Goal: Task Accomplishment & Management: Use online tool/utility

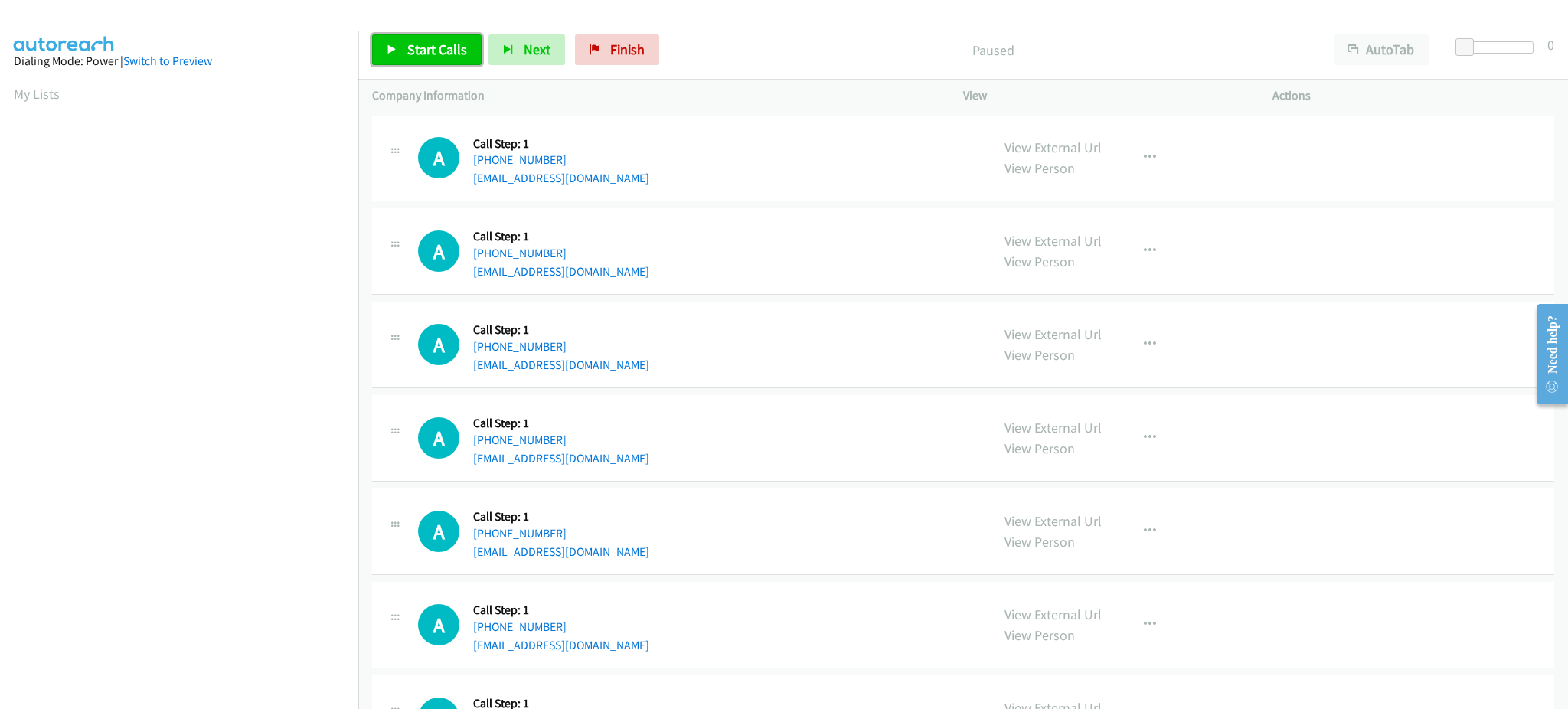
click at [443, 51] on span "Start Calls" at bounding box center [437, 49] width 59 height 18
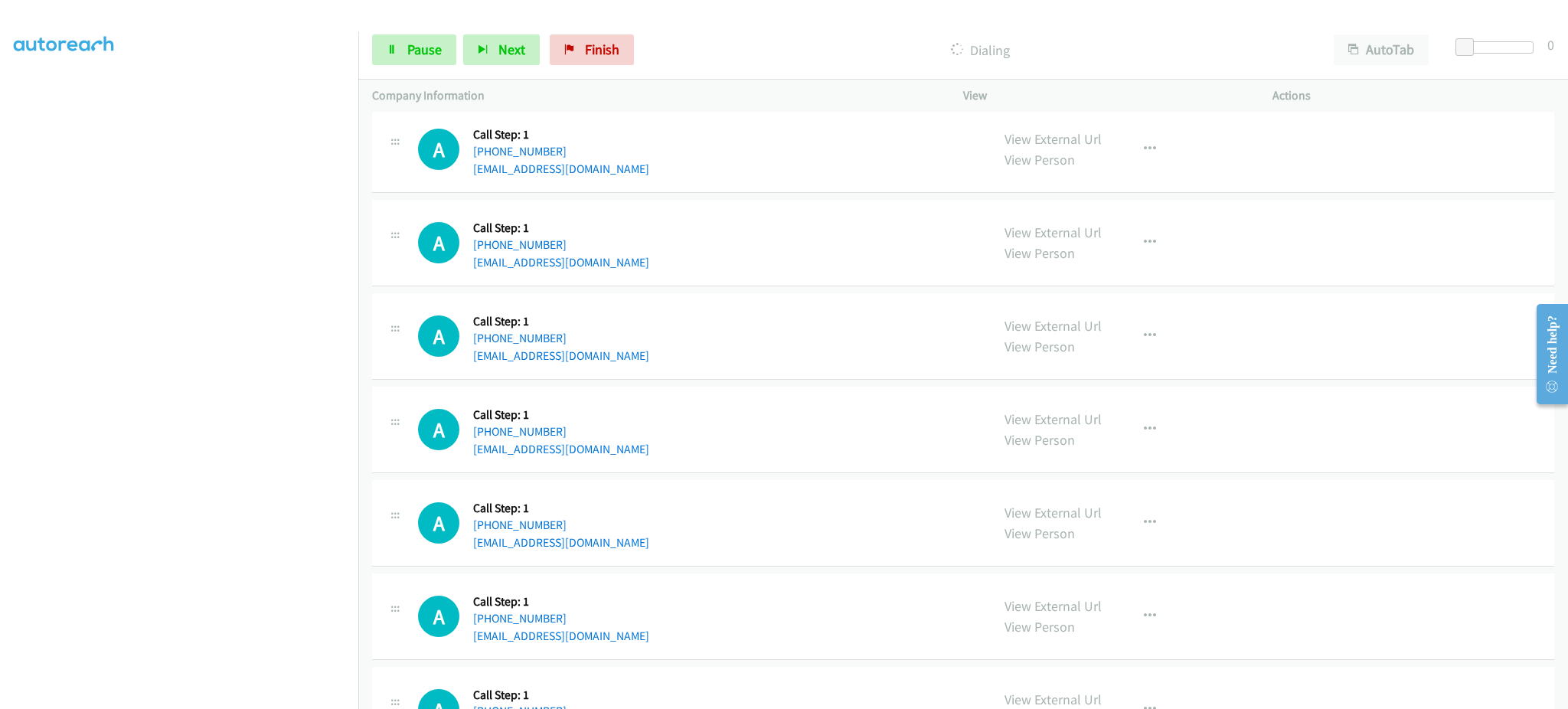
scroll to position [612, 0]
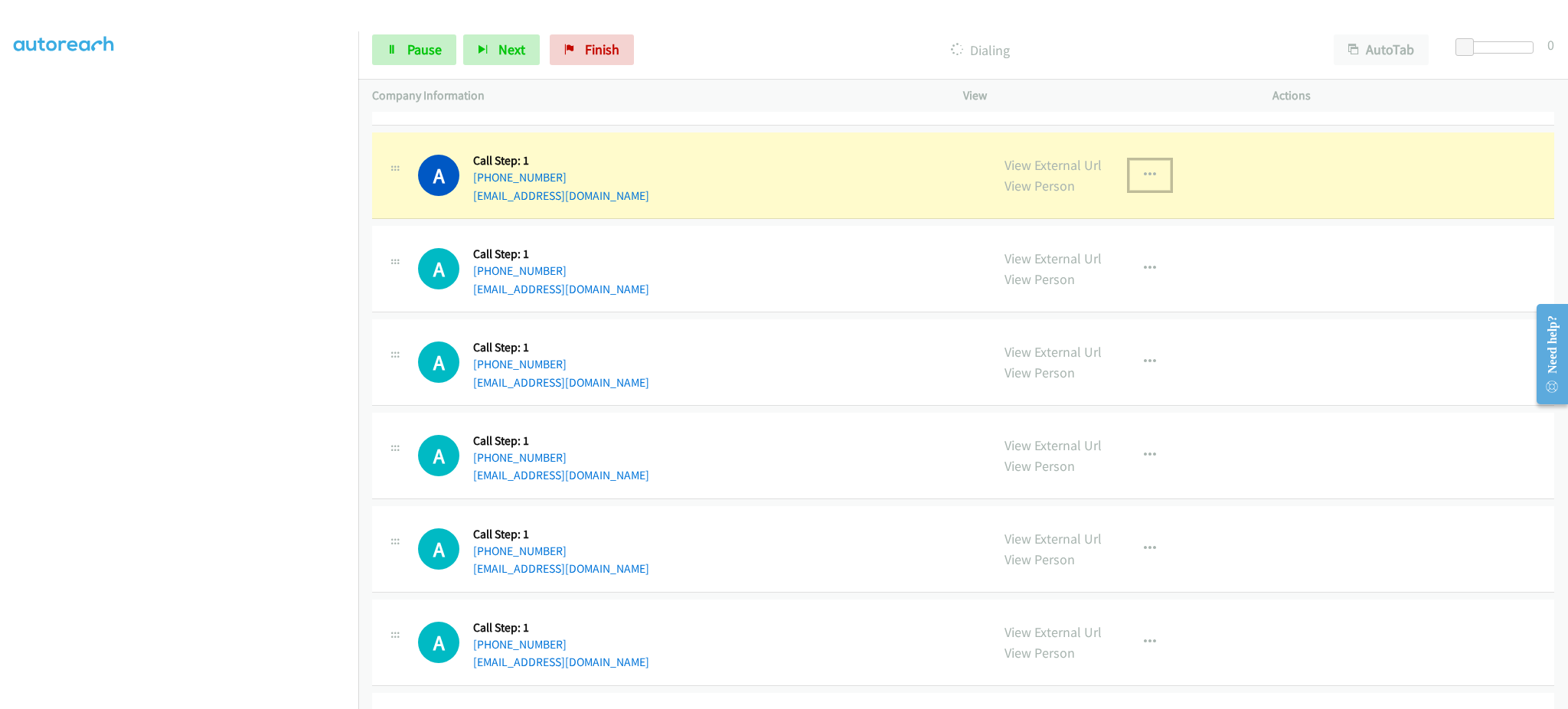
click at [1151, 177] on button "button" at bounding box center [1150, 175] width 41 height 30
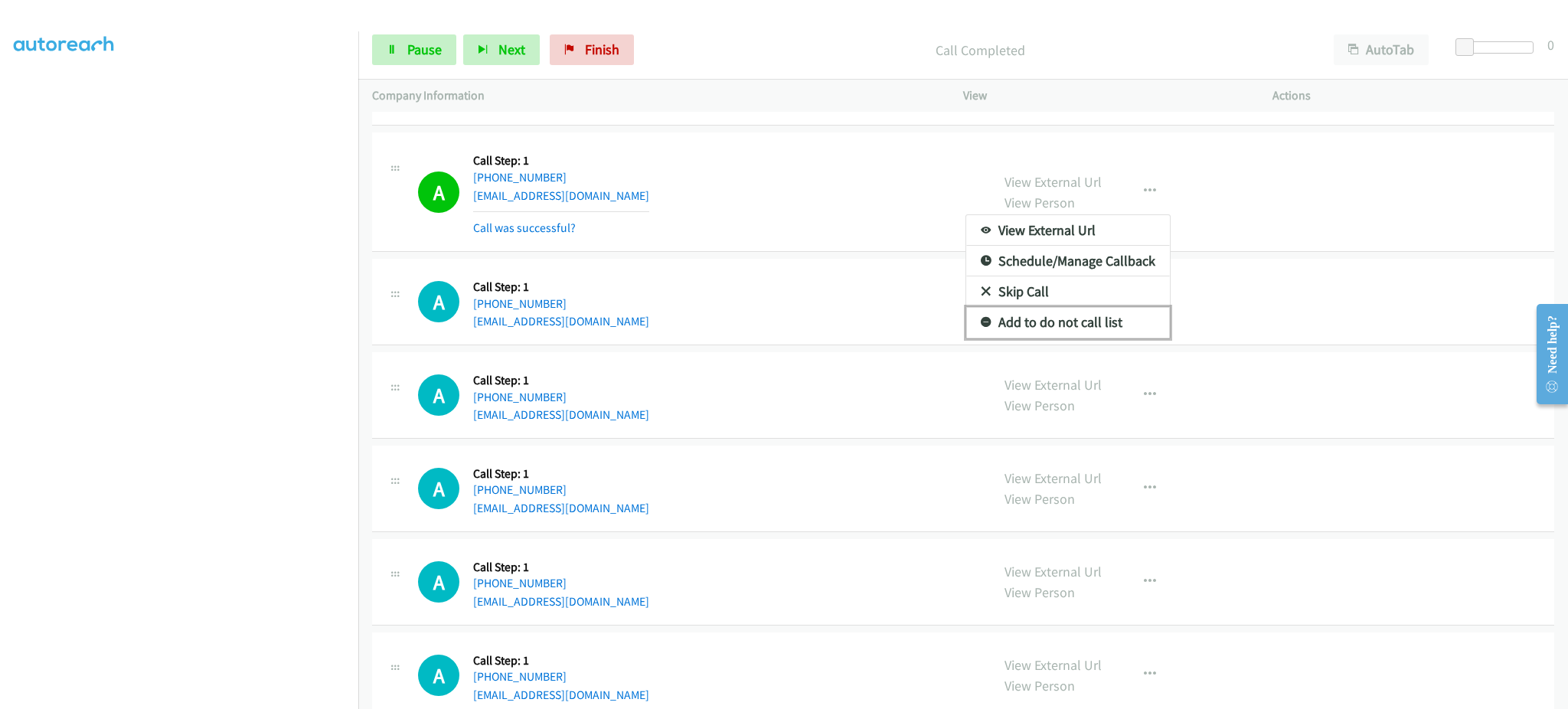
click at [1093, 324] on link "Add to do not call list" at bounding box center [1068, 322] width 203 height 30
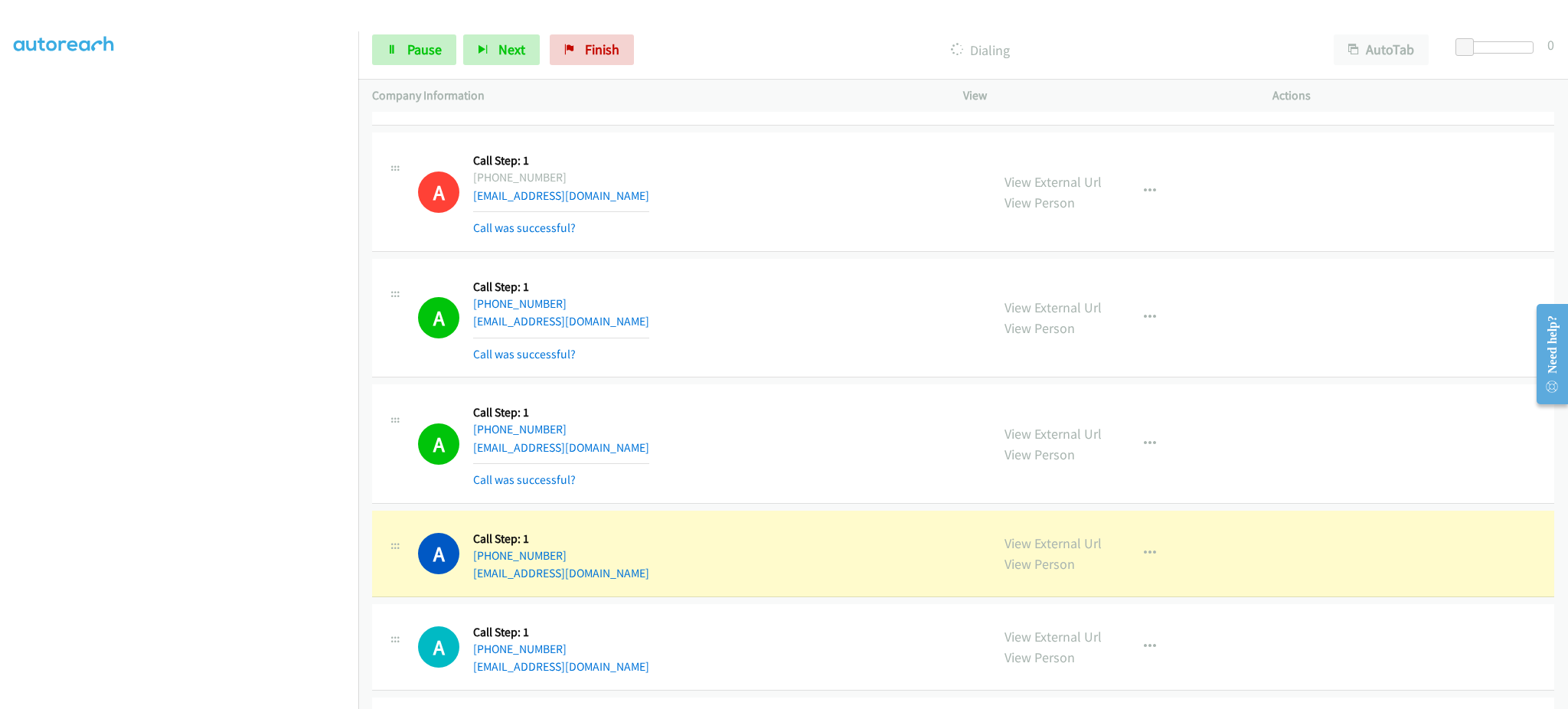
scroll to position [918, 0]
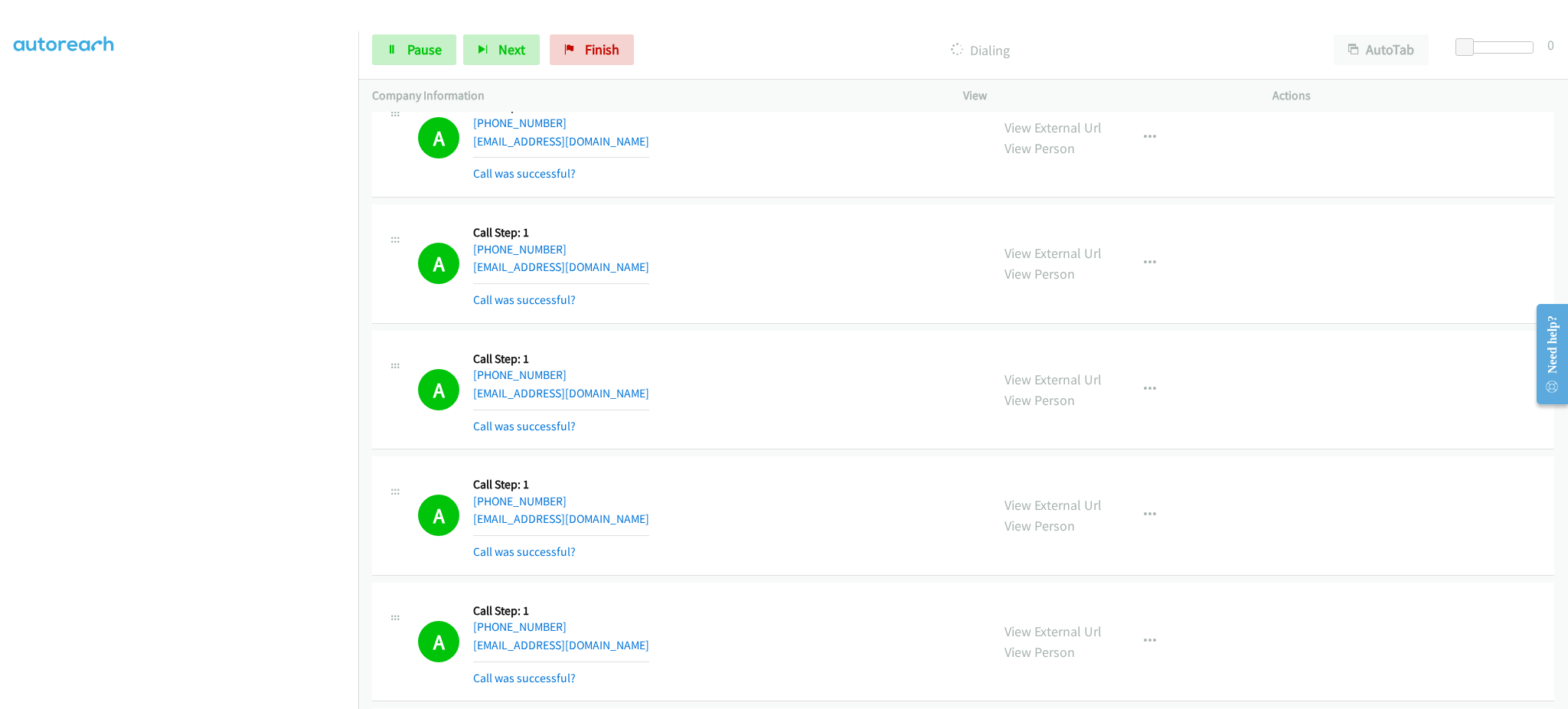
click at [274, 692] on section at bounding box center [179, 346] width 331 height 732
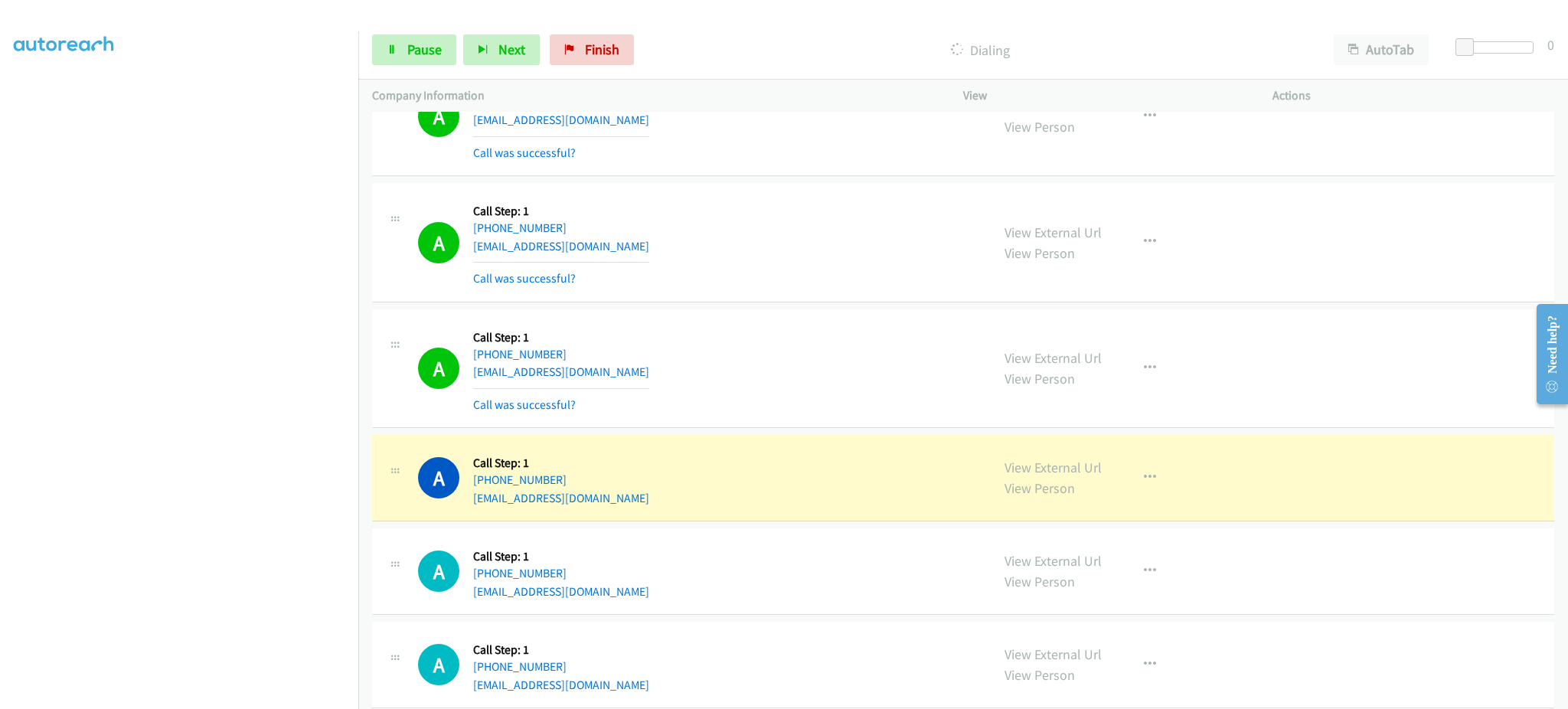
scroll to position [1531, 0]
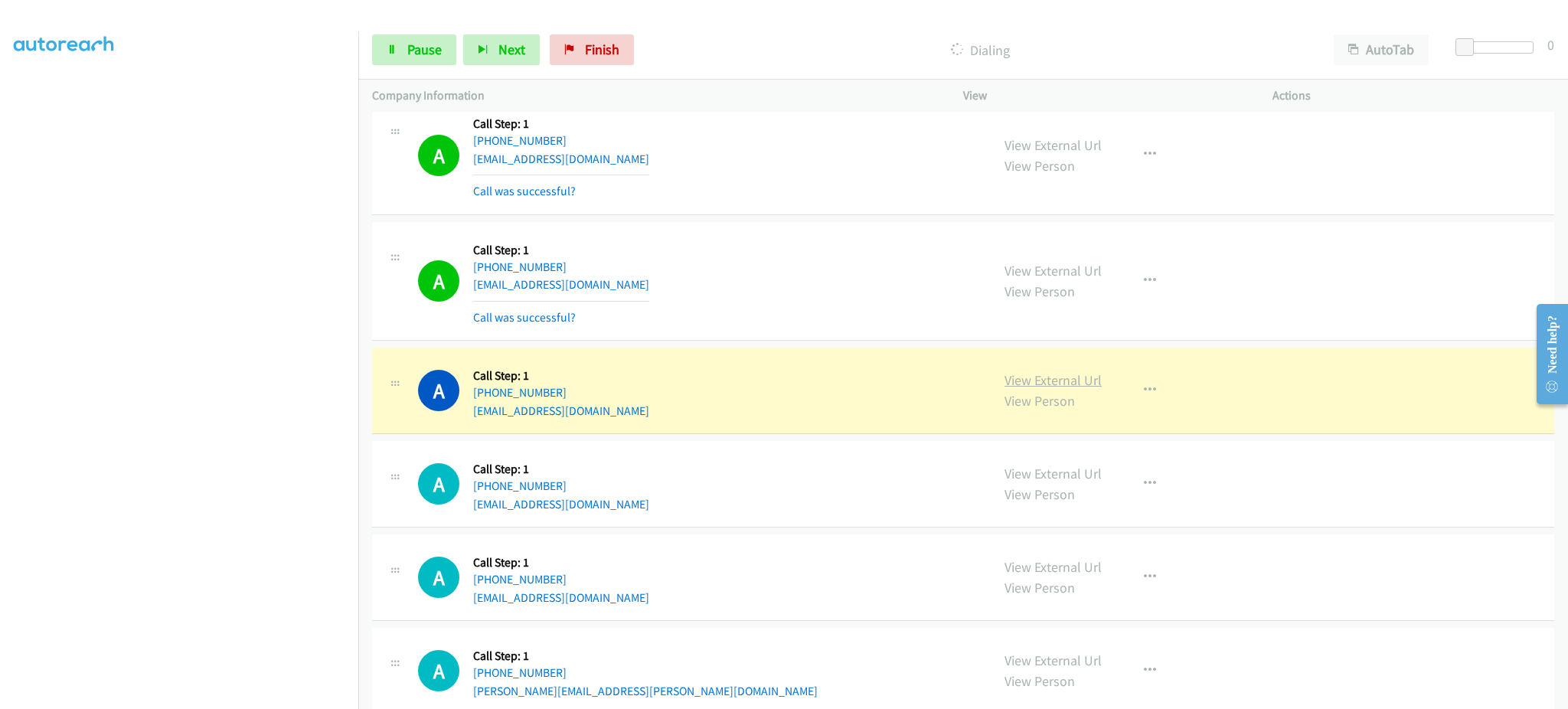
click at [1058, 385] on link "View External Url" at bounding box center [1053, 380] width 97 height 18
click at [407, 54] on span "Pause" at bounding box center [425, 49] width 34 height 18
click at [1144, 393] on icon "button" at bounding box center [1150, 390] width 13 height 13
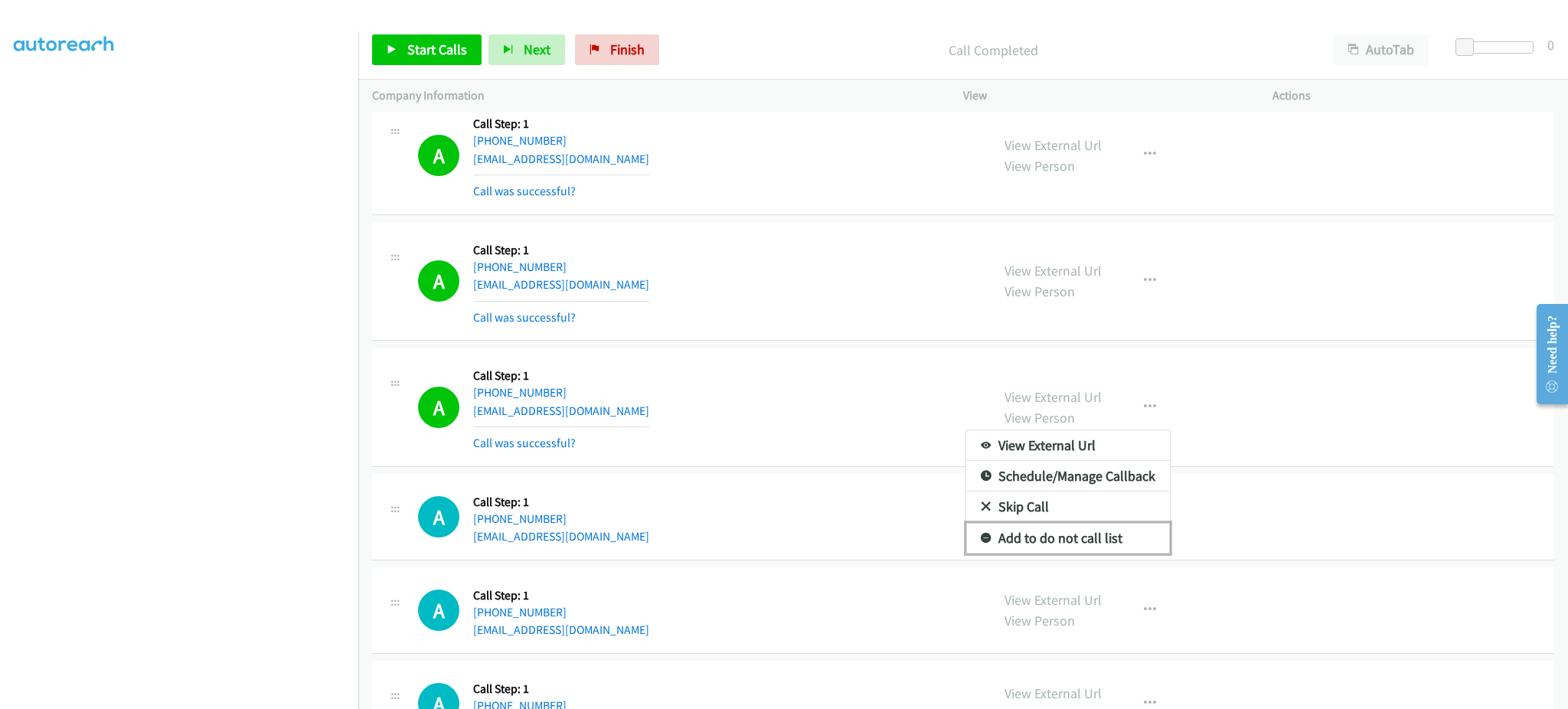
click at [1046, 543] on link "Add to do not call list" at bounding box center [1068, 538] width 203 height 30
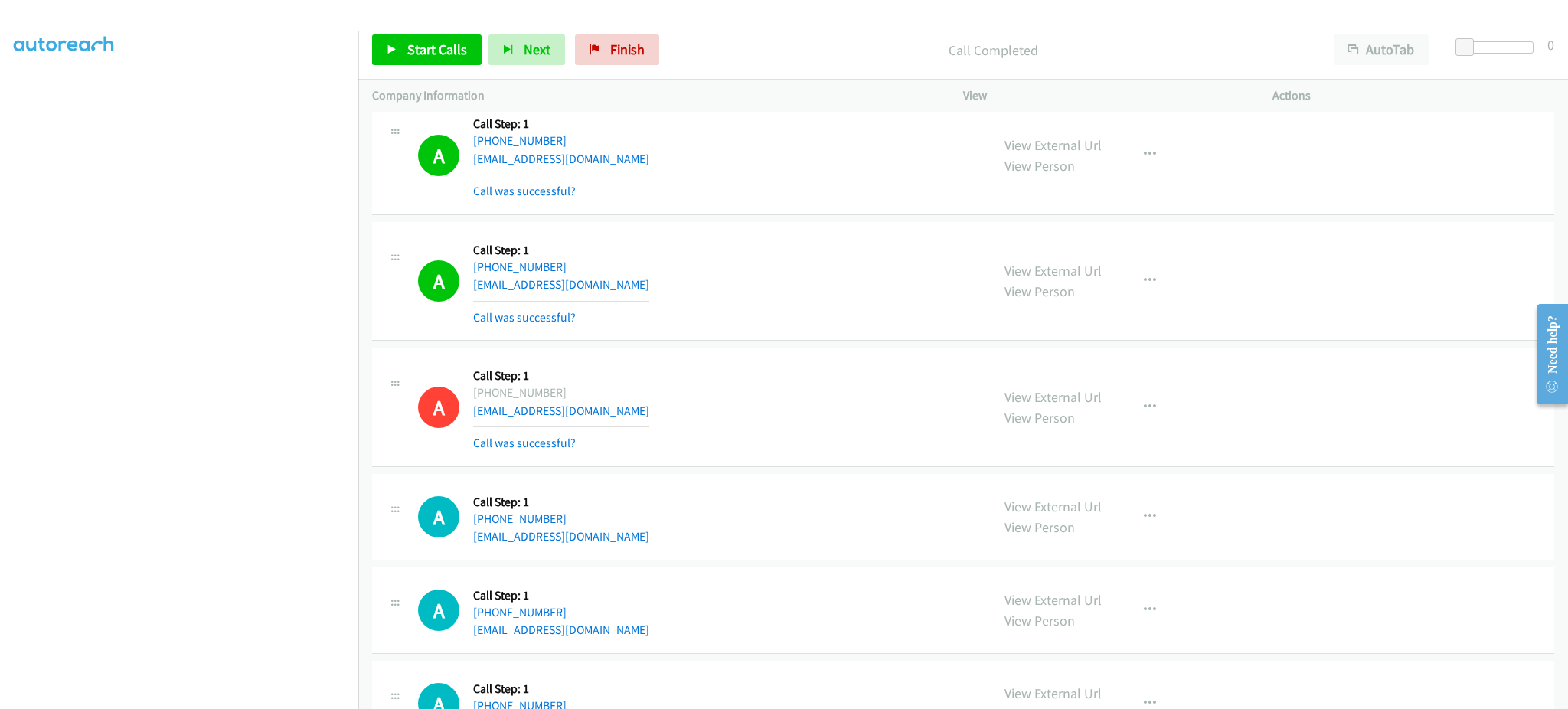
scroll to position [1017, 0]
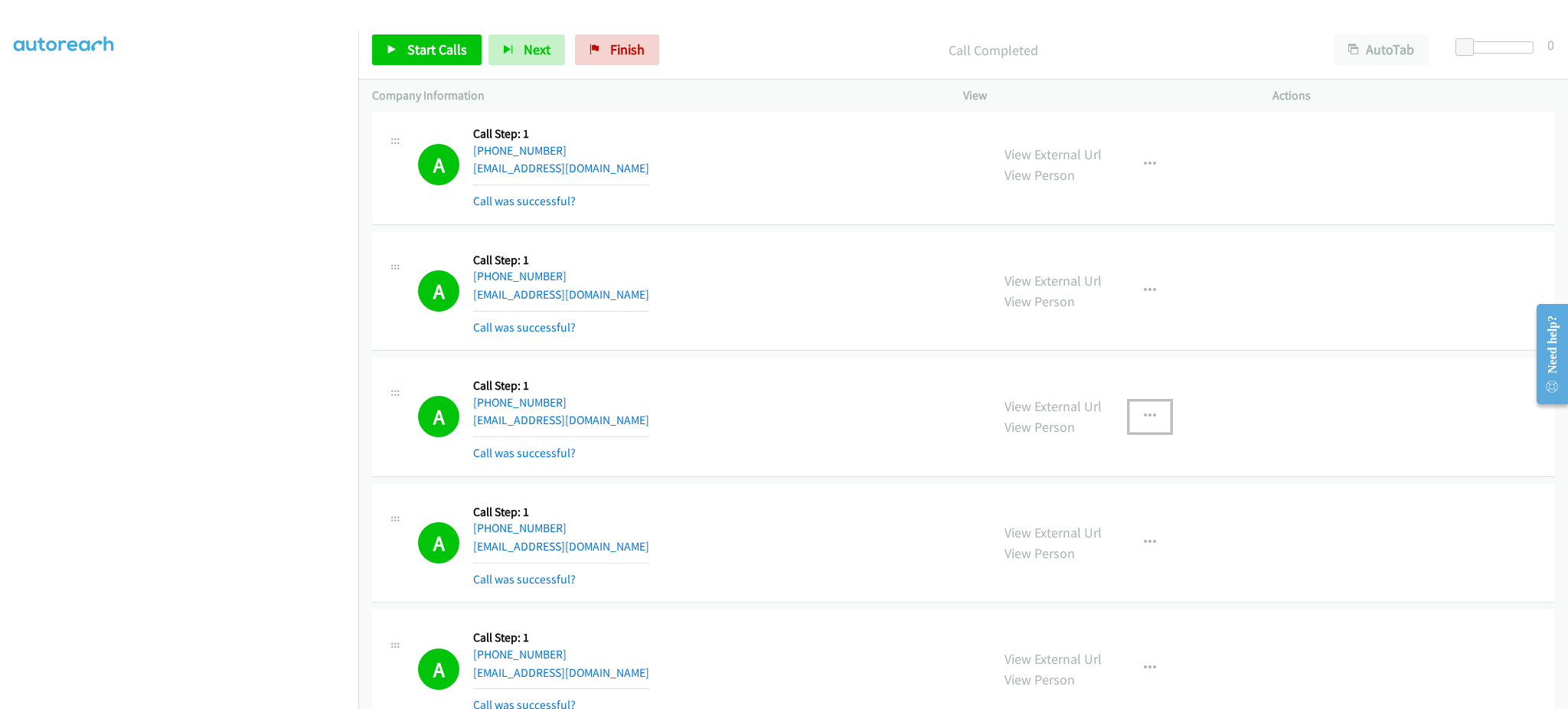
drag, startPoint x: 1139, startPoint y: 417, endPoint x: 1128, endPoint y: 505, distance: 88.7
click at [1144, 417] on icon "button" at bounding box center [1150, 417] width 13 height 13
click at [1100, 556] on link "Add to do not call list" at bounding box center [1068, 546] width 203 height 30
click at [1138, 430] on button "button" at bounding box center [1150, 417] width 41 height 30
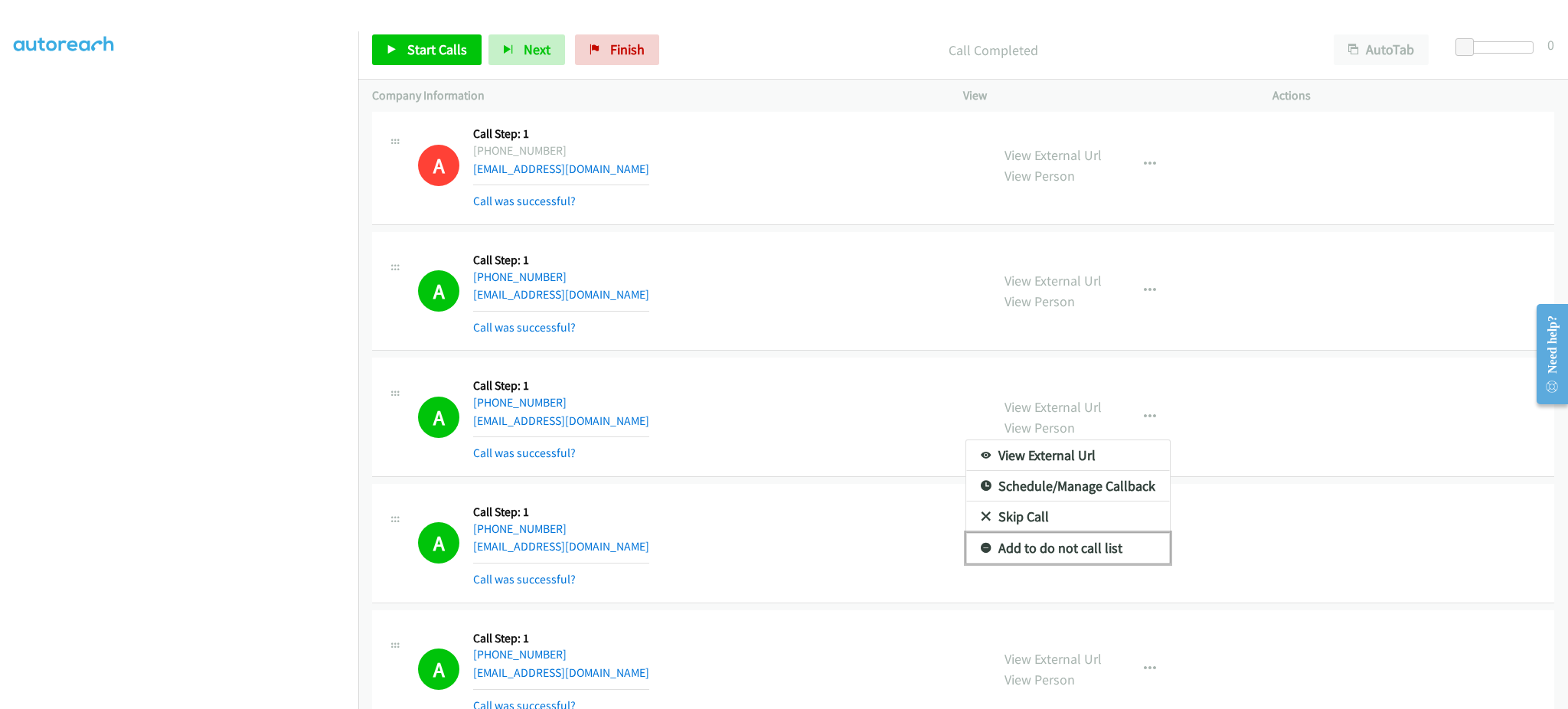
click at [1118, 550] on link "Add to do not call list" at bounding box center [1068, 547] width 203 height 30
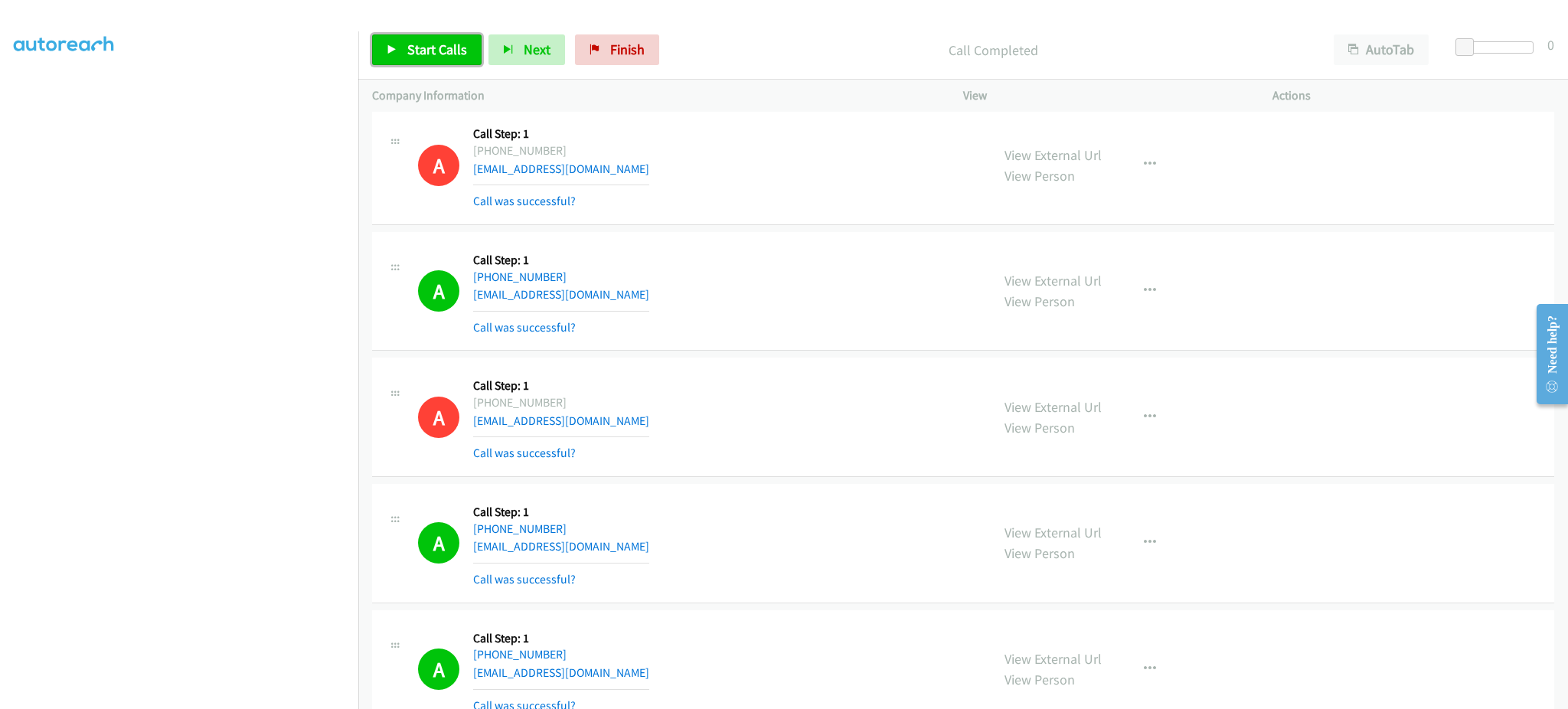
click at [448, 51] on span "Start Calls" at bounding box center [437, 49] width 59 height 18
click at [400, 43] on link "Pause" at bounding box center [414, 49] width 84 height 30
drag, startPoint x: 396, startPoint y: 66, endPoint x: 389, endPoint y: 18, distance: 48.5
click at [396, 65] on div "Start Calls Pause Next Finish Call Completed AutoTab AutoTab 0" at bounding box center [963, 49] width 1210 height 59
click at [420, 34] on link "Start Calls" at bounding box center [427, 49] width 109 height 30
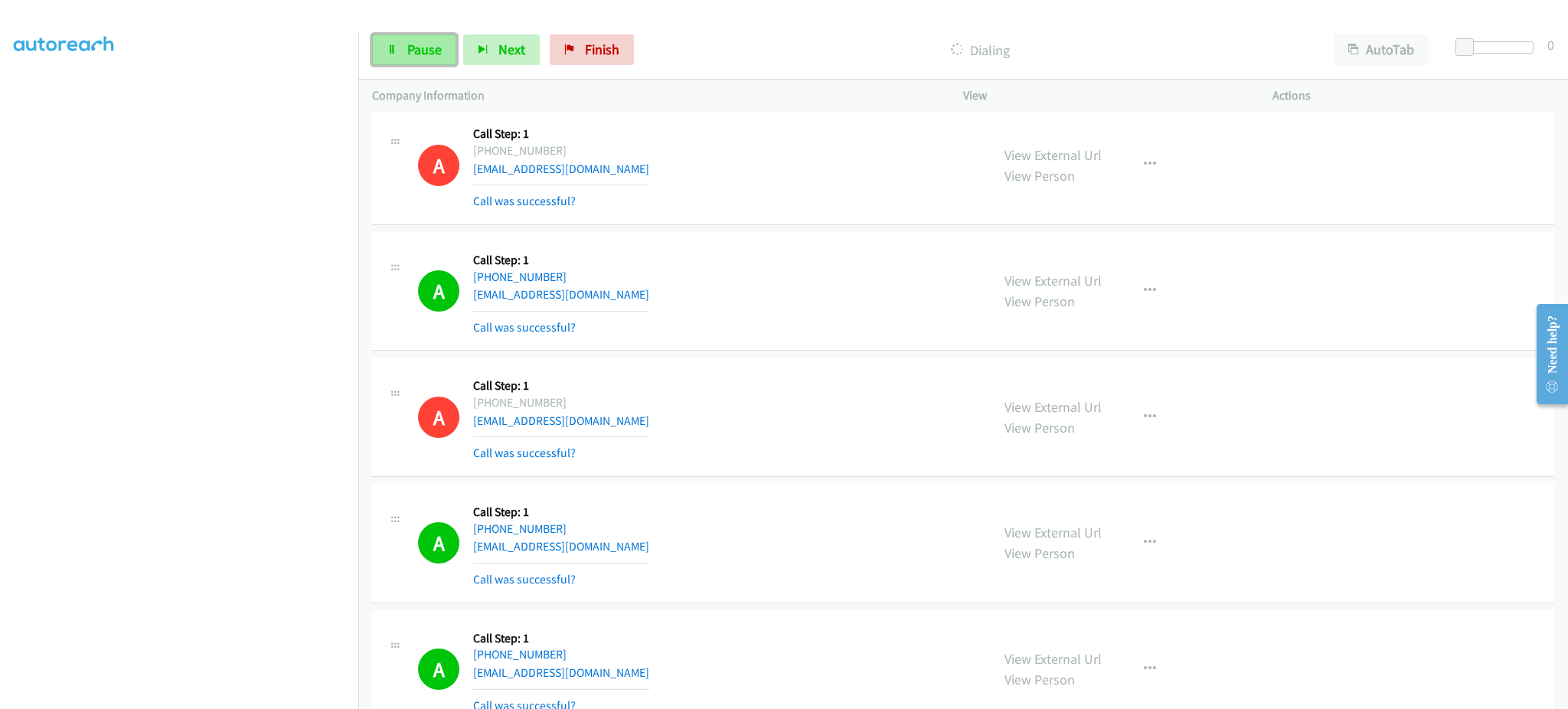
click at [420, 41] on span "Pause" at bounding box center [425, 49] width 34 height 18
click at [422, 45] on span "Start Calls" at bounding box center [437, 49] width 59 height 18
click at [437, 59] on link "Pause" at bounding box center [414, 49] width 84 height 30
click at [462, 48] on span "Start Calls" at bounding box center [437, 49] width 59 height 18
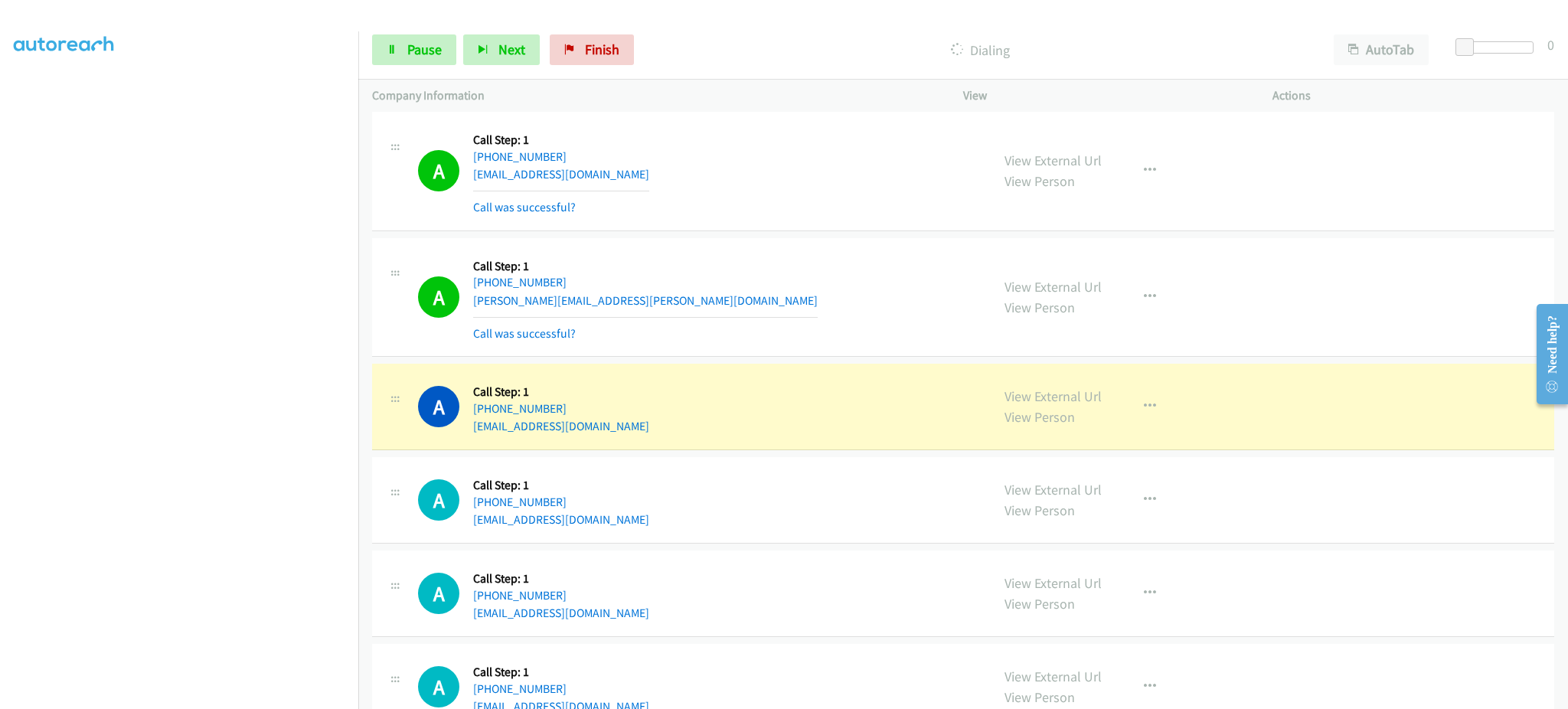
scroll to position [3088, 0]
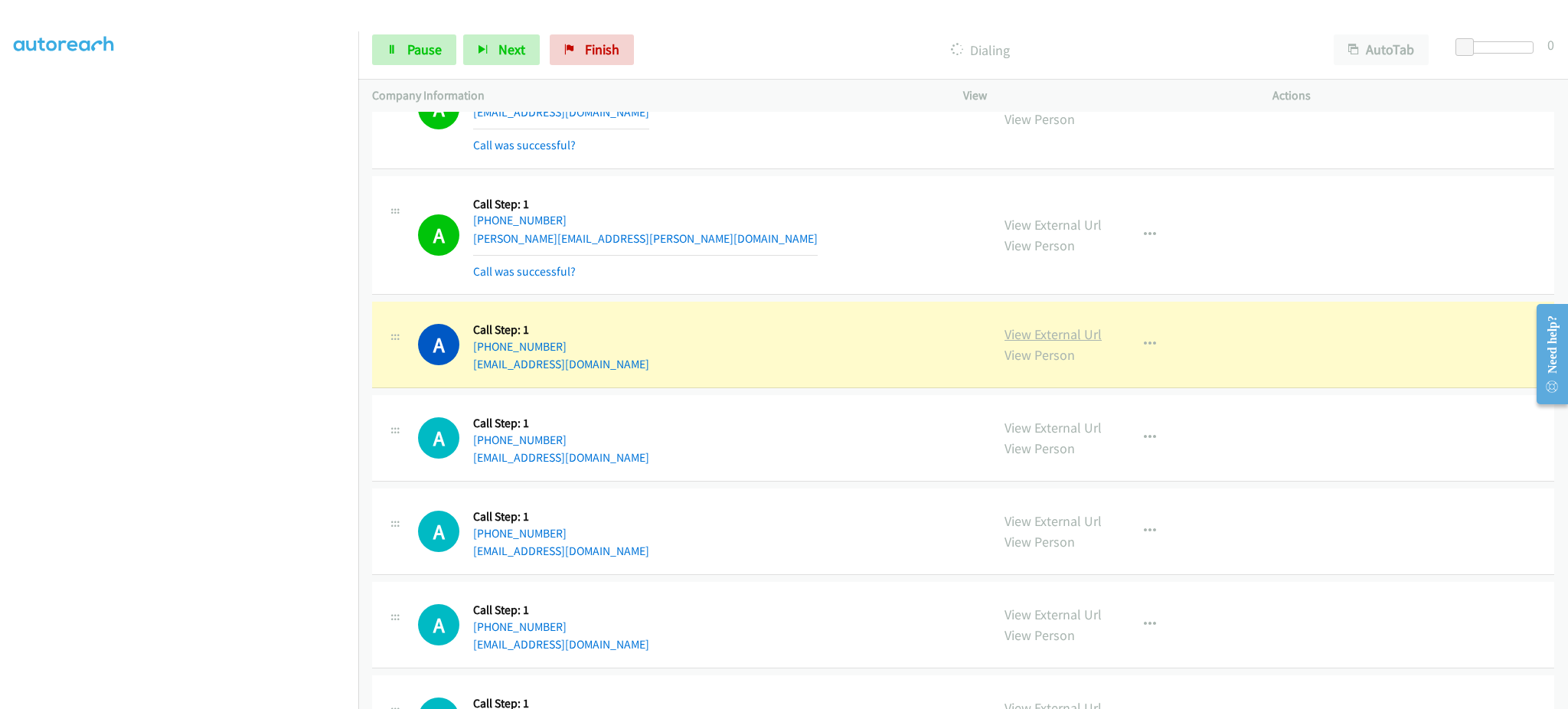
click at [1037, 337] on link "View External Url" at bounding box center [1053, 334] width 97 height 18
click at [437, 57] on span "Pause" at bounding box center [425, 49] width 34 height 18
drag, startPoint x: 564, startPoint y: 348, endPoint x: 485, endPoint y: 347, distance: 79.0
click at [485, 347] on div "A Callback Scheduled Call Step: 1 [GEOGRAPHIC_DATA]/[GEOGRAPHIC_DATA] [PHONE_NU…" at bounding box center [698, 344] width 559 height 58
copy link "[PHONE_NUMBER]"
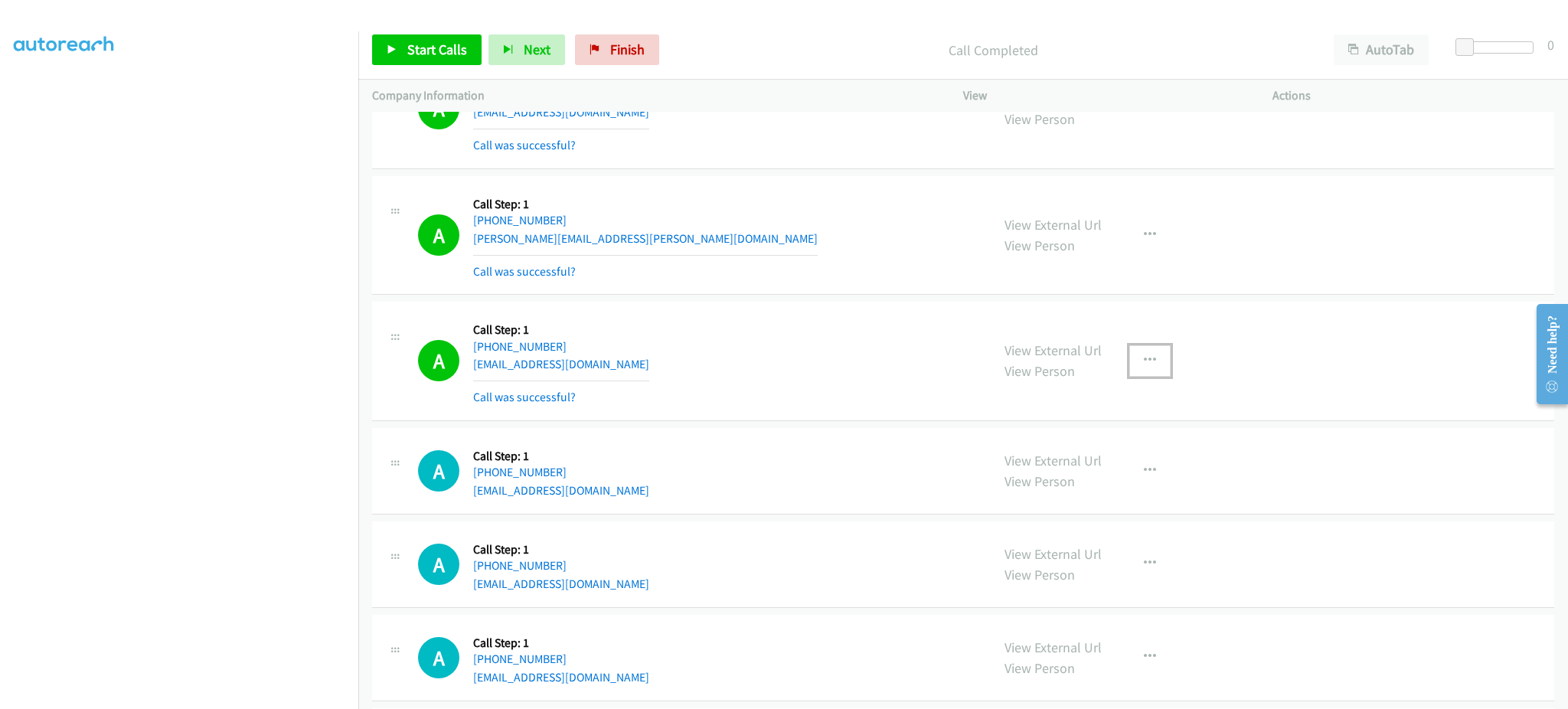
click at [1129, 360] on button "button" at bounding box center [1150, 360] width 41 height 30
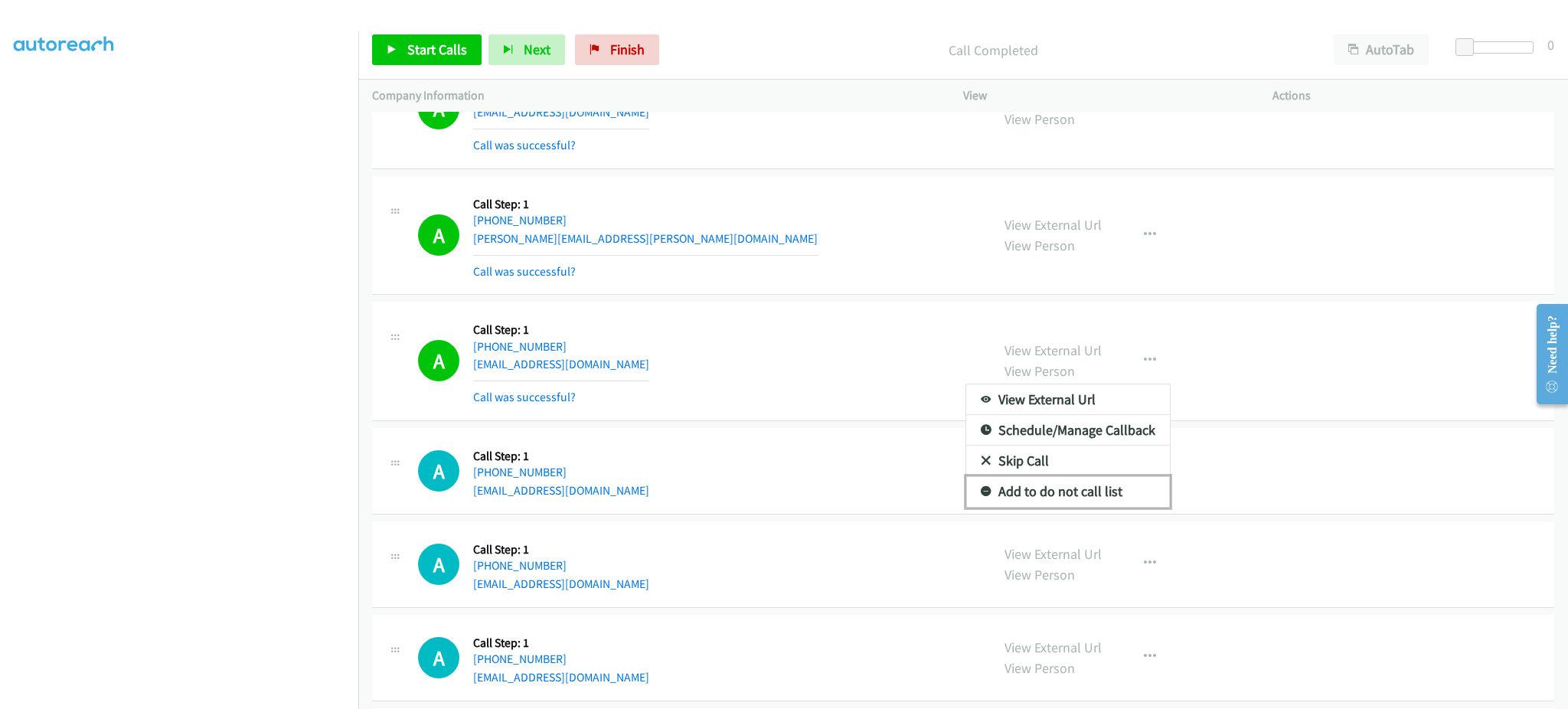
click at [1096, 499] on link "Add to do not call list" at bounding box center [1068, 491] width 203 height 30
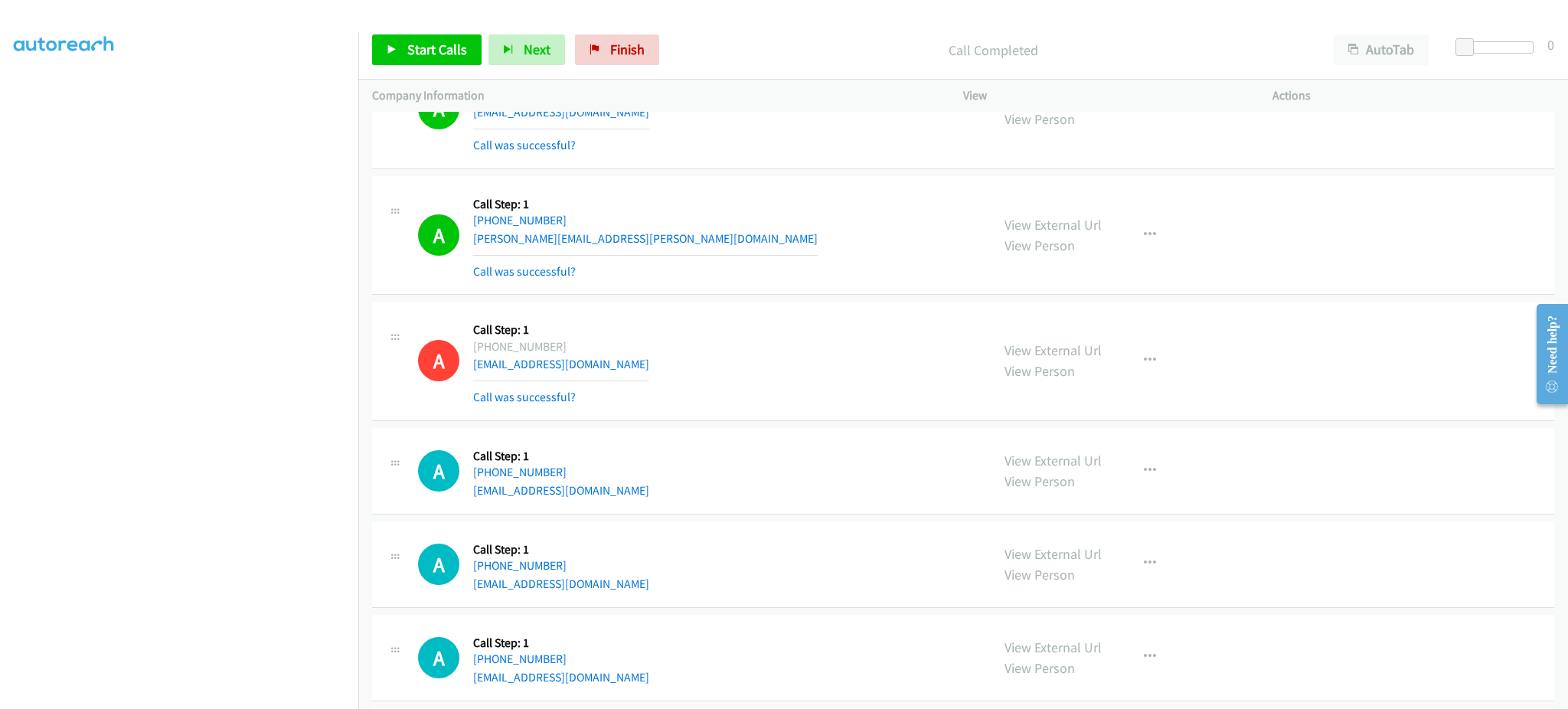
drag, startPoint x: 455, startPoint y: 71, endPoint x: 450, endPoint y: 59, distance: 13.0
click at [454, 71] on div "Start Calls Pause Next Finish Call Completed AutoTab AutoTab 0" at bounding box center [963, 49] width 1210 height 59
click at [450, 59] on link "Start Calls" at bounding box center [427, 49] width 109 height 30
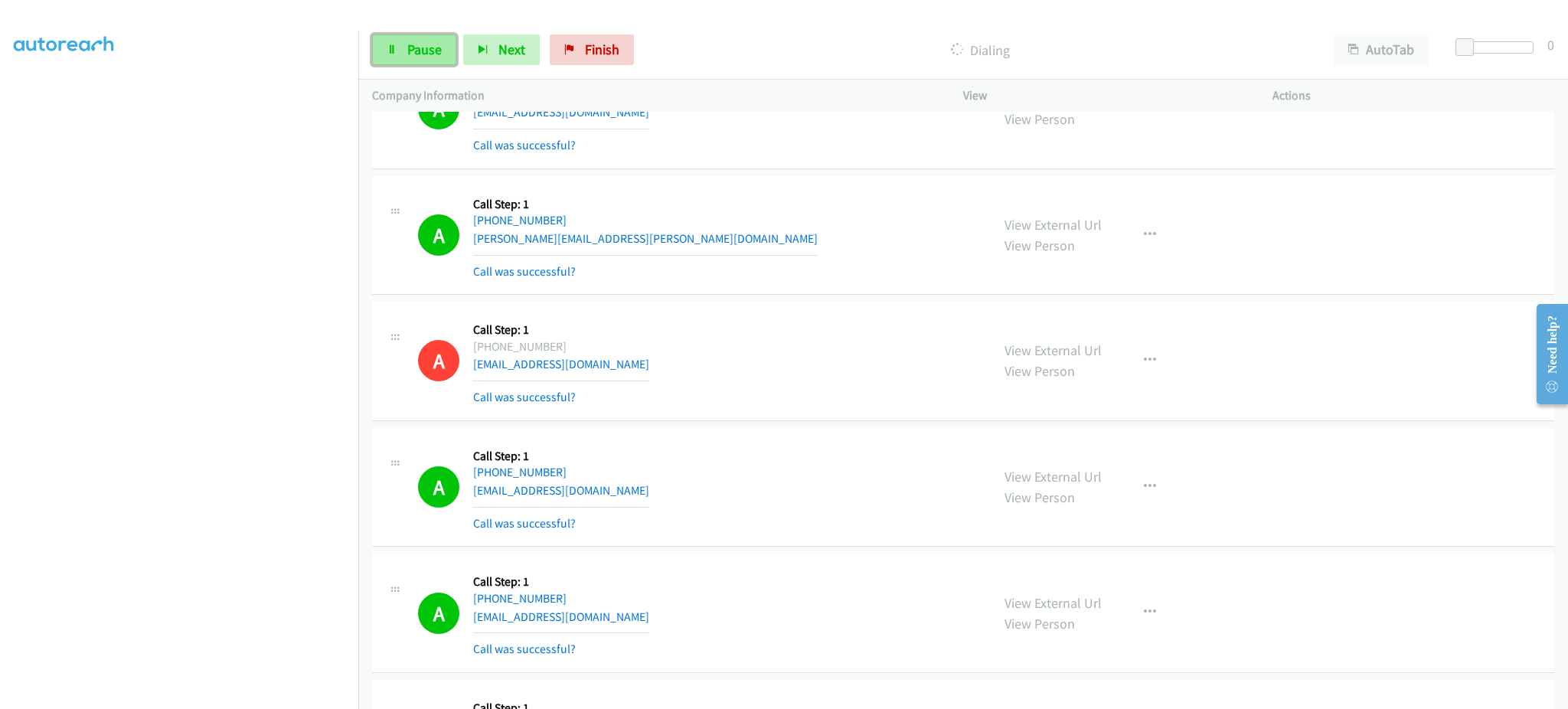
click at [433, 51] on span "Pause" at bounding box center [425, 49] width 34 height 18
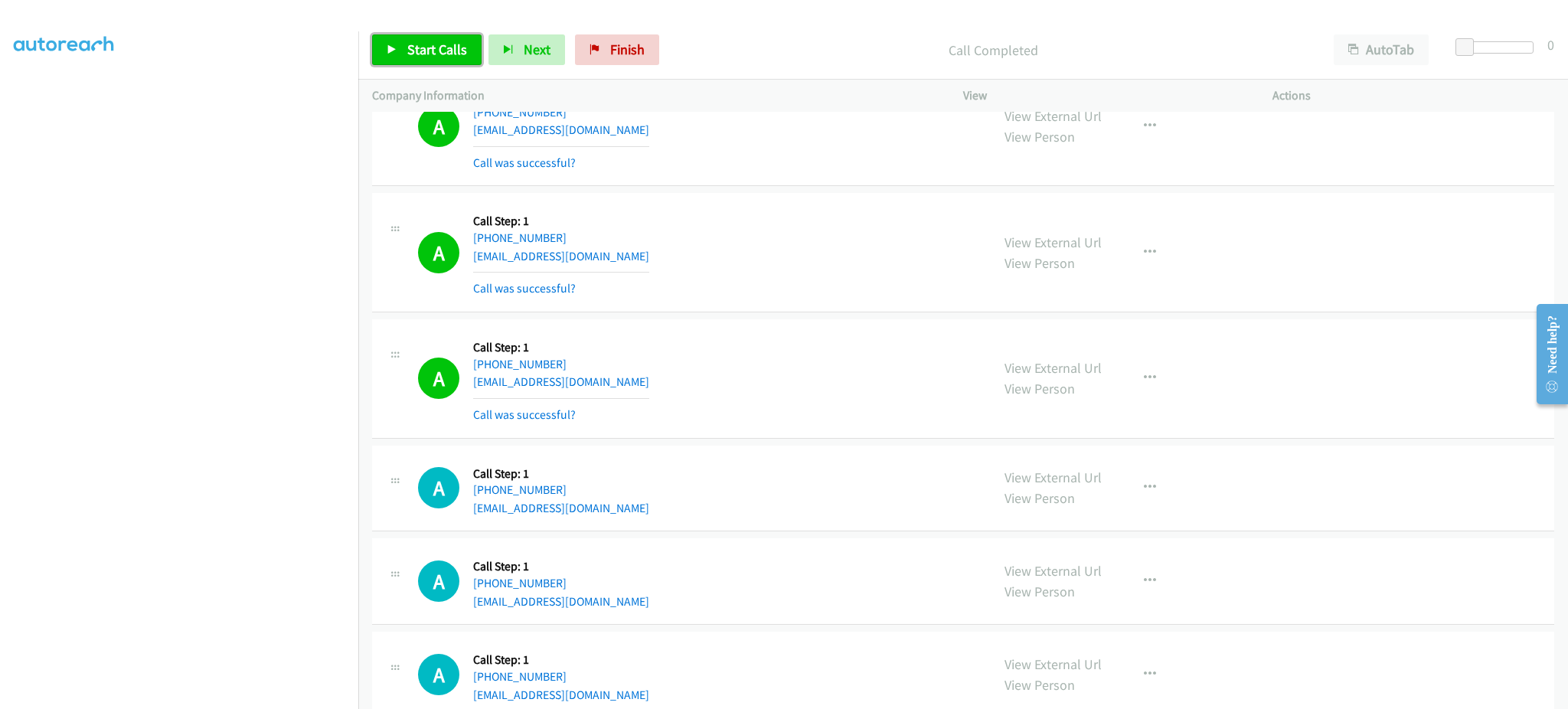
click at [407, 43] on span "Start Calls" at bounding box center [437, 49] width 59 height 18
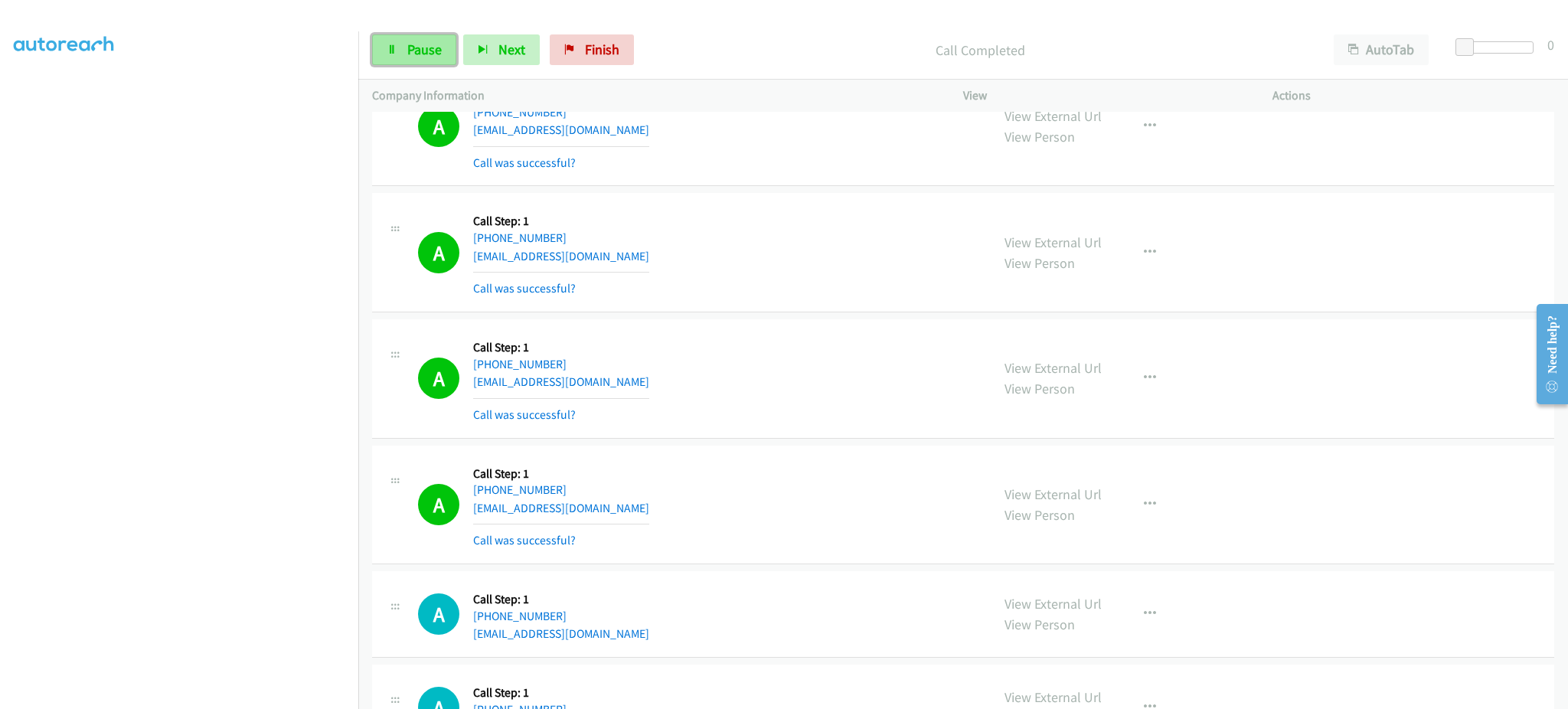
click at [411, 50] on span "Pause" at bounding box center [425, 49] width 34 height 18
click at [442, 56] on span "Start Calls" at bounding box center [437, 49] width 59 height 18
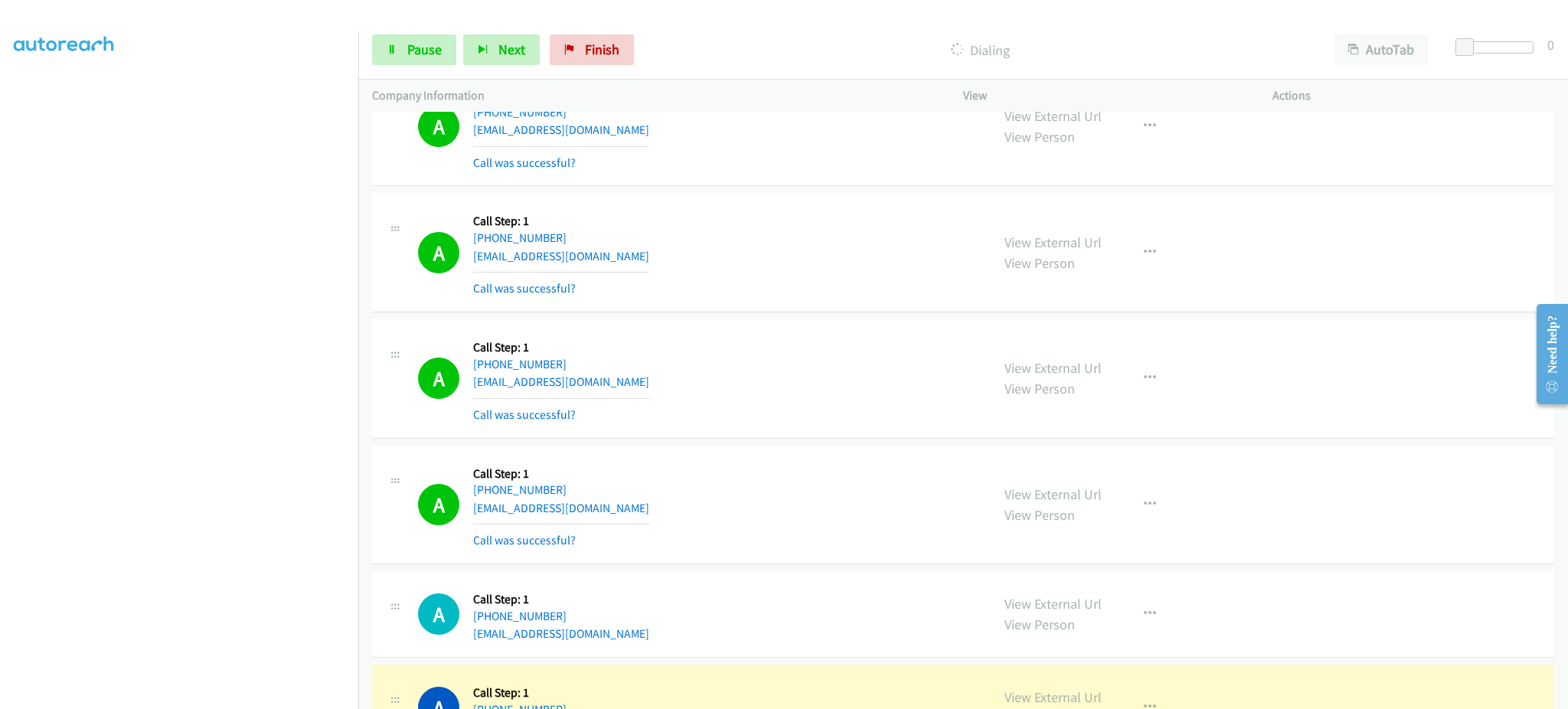
scroll to position [4006, 0]
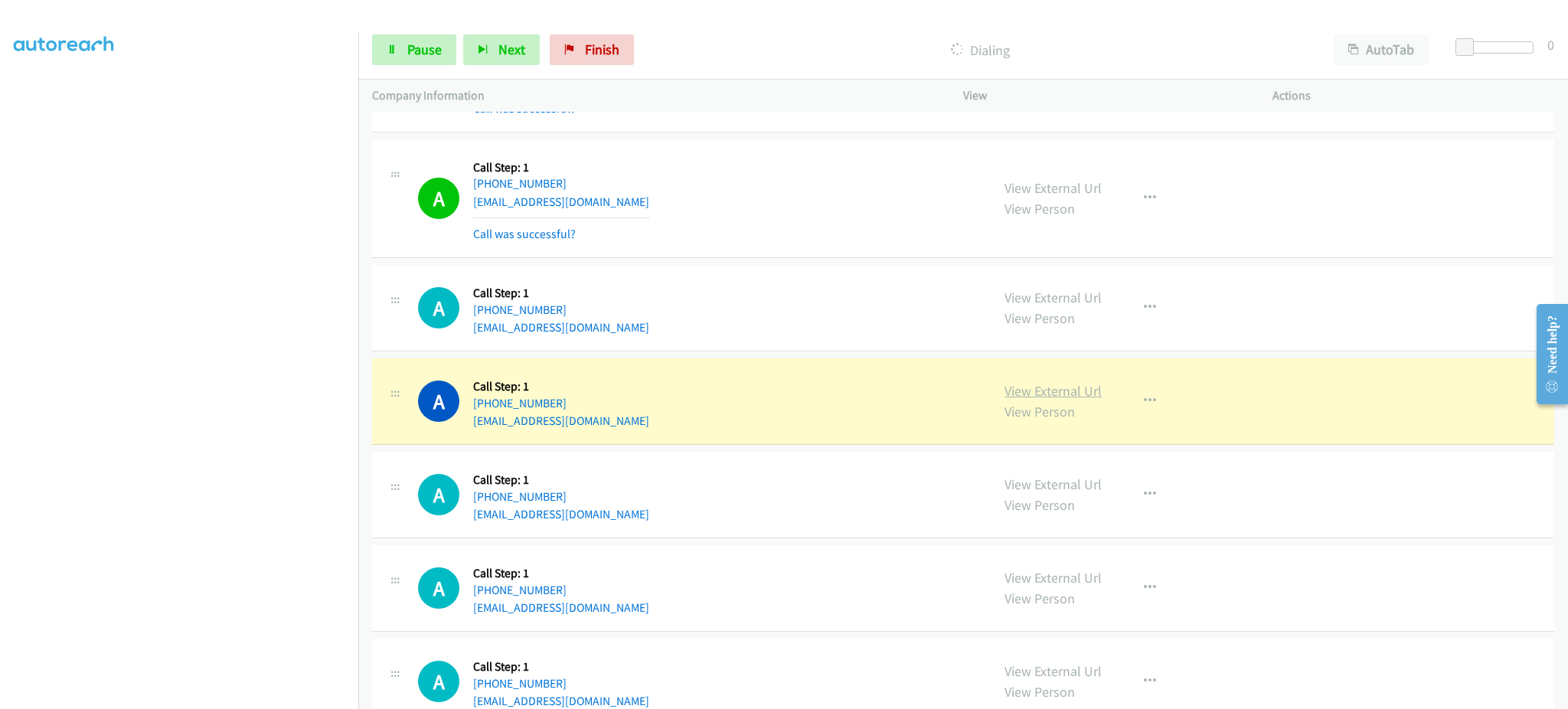
click at [1031, 393] on link "View External Url" at bounding box center [1053, 391] width 97 height 18
click at [407, 45] on span "Pause" at bounding box center [425, 49] width 34 height 18
drag, startPoint x: 599, startPoint y: 403, endPoint x: 480, endPoint y: 403, distance: 119.0
click at [480, 403] on div "[PHONE_NUMBER]" at bounding box center [561, 403] width 176 height 18
click at [649, 409] on div "A Callback Scheduled Call Step: 1 America/New_York [PHONE_NUMBER] [EMAIL_ADDRES…" at bounding box center [698, 401] width 559 height 58
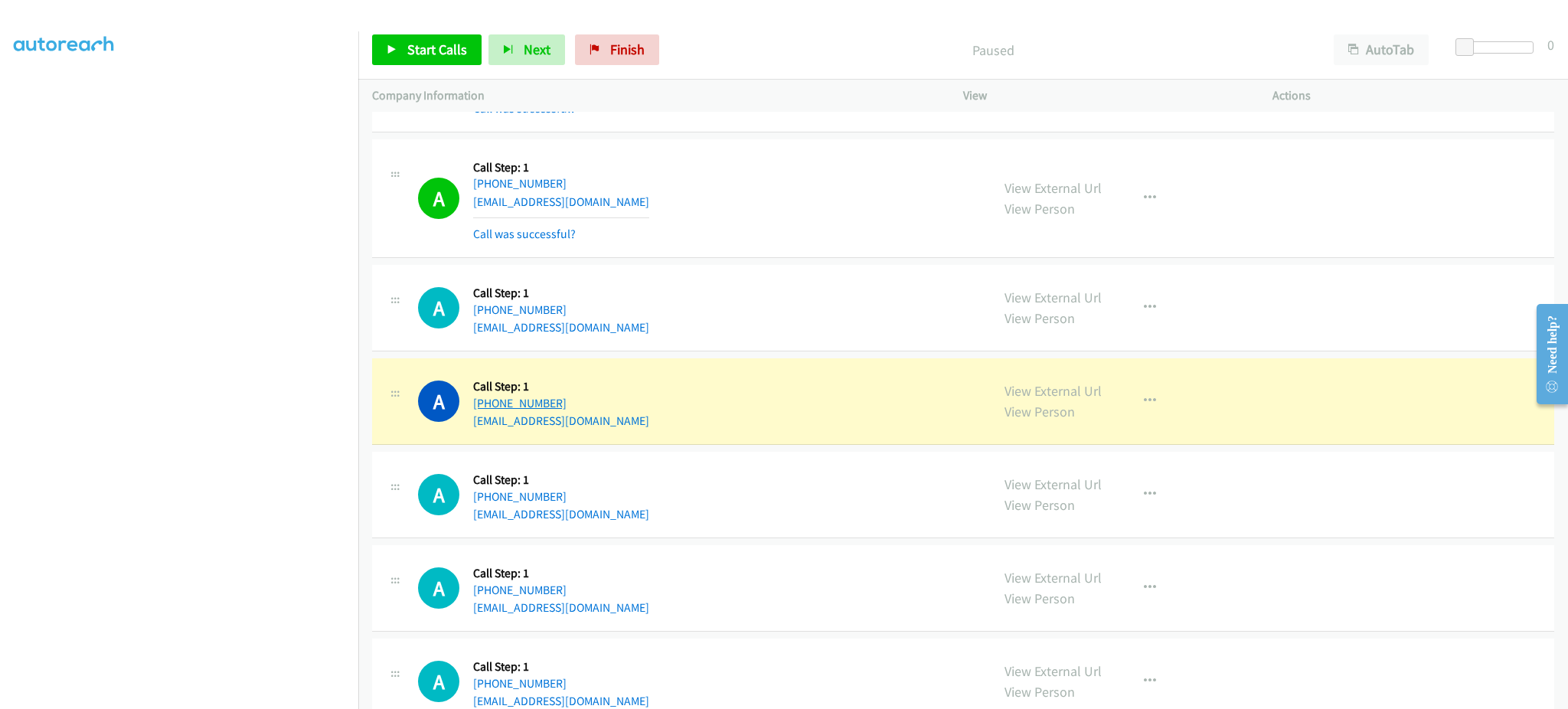
drag, startPoint x: 554, startPoint y: 397, endPoint x: 487, endPoint y: 403, distance: 67.3
click at [487, 403] on div "A Callback Scheduled Call Step: 1 America/New_York [PHONE_NUMBER] [EMAIL_ADDRES…" at bounding box center [698, 401] width 559 height 58
copy link "[PHONE_NUMBER]"
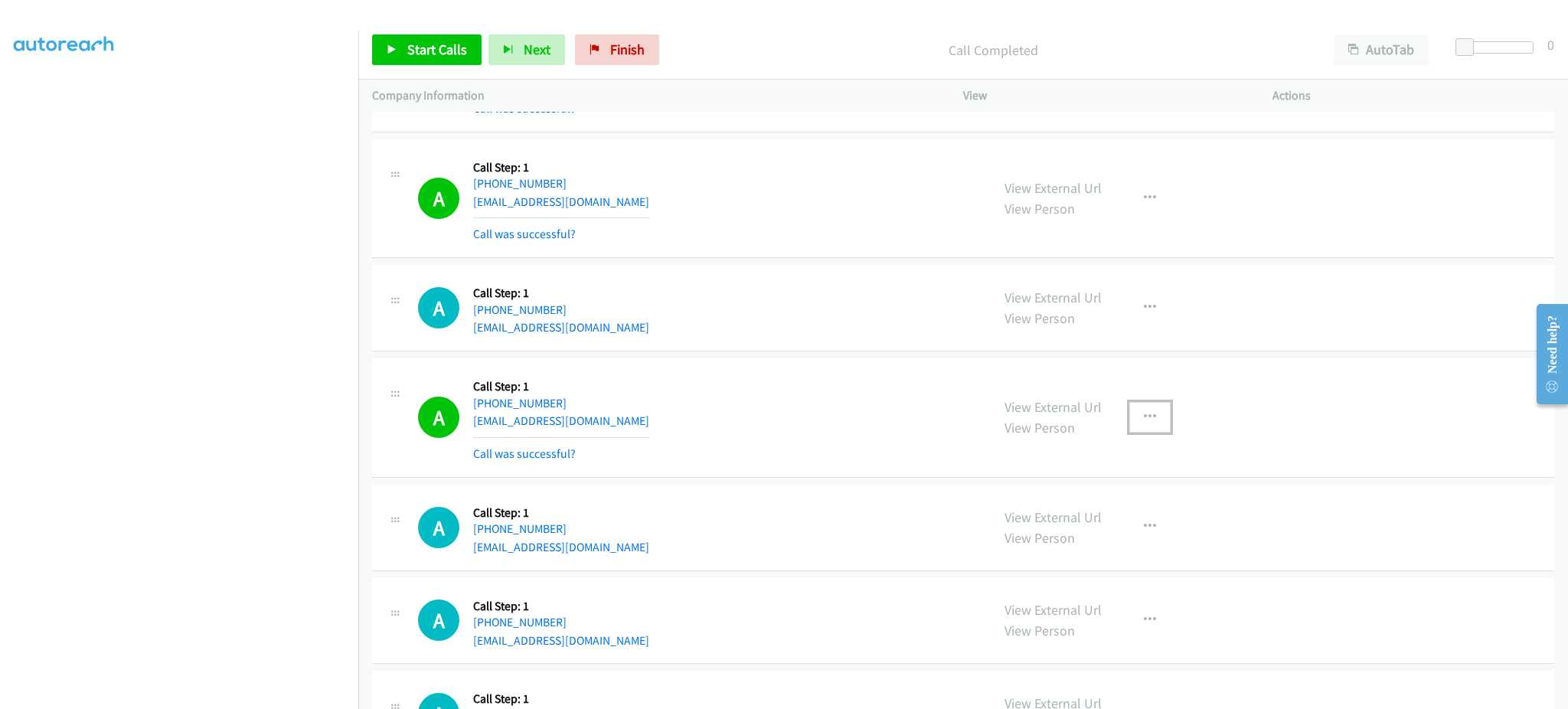
click at [1150, 432] on button "button" at bounding box center [1150, 417] width 41 height 30
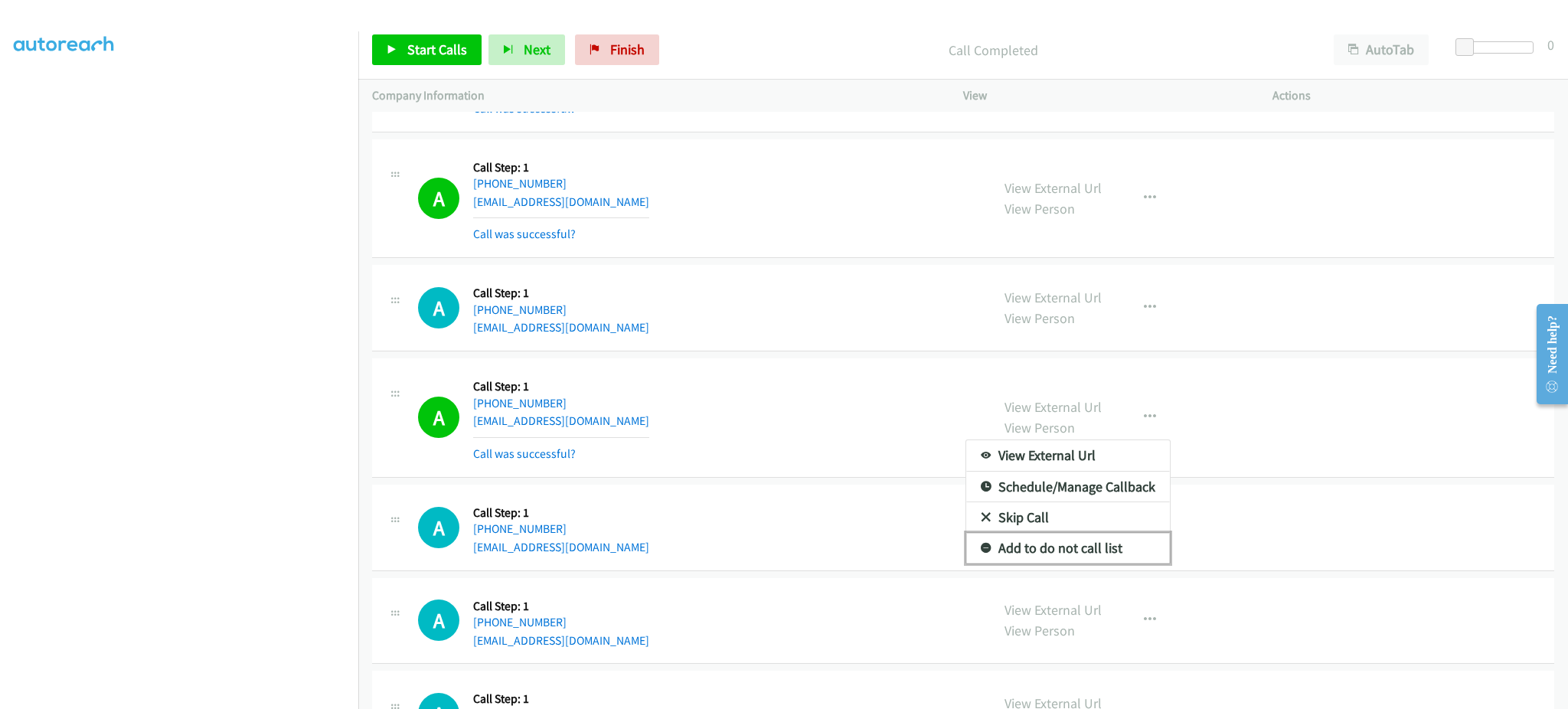
click at [1125, 550] on link "Add to do not call list" at bounding box center [1068, 547] width 203 height 30
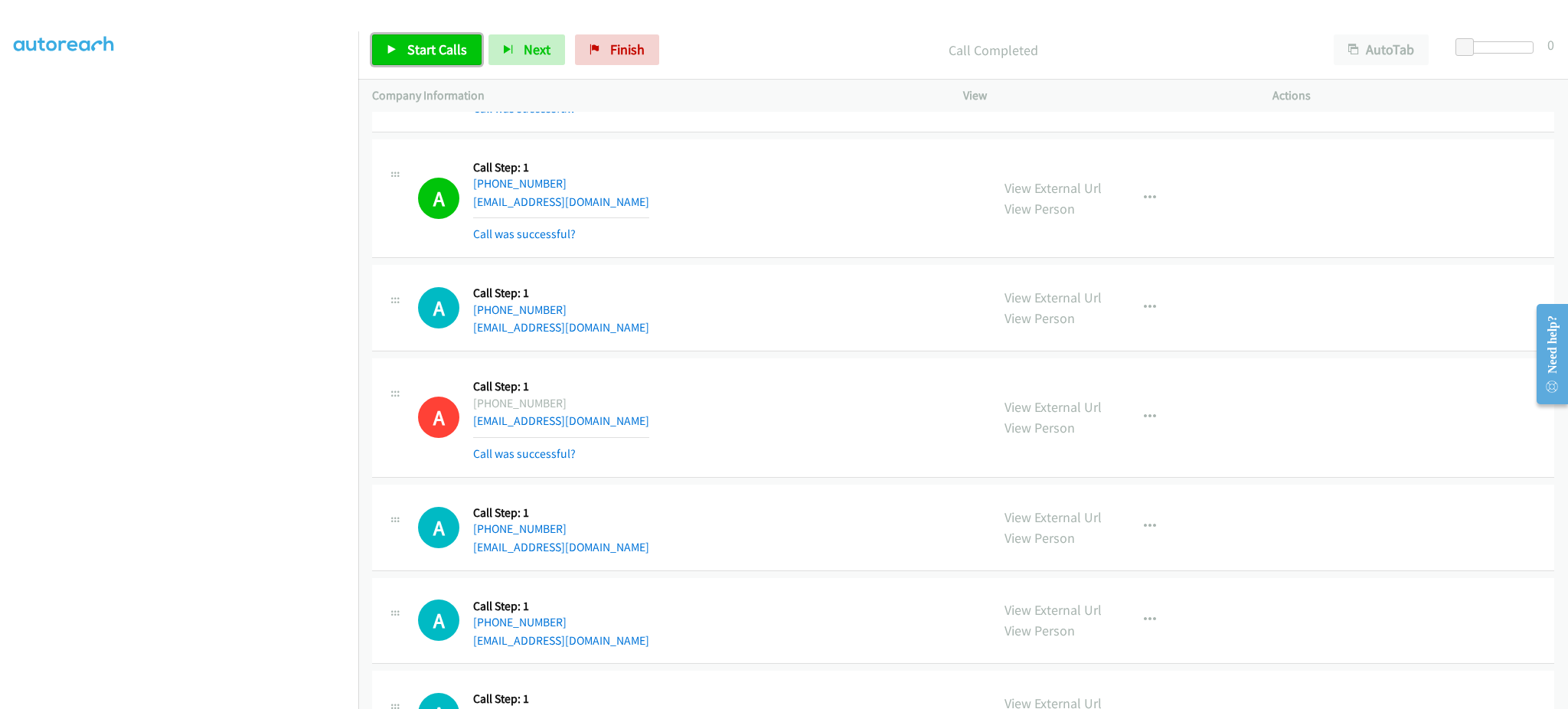
click at [396, 54] on icon at bounding box center [392, 51] width 11 height 11
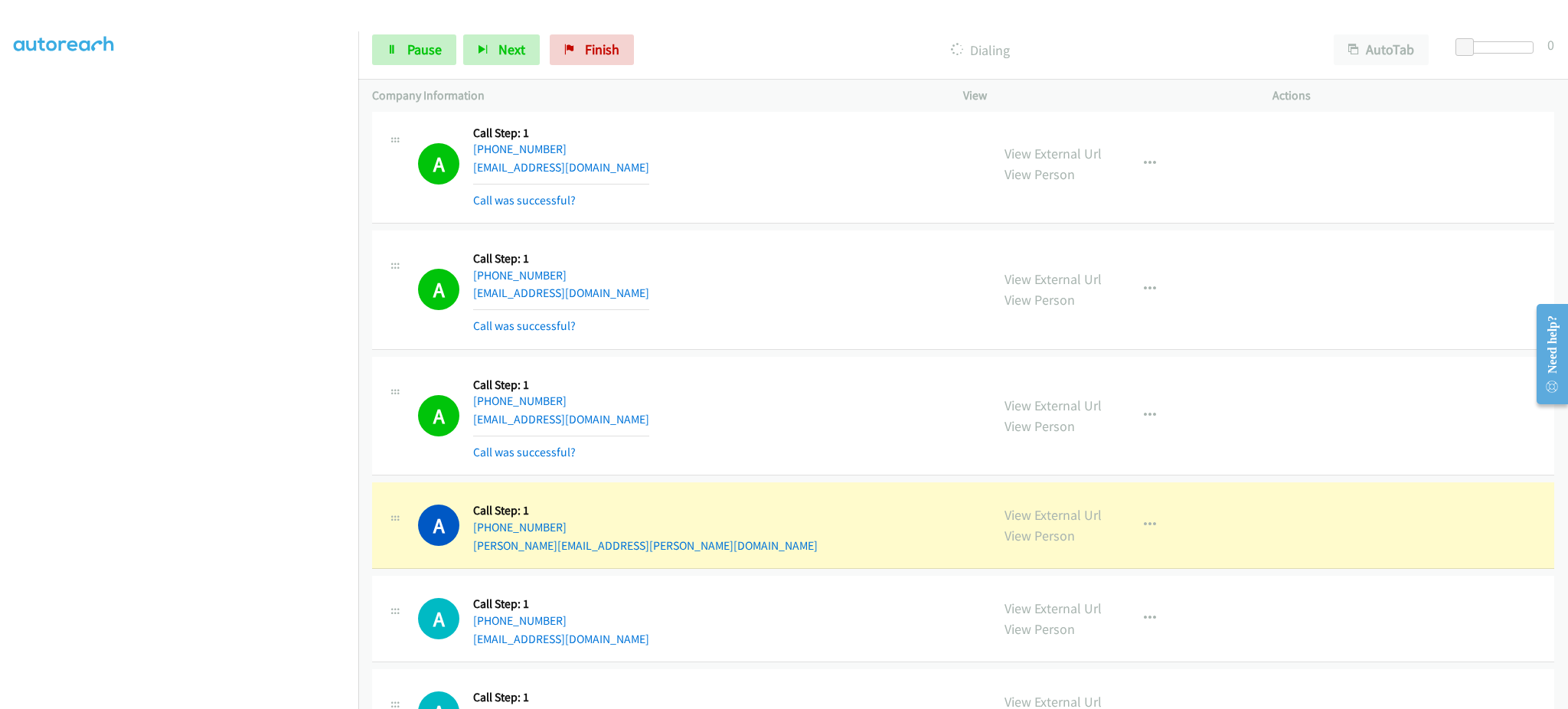
scroll to position [4619, 0]
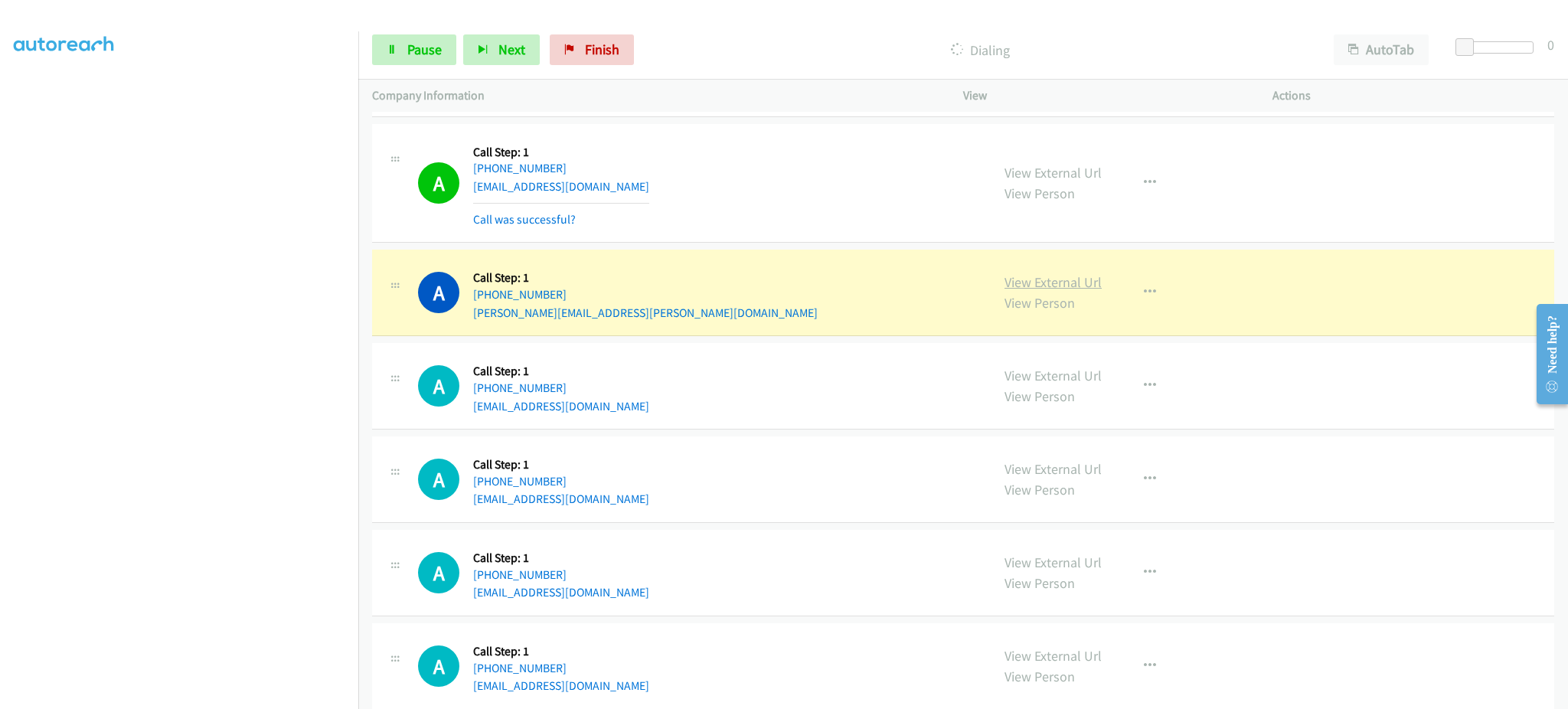
click at [1037, 281] on link "View External Url" at bounding box center [1053, 282] width 97 height 18
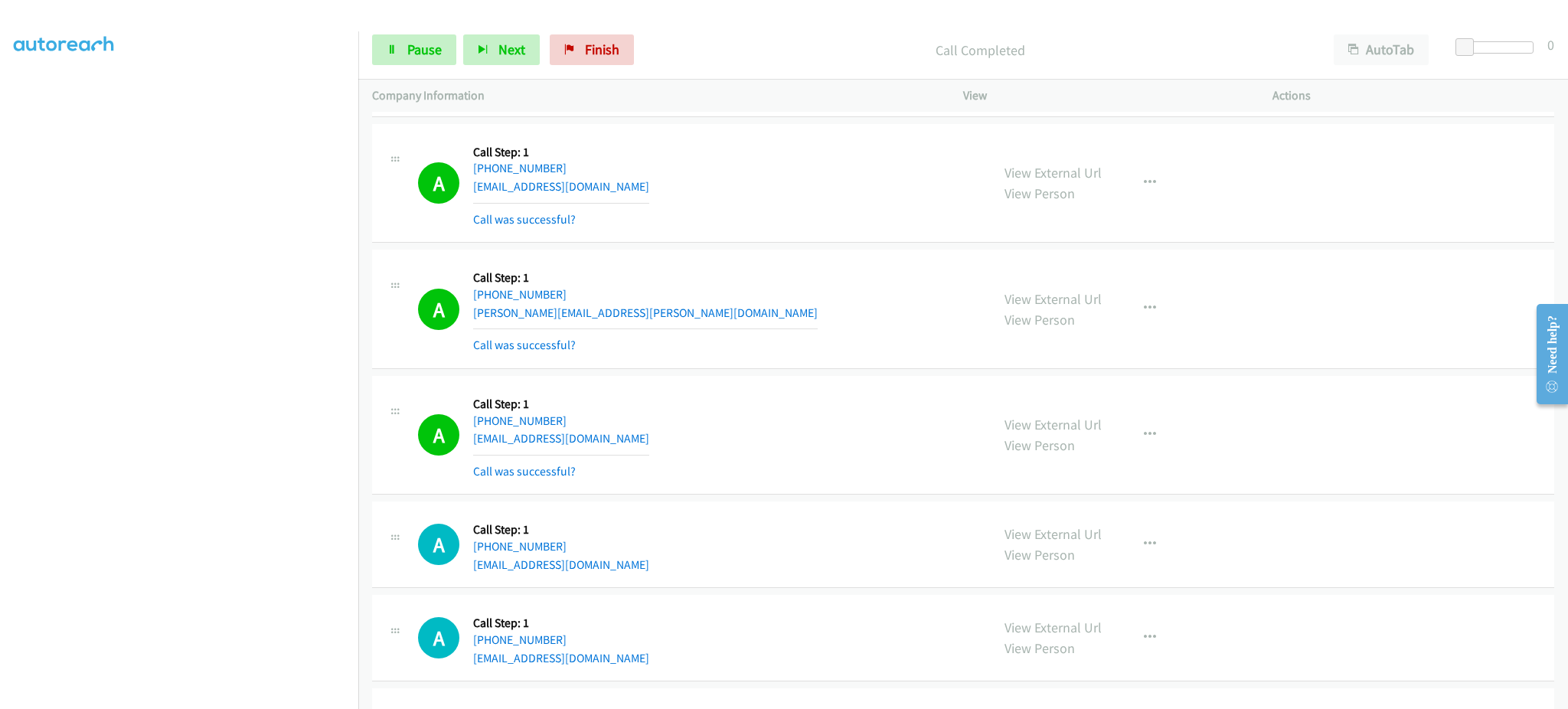
click at [1117, 295] on div "View External Url View Person View External Url Email Schedule/Manage Callback …" at bounding box center [1152, 309] width 323 height 91
click at [1144, 304] on icon "button" at bounding box center [1150, 309] width 13 height 13
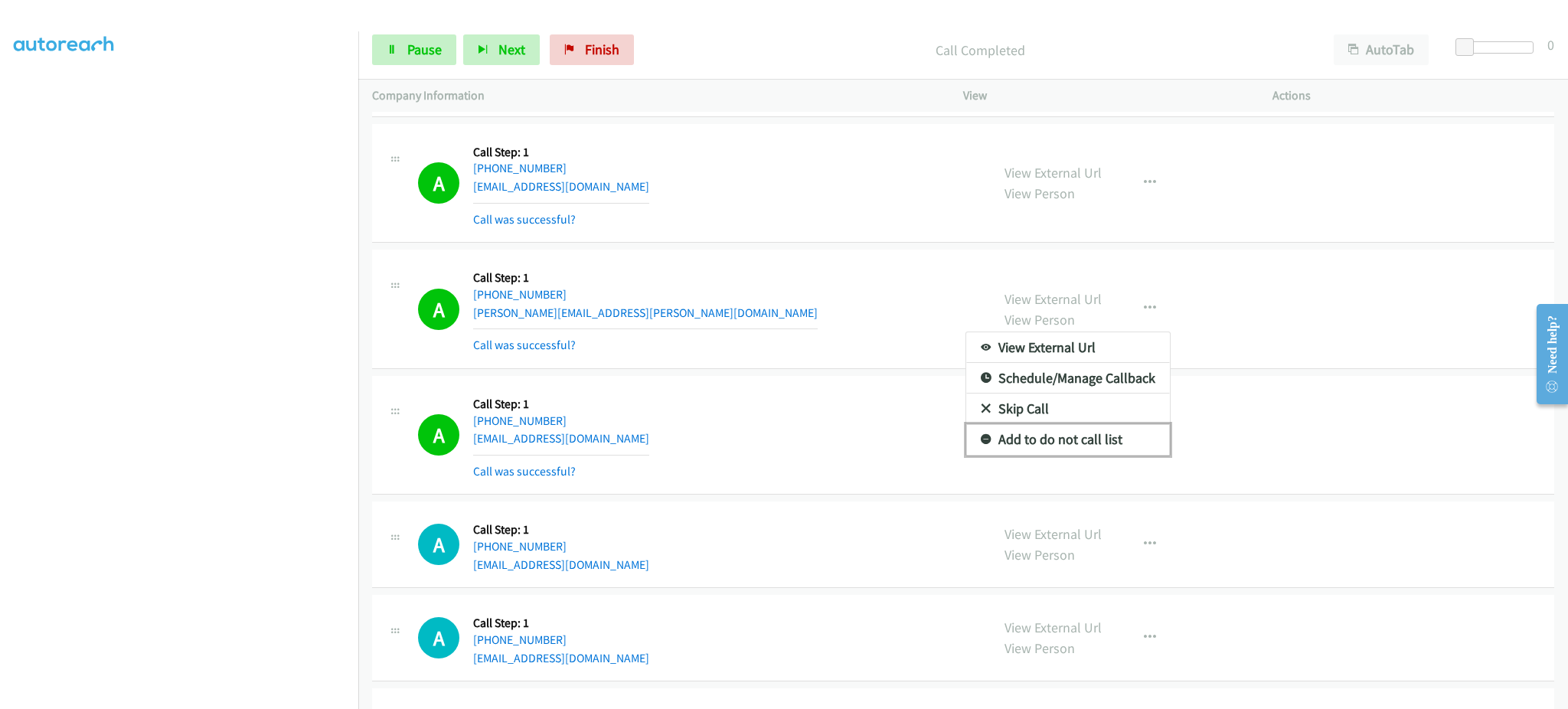
click at [1121, 439] on link "Add to do not call list" at bounding box center [1068, 439] width 203 height 30
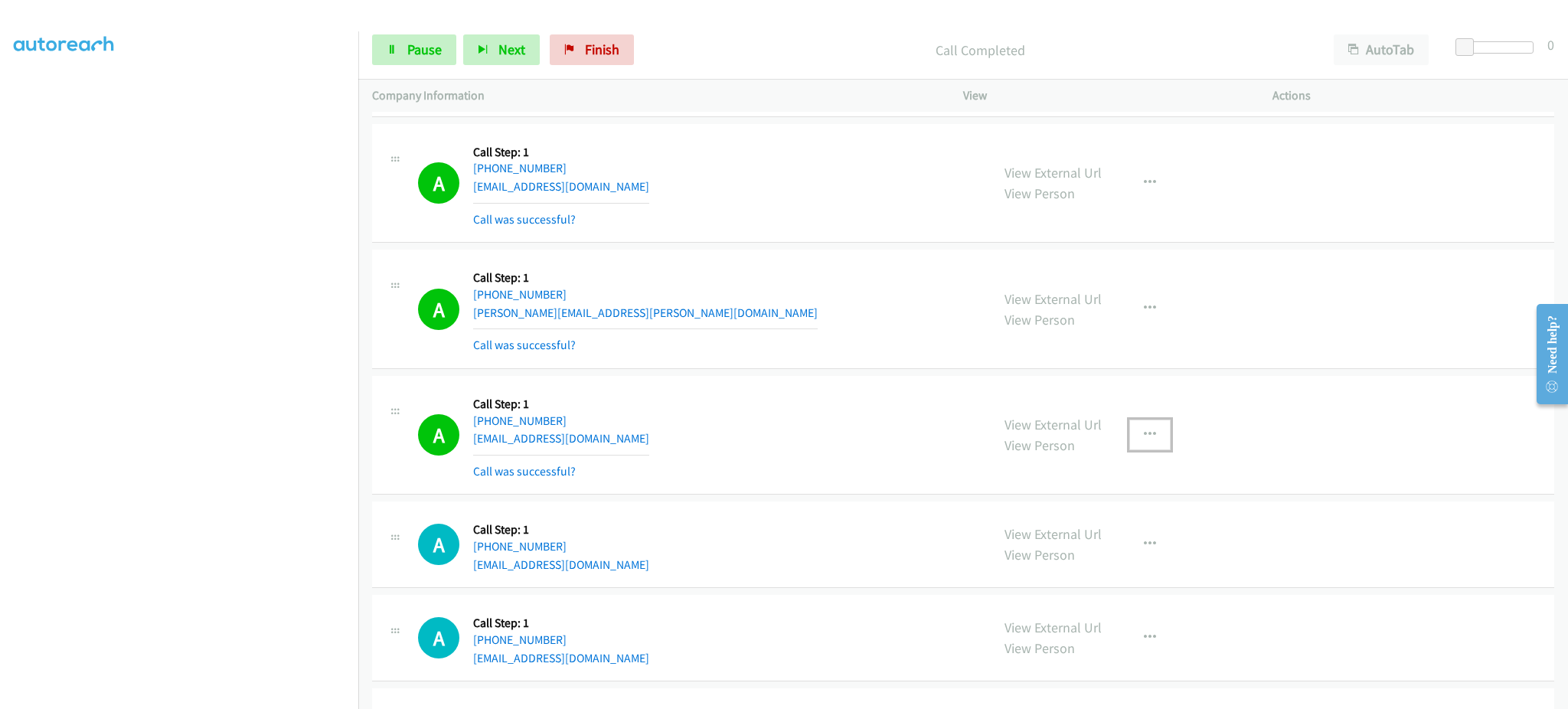
click at [1153, 439] on button "button" at bounding box center [1150, 435] width 41 height 30
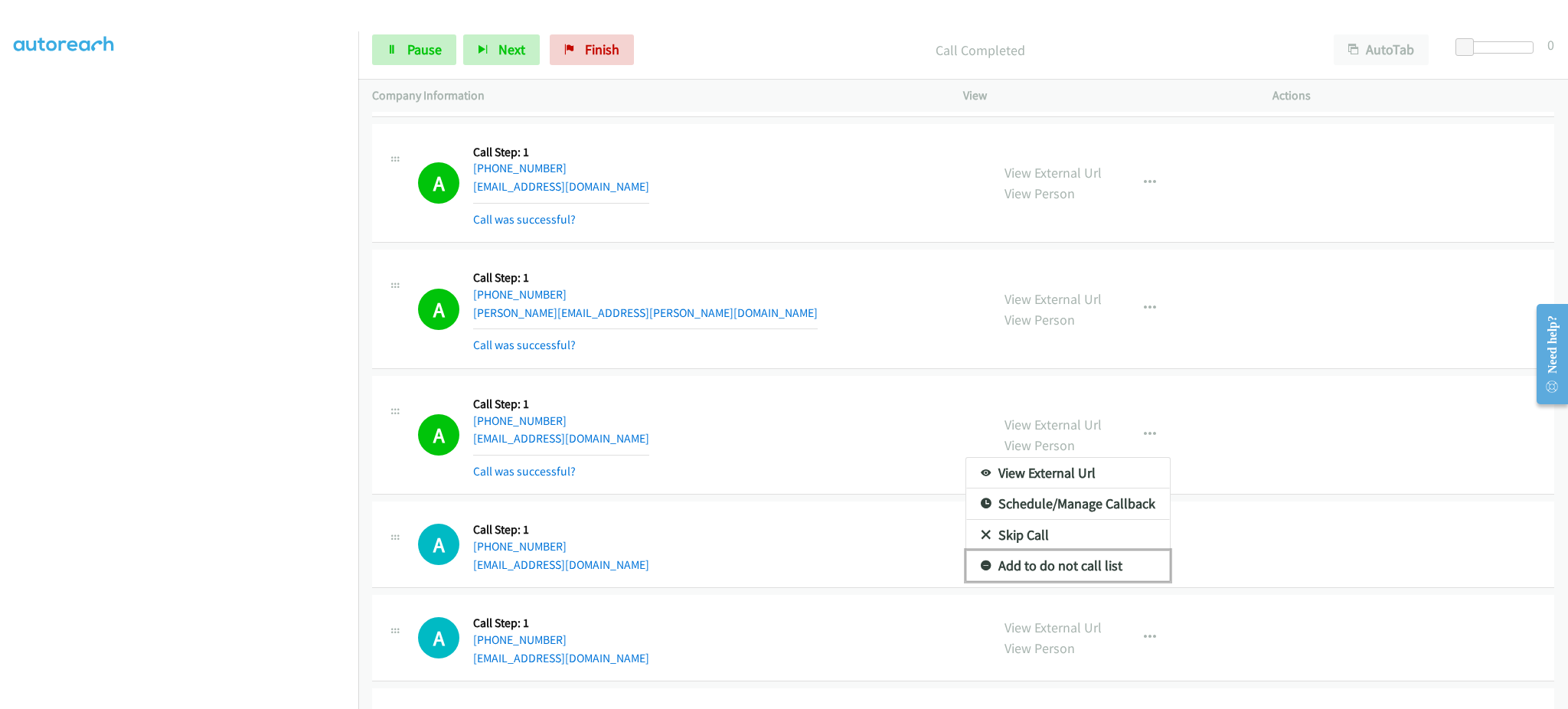
click at [1122, 571] on link "Add to do not call list" at bounding box center [1068, 565] width 203 height 30
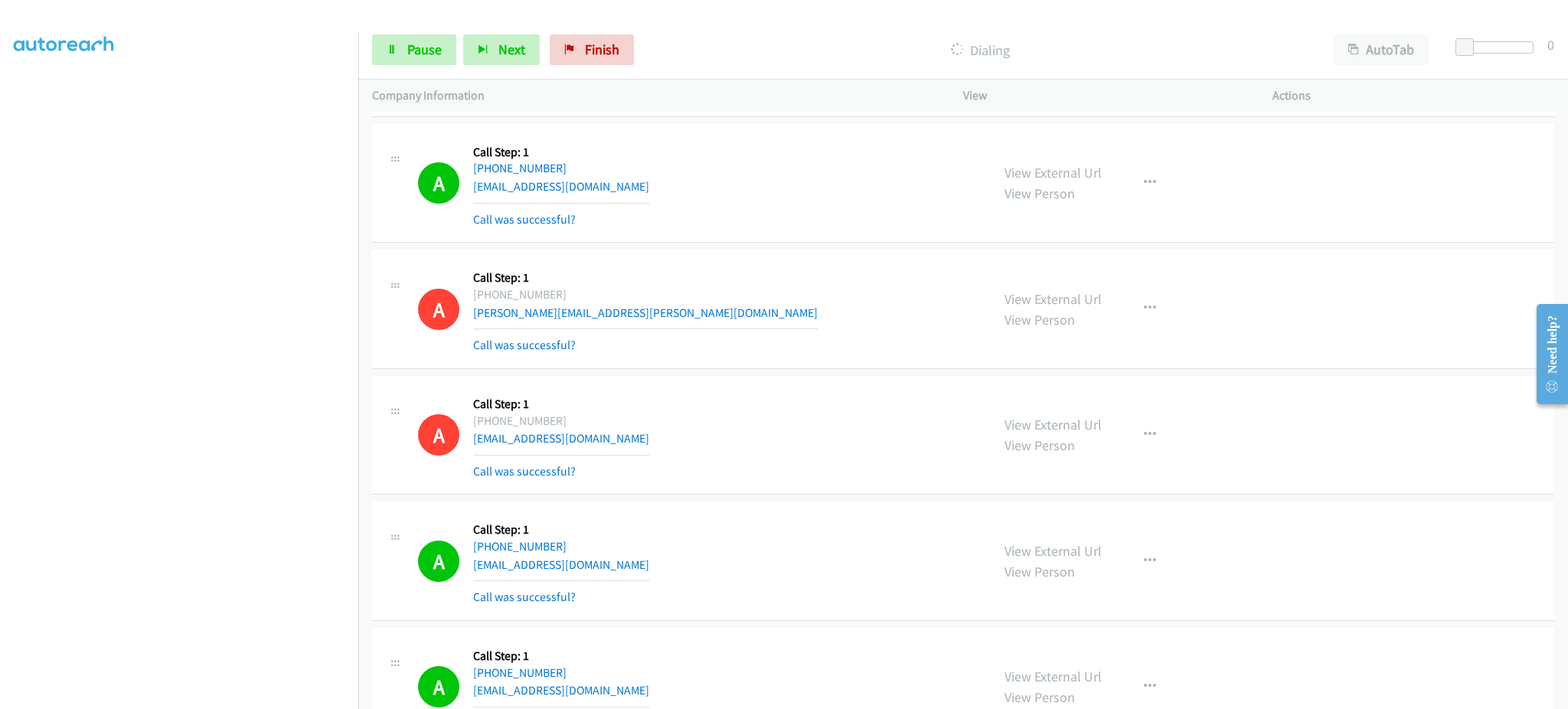
click at [417, 71] on div "Start Calls Pause Next Finish Dialing AutoTab AutoTab 0" at bounding box center [963, 49] width 1210 height 59
click at [408, 60] on link "Pause" at bounding box center [414, 49] width 84 height 30
click at [419, 55] on span "Start Calls" at bounding box center [437, 49] width 59 height 18
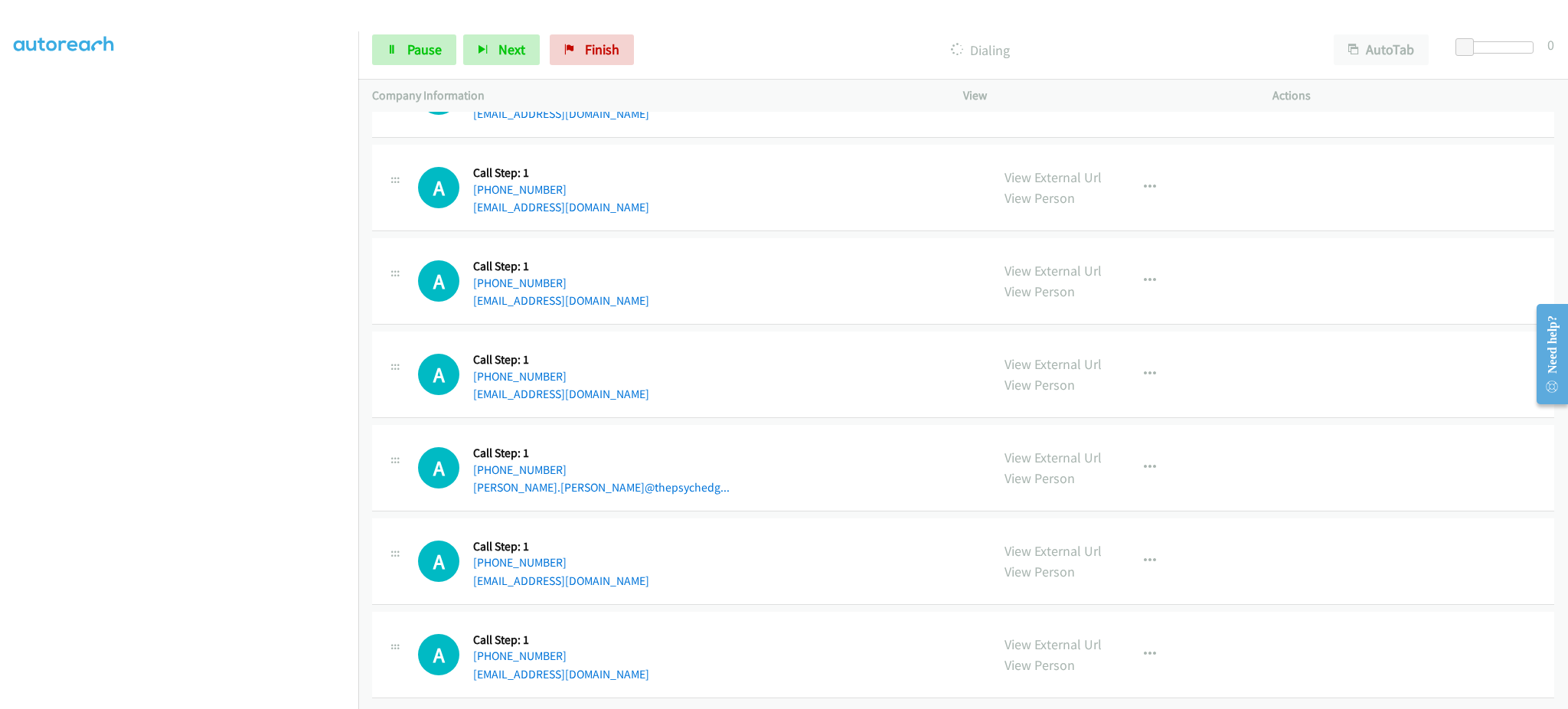
scroll to position [6386, 0]
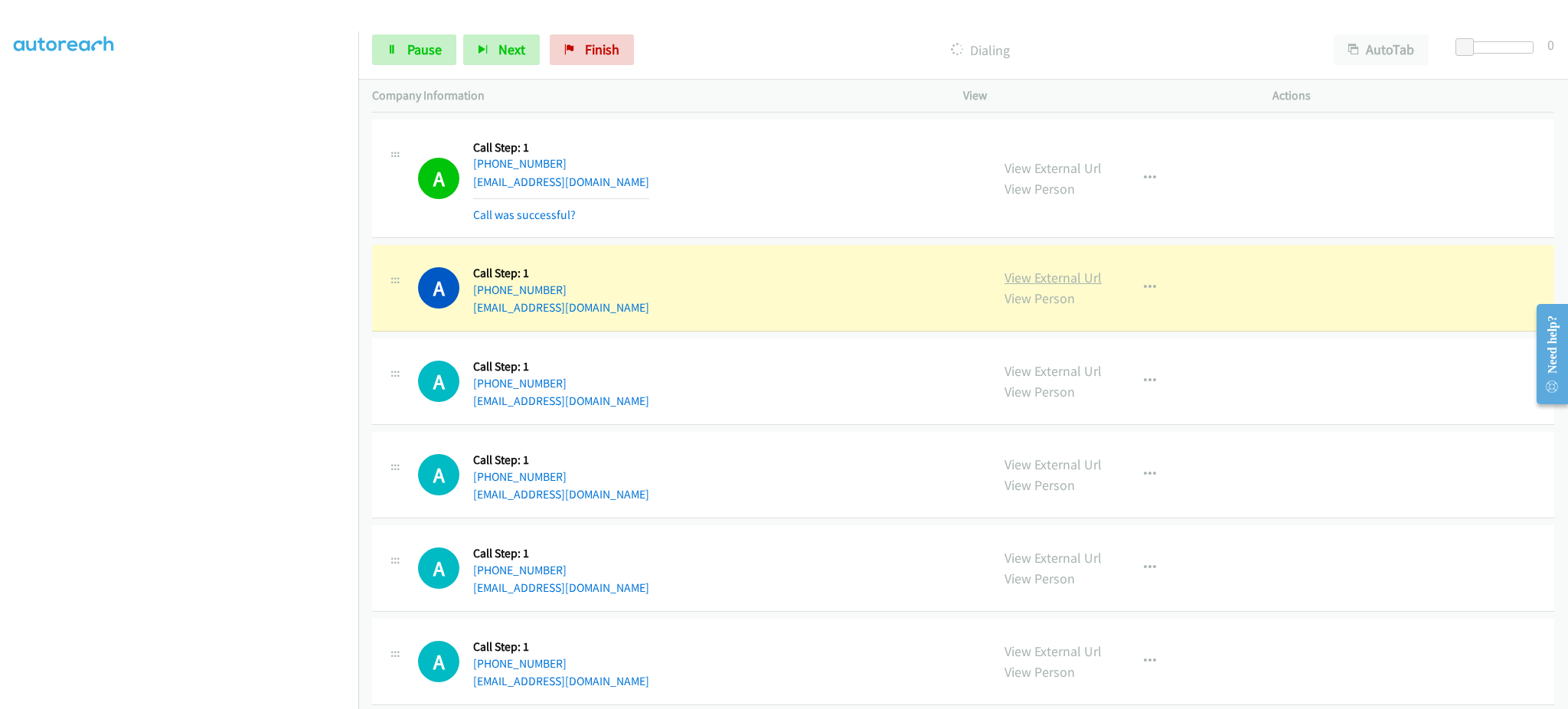
click at [1085, 280] on link "View External Url" at bounding box center [1053, 278] width 97 height 18
click at [394, 40] on link "Pause" at bounding box center [414, 49] width 84 height 30
drag, startPoint x: 614, startPoint y: 298, endPoint x: 489, endPoint y: 299, distance: 125.0
click at [489, 299] on div "A Callback Scheduled Call Step: 1 [GEOGRAPHIC_DATA]/[GEOGRAPHIC_DATA] [PHONE_NU…" at bounding box center [698, 288] width 559 height 58
copy link "[PHONE_NUMBER]"
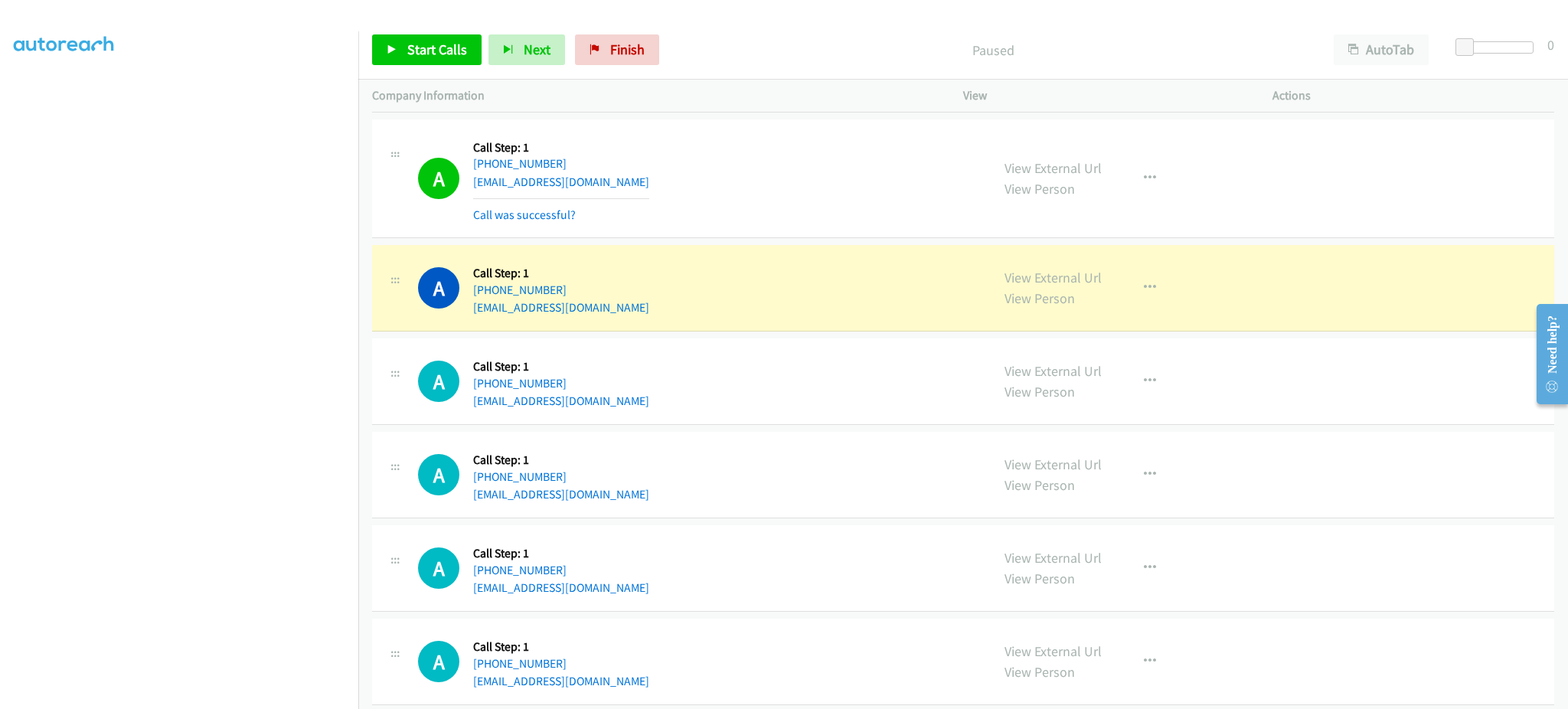
click at [853, 292] on div "A Callback Scheduled Call Step: 1 [GEOGRAPHIC_DATA]/[GEOGRAPHIC_DATA] [PHONE_NU…" at bounding box center [698, 288] width 559 height 58
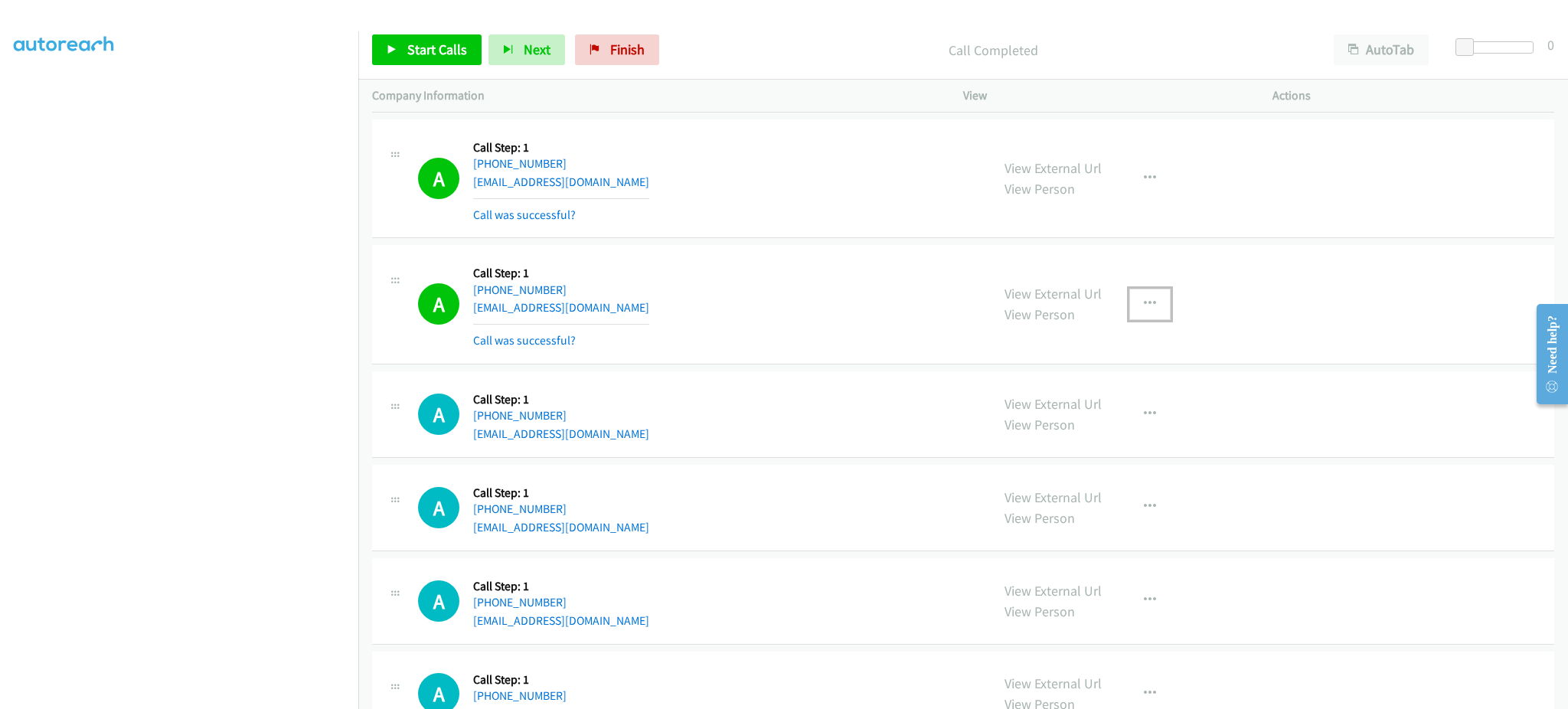
click at [1160, 310] on button "button" at bounding box center [1150, 303] width 41 height 30
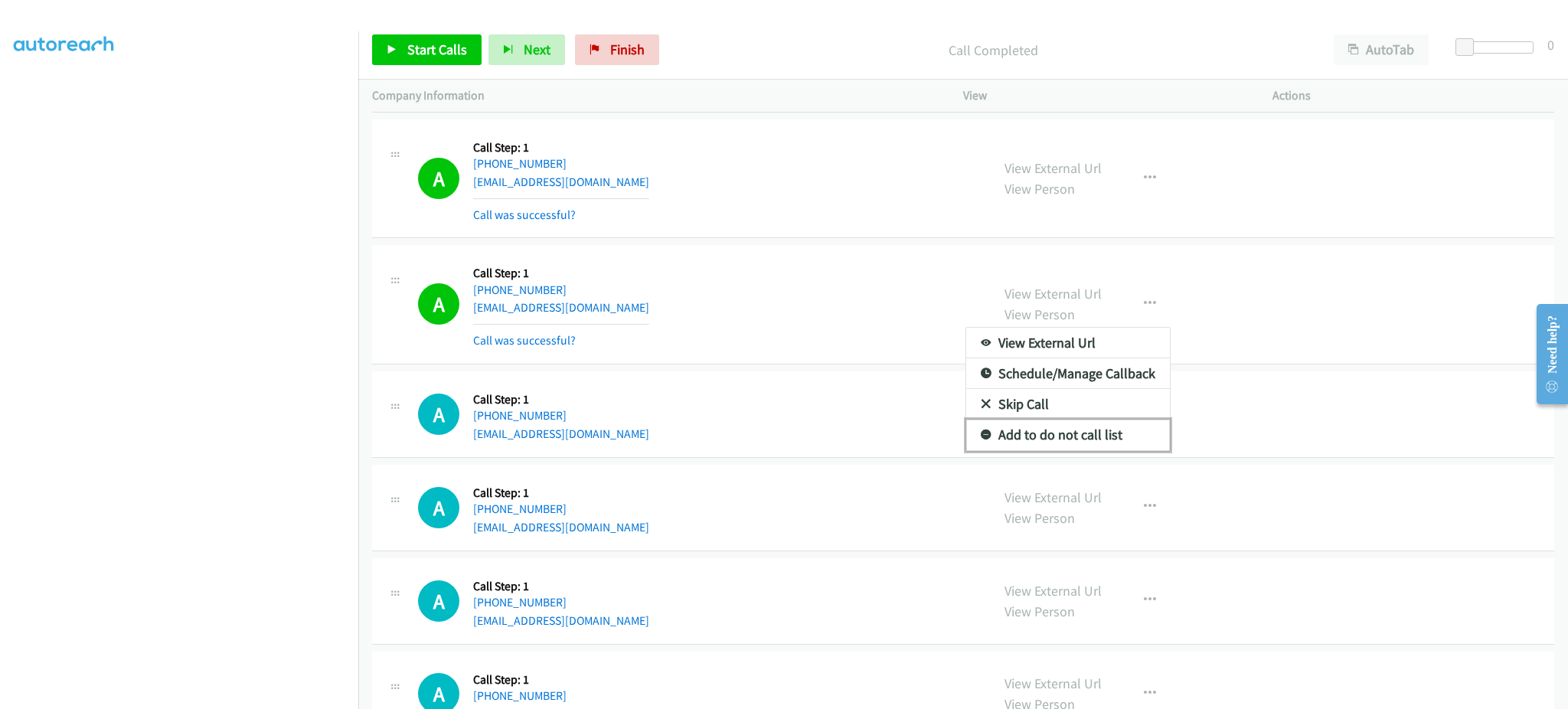
click at [1120, 439] on link "Add to do not call list" at bounding box center [1068, 435] width 203 height 30
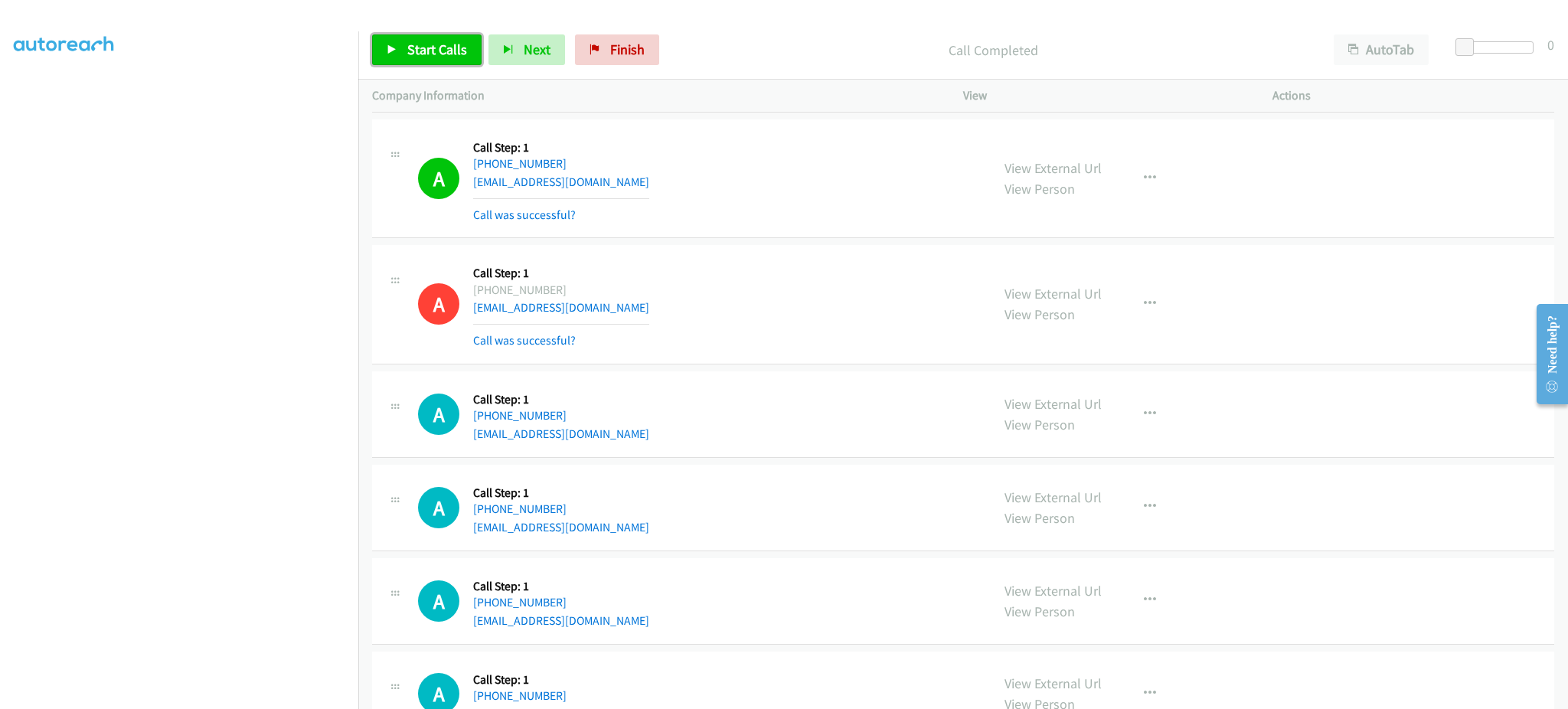
drag, startPoint x: 447, startPoint y: 55, endPoint x: 440, endPoint y: 21, distance: 34.7
click at [447, 55] on span "Start Calls" at bounding box center [437, 49] width 59 height 18
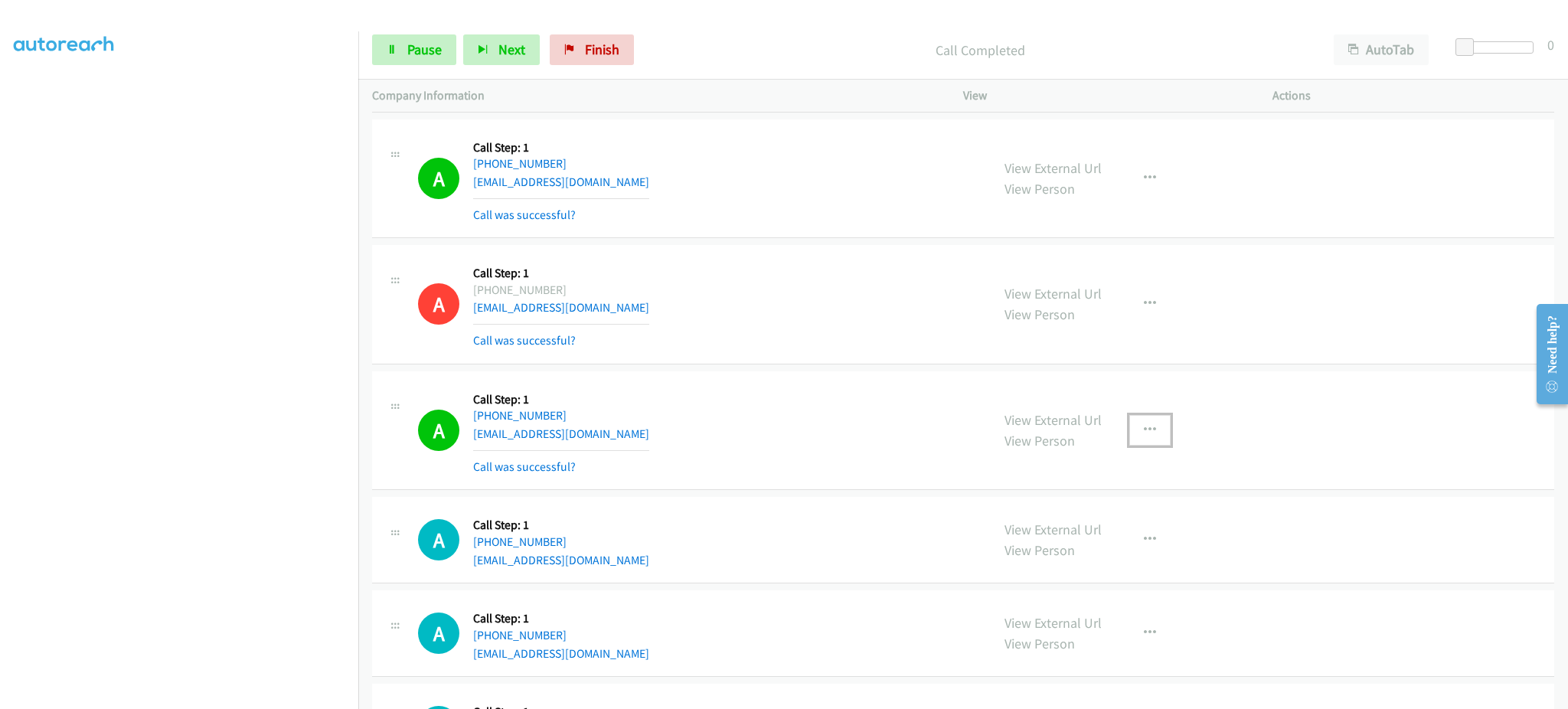
click at [1129, 435] on button "button" at bounding box center [1150, 430] width 41 height 30
click at [1120, 562] on link "Add to do not call list" at bounding box center [1068, 560] width 203 height 30
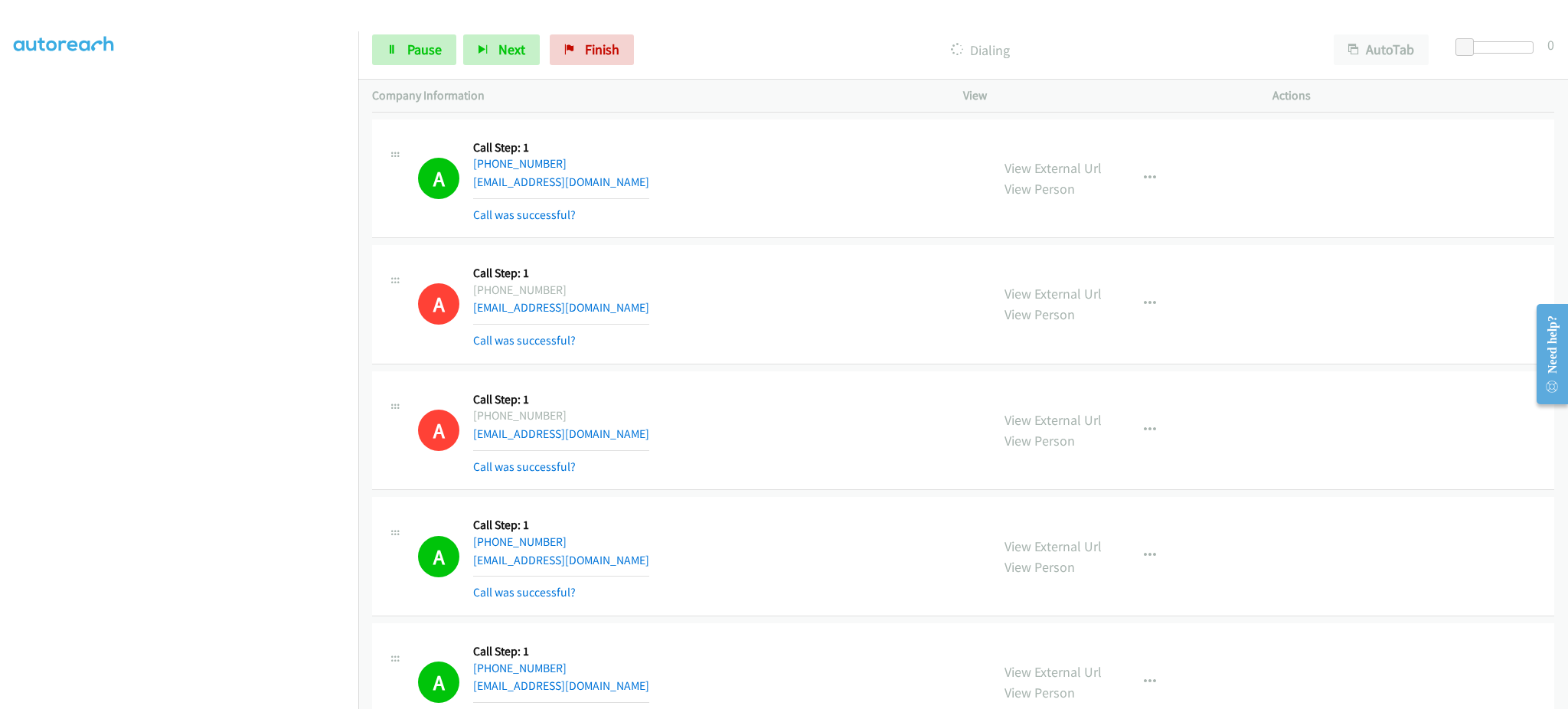
scroll to position [7159, 0]
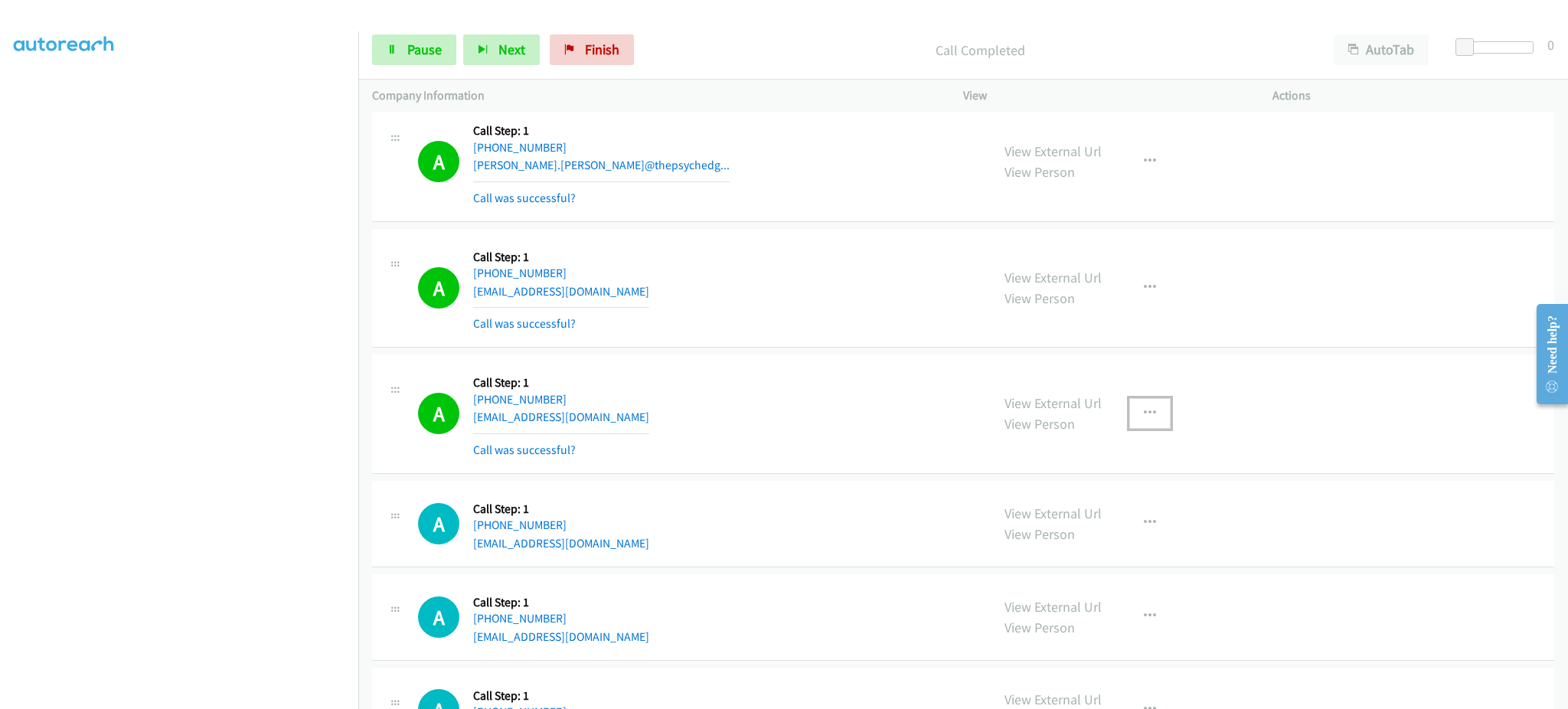
drag, startPoint x: 1131, startPoint y: 416, endPoint x: 1132, endPoint y: 457, distance: 41.0
click at [1132, 415] on button "button" at bounding box center [1150, 413] width 41 height 30
click at [1123, 536] on link "Add to do not call list" at bounding box center [1068, 544] width 203 height 30
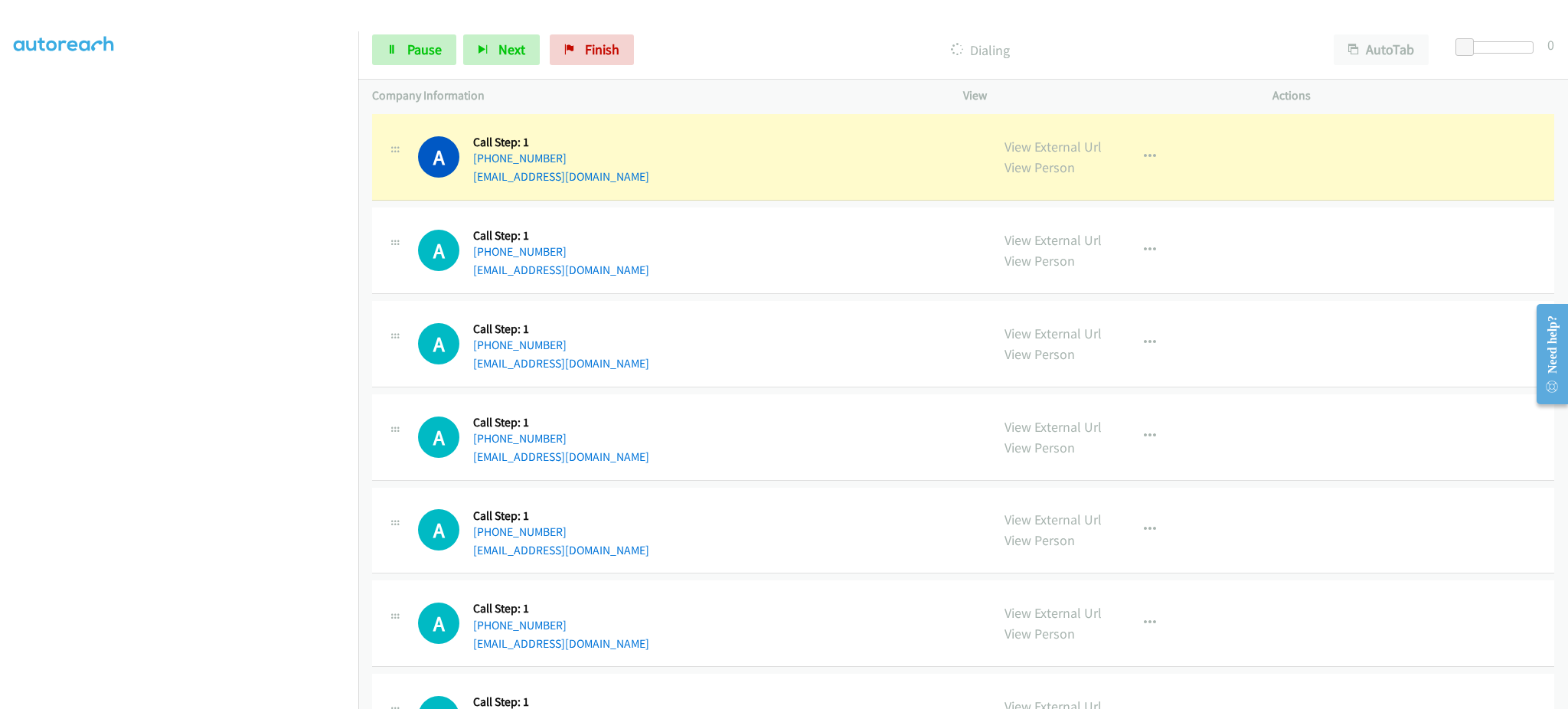
scroll to position [7771, 0]
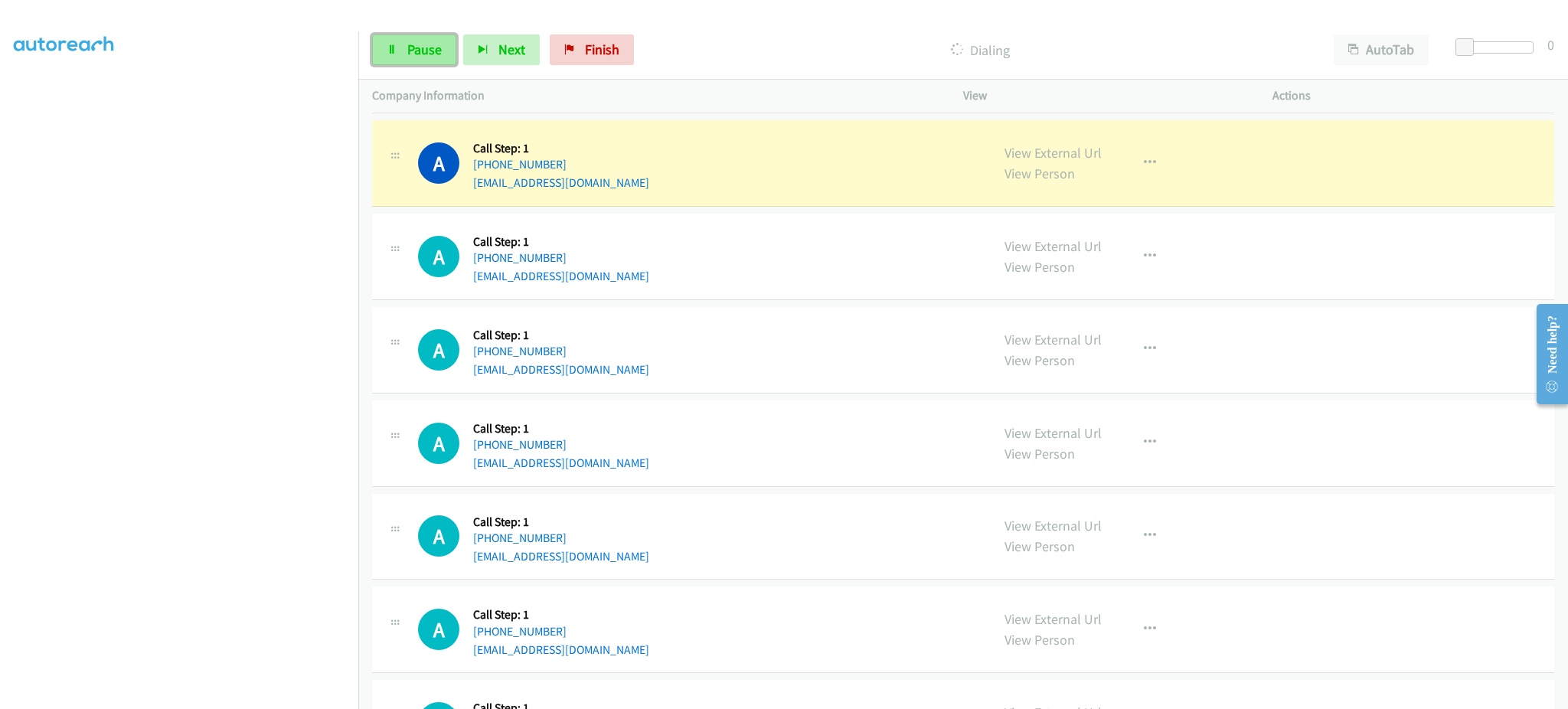
click at [411, 54] on span "Pause" at bounding box center [425, 49] width 34 height 18
click at [1064, 160] on link "View External Url" at bounding box center [1053, 152] width 97 height 18
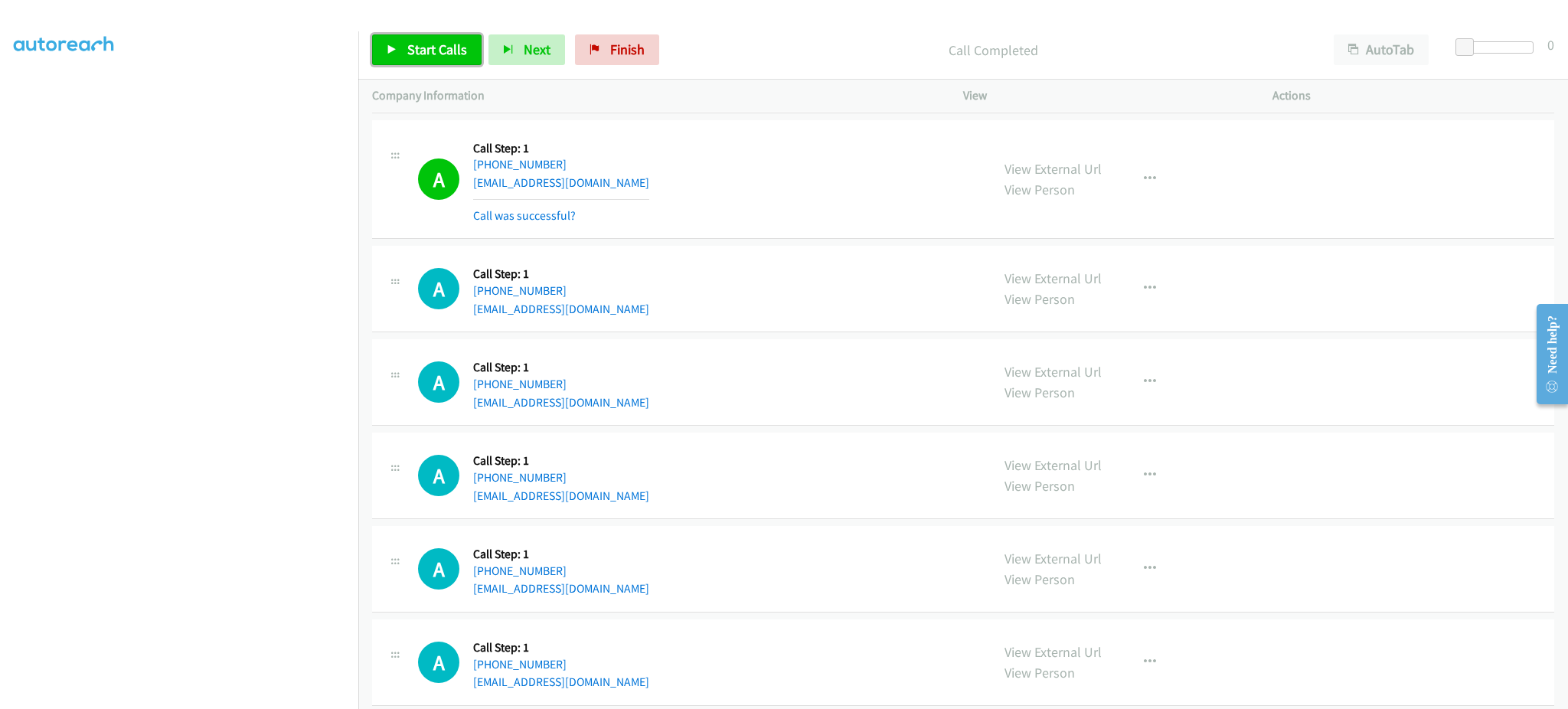
click at [457, 56] on span "Start Calls" at bounding box center [437, 49] width 59 height 18
click at [1151, 181] on button "button" at bounding box center [1150, 179] width 41 height 30
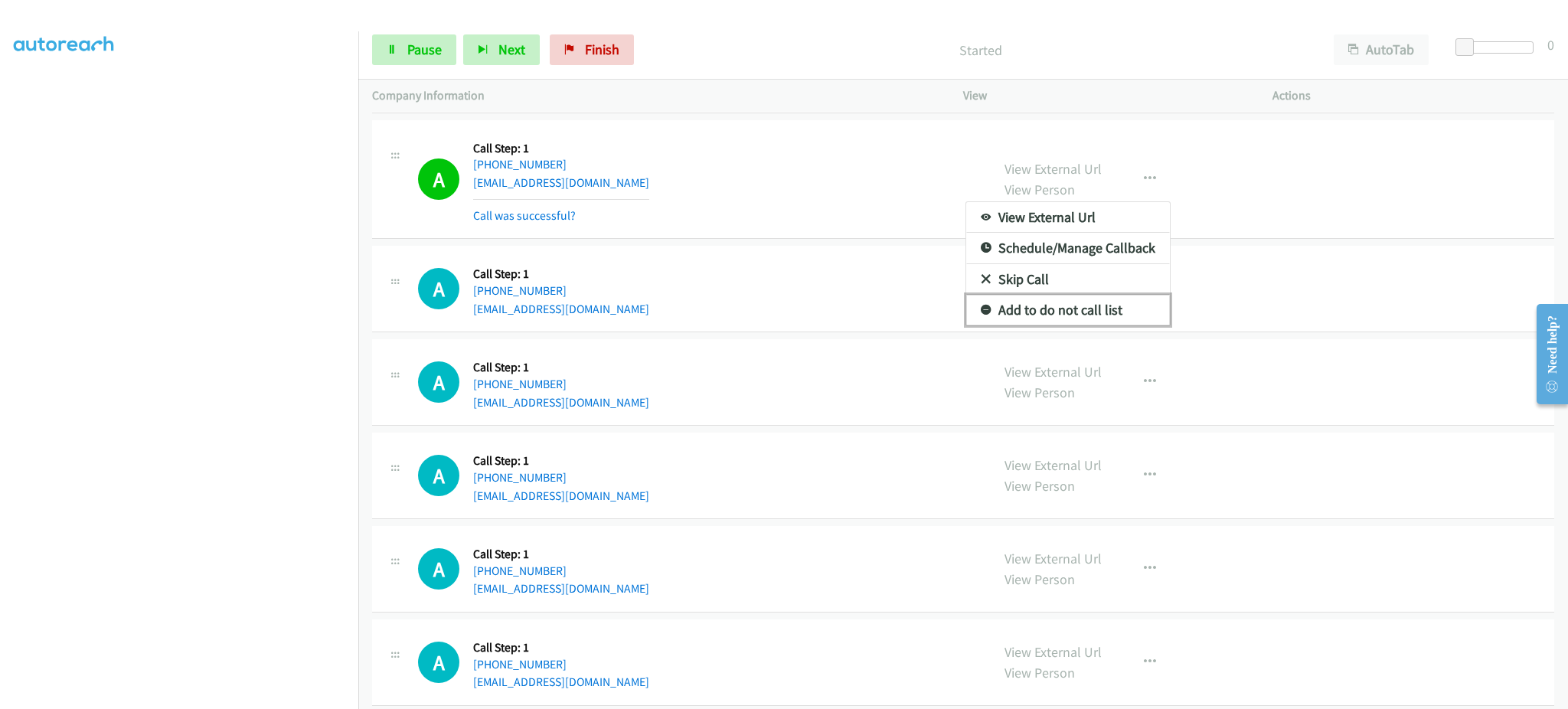
click at [1118, 300] on link "Add to do not call list" at bounding box center [1068, 310] width 203 height 30
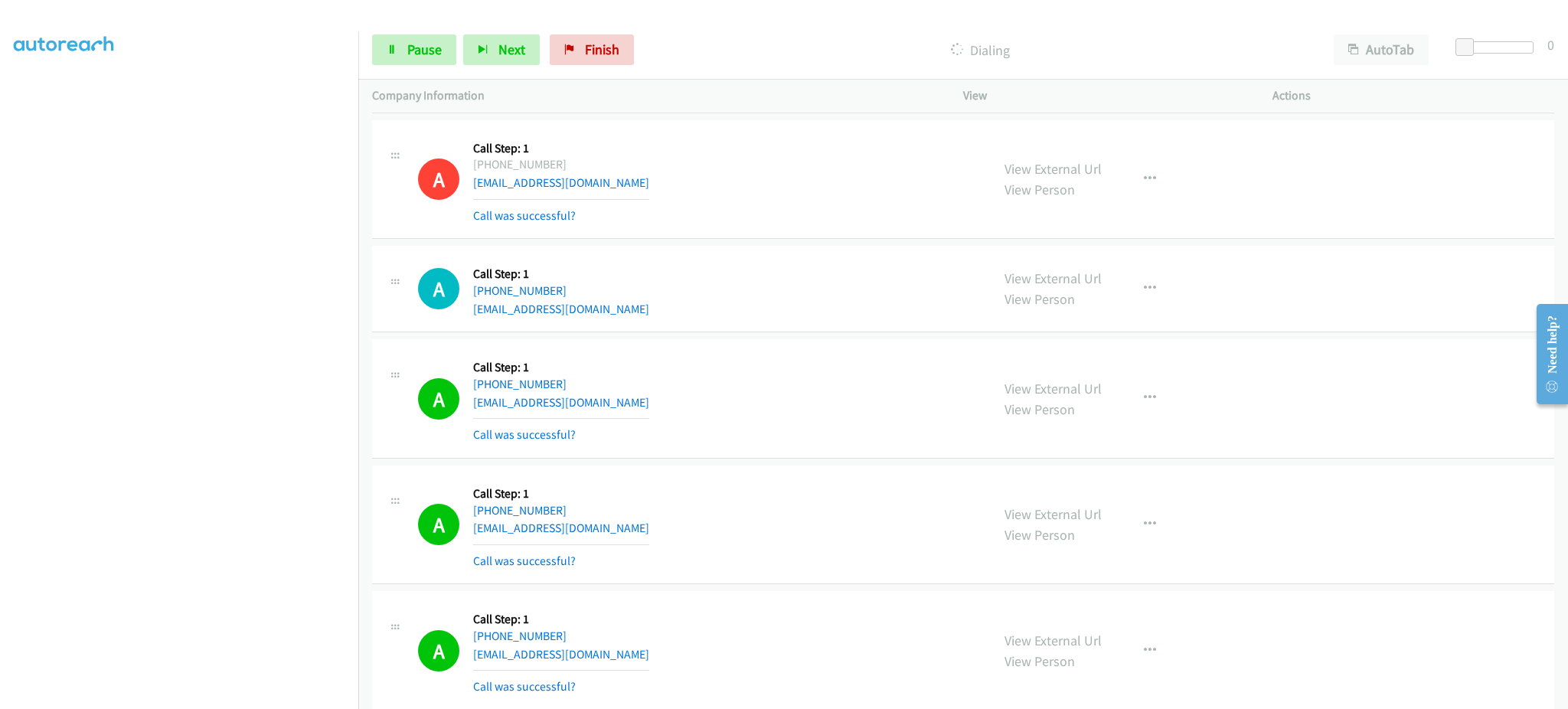
scroll to position [8077, 0]
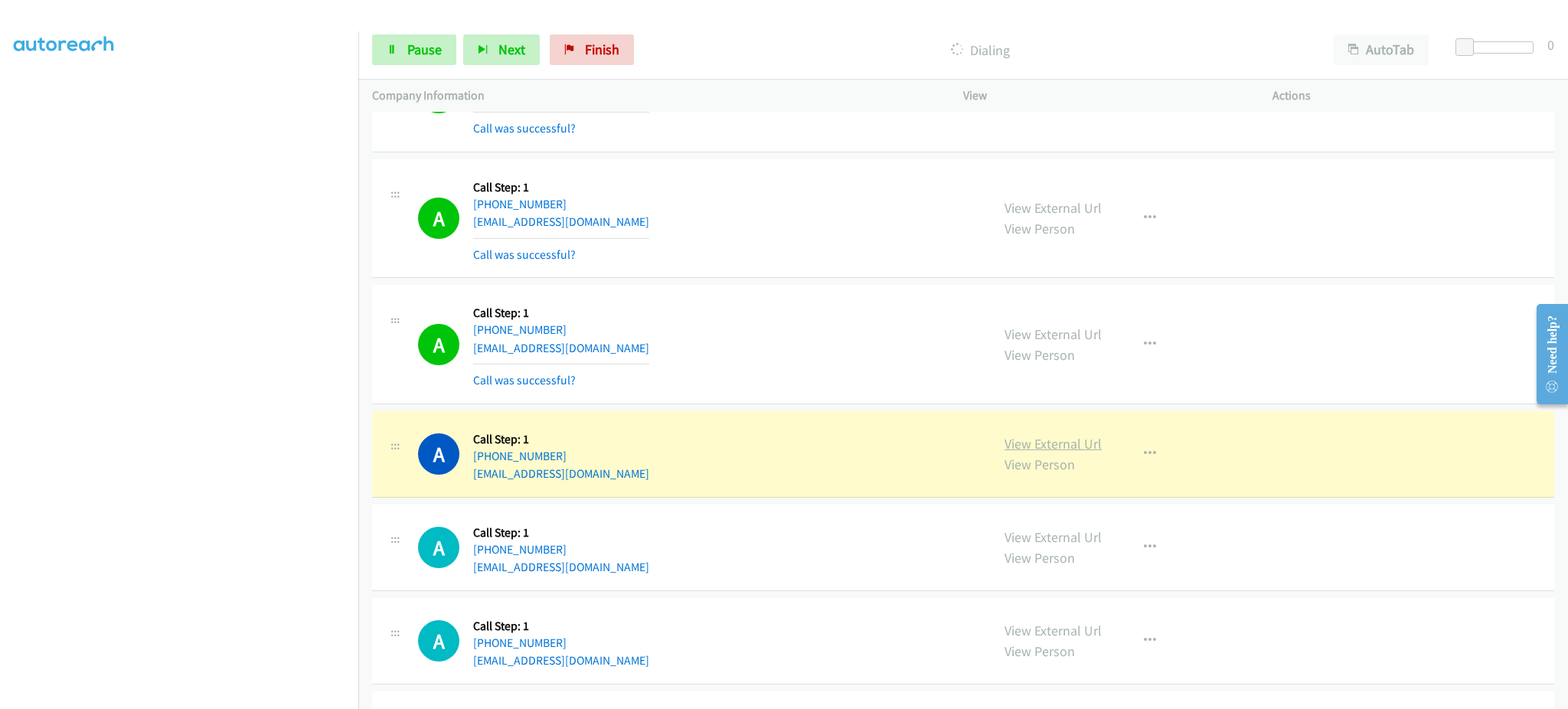
click at [1024, 451] on link "View External Url" at bounding box center [1053, 443] width 97 height 18
drag, startPoint x: 585, startPoint y: 457, endPoint x: 484, endPoint y: 462, distance: 101.1
click at [484, 462] on div "A Callback Scheduled Call Step: 1 America/New_York [PHONE_NUMBER] [EMAIL_ADDRES…" at bounding box center [698, 453] width 559 height 58
copy link "[PHONE_NUMBER]"
click at [1036, 444] on link "View External Url" at bounding box center [1053, 443] width 97 height 18
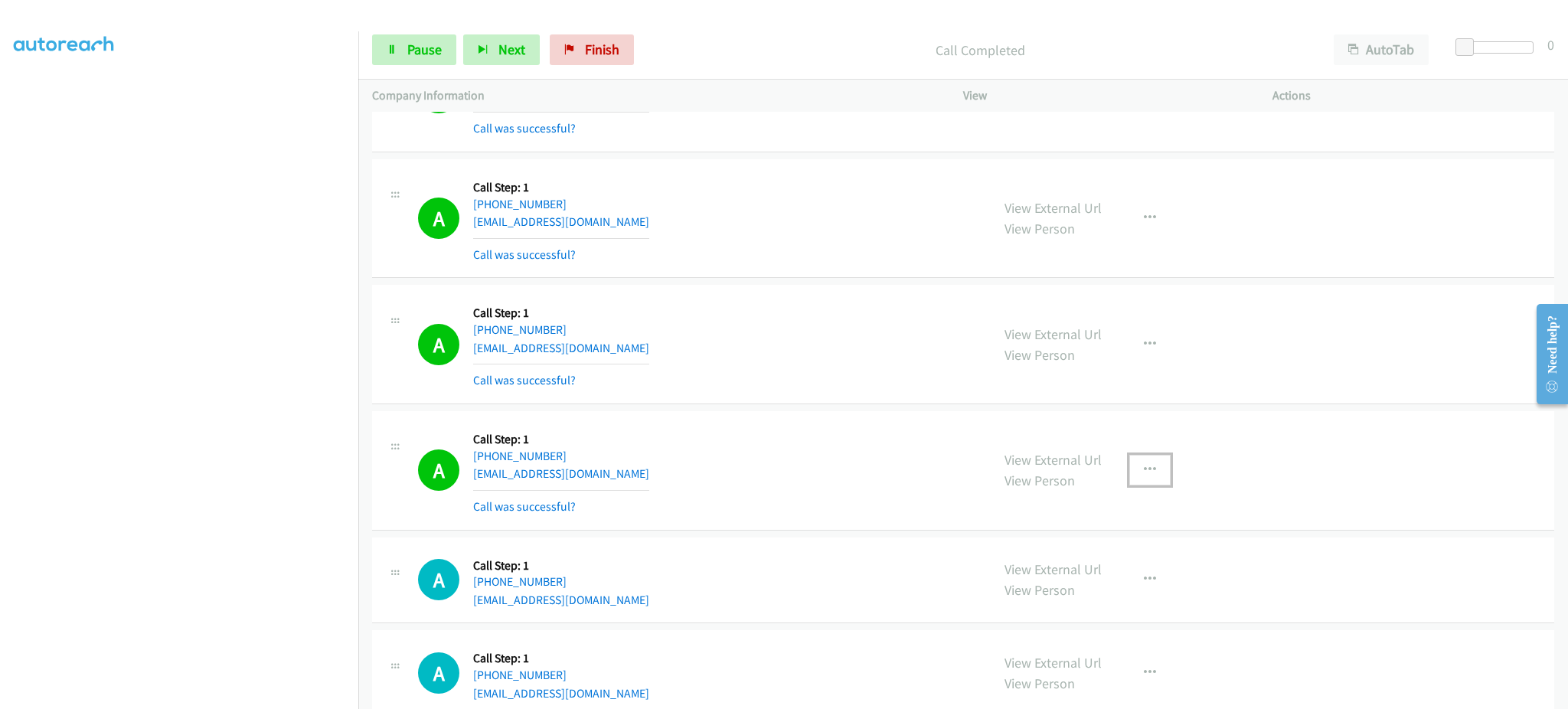
click at [1139, 458] on button "button" at bounding box center [1150, 470] width 41 height 30
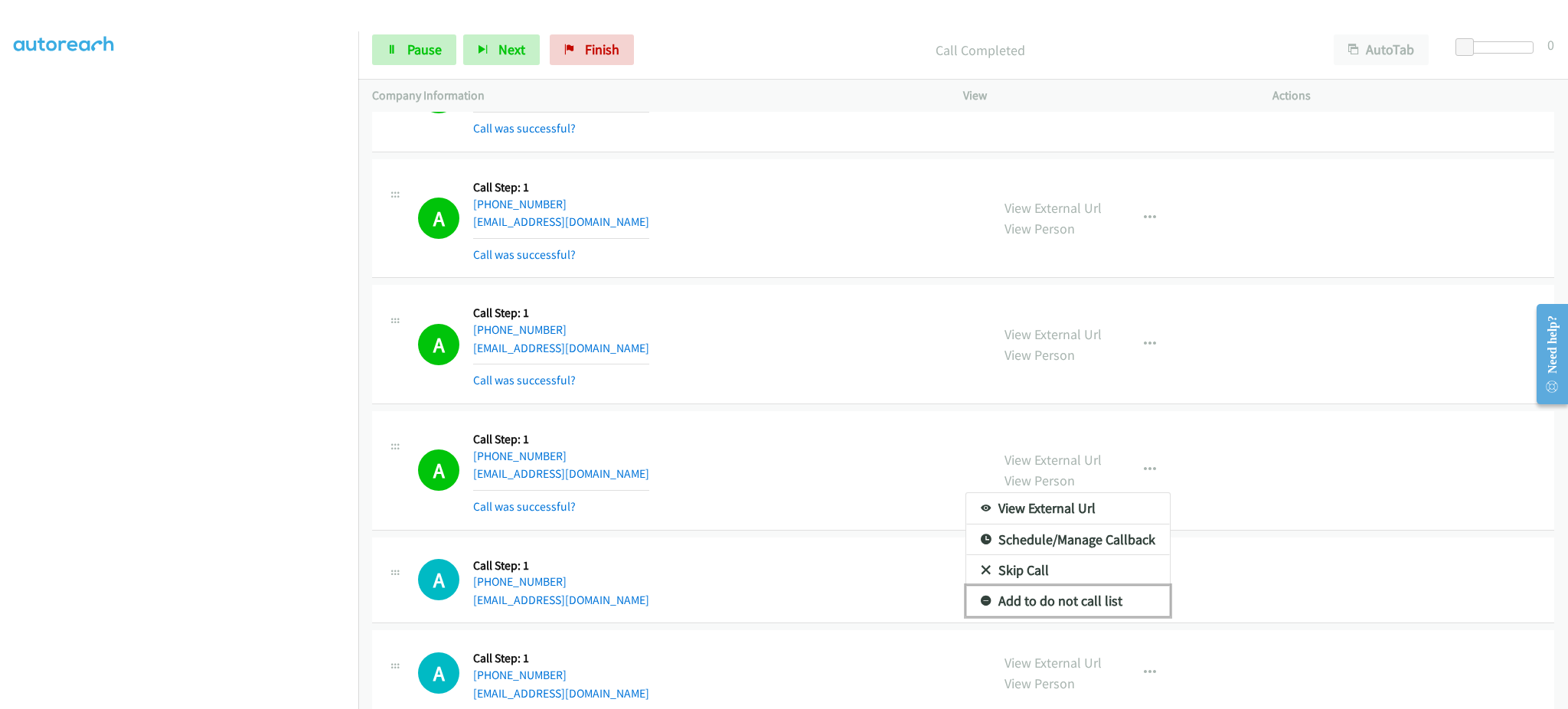
click at [1110, 603] on link "Add to do not call list" at bounding box center [1068, 600] width 203 height 30
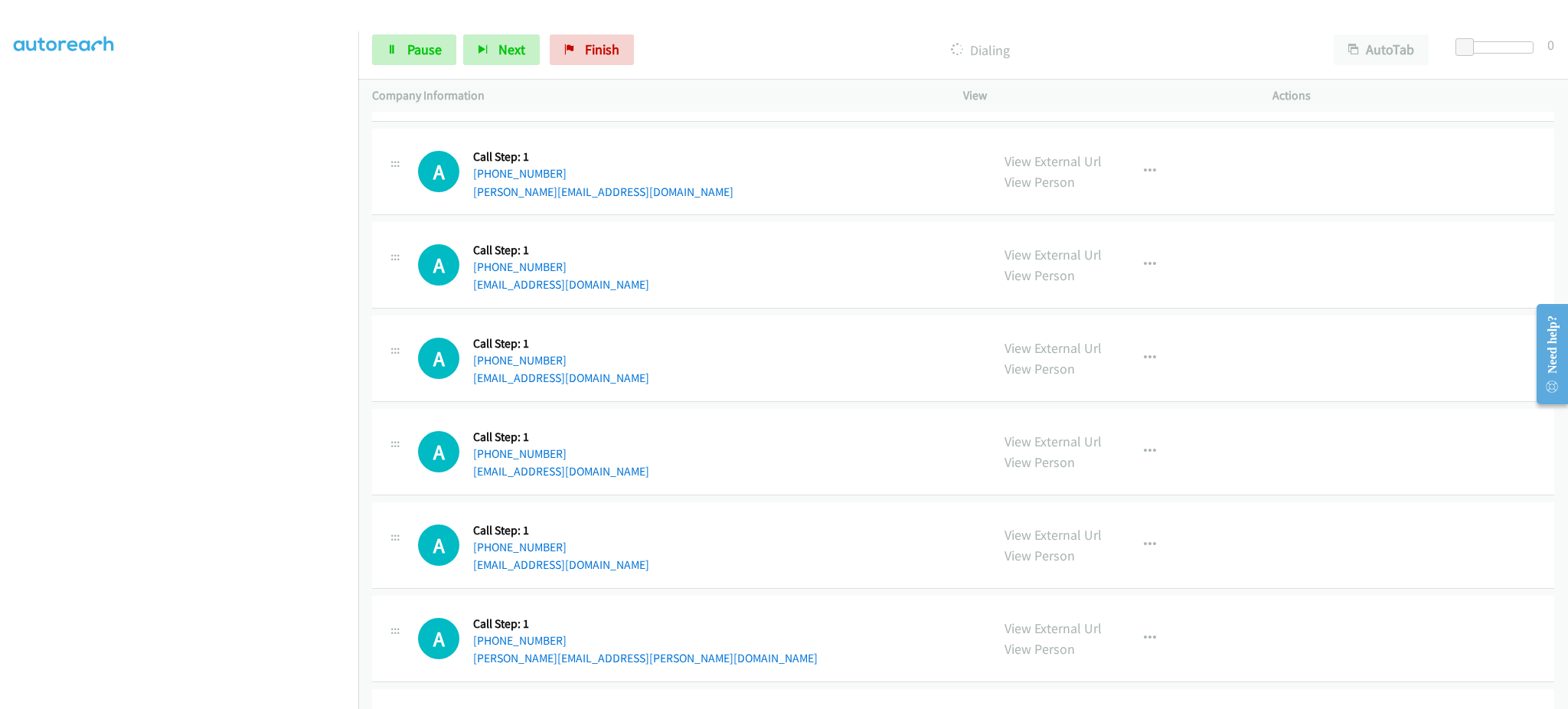
scroll to position [8996, 0]
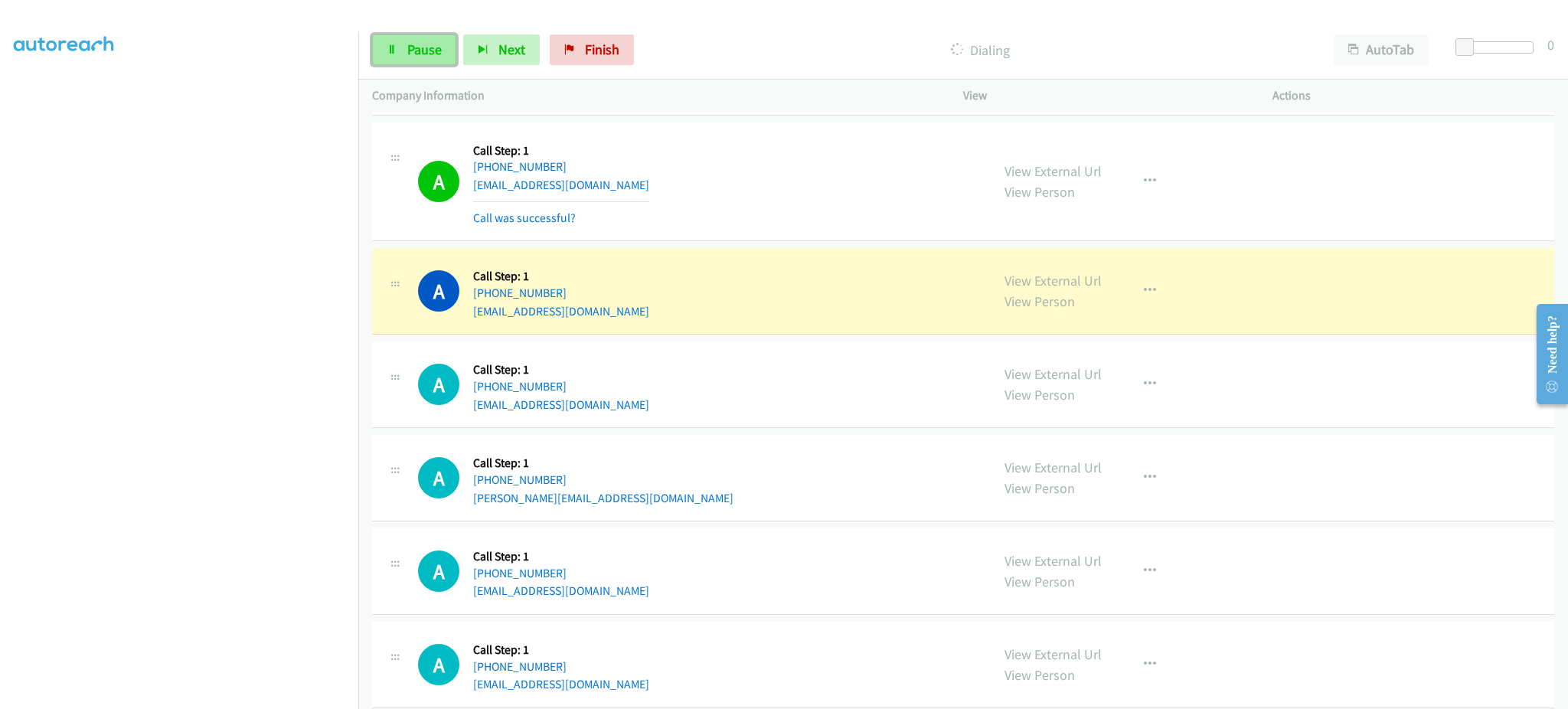
click at [436, 41] on span "Pause" at bounding box center [425, 49] width 34 height 18
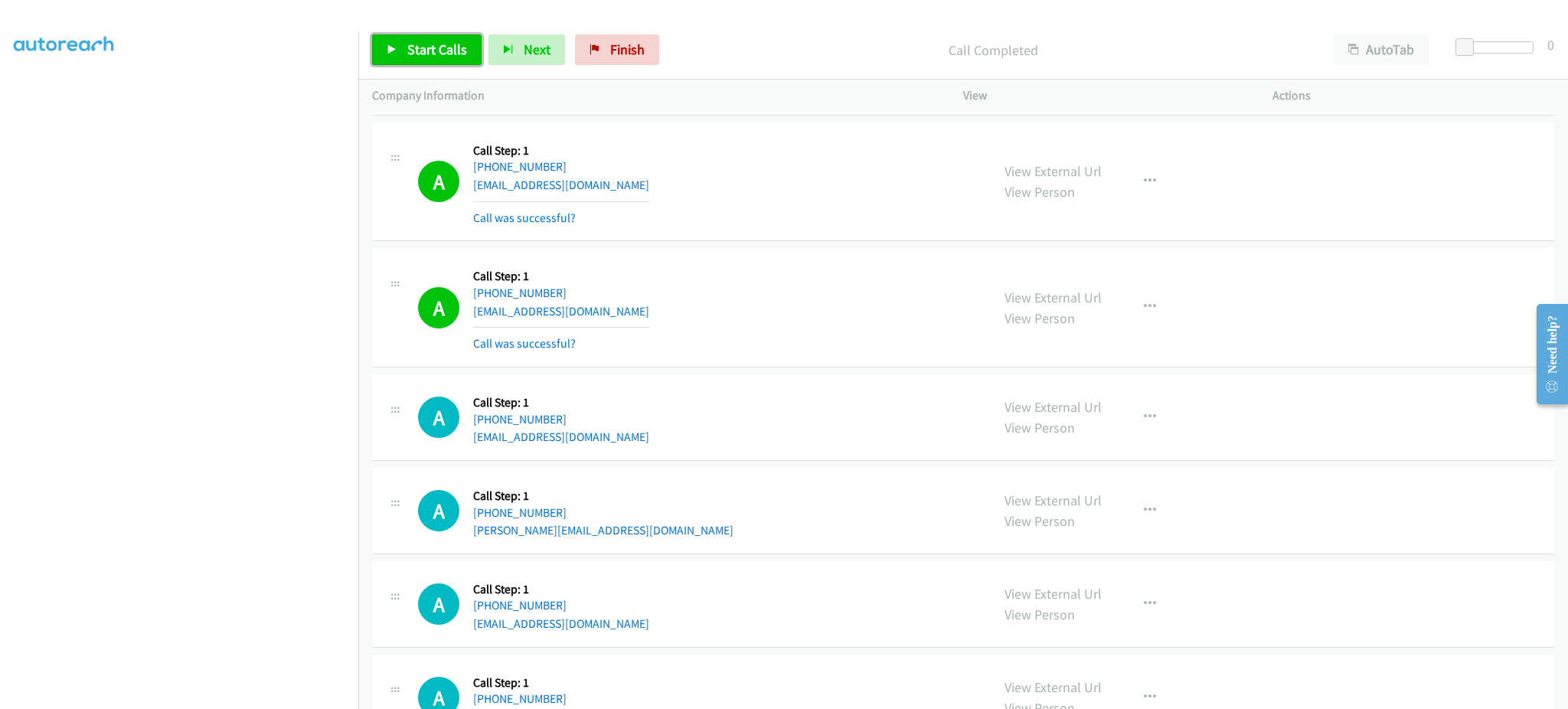
click at [407, 45] on span "Start Calls" at bounding box center [437, 49] width 59 height 18
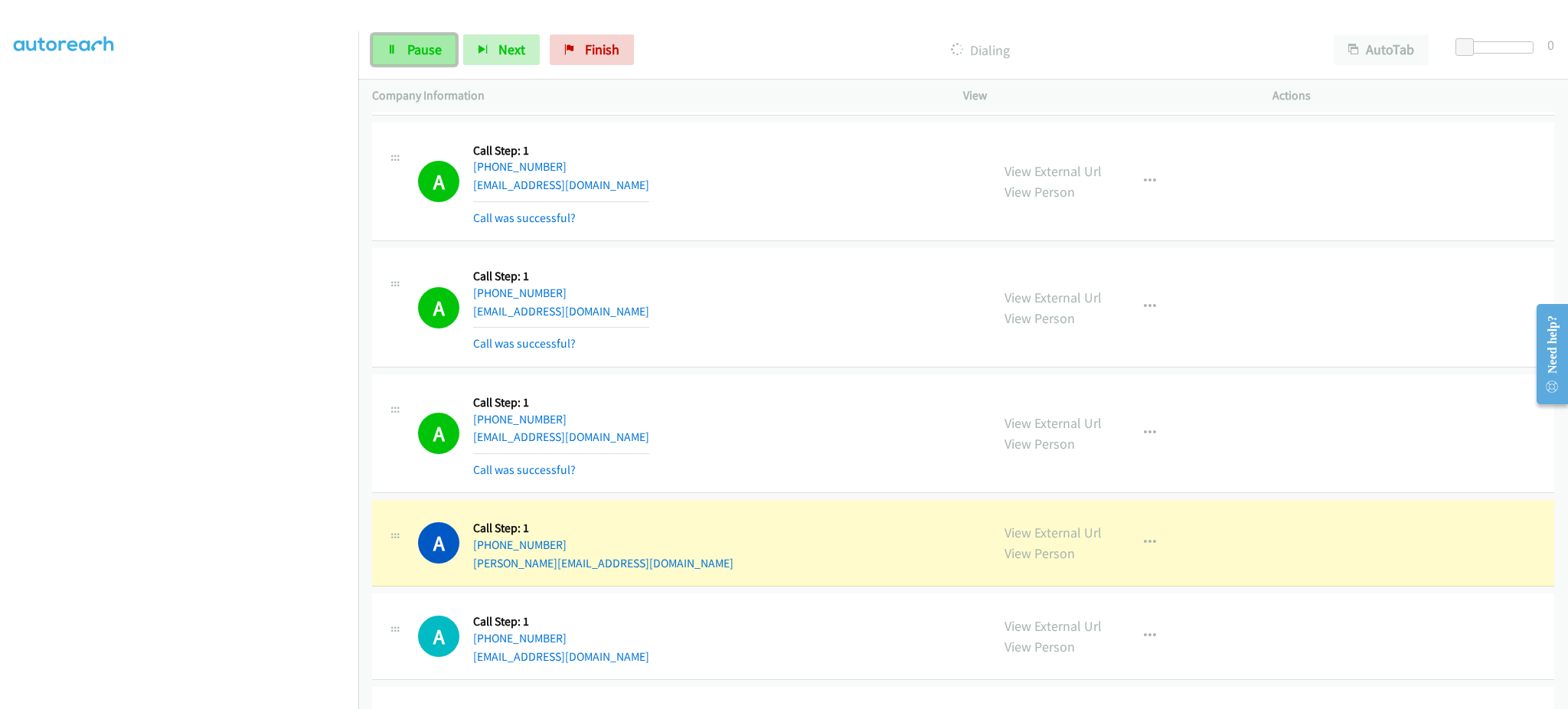
click at [408, 52] on span "Pause" at bounding box center [425, 49] width 34 height 18
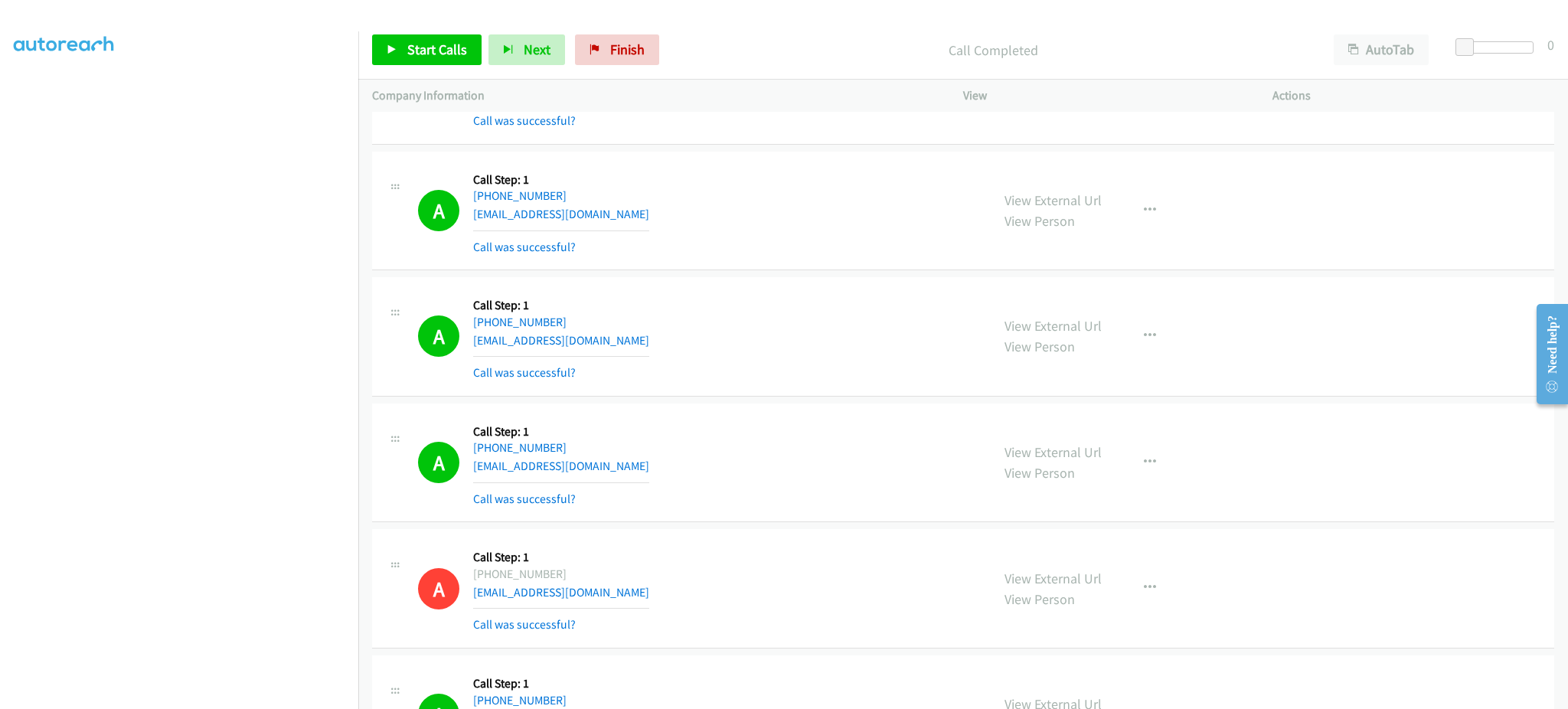
scroll to position [0, 0]
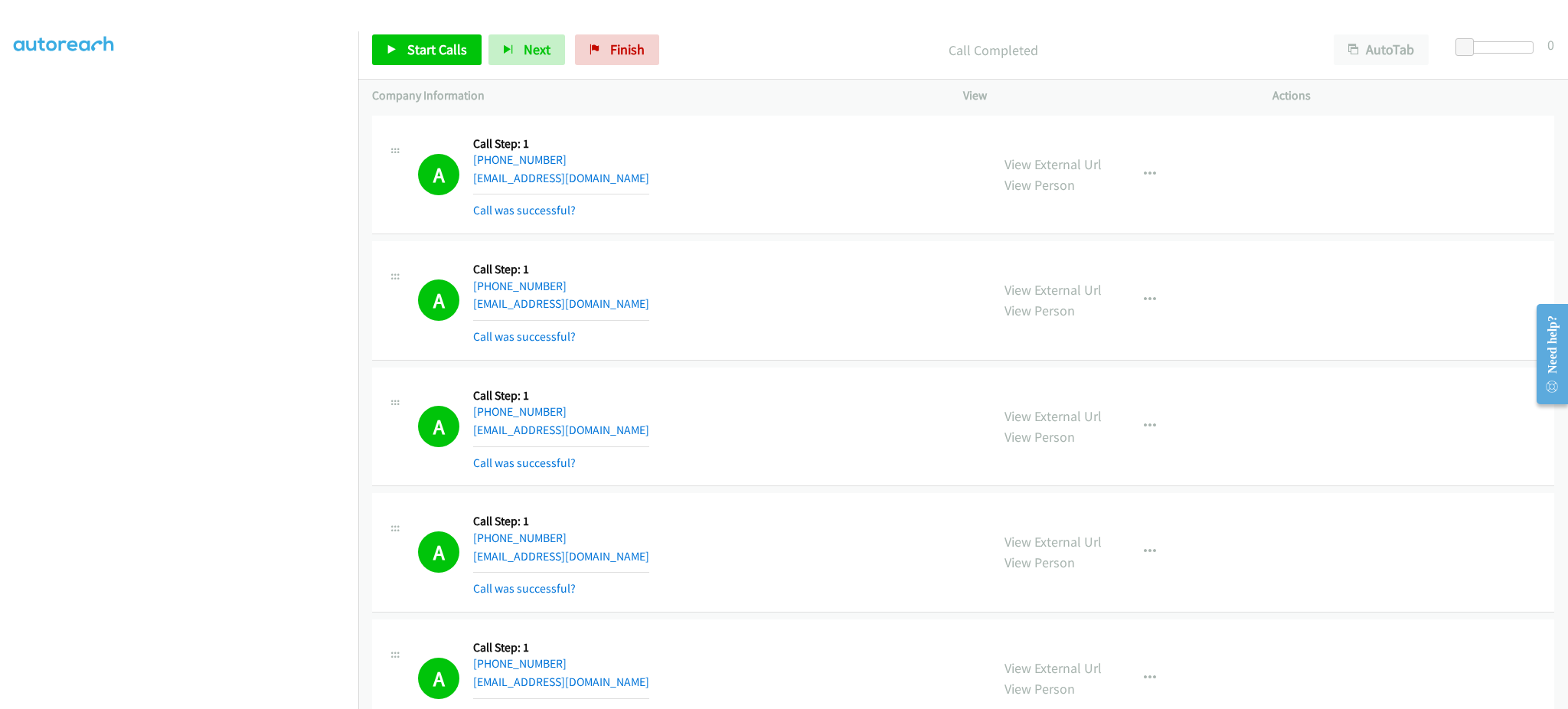
click at [617, 184] on div "A Callback Scheduled Call Step: 1 America/New_York [PHONE_NUMBER] [EMAIL_ADDRES…" at bounding box center [698, 174] width 559 height 91
copy div "[EMAIL_ADDRESS][DOMAIN_NAME]"
click at [636, 302] on div "A Callback Scheduled Call Step: 1 [GEOGRAPHIC_DATA]/[GEOGRAPHIC_DATA] [PHONE_NU…" at bounding box center [698, 300] width 559 height 91
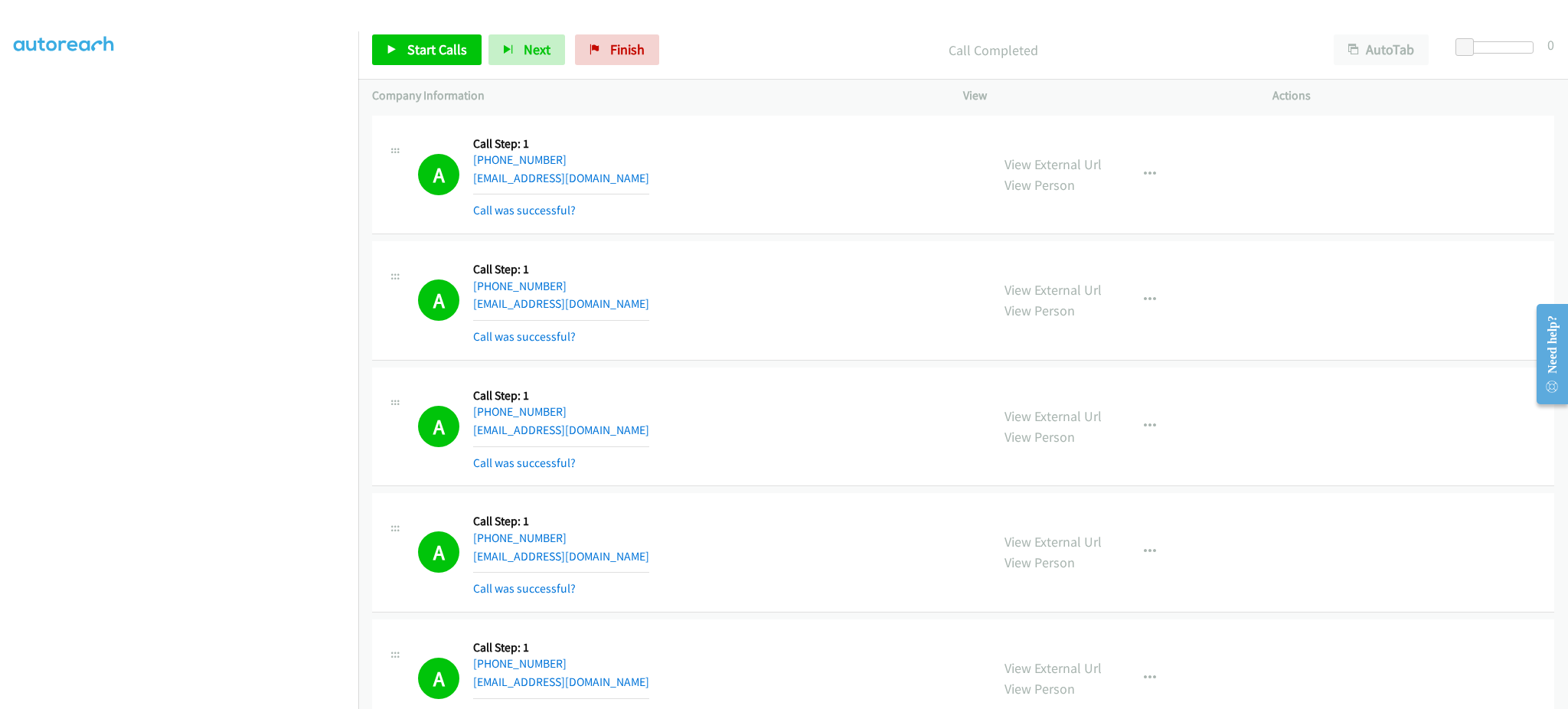
click at [636, 302] on div "A Callback Scheduled Call Step: 1 [GEOGRAPHIC_DATA]/[GEOGRAPHIC_DATA] [PHONE_NU…" at bounding box center [698, 300] width 559 height 91
copy div "[EMAIL_ADDRESS][DOMAIN_NAME]"
click at [615, 434] on div "A Callback Scheduled Call Step: 1 America/New_York [PHONE_NUMBER] [EMAIL_ADDRES…" at bounding box center [698, 427] width 559 height 91
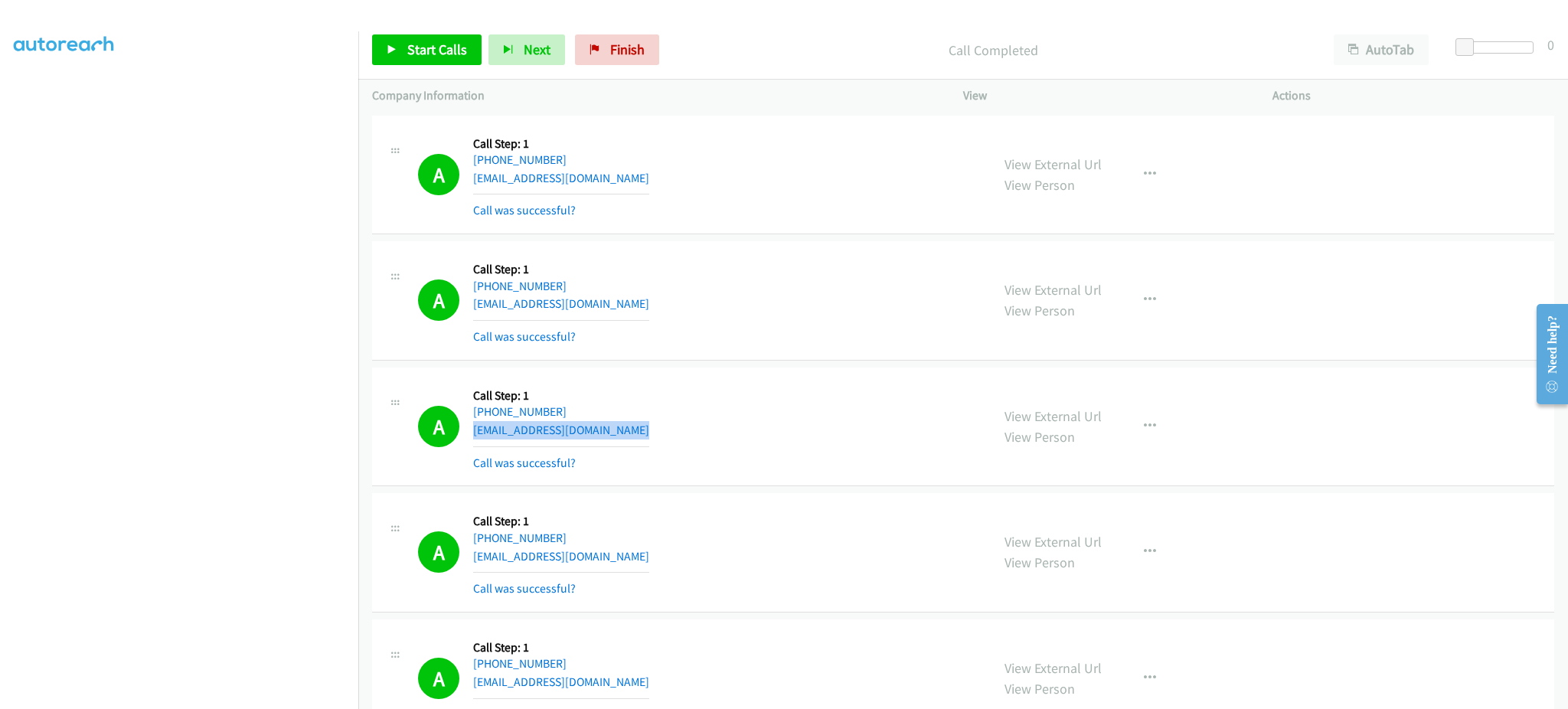
click at [615, 434] on div "A Callback Scheduled Call Step: 1 America/New_York [PHONE_NUMBER] [EMAIL_ADDRES…" at bounding box center [698, 427] width 559 height 91
copy div "[EMAIL_ADDRESS][DOMAIN_NAME]"
click at [605, 560] on div "A Callback Scheduled Call Step: 1 America/New_York [PHONE_NUMBER] [EMAIL_ADDRES…" at bounding box center [698, 552] width 559 height 91
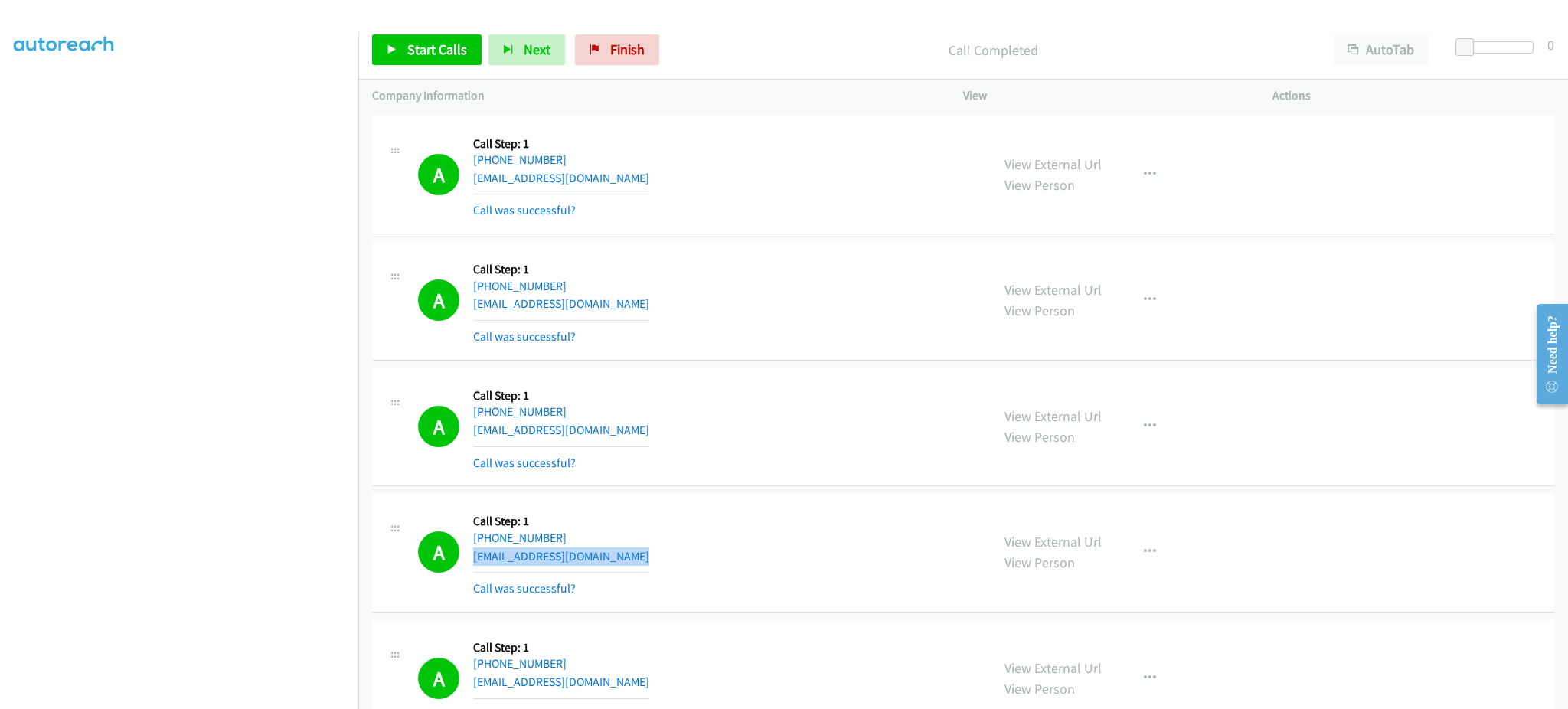
copy div "[EMAIL_ADDRESS][DOMAIN_NAME]"
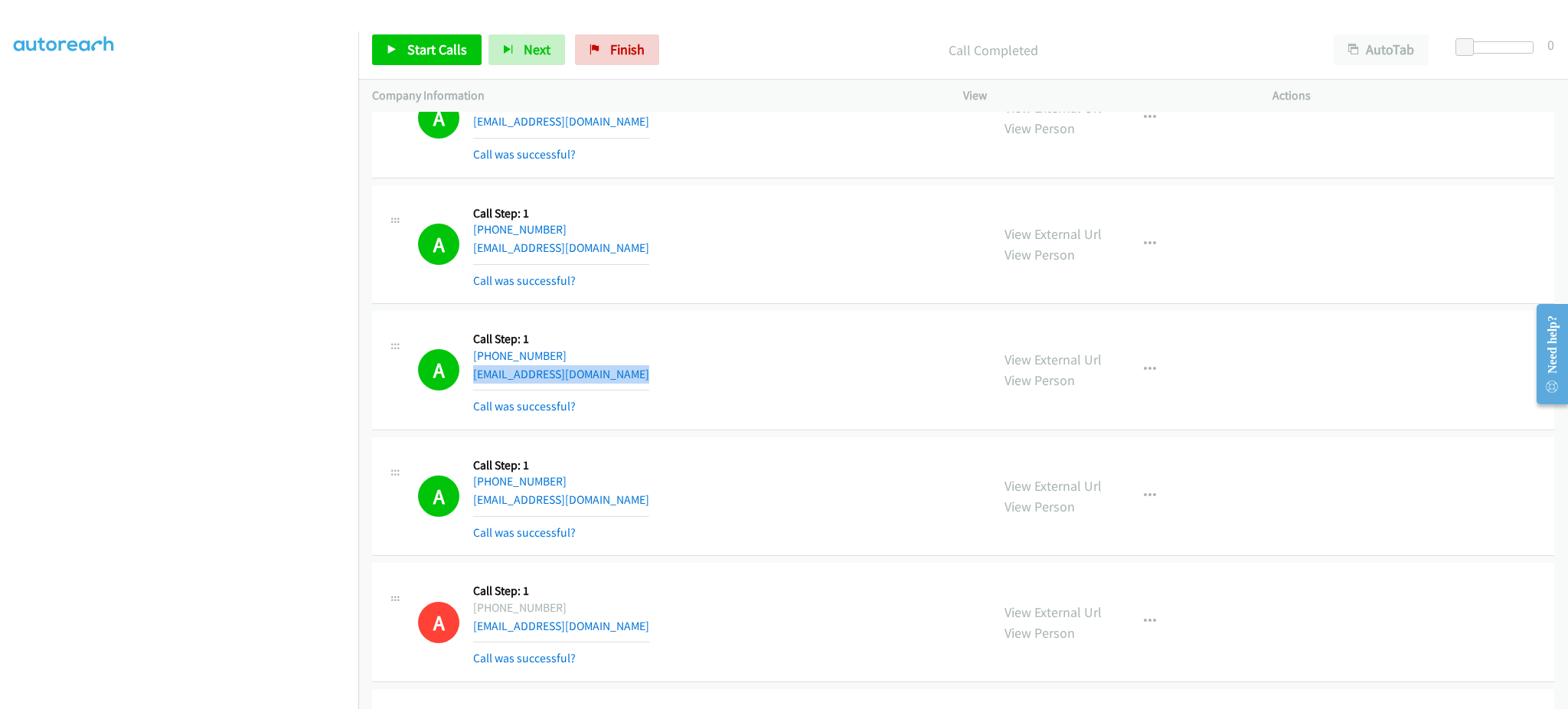
scroll to position [306, 0]
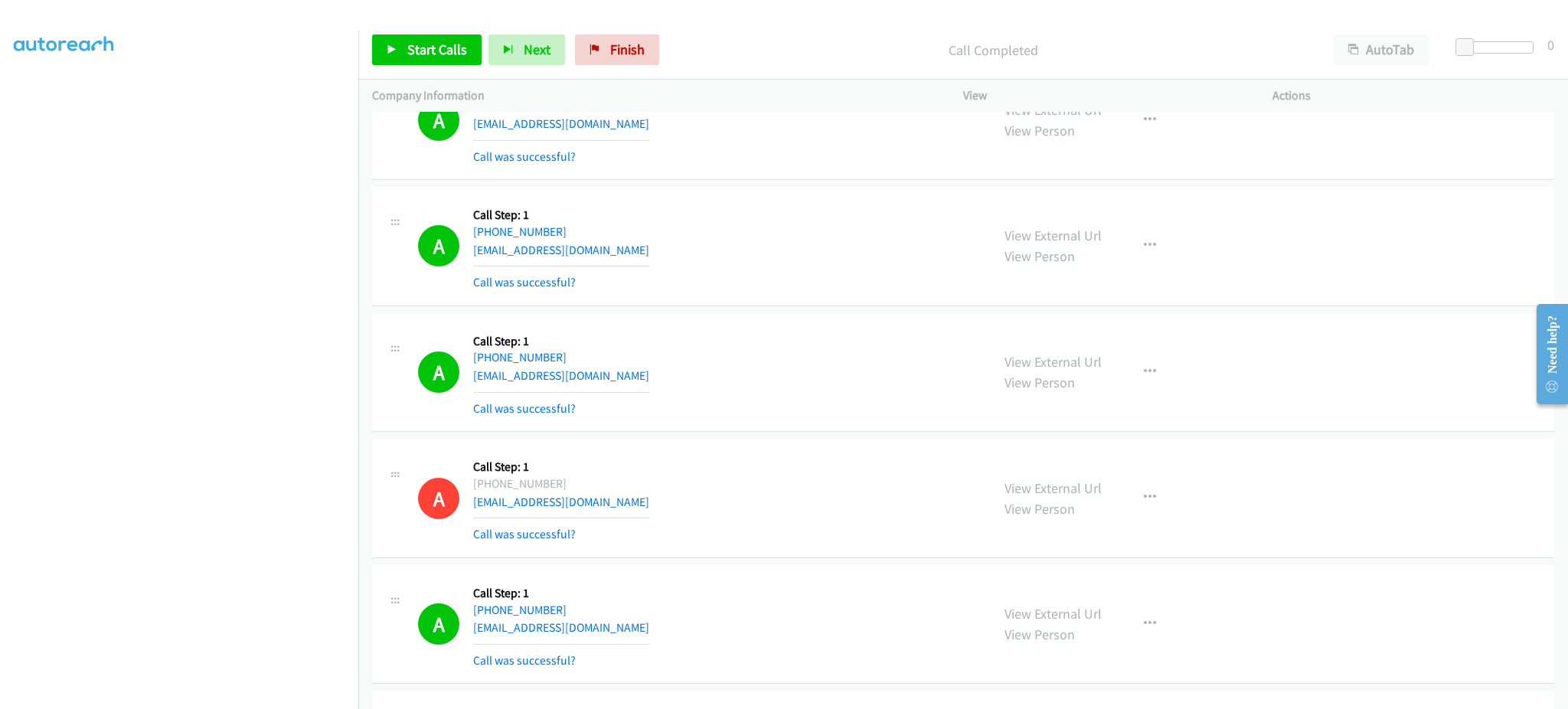
click at [638, 383] on div "A Callback Scheduled Call Step: 1 [GEOGRAPHIC_DATA]/[GEOGRAPHIC_DATA] [PHONE_NU…" at bounding box center [698, 372] width 559 height 91
copy div "[EMAIL_ADDRESS][DOMAIN_NAME]"
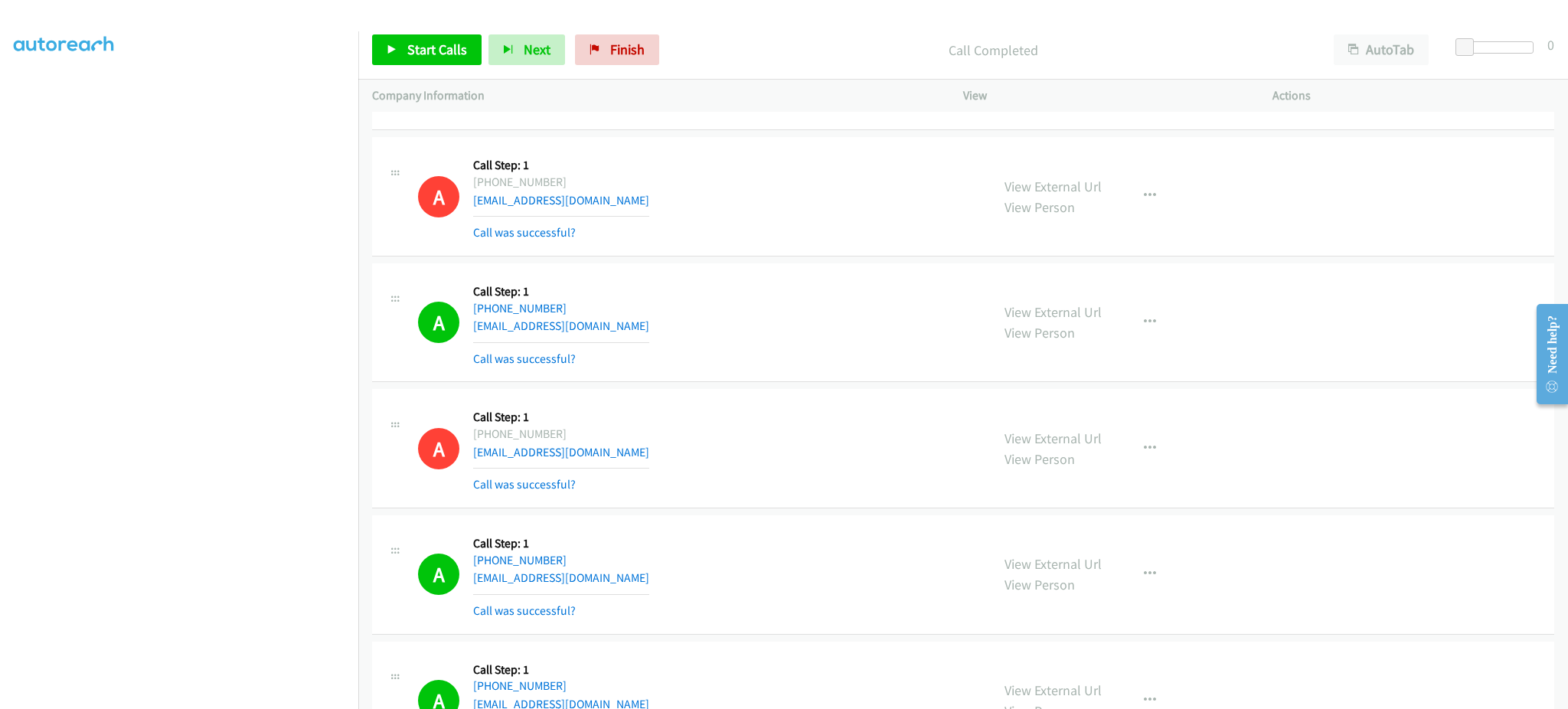
scroll to position [612, 0]
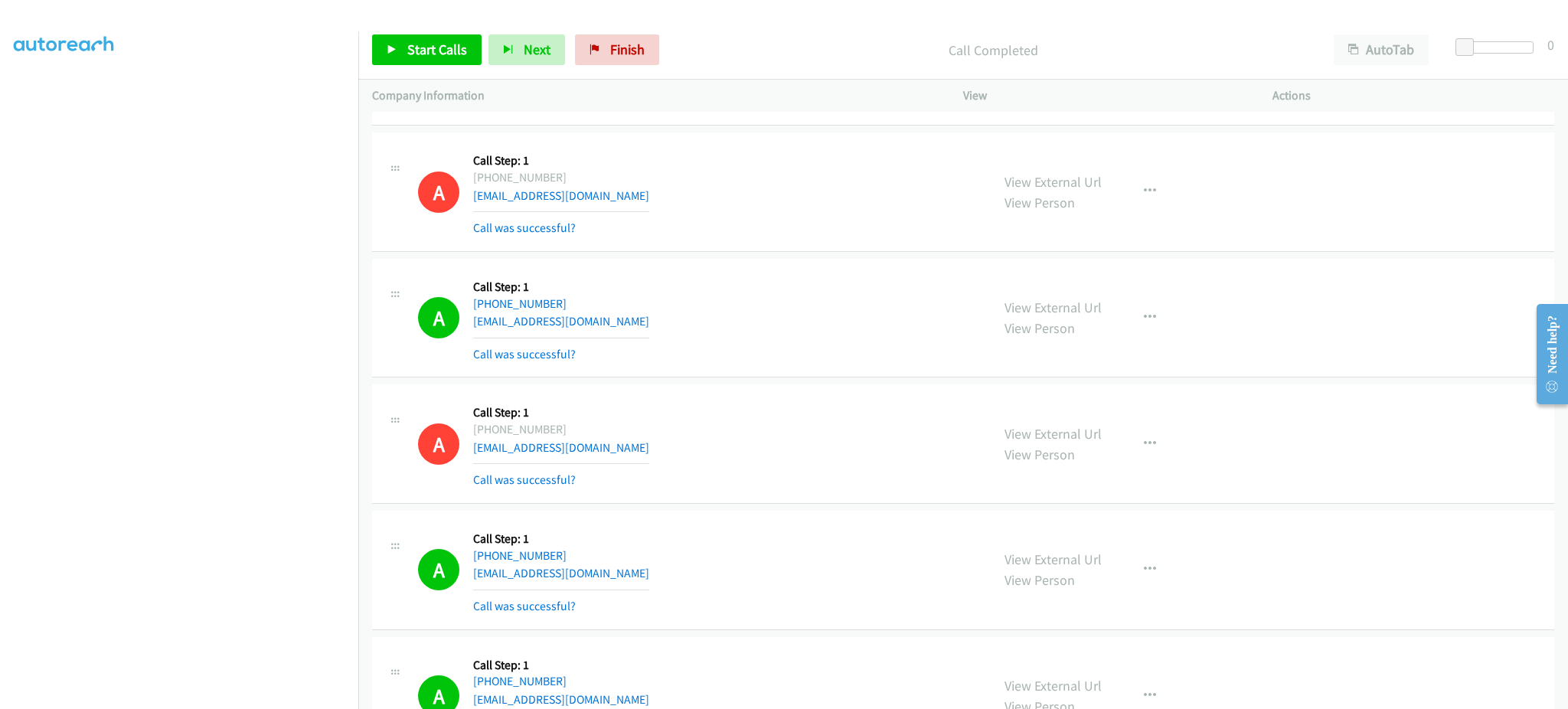
click at [633, 328] on div "A Callback Scheduled Call Step: 1 America/New_York [PHONE_NUMBER] [EMAIL_ADDRES…" at bounding box center [698, 318] width 559 height 91
click at [630, 324] on div "A Callback Scheduled Call Step: 1 America/New_York [PHONE_NUMBER] [EMAIL_ADDRES…" at bounding box center [698, 318] width 559 height 91
copy div "[EMAIL_ADDRESS][DOMAIN_NAME]"
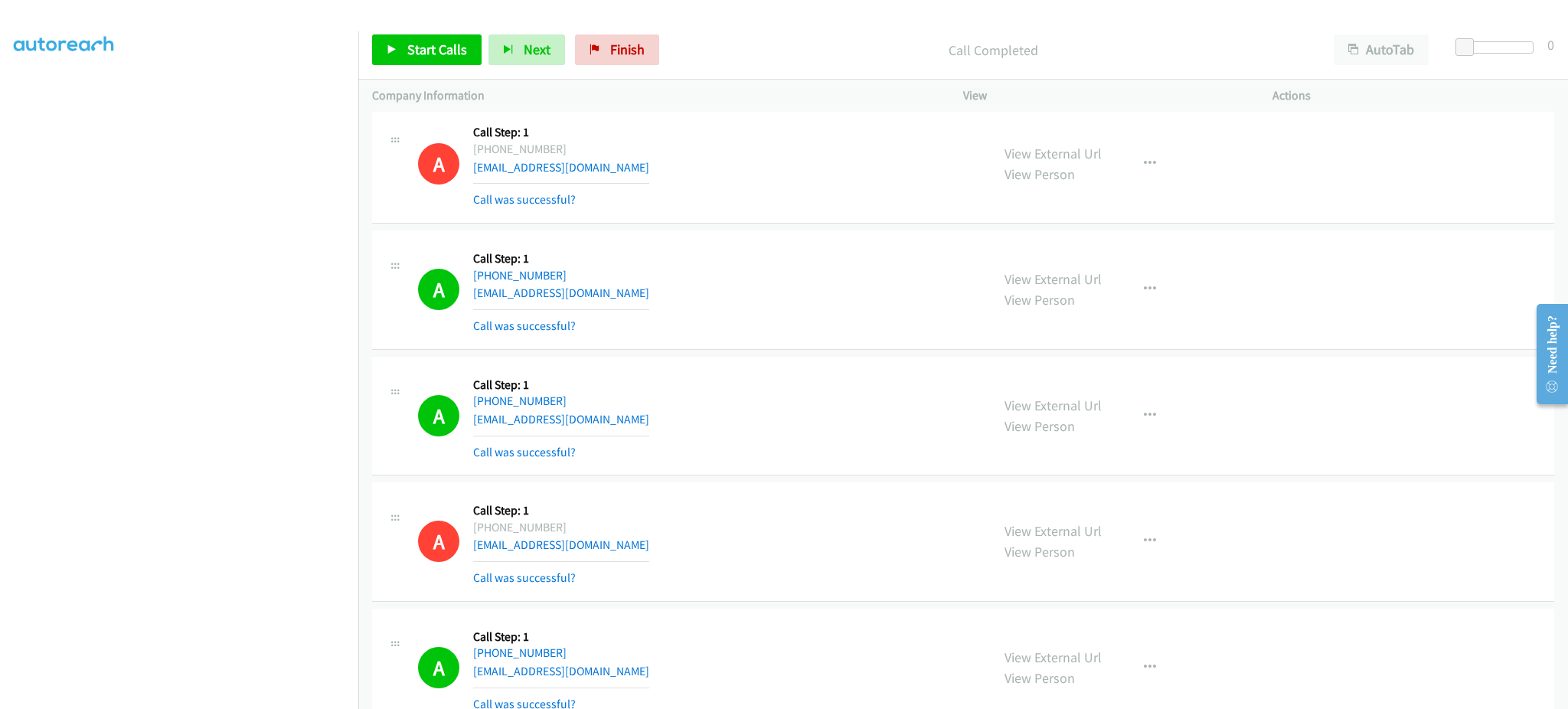
scroll to position [918, 0]
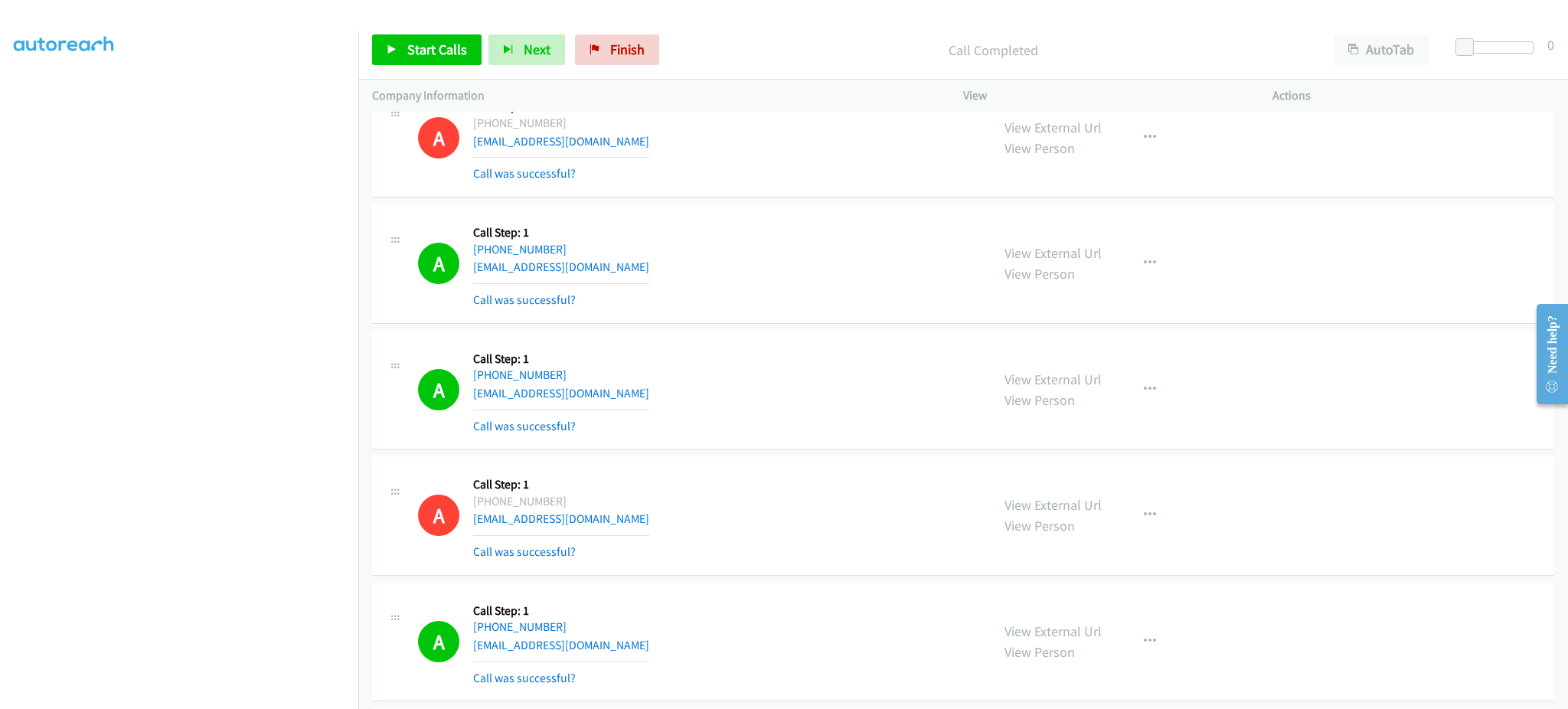
click at [646, 254] on div "A Callback Scheduled Call Step: 1 [GEOGRAPHIC_DATA]/[GEOGRAPHIC_DATA] [PHONE_NU…" at bounding box center [698, 263] width 559 height 91
click at [647, 396] on div "A Callback Scheduled Call Step: 1 America/New_York [PHONE_NUMBER] [EMAIL_ADDRES…" at bounding box center [698, 390] width 559 height 91
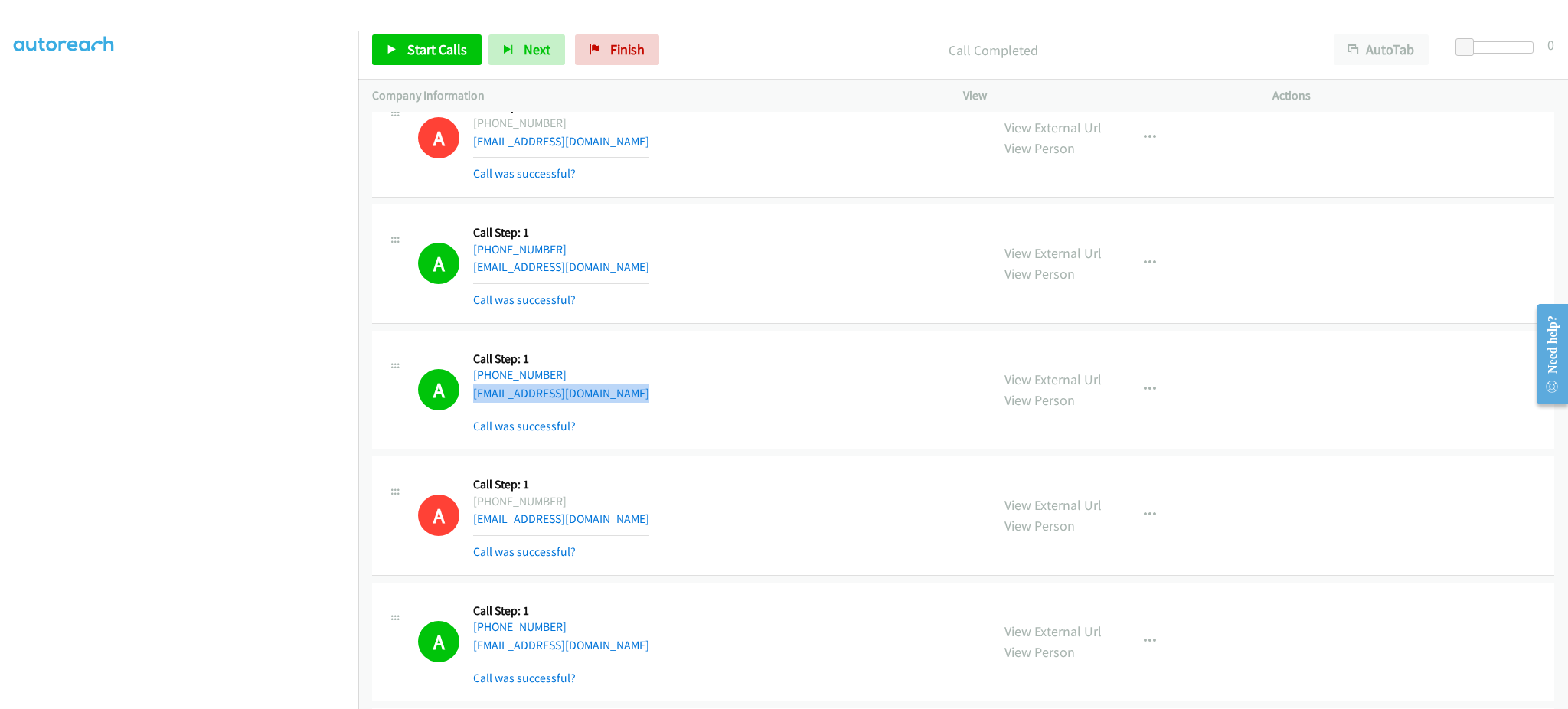
click at [647, 396] on div "A Callback Scheduled Call Step: 1 America/New_York [PHONE_NUMBER] [EMAIL_ADDRES…" at bounding box center [698, 390] width 559 height 91
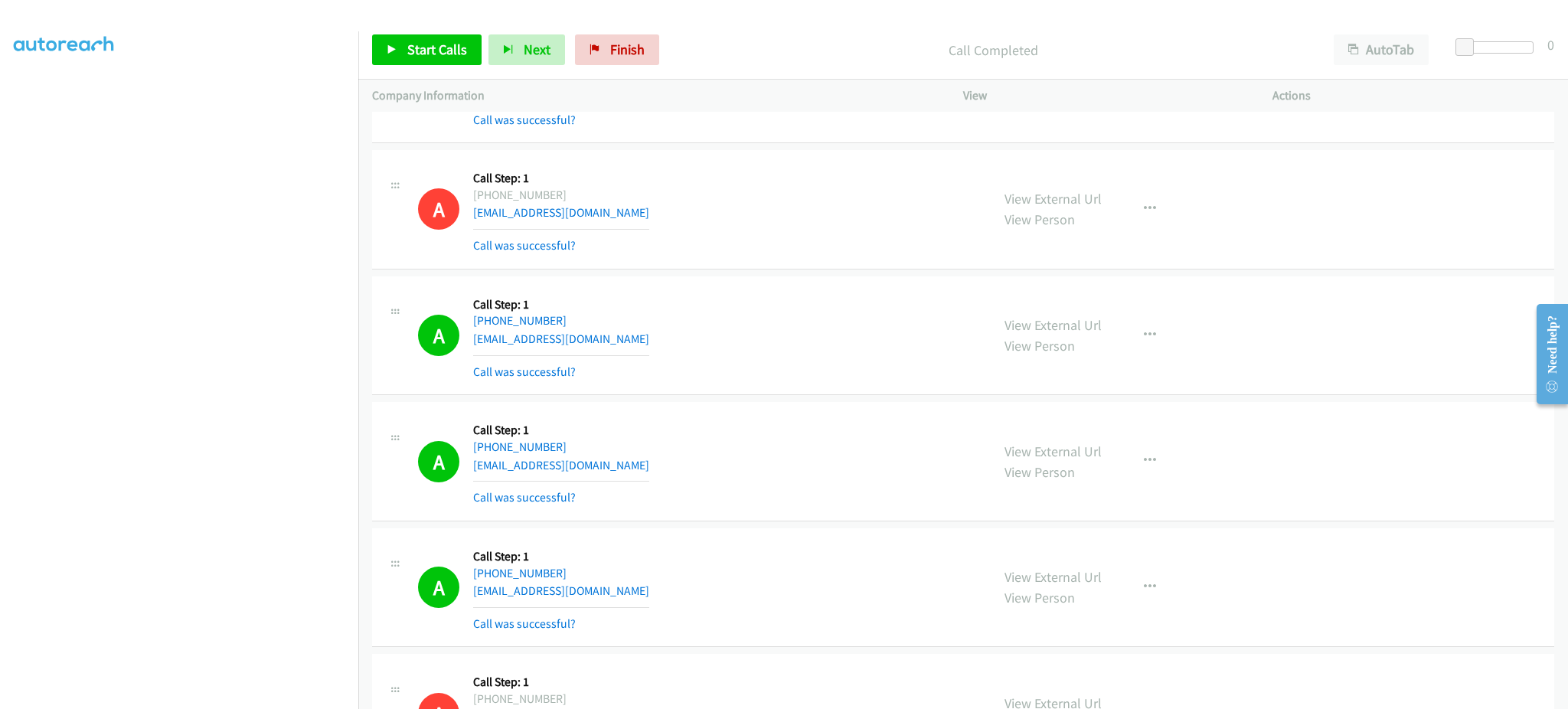
click at [626, 349] on div "A Callback Scheduled Call Step: 1 [GEOGRAPHIC_DATA]/[GEOGRAPHIC_DATA] [PHONE_NU…" at bounding box center [698, 335] width 559 height 91
click at [615, 341] on div "A Callback Scheduled Call Step: 1 [GEOGRAPHIC_DATA]/[GEOGRAPHIC_DATA] [PHONE_NU…" at bounding box center [698, 335] width 559 height 91
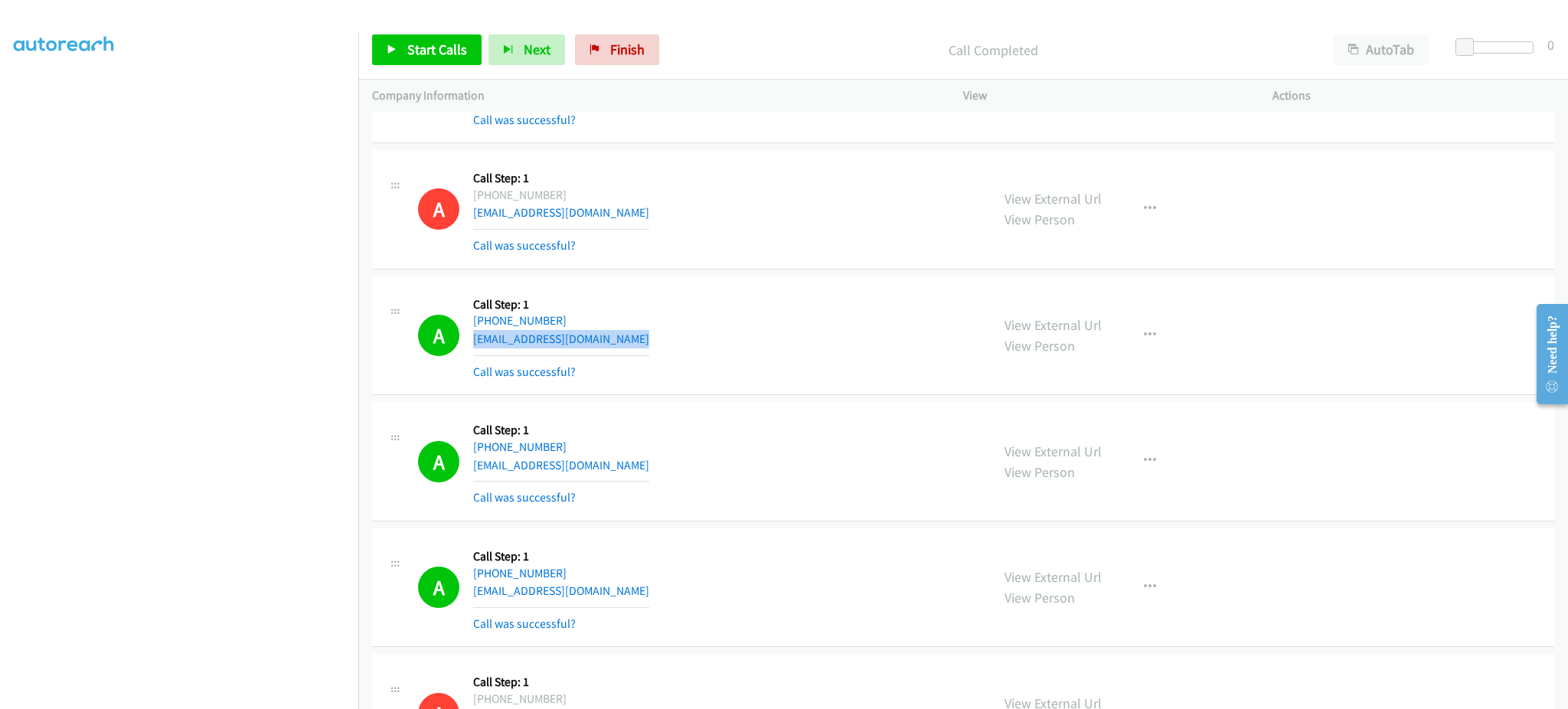
click at [615, 341] on div "A Callback Scheduled Call Step: 1 [GEOGRAPHIC_DATA]/[GEOGRAPHIC_DATA] [PHONE_NU…" at bounding box center [698, 335] width 559 height 91
click at [621, 476] on div "A Callback Scheduled Call Step: 1 America/New_York [PHONE_NUMBER] [EMAIL_ADDRES…" at bounding box center [698, 461] width 559 height 91
click at [640, 463] on div "A Callback Scheduled Call Step: 1 America/New_York [PHONE_NUMBER] [EMAIL_ADDRES…" at bounding box center [698, 461] width 559 height 91
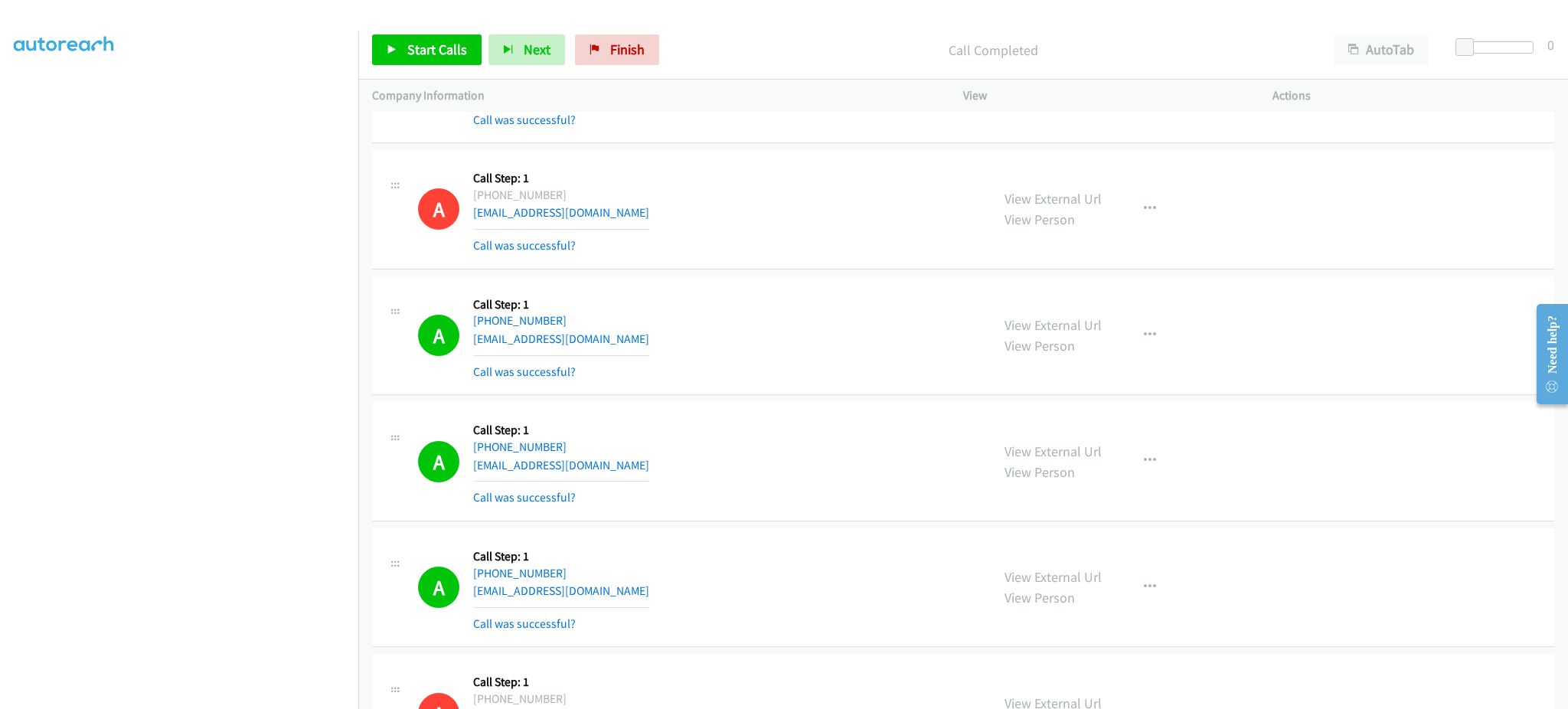
click at [640, 463] on div "A Callback Scheduled Call Step: 1 America/New_York [PHONE_NUMBER] [EMAIL_ADDRES…" at bounding box center [698, 461] width 559 height 91
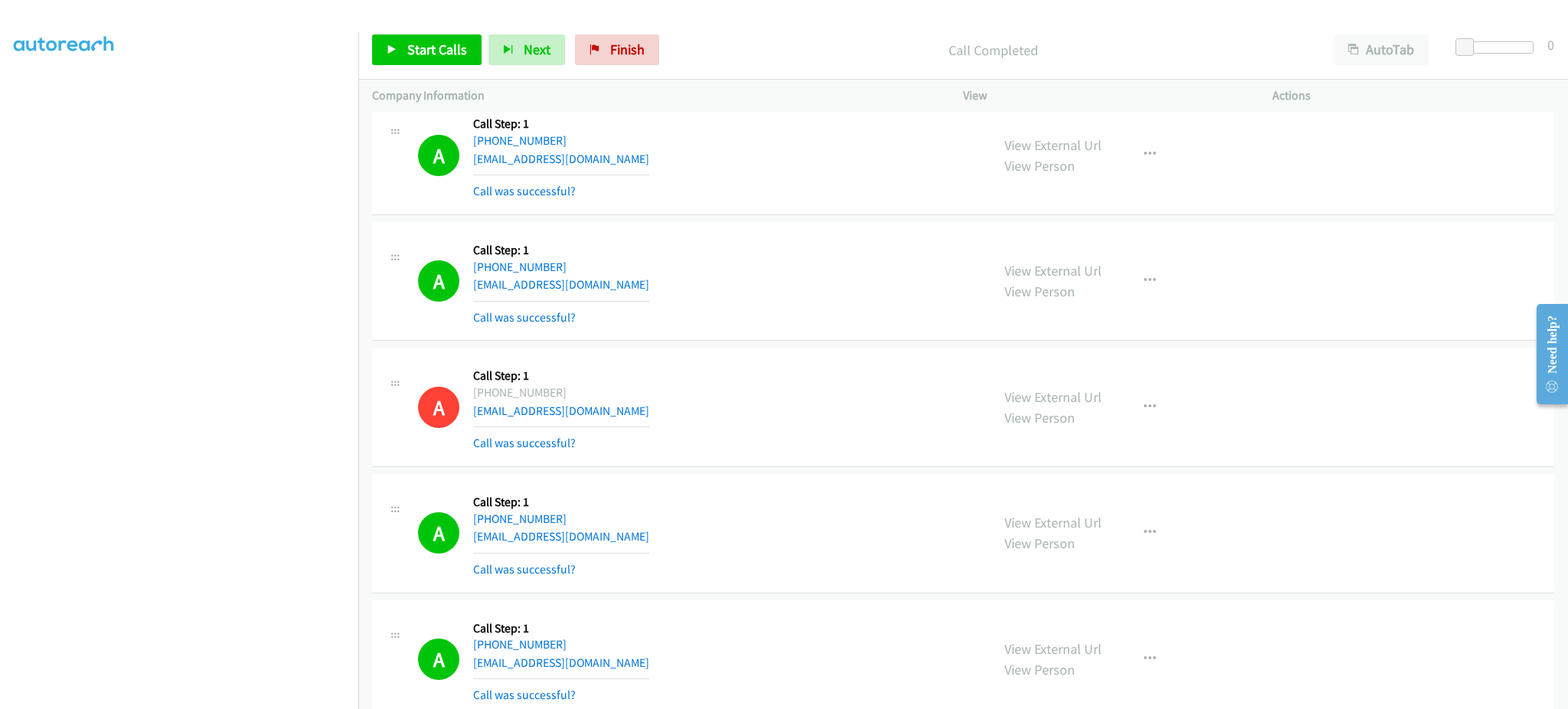
click at [641, 295] on div "A Callback Scheduled Call Step: 1 [GEOGRAPHIC_DATA]/[GEOGRAPHIC_DATA] [PHONE_NU…" at bounding box center [698, 281] width 559 height 91
click at [628, 281] on div "A Callback Scheduled Call Step: 1 [GEOGRAPHIC_DATA]/[GEOGRAPHIC_DATA] [PHONE_NU…" at bounding box center [698, 281] width 559 height 91
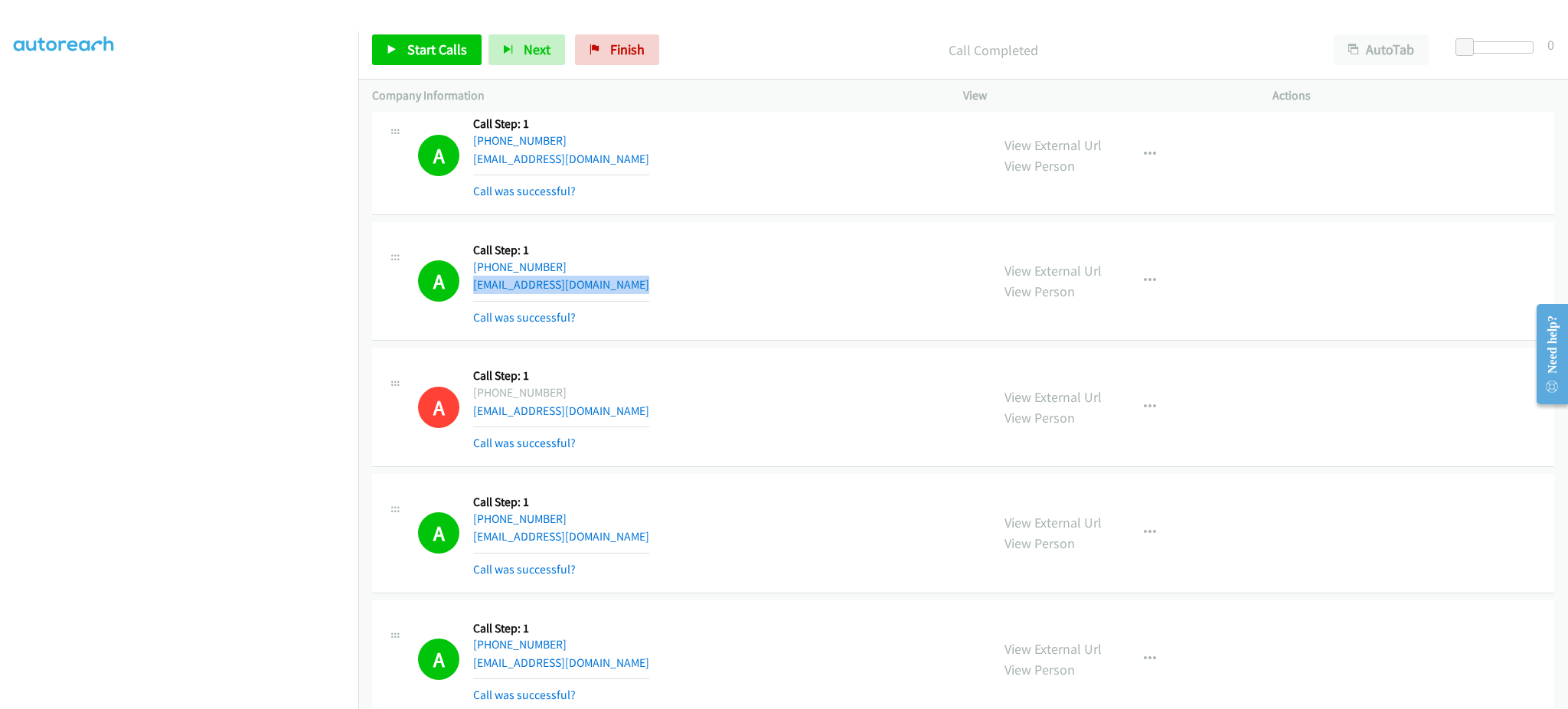
click at [628, 281] on div "A Callback Scheduled Call Step: 1 [GEOGRAPHIC_DATA]/[GEOGRAPHIC_DATA] [PHONE_NU…" at bounding box center [698, 281] width 559 height 91
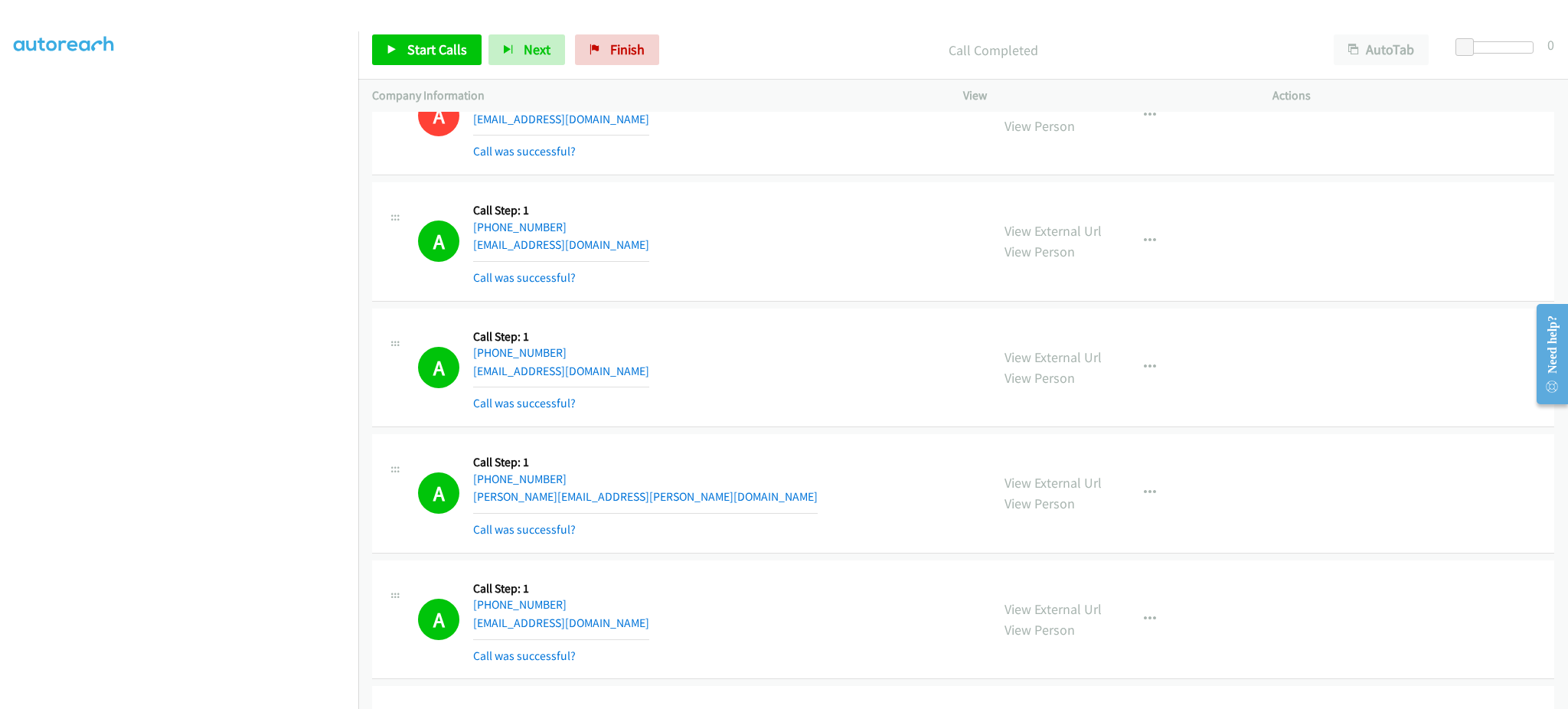
scroll to position [1837, 0]
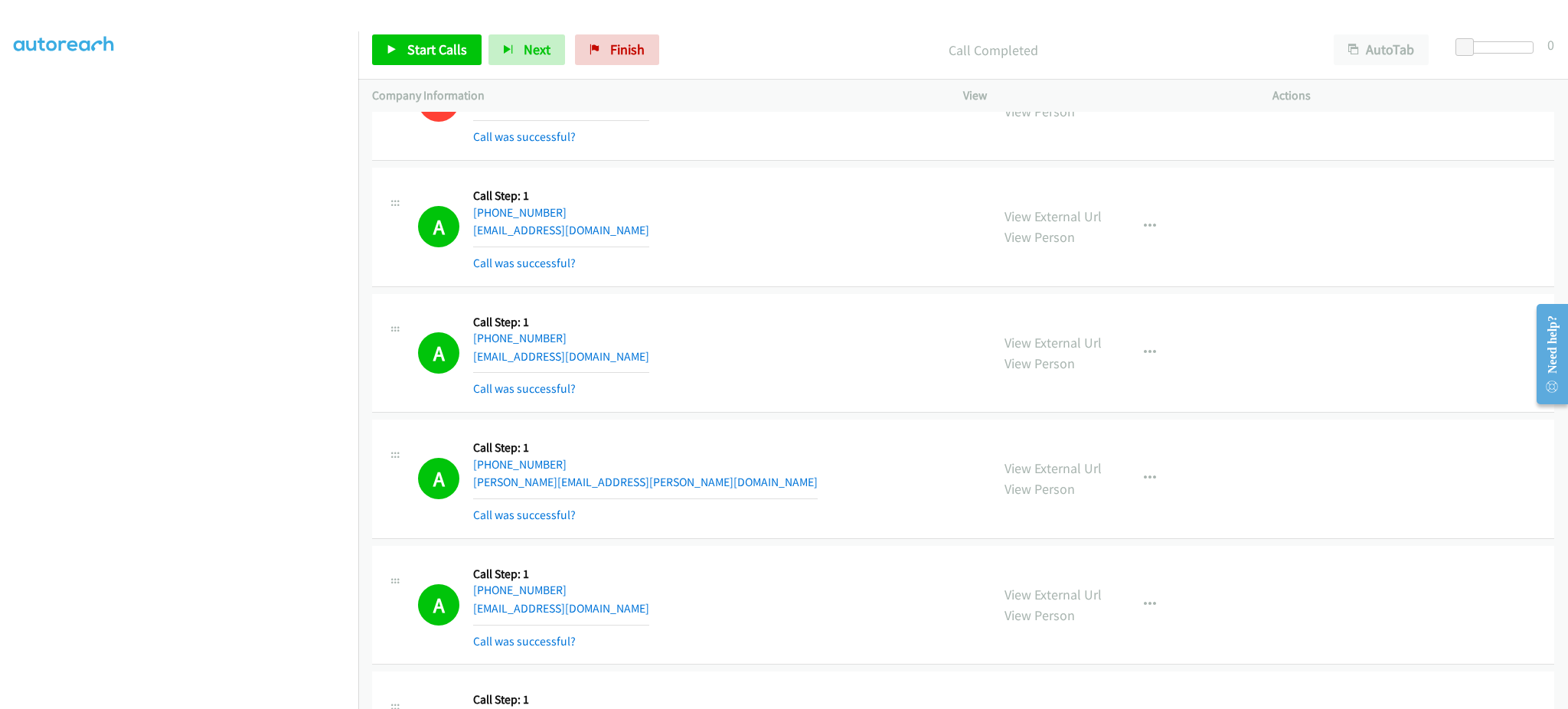
click at [653, 217] on div "A Callback Scheduled Call Step: 1 America/New_York [PHONE_NUMBER] [EMAIL_ADDRES…" at bounding box center [698, 227] width 559 height 91
click at [633, 234] on div "A Callback Scheduled Call Step: 1 America/New_York [PHONE_NUMBER] [EMAIL_ADDRES…" at bounding box center [698, 227] width 559 height 91
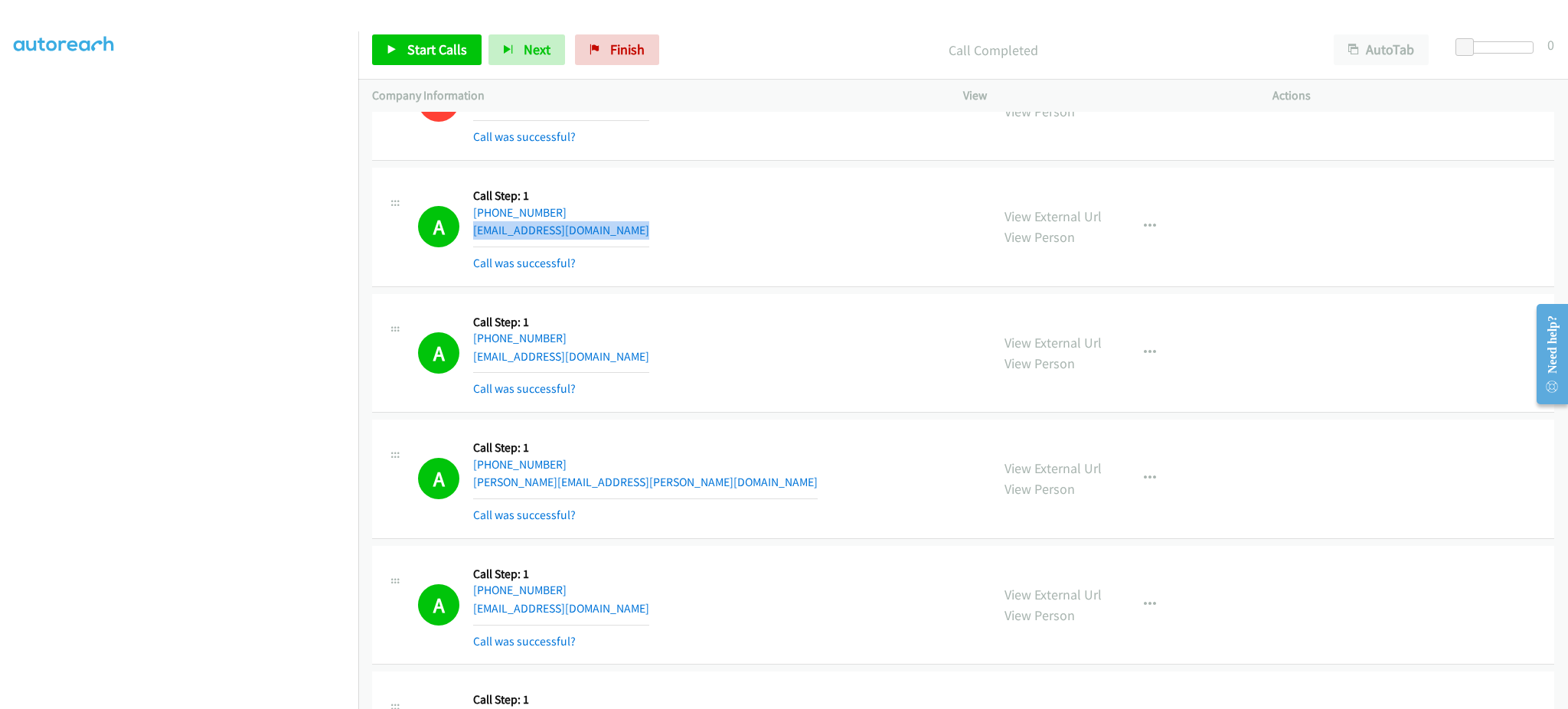
click at [633, 234] on div "A Callback Scheduled Call Step: 1 America/New_York [PHONE_NUMBER] [EMAIL_ADDRES…" at bounding box center [698, 227] width 559 height 91
click at [648, 354] on div "A Callback Scheduled Call Step: 1 America/New_York [PHONE_NUMBER] [EMAIL_ADDRES…" at bounding box center [698, 353] width 559 height 91
click at [655, 484] on div "A Callback Scheduled Call Step: 1 [GEOGRAPHIC_DATA]/[GEOGRAPHIC_DATA] [PHONE_NU…" at bounding box center [698, 478] width 559 height 91
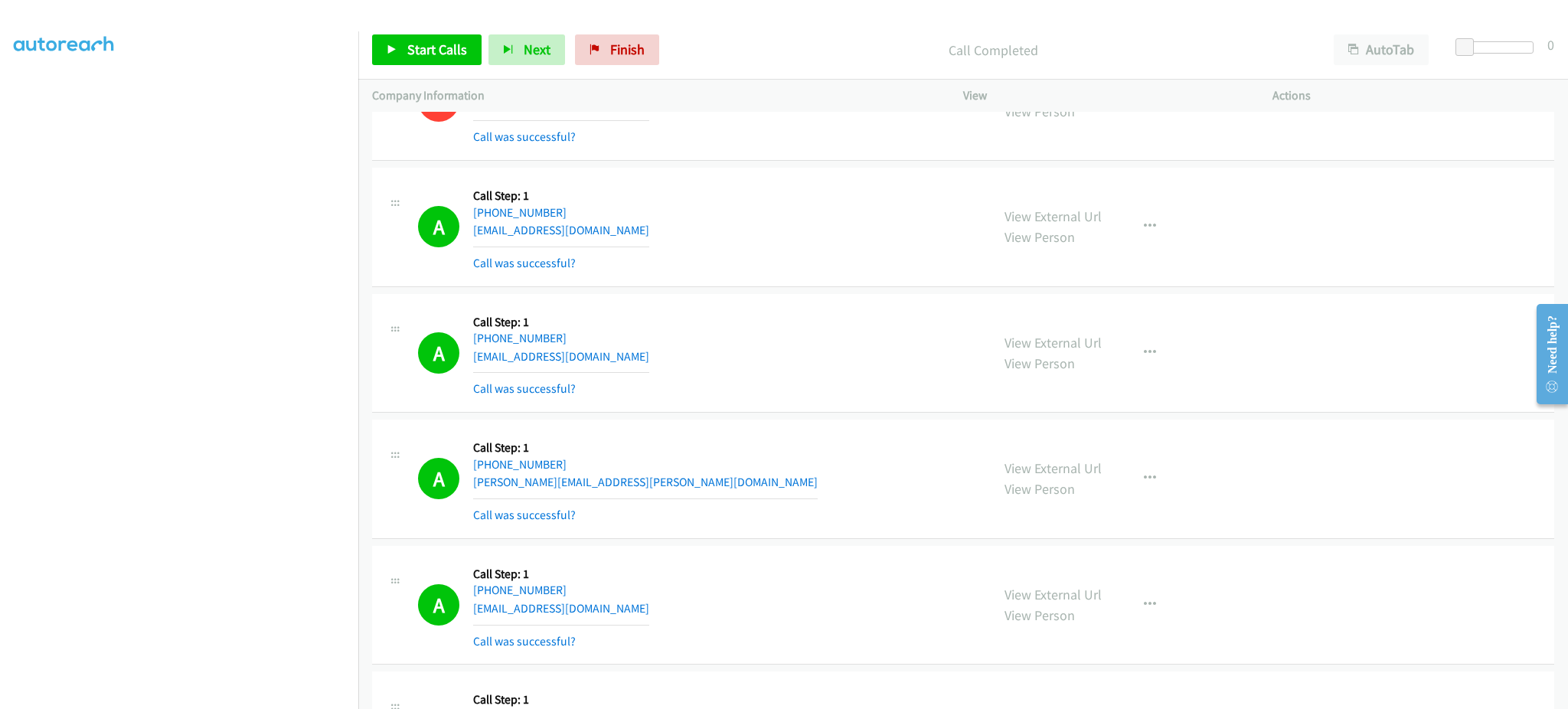
click at [655, 484] on div "A Callback Scheduled Call Step: 1 [GEOGRAPHIC_DATA]/[GEOGRAPHIC_DATA] [PHONE_NU…" at bounding box center [698, 478] width 559 height 91
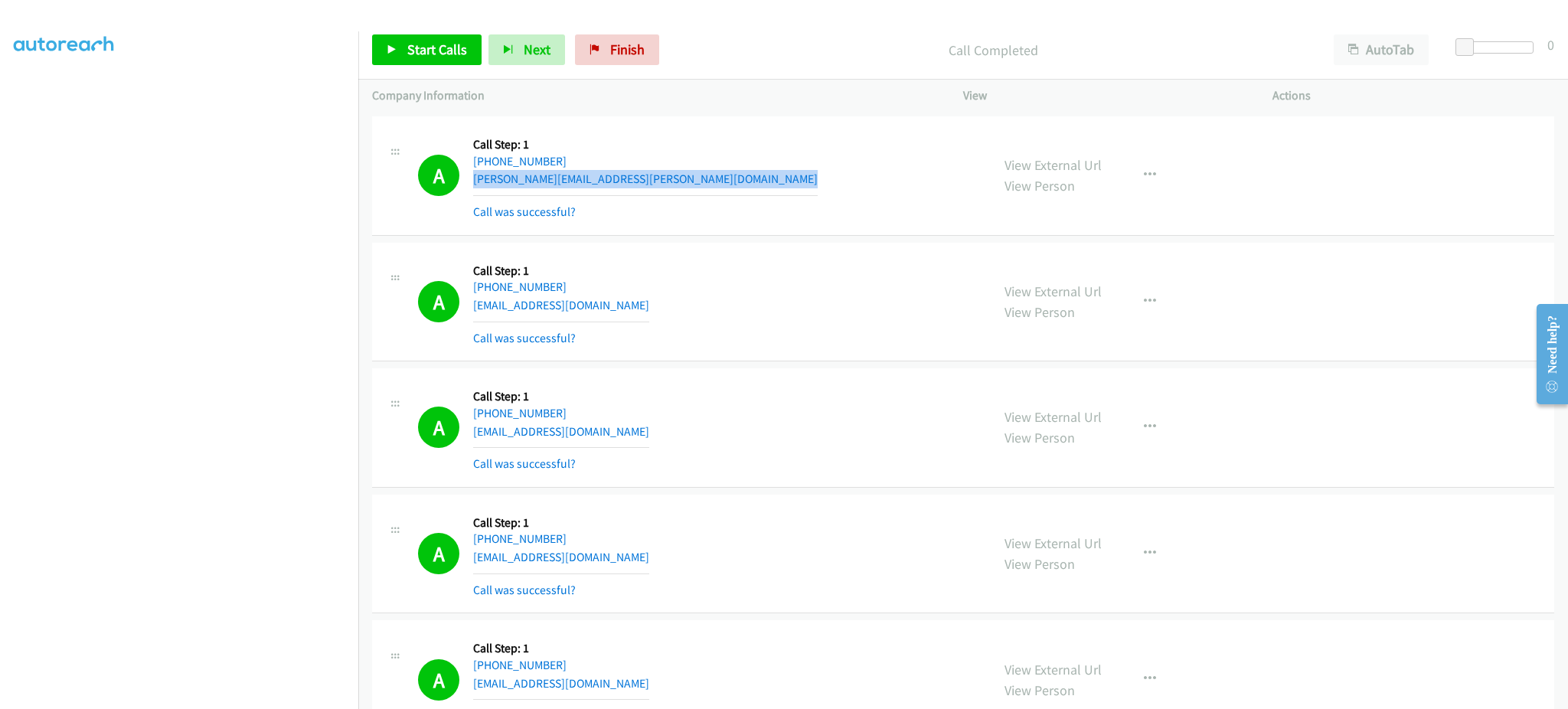
scroll to position [2143, 0]
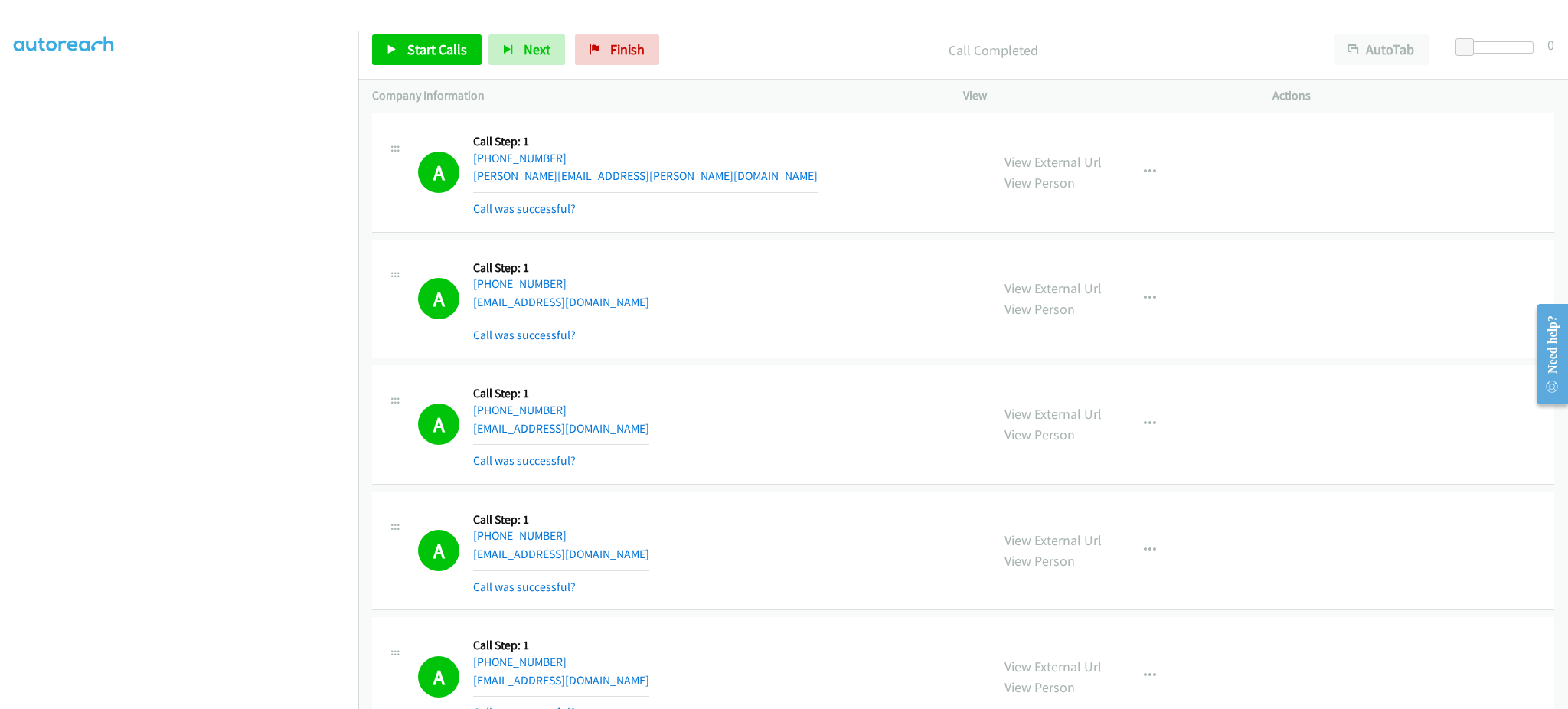
click at [651, 298] on div "A Callback Scheduled Call Step: 1 America/New_York [PHONE_NUMBER] [EMAIL_ADDRES…" at bounding box center [698, 299] width 559 height 91
click at [649, 428] on div "A Callback Scheduled Call Step: 1 America/New_York [PHONE_NUMBER] [EMAIL_ADDRES…" at bounding box center [698, 424] width 559 height 91
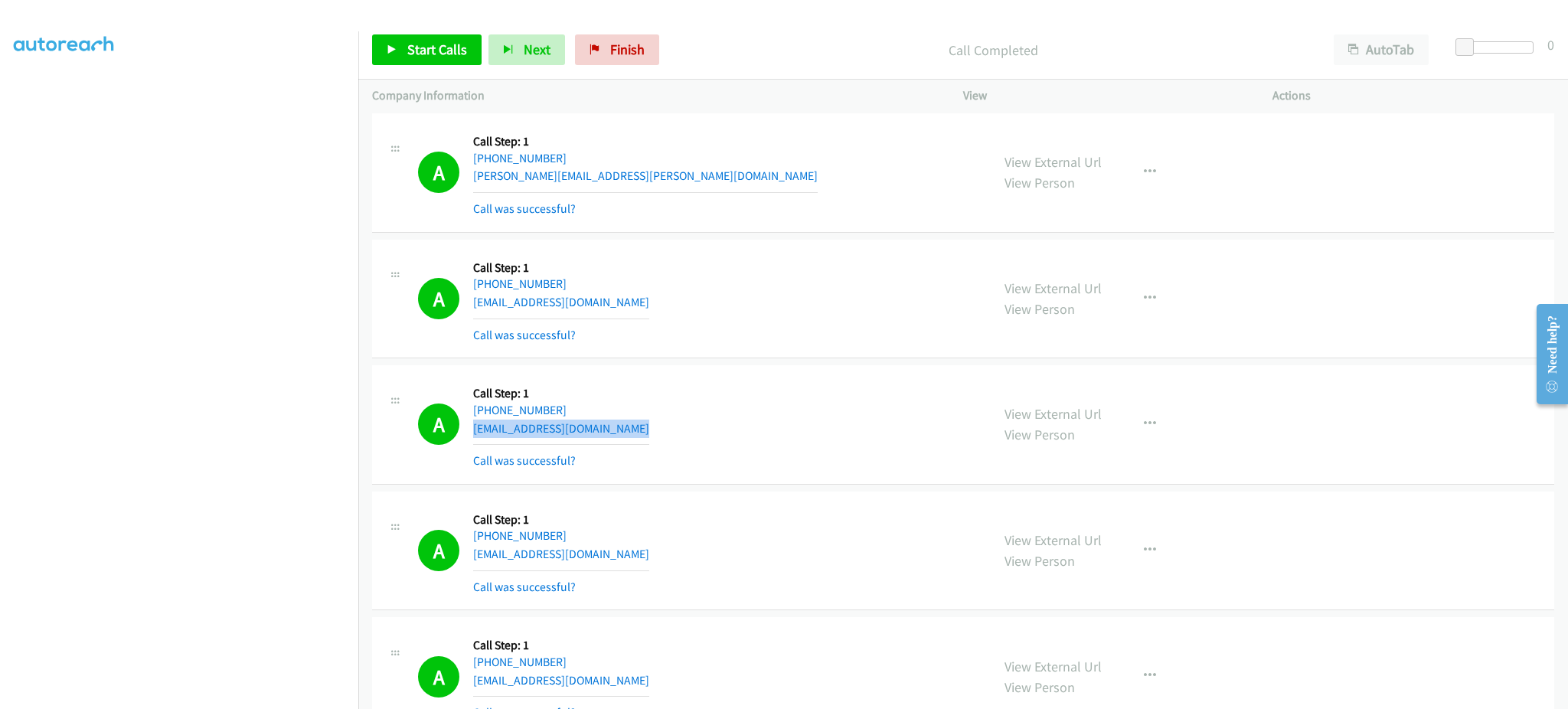
click at [649, 428] on div "A Callback Scheduled Call Step: 1 America/New_York [PHONE_NUMBER] [EMAIL_ADDRES…" at bounding box center [698, 424] width 559 height 91
click at [637, 550] on div "A Callback Scheduled Call Step: 1 America/New_York [PHONE_NUMBER] [EMAIL_ADDRES…" at bounding box center [698, 550] width 559 height 91
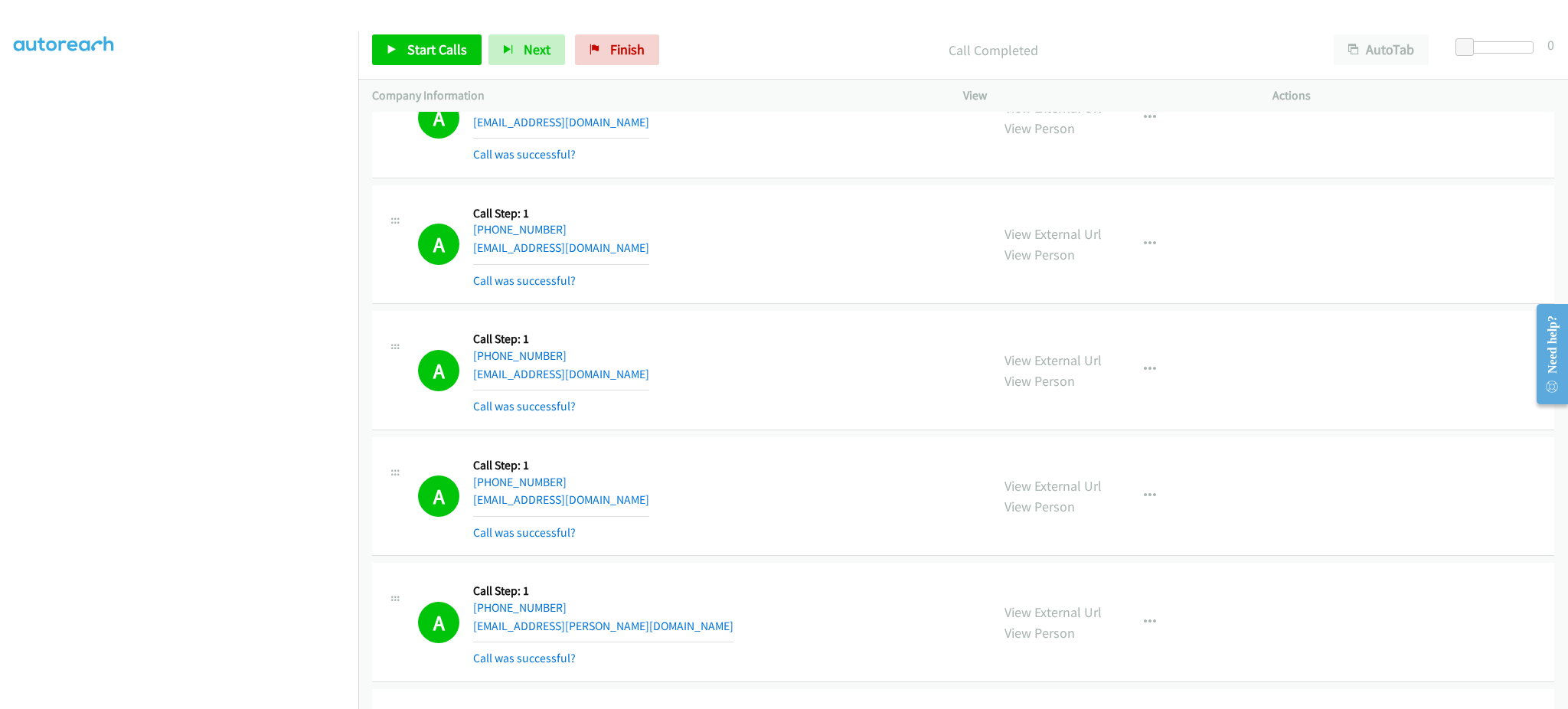
click at [615, 386] on div "A Callback Scheduled Call Step: 1 America/New_York [PHONE_NUMBER] [EMAIL_ADDRES…" at bounding box center [698, 370] width 559 height 91
click at [612, 374] on div "A Callback Scheduled Call Step: 1 America/New_York [PHONE_NUMBER] [EMAIL_ADDRES…" at bounding box center [698, 370] width 559 height 91
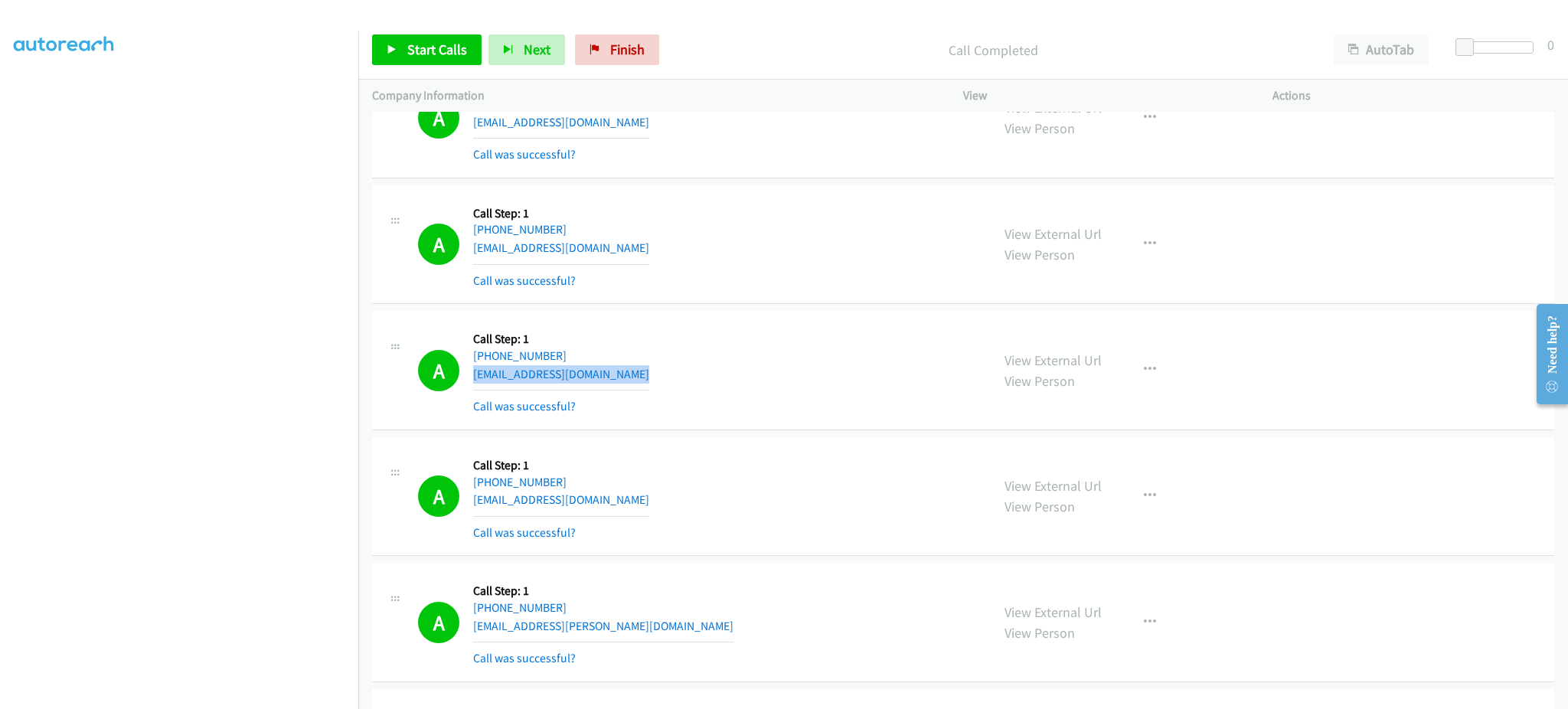
click at [612, 374] on div "A Callback Scheduled Call Step: 1 America/New_York [PHONE_NUMBER] [EMAIL_ADDRES…" at bounding box center [698, 370] width 559 height 91
click at [633, 486] on div "A Callback Scheduled Call Step: 1 America/New_York [PHONE_NUMBER] [EMAIL_ADDRES…" at bounding box center [698, 496] width 559 height 91
click at [632, 503] on div "A Callback Scheduled Call Step: 1 America/New_York [PHONE_NUMBER] [EMAIL_ADDRES…" at bounding box center [698, 496] width 559 height 91
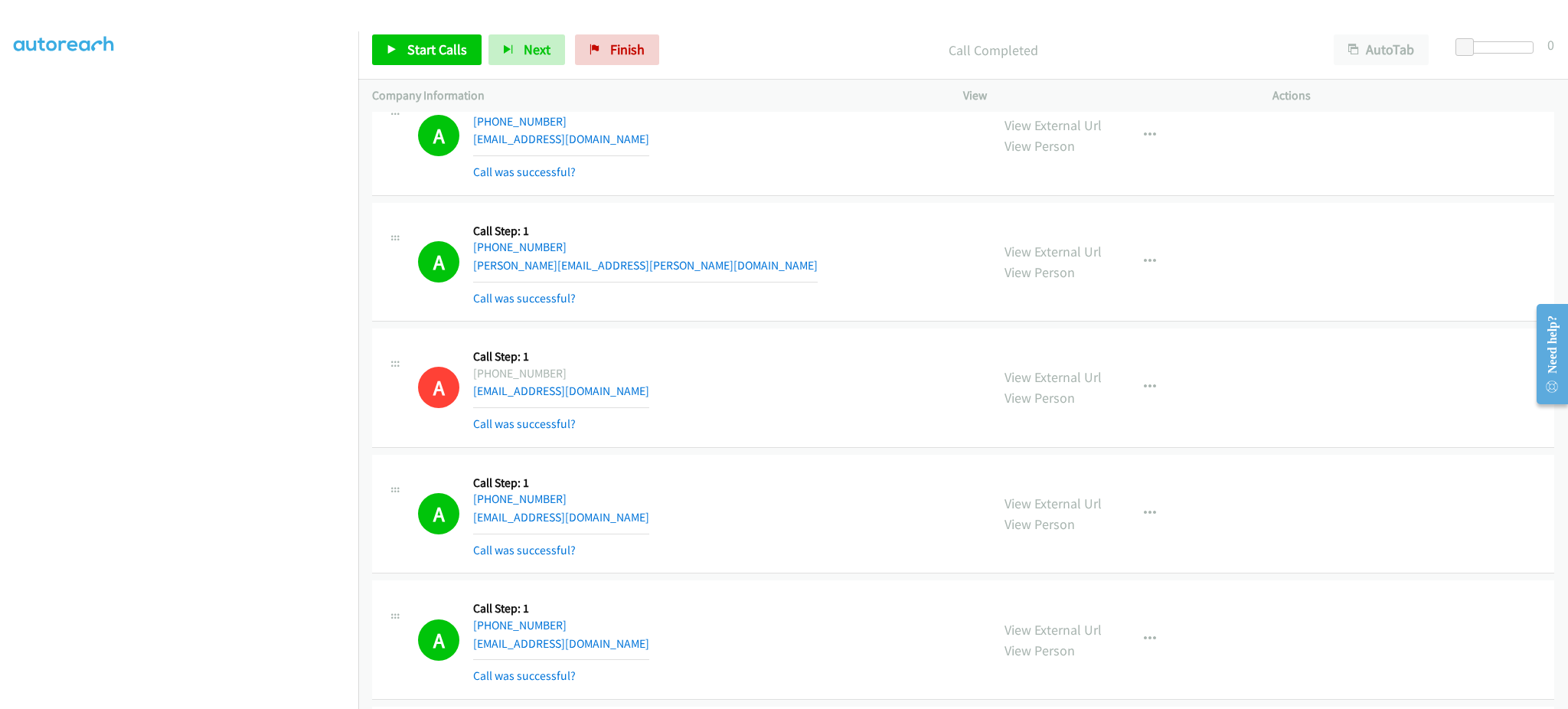
scroll to position [2755, 0]
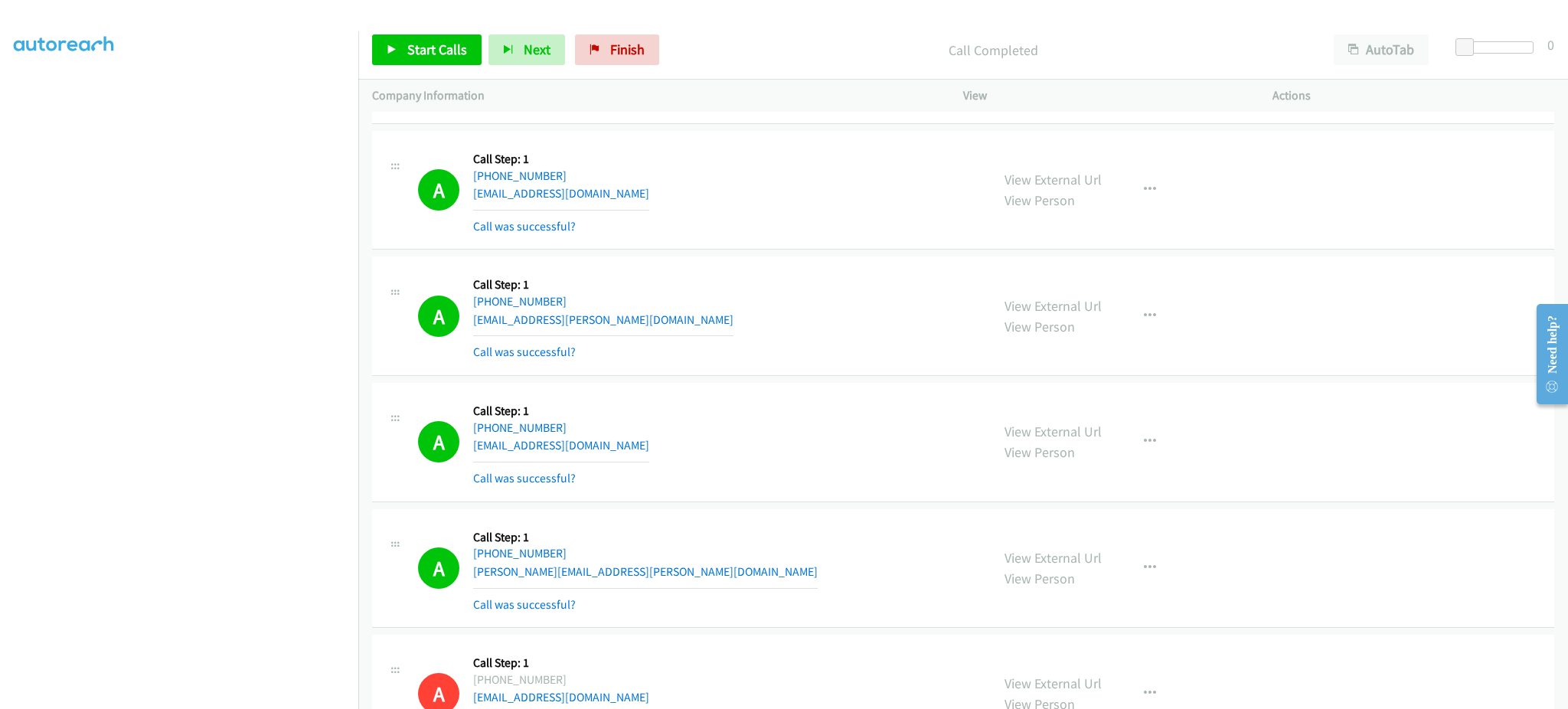
click at [609, 314] on div "A Callback Scheduled Call Step: 1 [GEOGRAPHIC_DATA]/[GEOGRAPHIC_DATA] [PHONE_NU…" at bounding box center [698, 316] width 559 height 91
click at [583, 453] on div "A Callback Scheduled Call Step: 1 America/New_York [PHONE_NUMBER] [EMAIL_ADDRES…" at bounding box center [698, 442] width 559 height 91
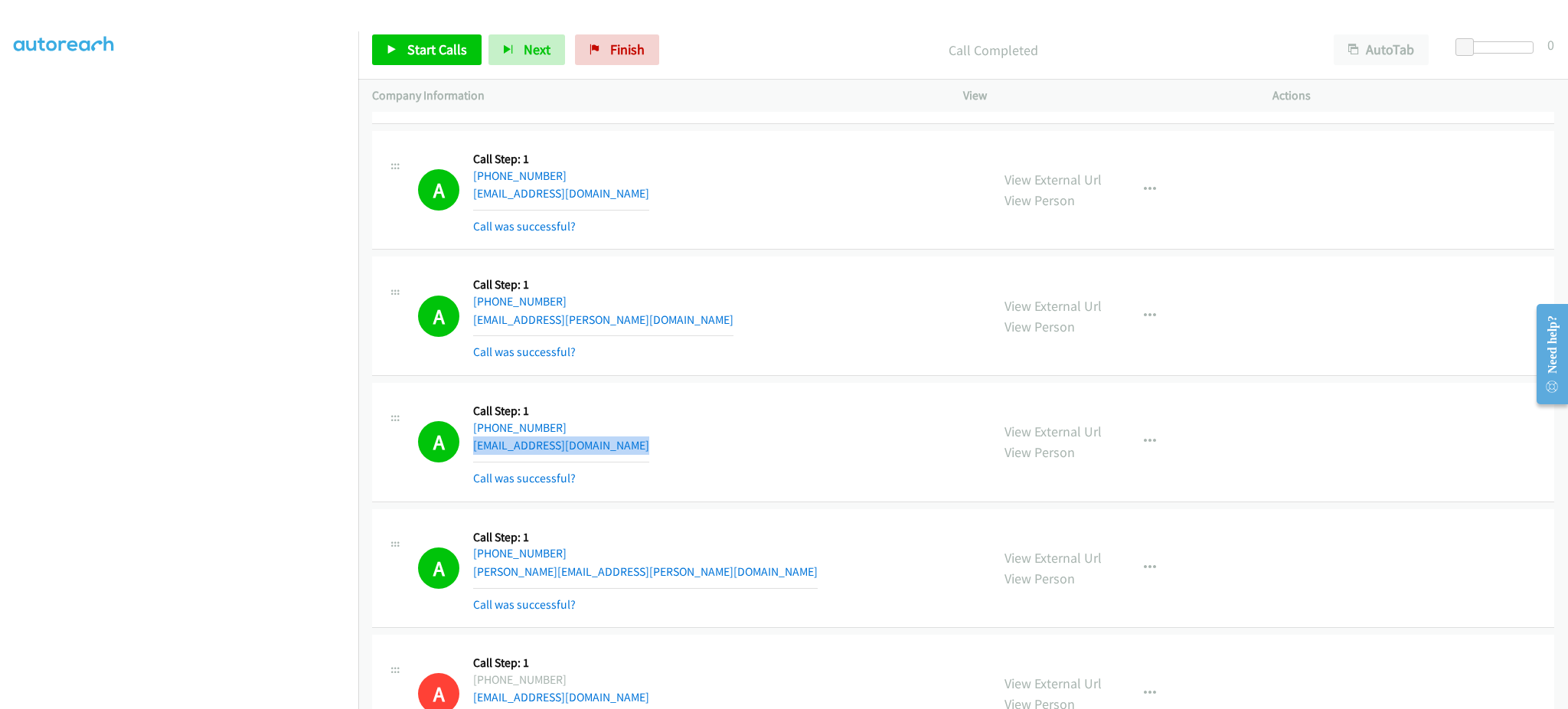
click at [583, 453] on div "A Callback Scheduled Call Step: 1 America/New_York [PHONE_NUMBER] [EMAIL_ADDRES…" at bounding box center [698, 442] width 559 height 91
click at [602, 564] on div "A Callback Scheduled Call Step: 1 America/New_York [PHONE_NUMBER] [PERSON_NAME]…" at bounding box center [698, 568] width 559 height 91
click at [602, 581] on div "A Callback Scheduled Call Step: 1 America/New_York [PHONE_NUMBER] [PERSON_NAME]…" at bounding box center [698, 568] width 559 height 91
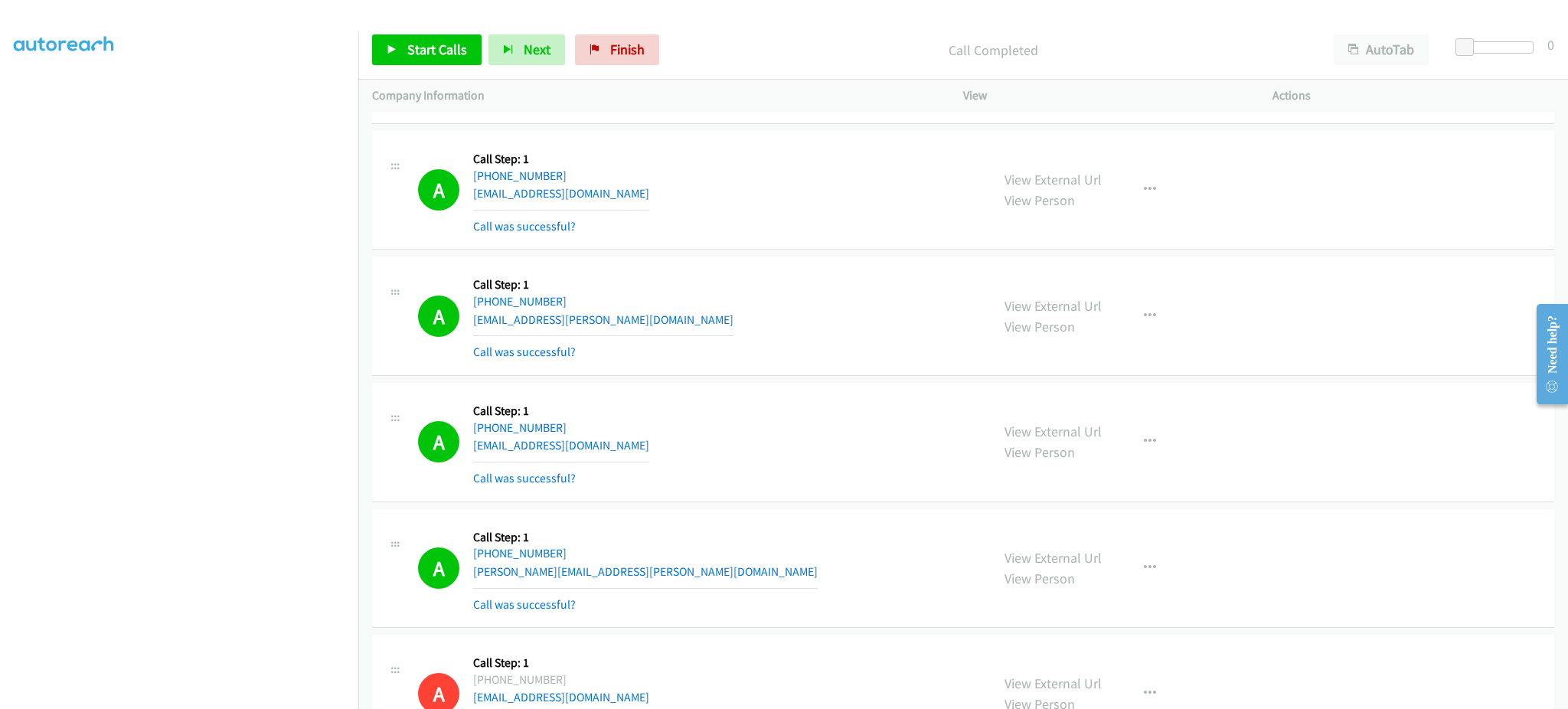
click at [602, 581] on div "A Callback Scheduled Call Step: 1 America/New_York [PHONE_NUMBER] [PERSON_NAME]…" at bounding box center [698, 568] width 559 height 91
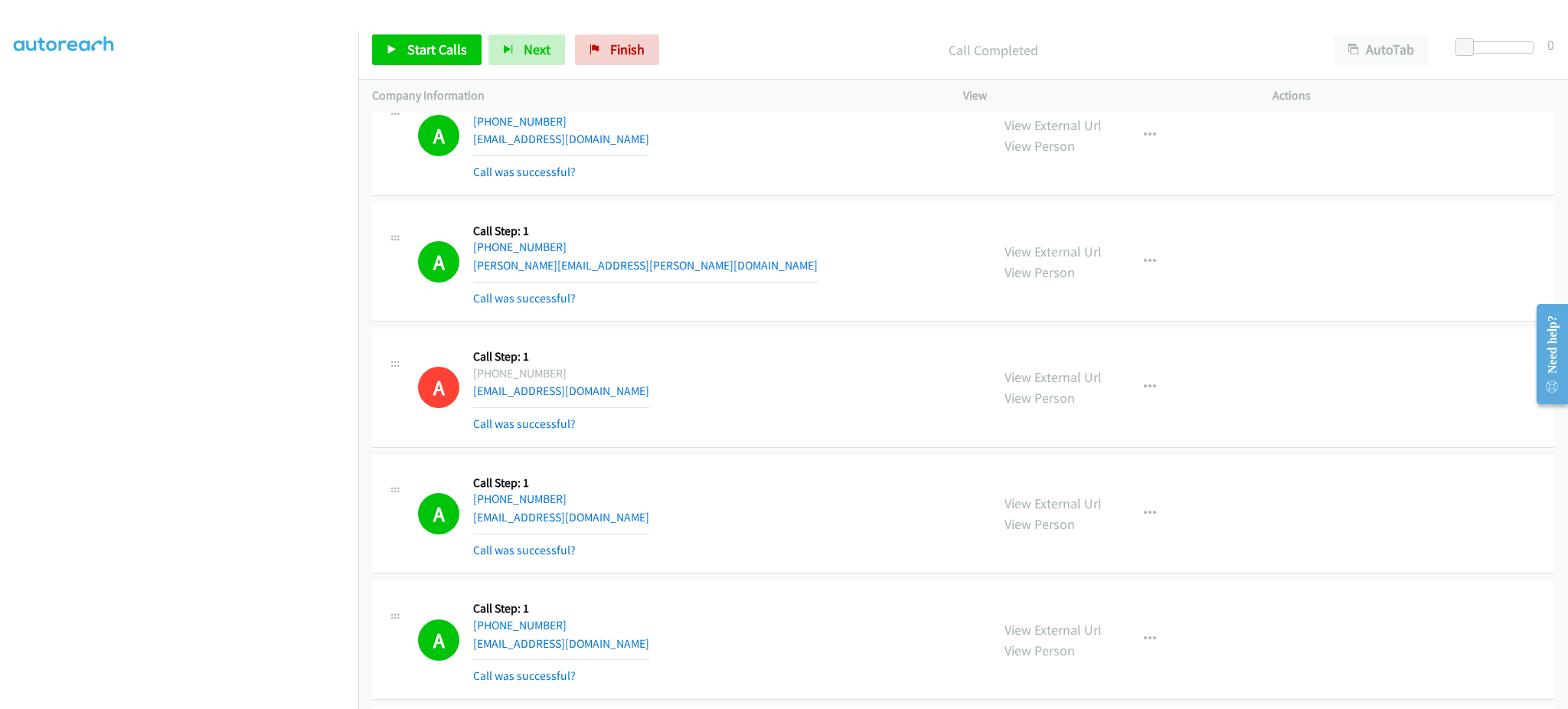
click at [612, 512] on div "A Callback Scheduled Call Step: 1 [GEOGRAPHIC_DATA]/[GEOGRAPHIC_DATA] [PHONE_NU…" at bounding box center [698, 514] width 559 height 91
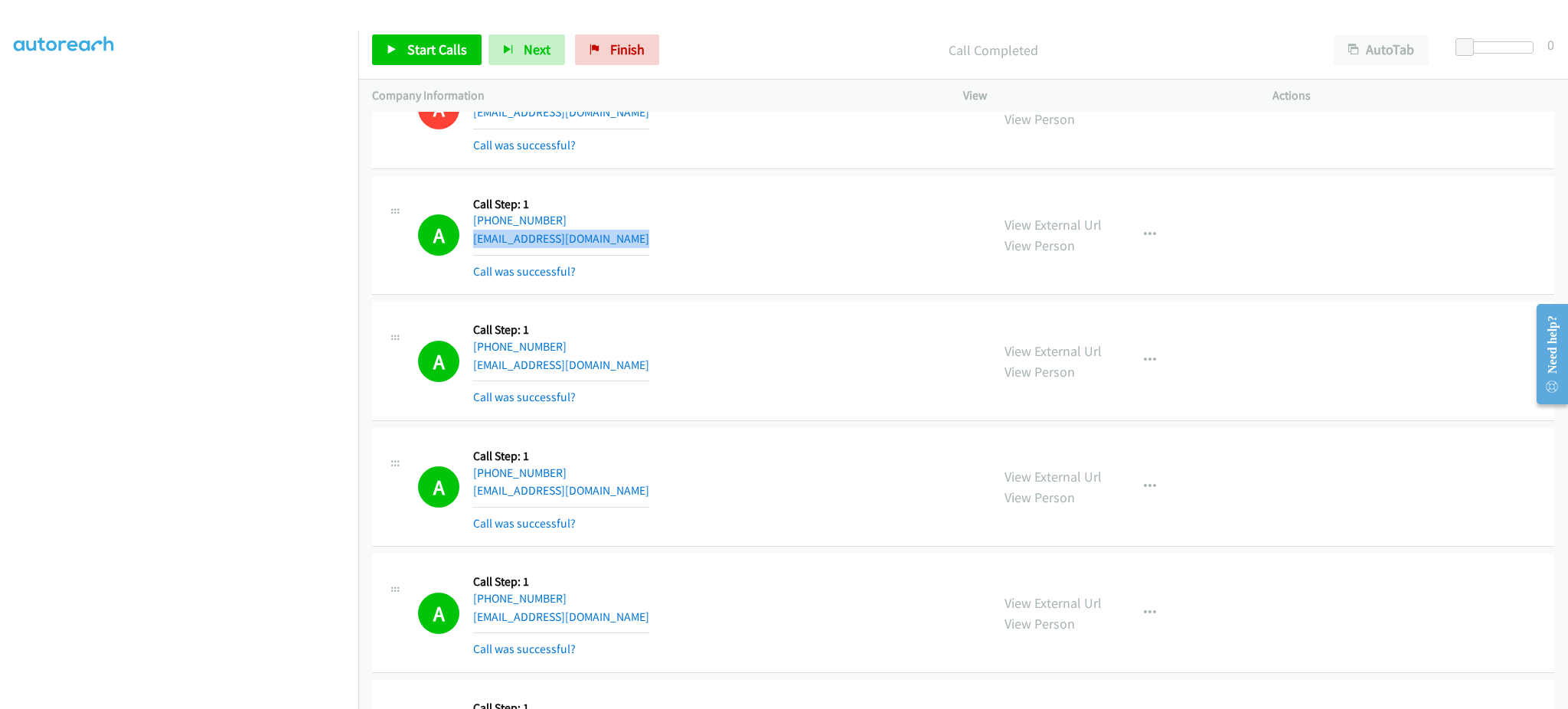
scroll to position [3368, 0]
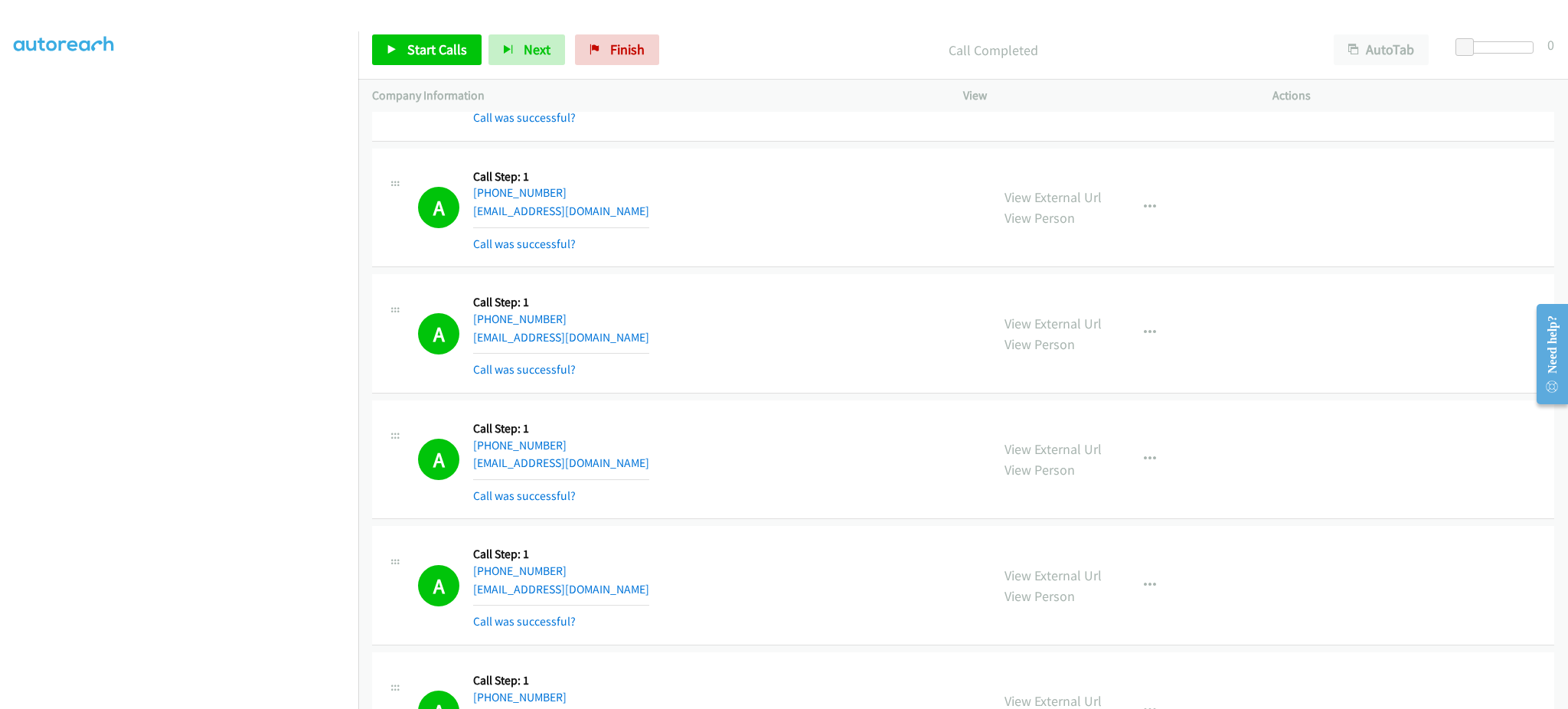
click at [613, 340] on div "A Callback Scheduled Call Step: 1 America/New_York [PHONE_NUMBER] [EMAIL_ADDRES…" at bounding box center [698, 333] width 559 height 91
click at [590, 462] on div "A Callback Scheduled Call Step: 1 America/New_York [PHONE_NUMBER] [EMAIL_ADDRES…" at bounding box center [698, 460] width 559 height 91
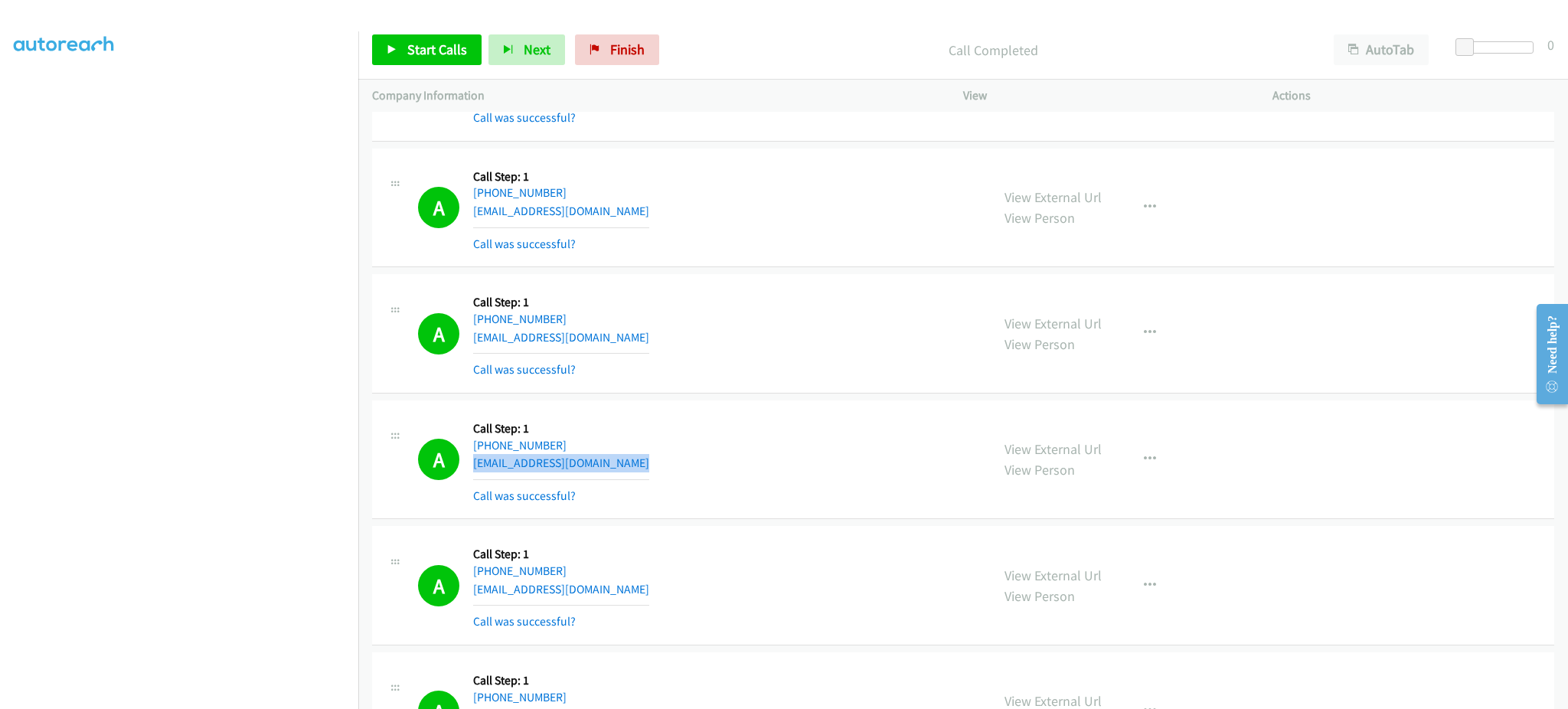
click at [590, 462] on div "A Callback Scheduled Call Step: 1 America/New_York [PHONE_NUMBER] [EMAIL_ADDRES…" at bounding box center [698, 460] width 559 height 91
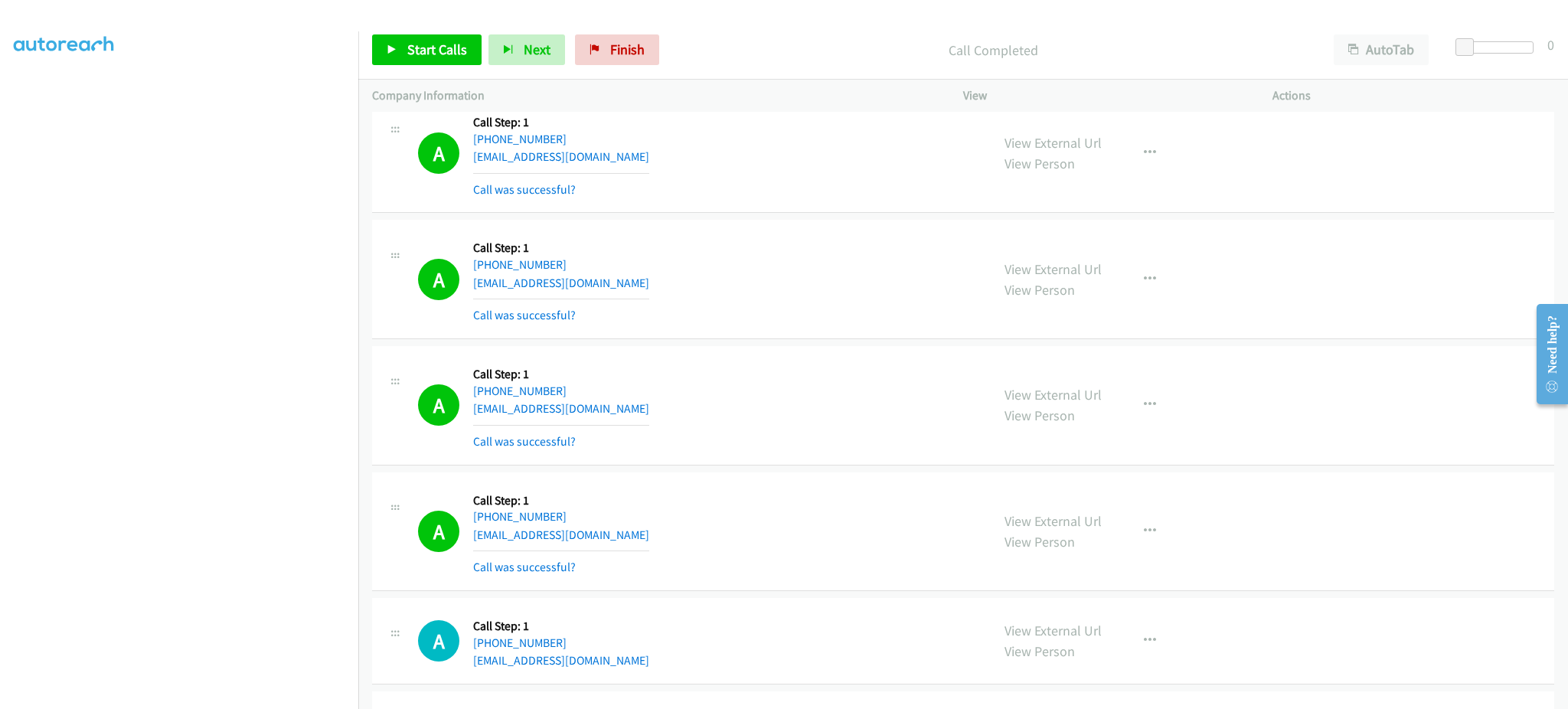
click at [597, 276] on div "A Callback Scheduled Call Step: 1 [GEOGRAPHIC_DATA]/[GEOGRAPHIC_DATA] [PHONE_NU…" at bounding box center [698, 279] width 559 height 91
click at [676, 422] on div "A Callback Scheduled Call Step: 1 America/New_York [PHONE_NUMBER] [EMAIL_ADDRES…" at bounding box center [698, 405] width 559 height 91
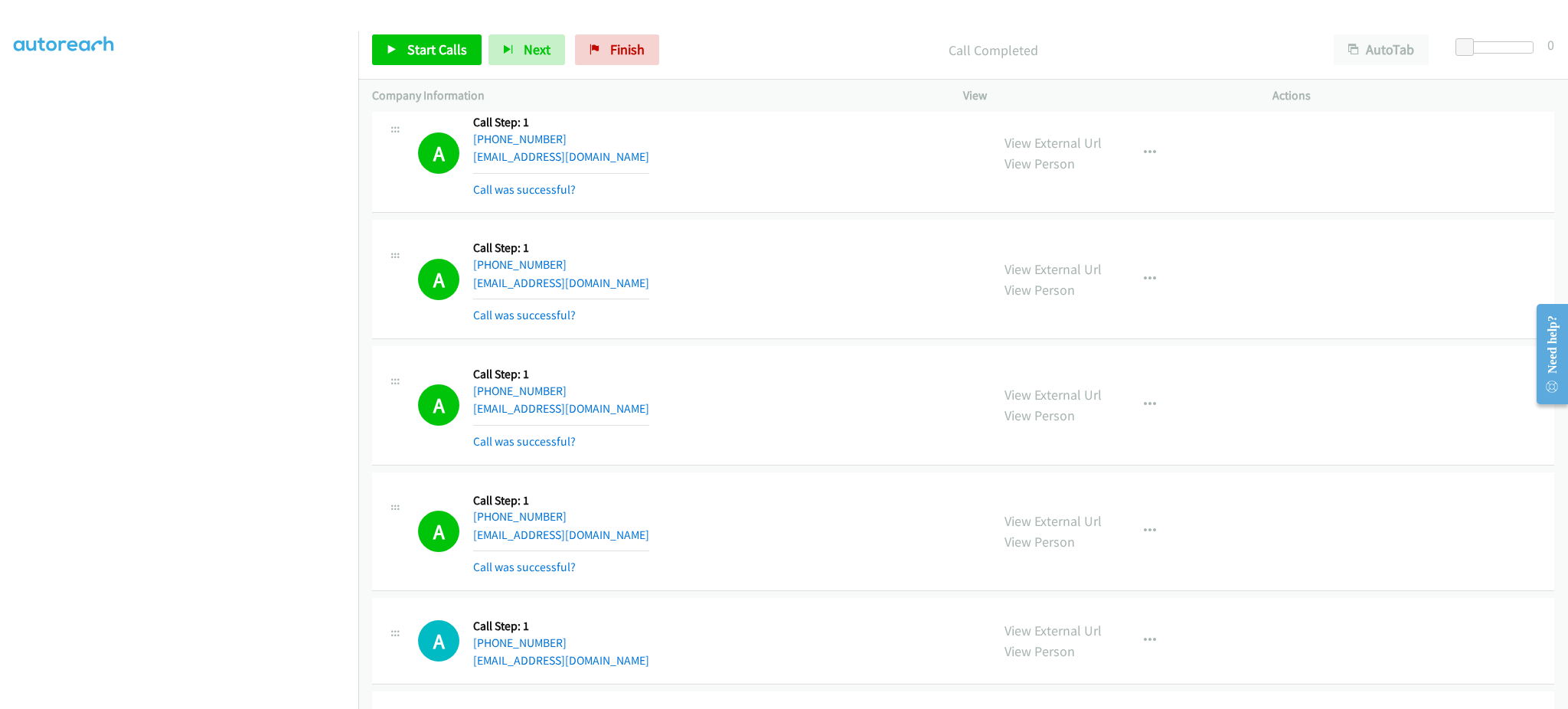
click at [676, 422] on div "A Callback Scheduled Call Step: 1 America/New_York [PHONE_NUMBER] [EMAIL_ADDRES…" at bounding box center [698, 405] width 559 height 91
click at [651, 420] on div "A Callback Scheduled Call Step: 1 America/New_York [PHONE_NUMBER] [EMAIL_ADDRES…" at bounding box center [698, 405] width 559 height 91
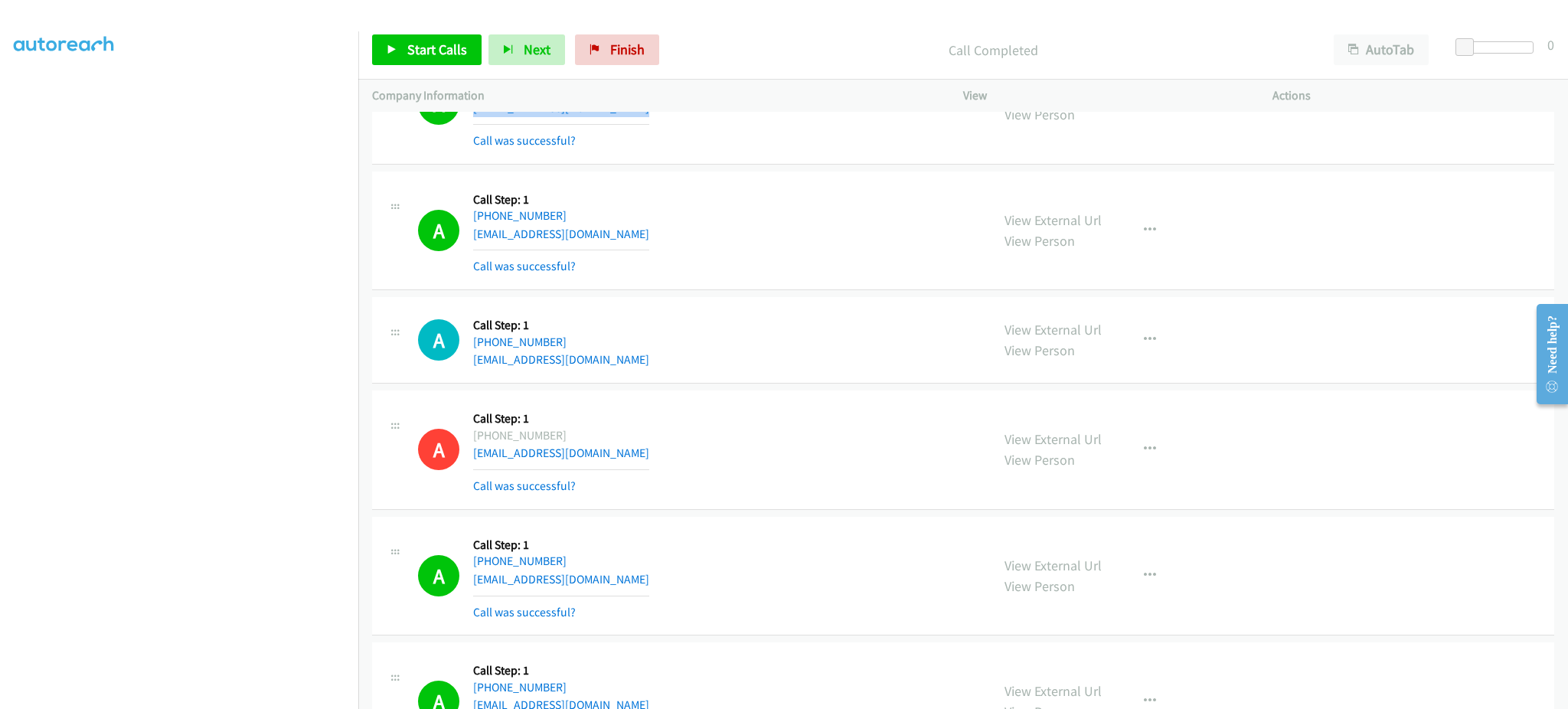
scroll to position [3980, 0]
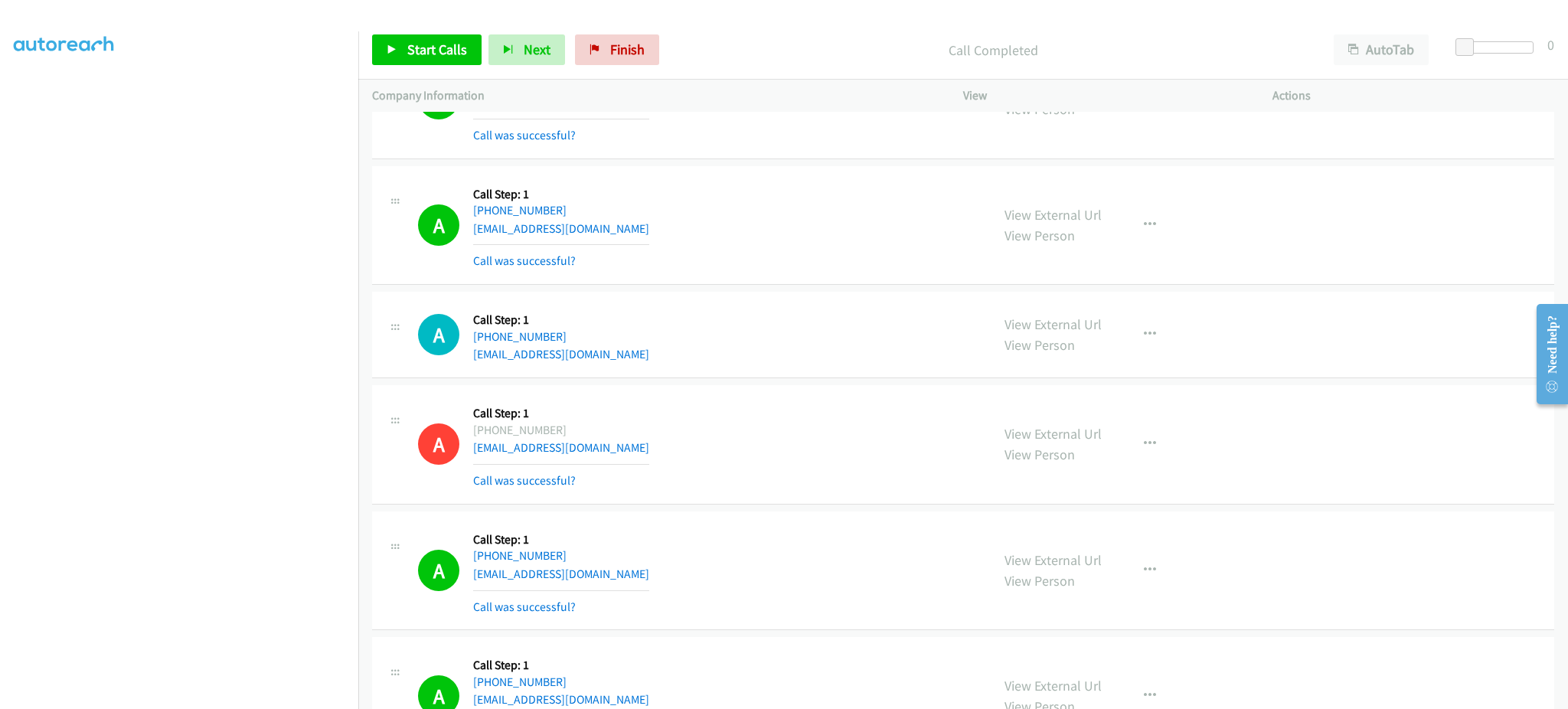
click at [623, 227] on div "A Callback Scheduled Call Step: 1 America/New_York [PHONE_NUMBER] [EMAIL_ADDRES…" at bounding box center [698, 225] width 559 height 91
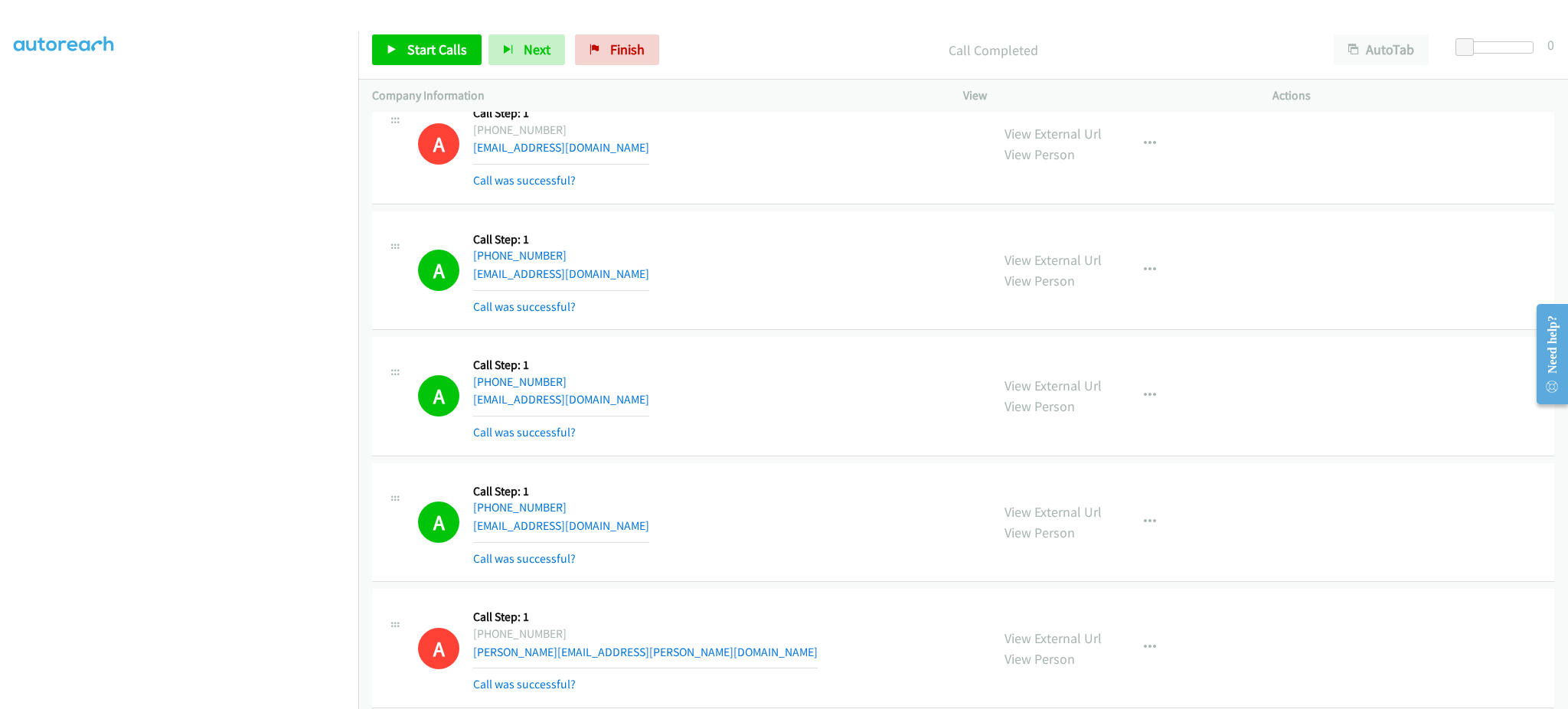
scroll to position [4286, 0]
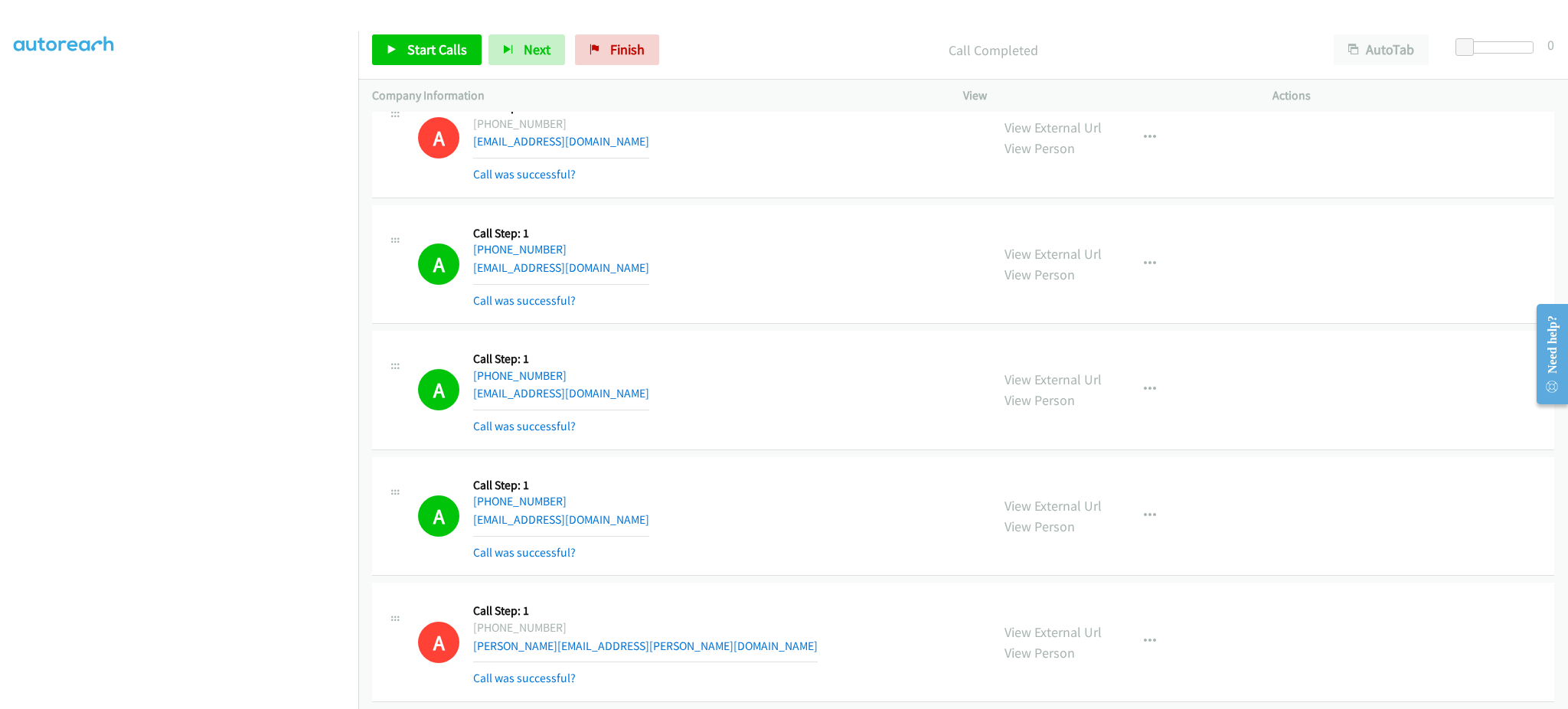
click at [658, 263] on div "A Callback Scheduled Call Step: 1 America/New_York [PHONE_NUMBER] [EMAIL_ADDRES…" at bounding box center [698, 264] width 559 height 91
click at [650, 385] on div "A Callback Scheduled Call Step: 1 America/New_York [PHONE_NUMBER] [EMAIL_ADDRES…" at bounding box center [698, 390] width 559 height 91
click at [650, 396] on div "A Callback Scheduled Call Step: 1 America/New_York [PHONE_NUMBER] [EMAIL_ADDRES…" at bounding box center [698, 390] width 559 height 91
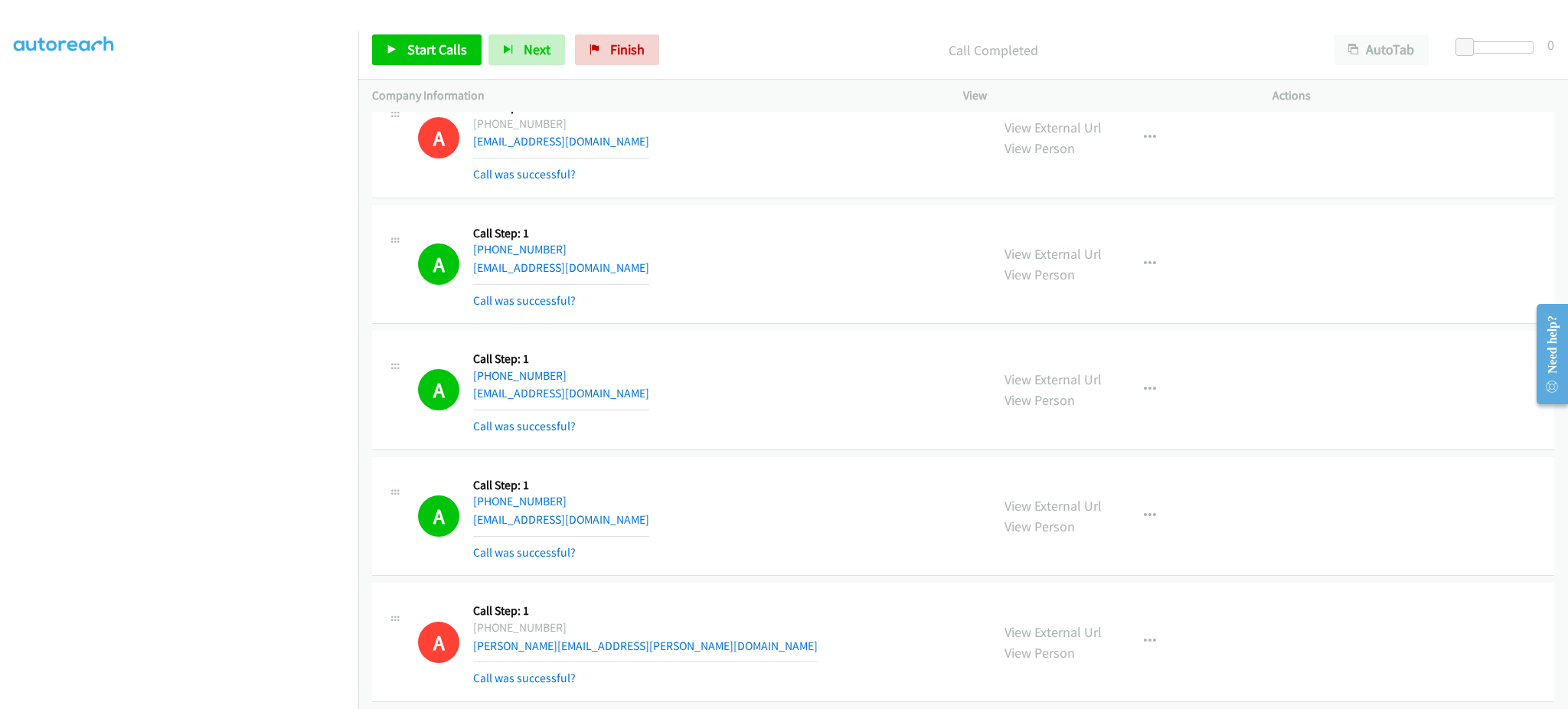
click at [650, 396] on div "A Callback Scheduled Call Step: 1 America/New_York [PHONE_NUMBER] [EMAIL_ADDRES…" at bounding box center [698, 390] width 559 height 91
click at [671, 521] on div "A Callback Scheduled Call Step: 1 [GEOGRAPHIC_DATA]/[GEOGRAPHIC_DATA] [PHONE_NU…" at bounding box center [698, 516] width 559 height 91
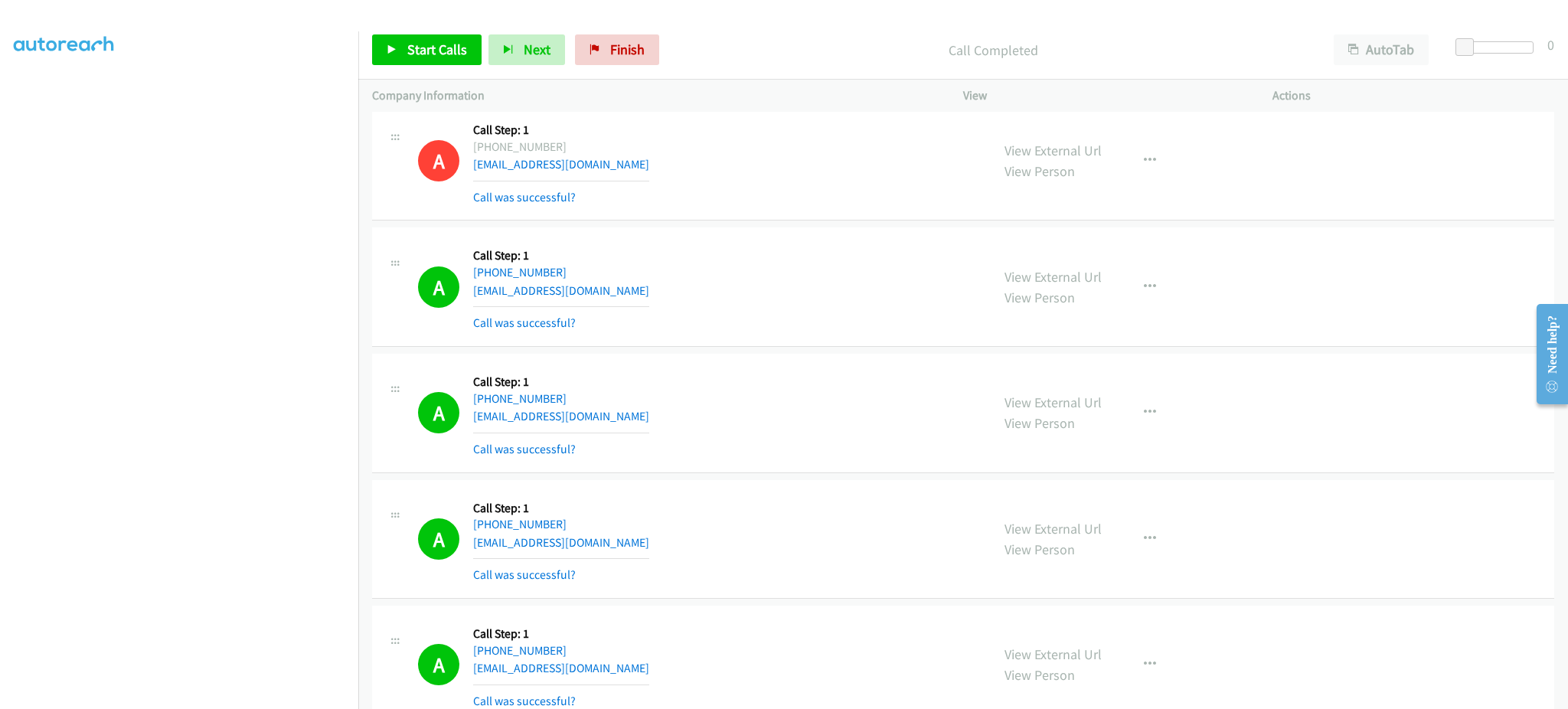
scroll to position [4898, 0]
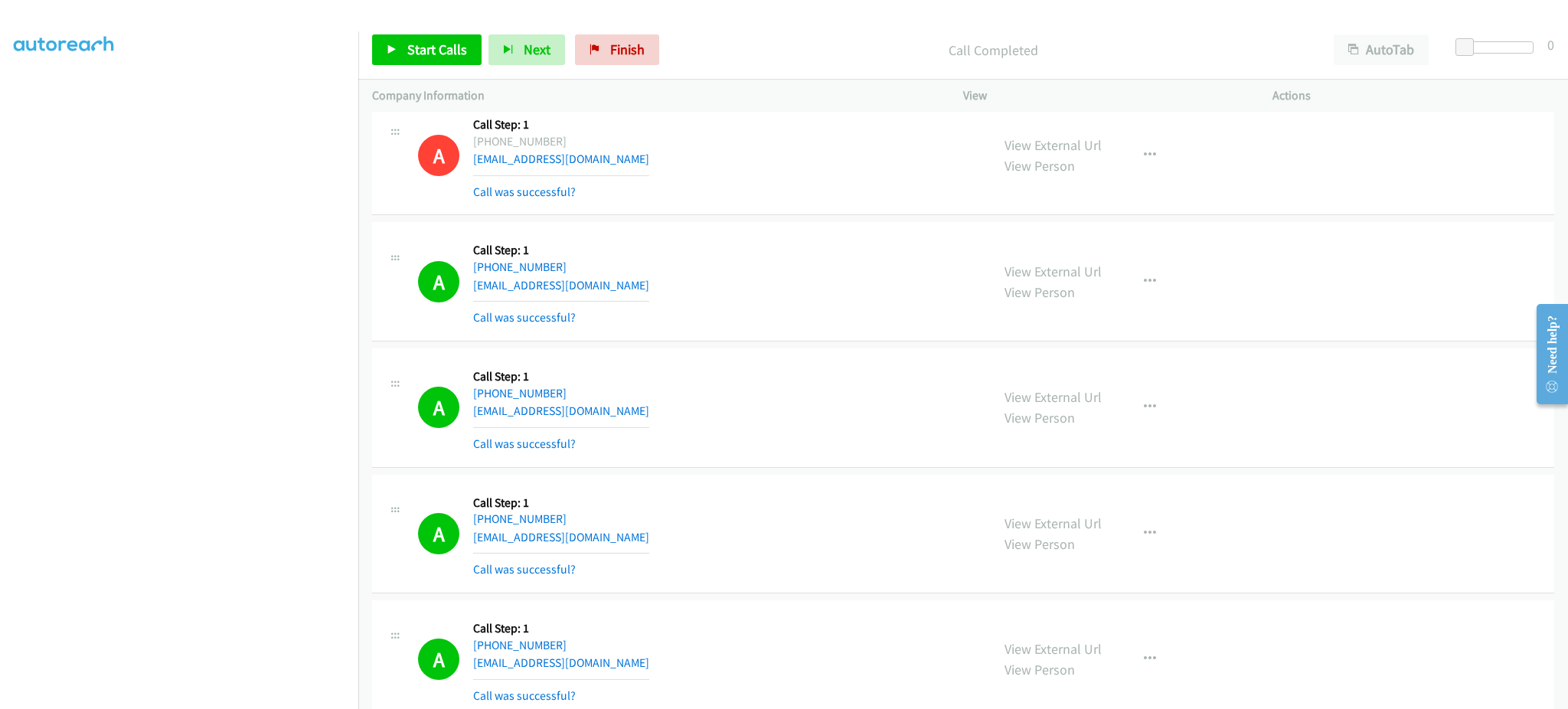
click at [640, 285] on div "A Callback Scheduled Call Step: 1 America/New_York [PHONE_NUMBER] [EMAIL_ADDRES…" at bounding box center [698, 281] width 559 height 91
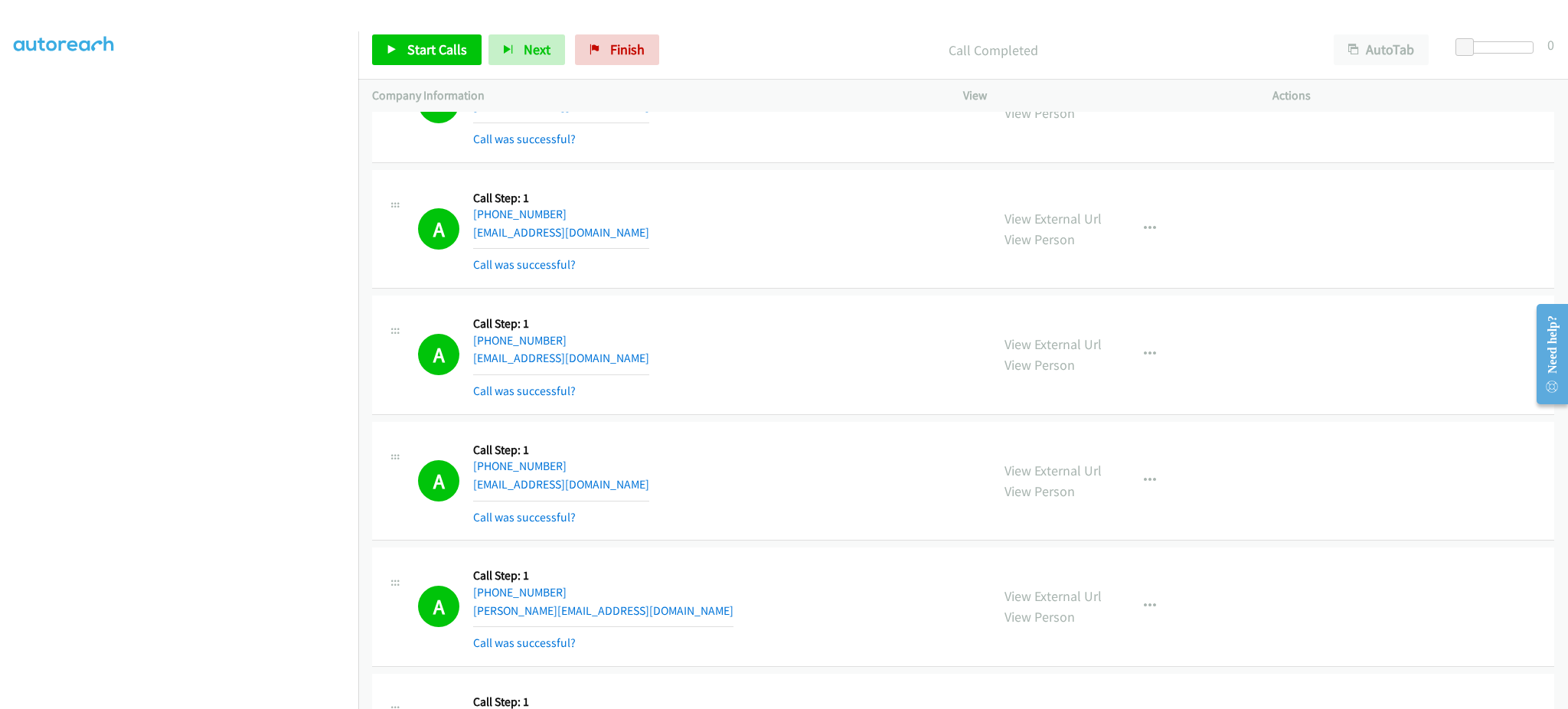
scroll to position [5204, 0]
click at [595, 490] on div "A Callback Scheduled Call Step: 1 [GEOGRAPHIC_DATA]/[GEOGRAPHIC_DATA] [PHONE_NU…" at bounding box center [698, 479] width 559 height 91
click at [603, 604] on div "A Callback Scheduled Call Step: 1 America/New_York [PHONE_NUMBER] [PERSON_NAME]…" at bounding box center [698, 605] width 559 height 91
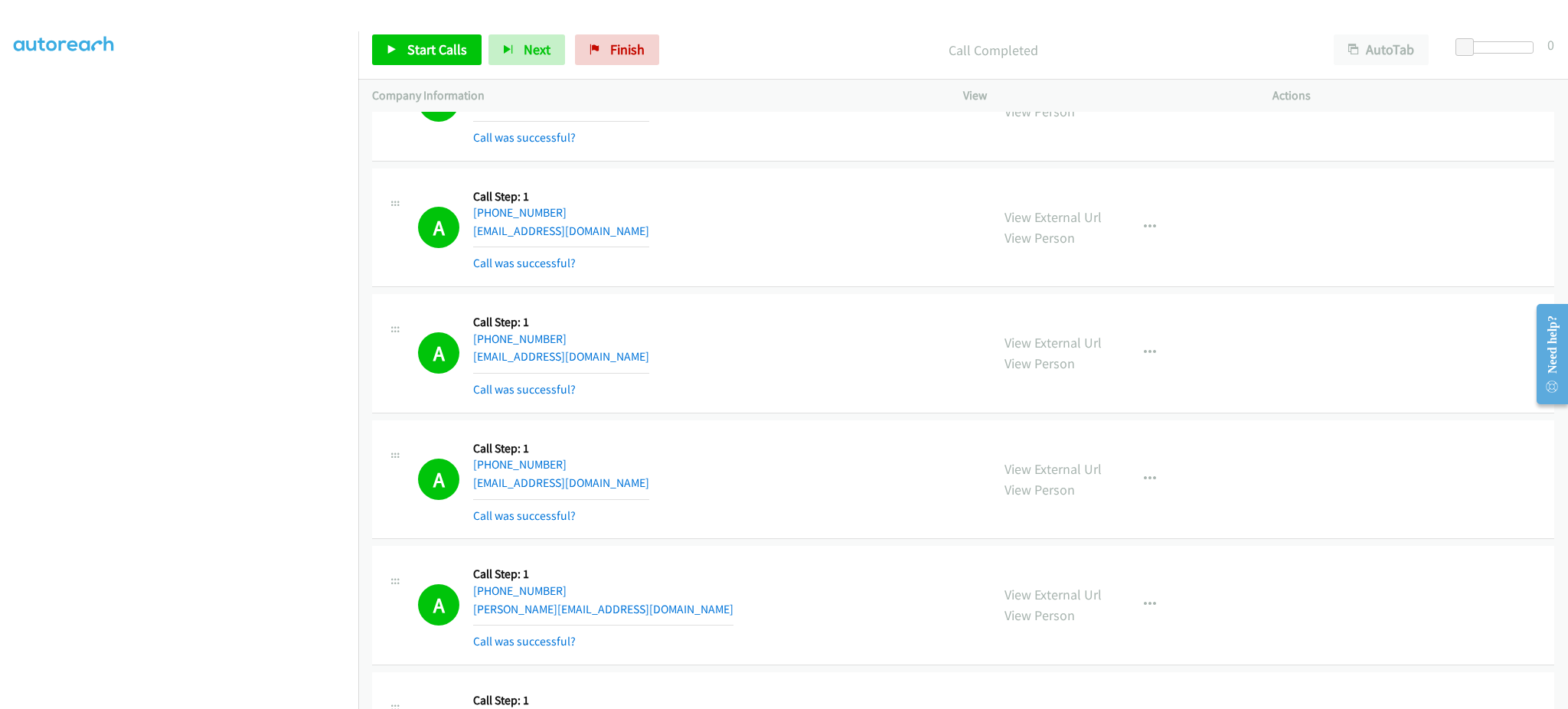
click at [603, 606] on div "A Callback Scheduled Call Step: 1 America/New_York [PHONE_NUMBER] [PERSON_NAME]…" at bounding box center [698, 605] width 559 height 91
drag, startPoint x: 456, startPoint y: 55, endPoint x: 480, endPoint y: 18, distance: 44.1
click at [456, 55] on span "Start Calls" at bounding box center [437, 49] width 59 height 18
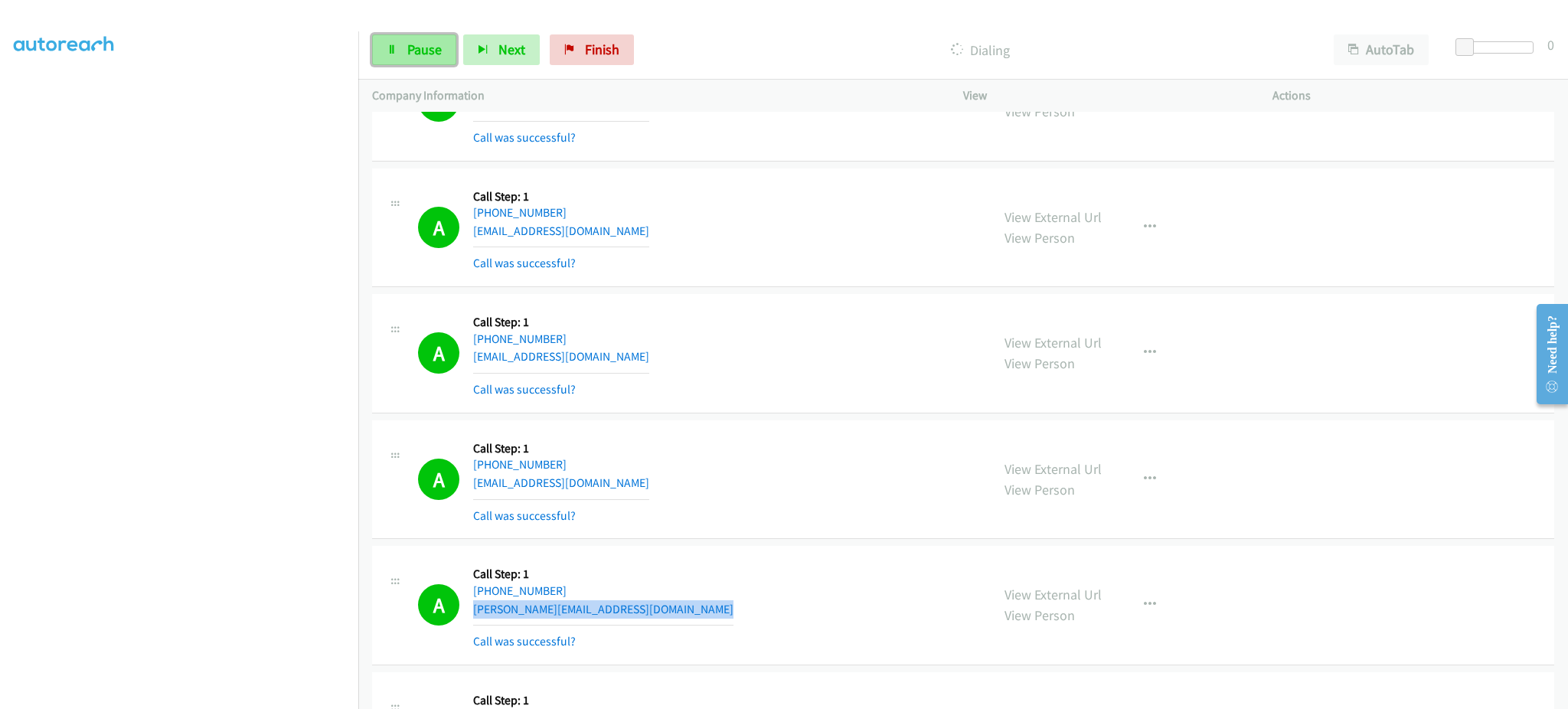
click at [412, 38] on link "Pause" at bounding box center [414, 49] width 84 height 30
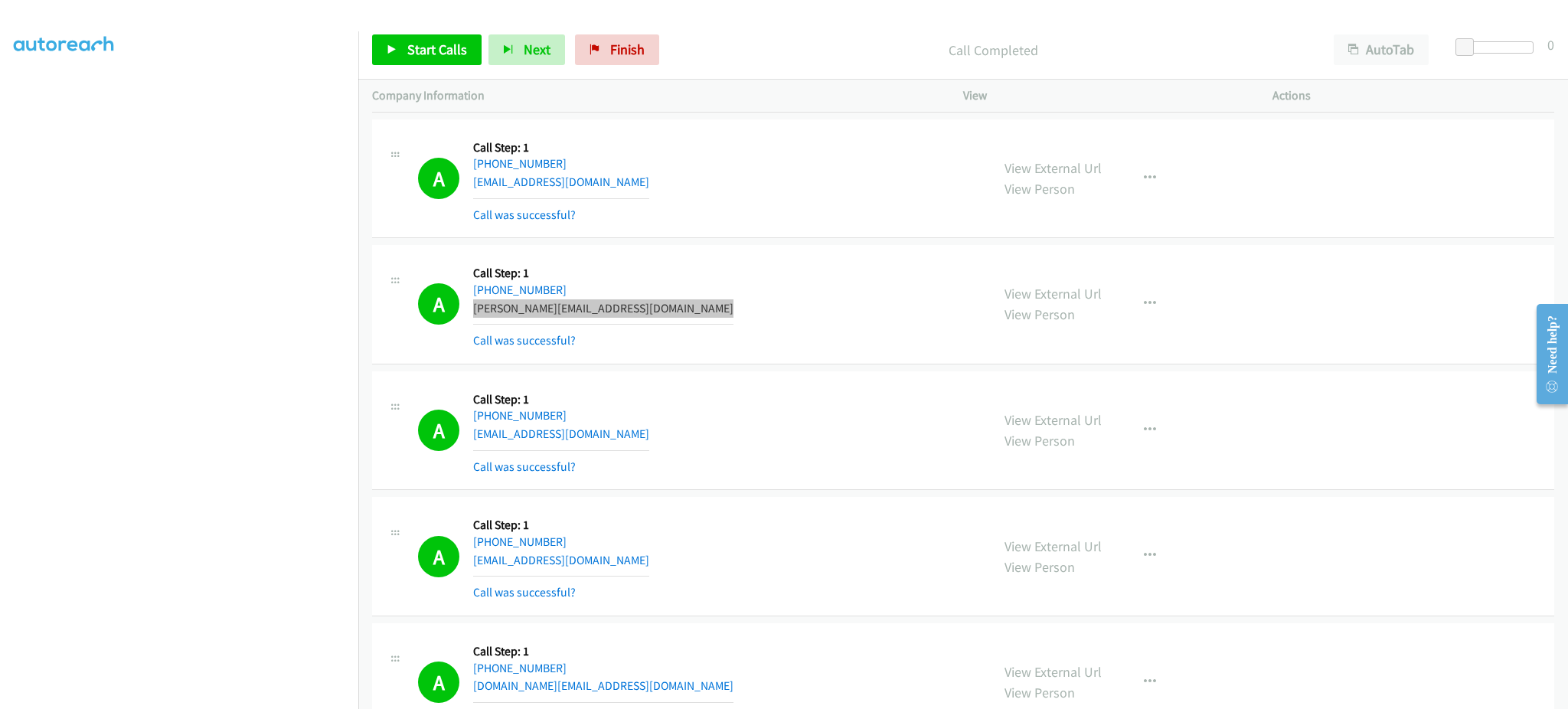
scroll to position [5510, 0]
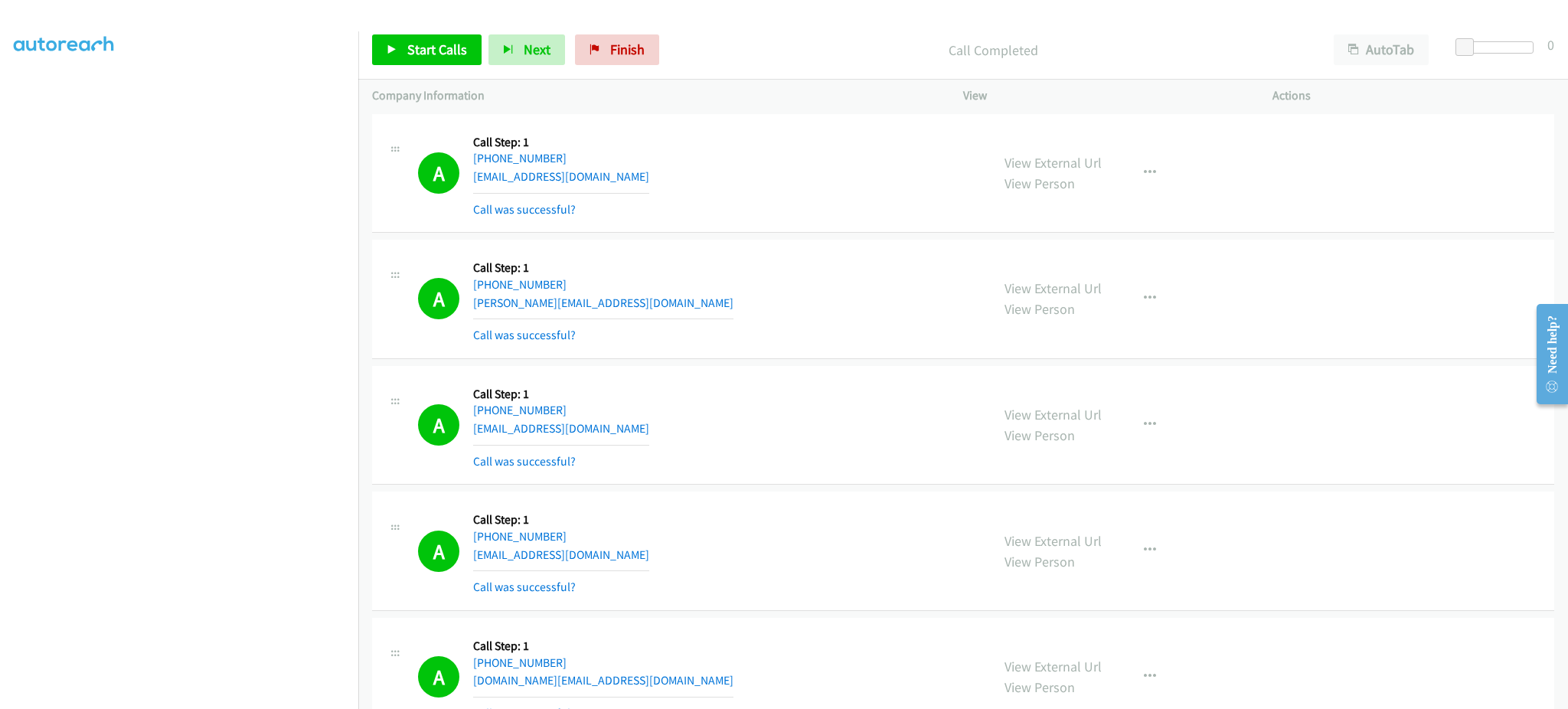
click at [631, 428] on div "A Callback Scheduled Call Step: 1 [GEOGRAPHIC_DATA]/[GEOGRAPHIC_DATA] [PHONE_NU…" at bounding box center [698, 425] width 559 height 91
click at [385, 40] on link "Start Calls" at bounding box center [427, 49] width 109 height 30
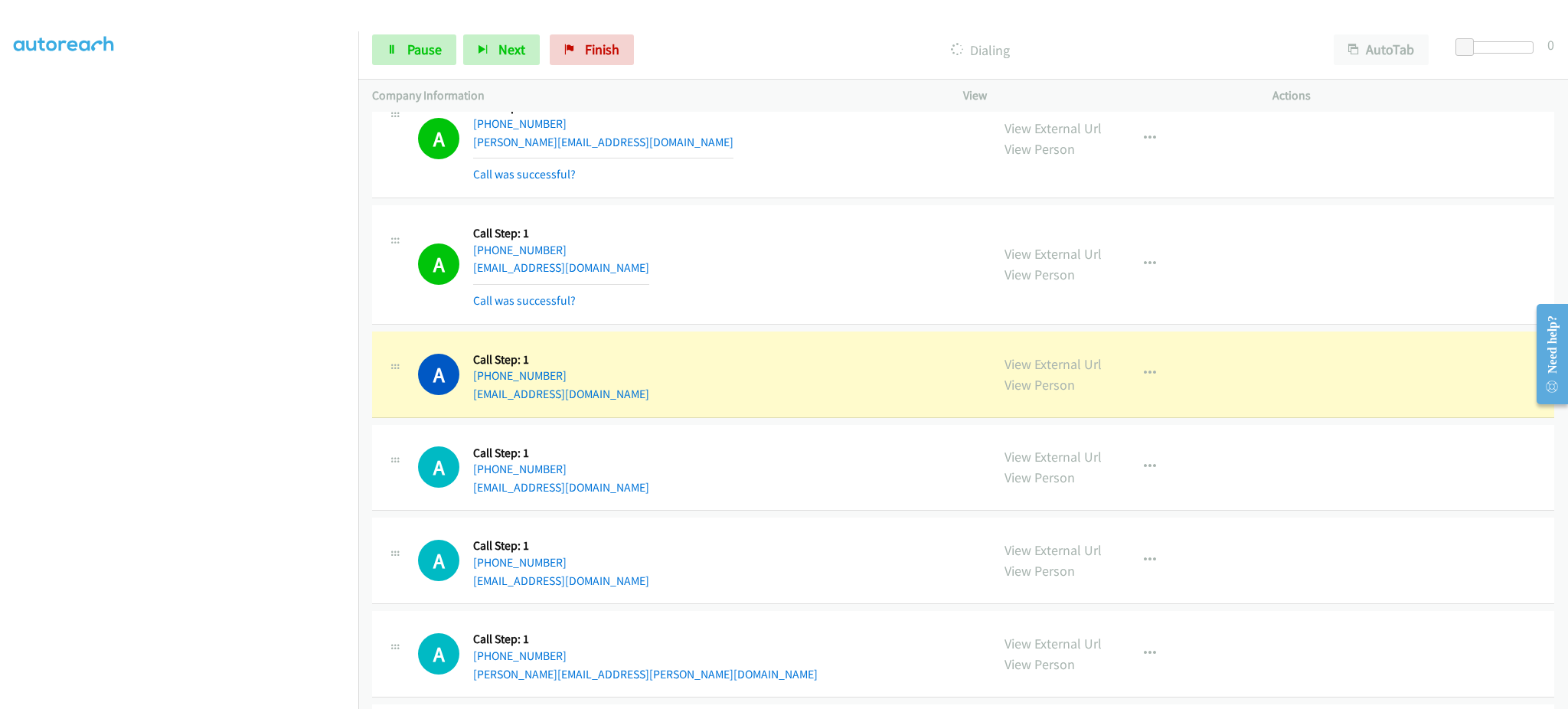
scroll to position [9411, 0]
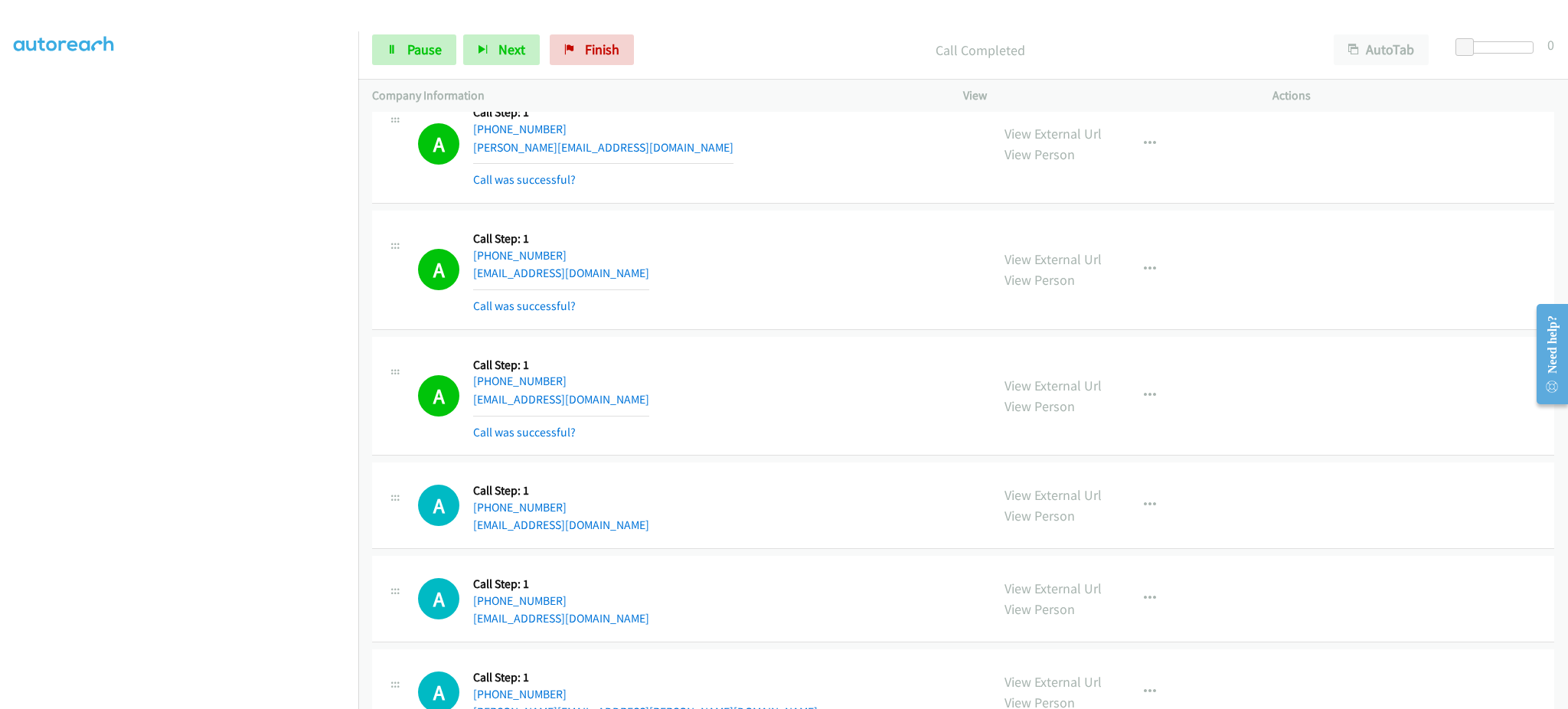
drag, startPoint x: 1183, startPoint y: 400, endPoint x: 1158, endPoint y: 403, distance: 25.2
click at [1183, 403] on div "View External Url View Person View External Url Email Schedule/Manage Callback …" at bounding box center [1152, 396] width 323 height 91
click at [1154, 402] on button "button" at bounding box center [1150, 396] width 41 height 30
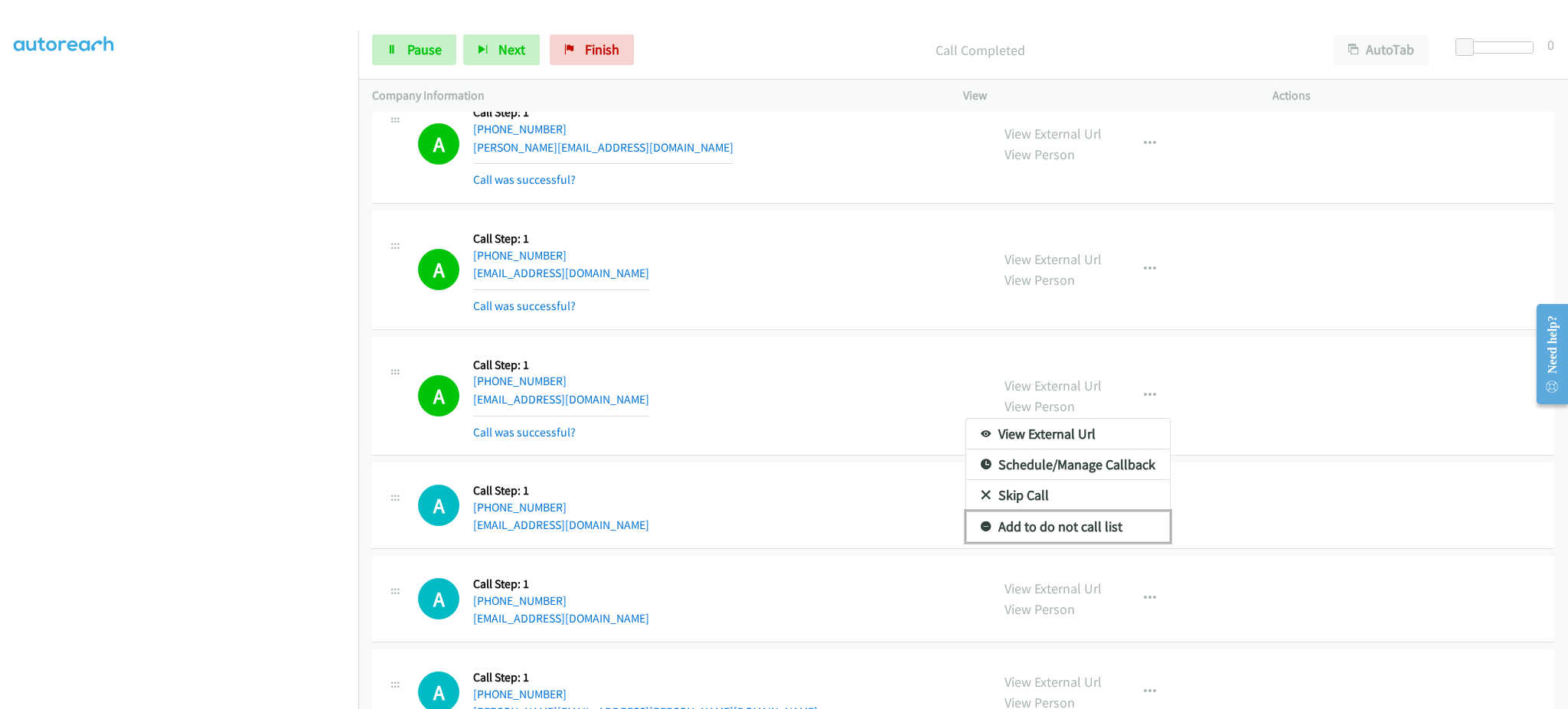
click at [1096, 529] on link "Add to do not call list" at bounding box center [1068, 526] width 203 height 30
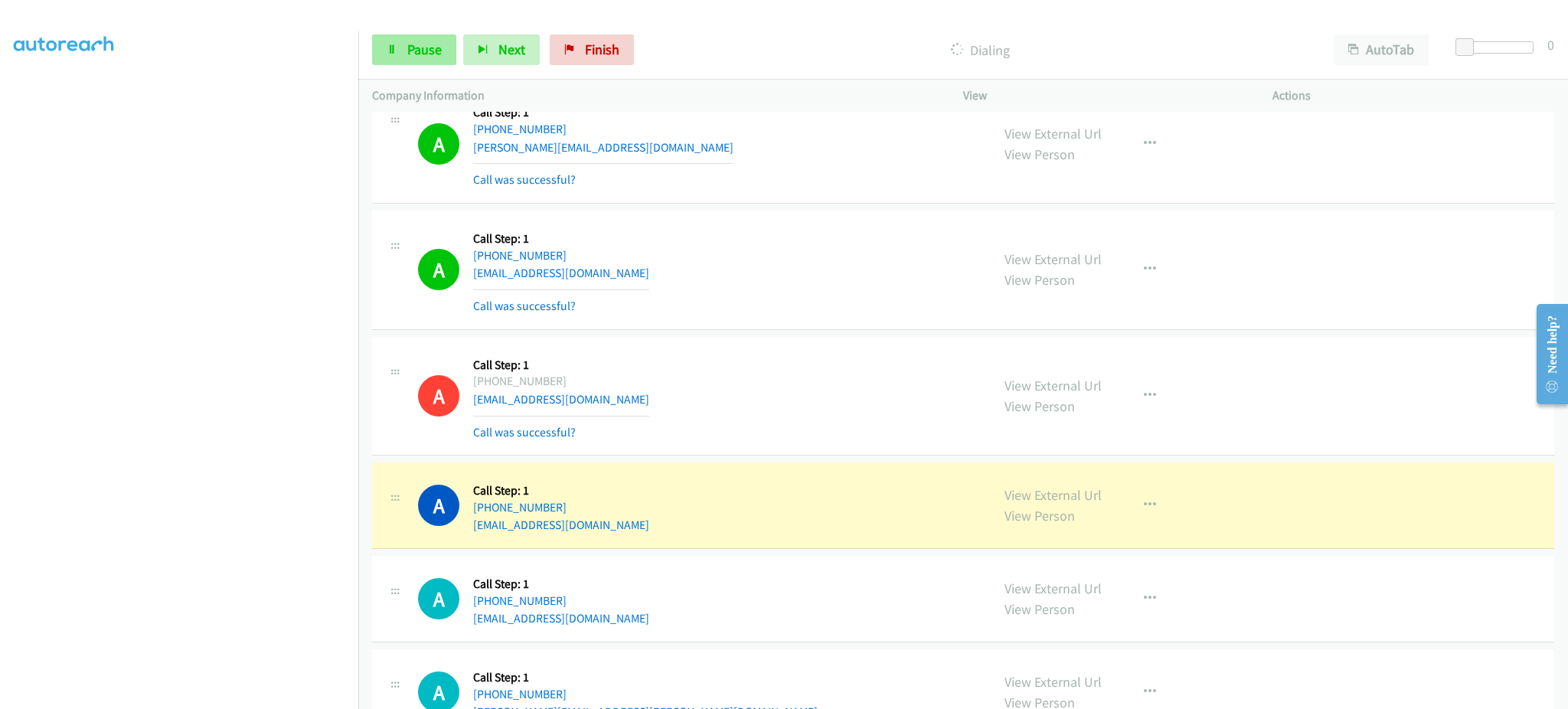
drag, startPoint x: 440, startPoint y: 27, endPoint x: 437, endPoint y: 37, distance: 10.4
click at [440, 27] on div "Start Calls Pause Next Finish Dialing AutoTab AutoTab 0" at bounding box center [963, 49] width 1210 height 59
click at [437, 38] on link "Pause" at bounding box center [414, 49] width 84 height 30
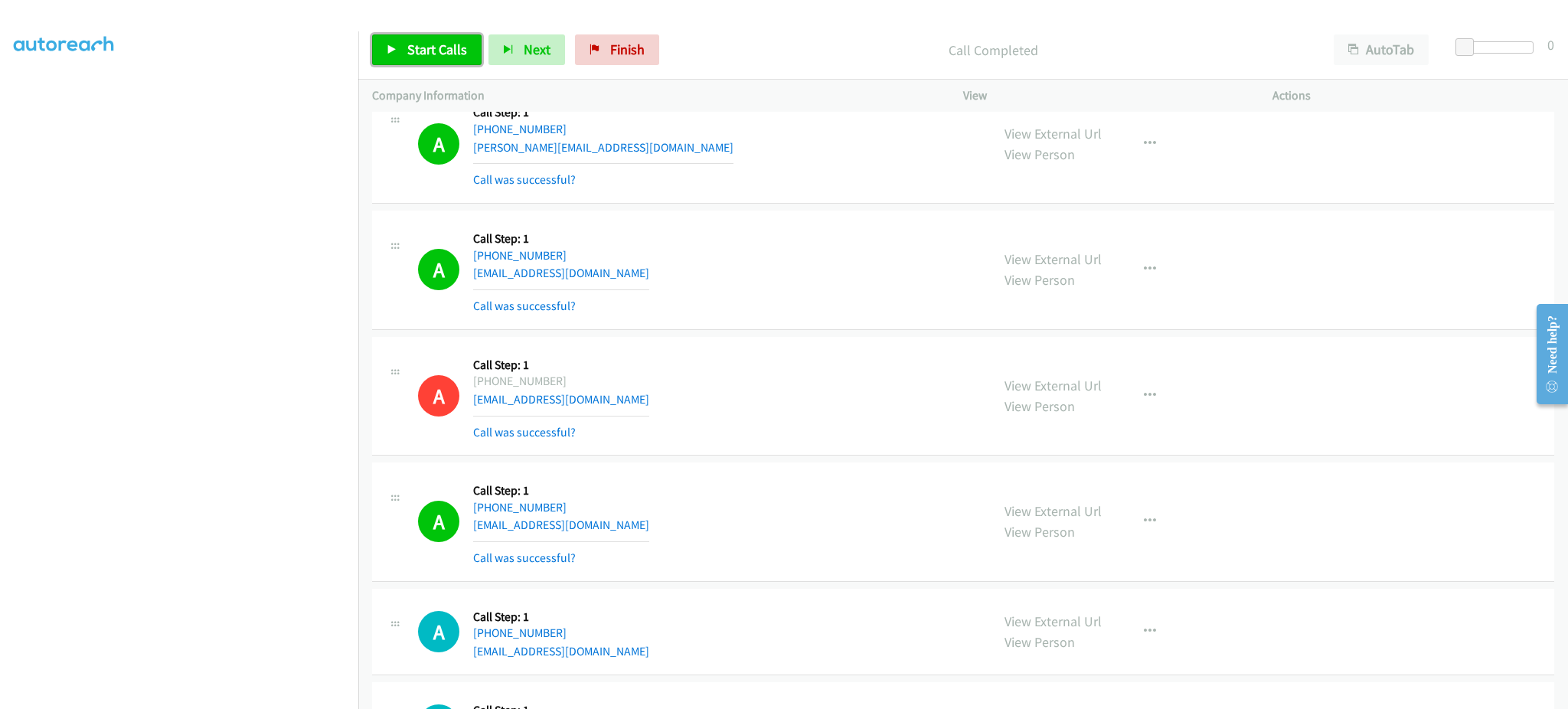
click at [432, 45] on span "Start Calls" at bounding box center [437, 49] width 59 height 18
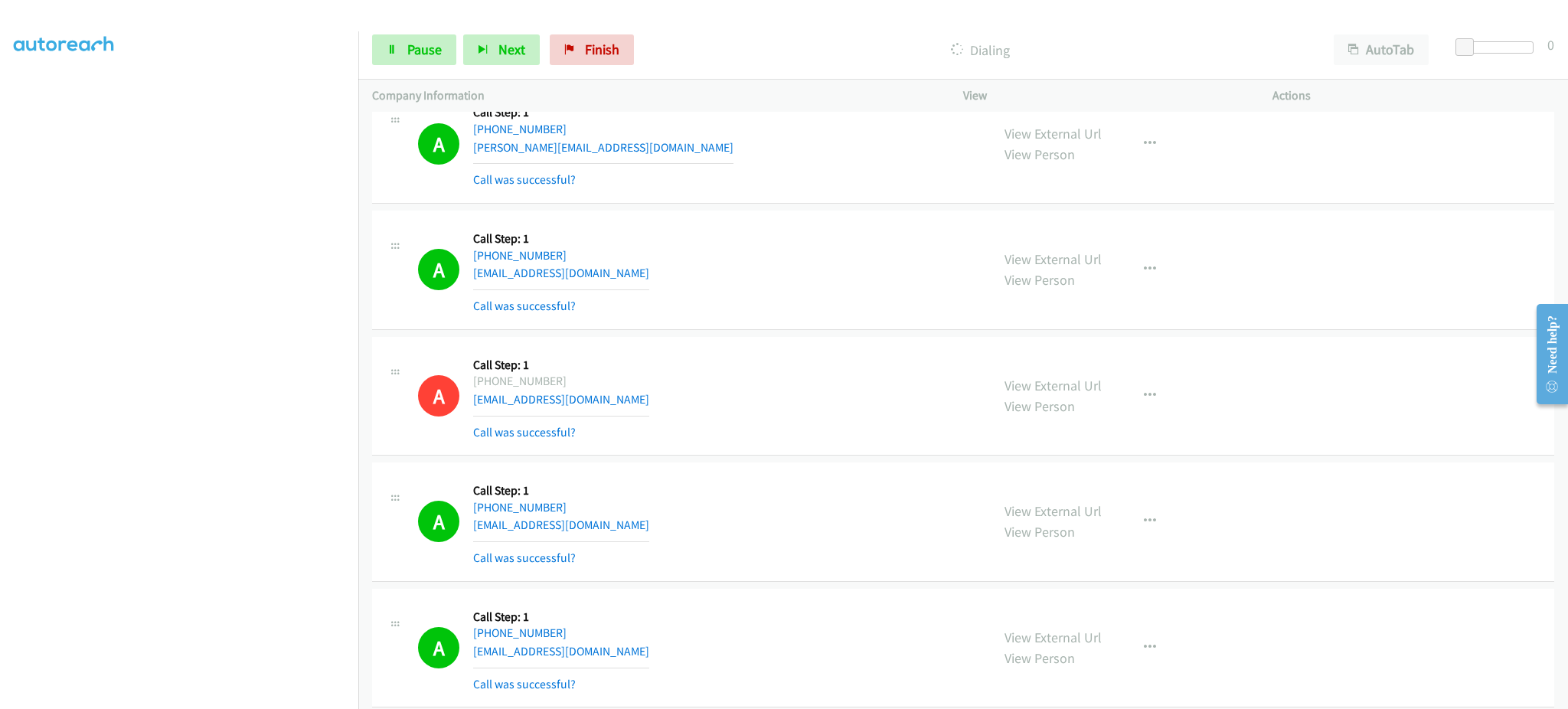
click at [711, 528] on div "A Callback Scheduled Call Step: 1 America/New_York [PHONE_NUMBER] [EMAIL_ADDRES…" at bounding box center [698, 521] width 559 height 91
click at [642, 282] on div "A Callback Scheduled Call Step: 1 America/New_York [PHONE_NUMBER] [EMAIL_ADDRES…" at bounding box center [698, 270] width 559 height 91
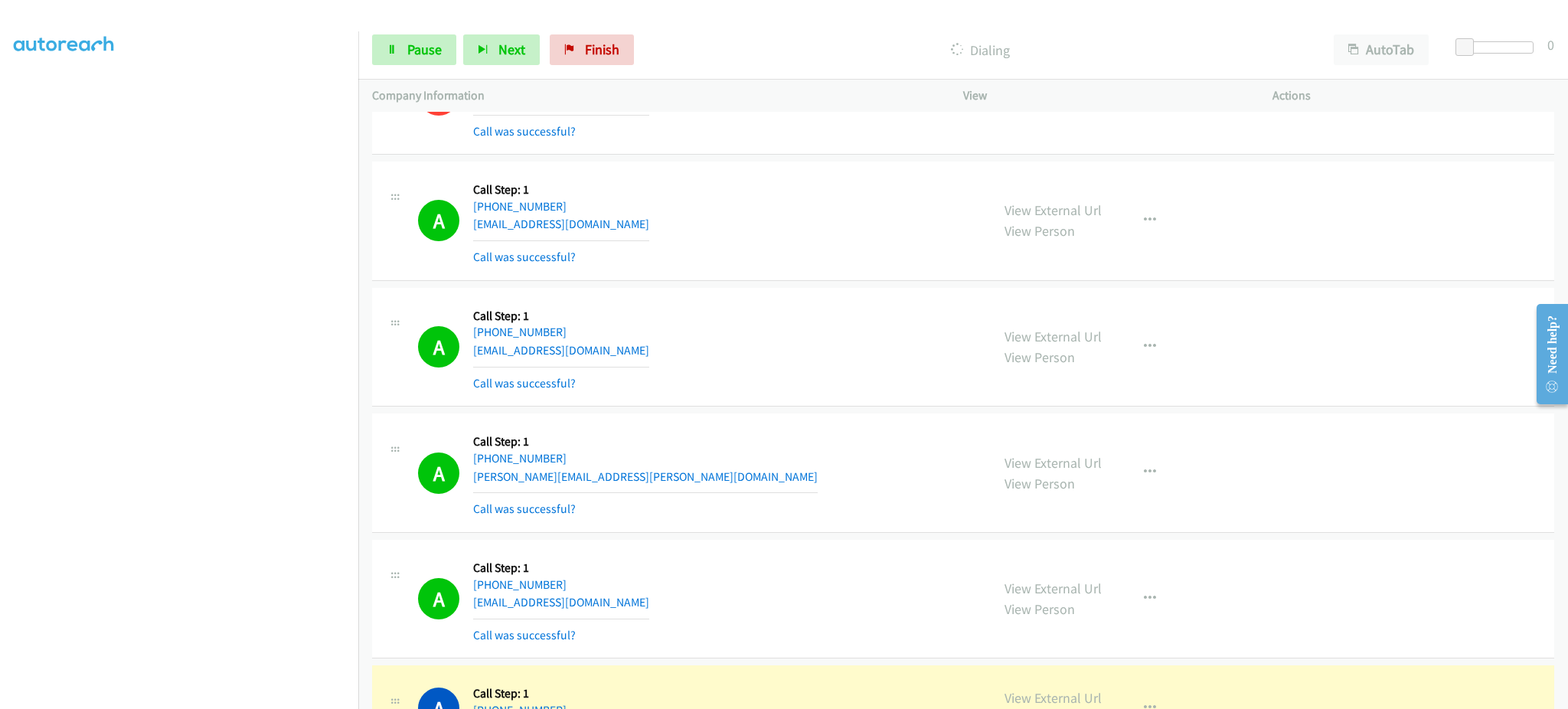
scroll to position [9717, 0]
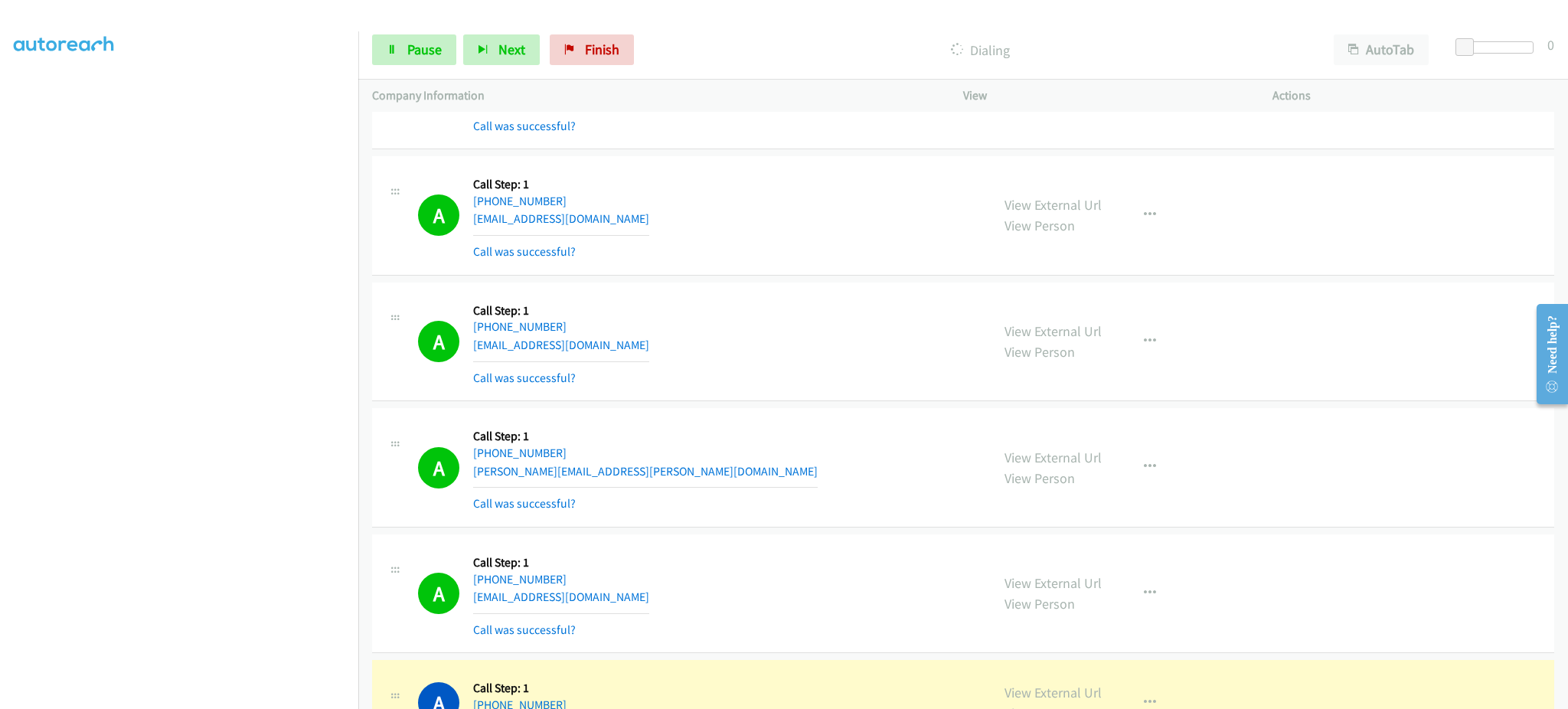
click at [613, 352] on div "A Callback Scheduled Call Step: 1 America/New_York [PHONE_NUMBER] [EMAIL_ADDRES…" at bounding box center [698, 342] width 559 height 91
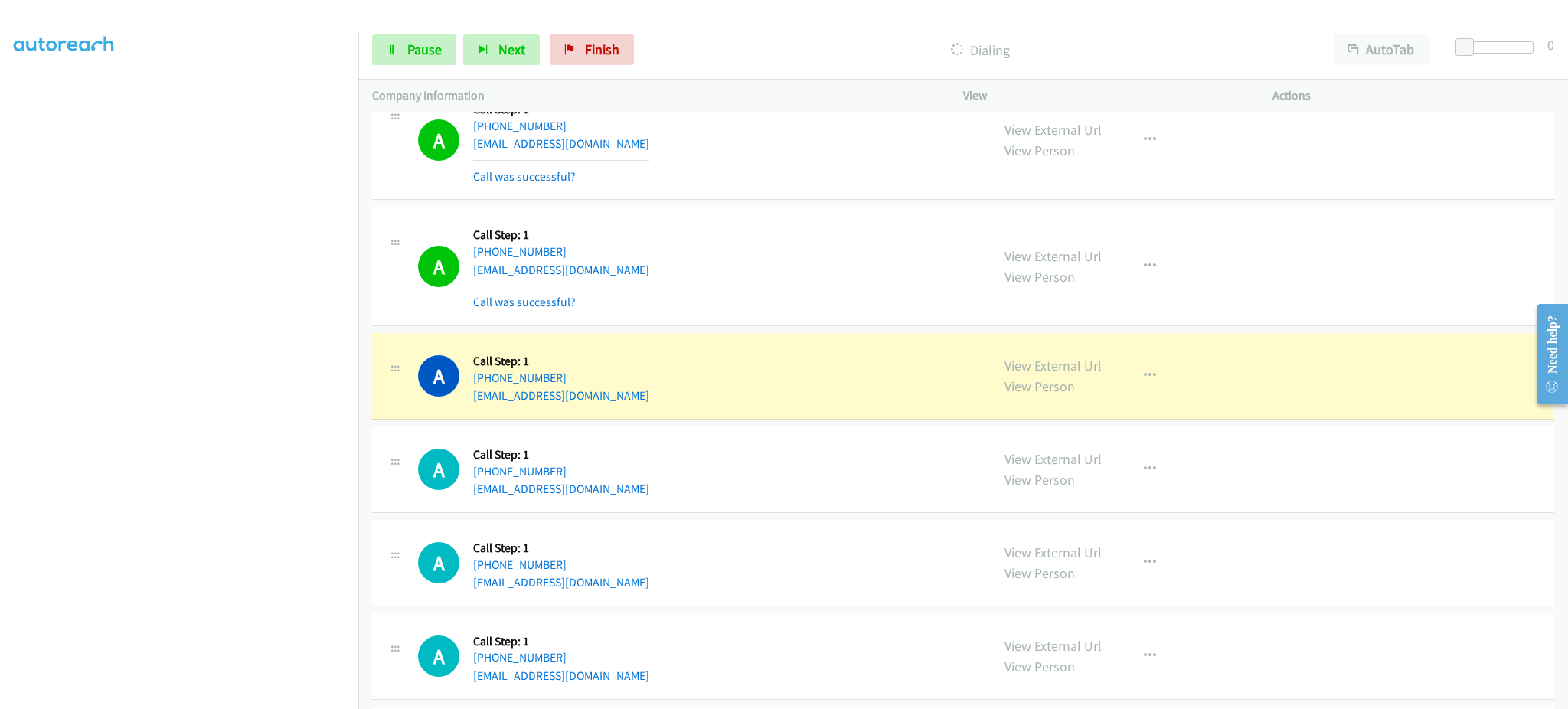
scroll to position [10329, 0]
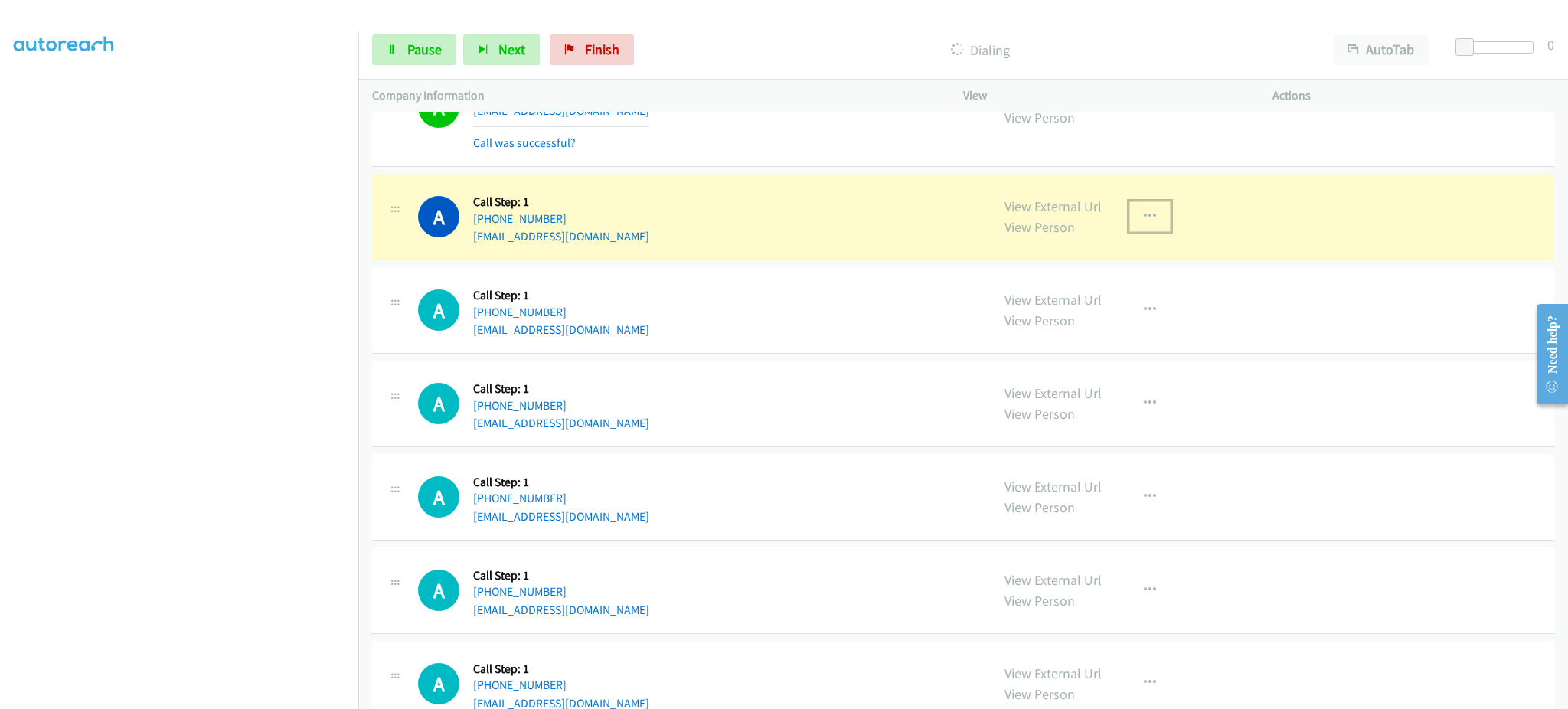
click at [1132, 227] on button "button" at bounding box center [1150, 216] width 41 height 30
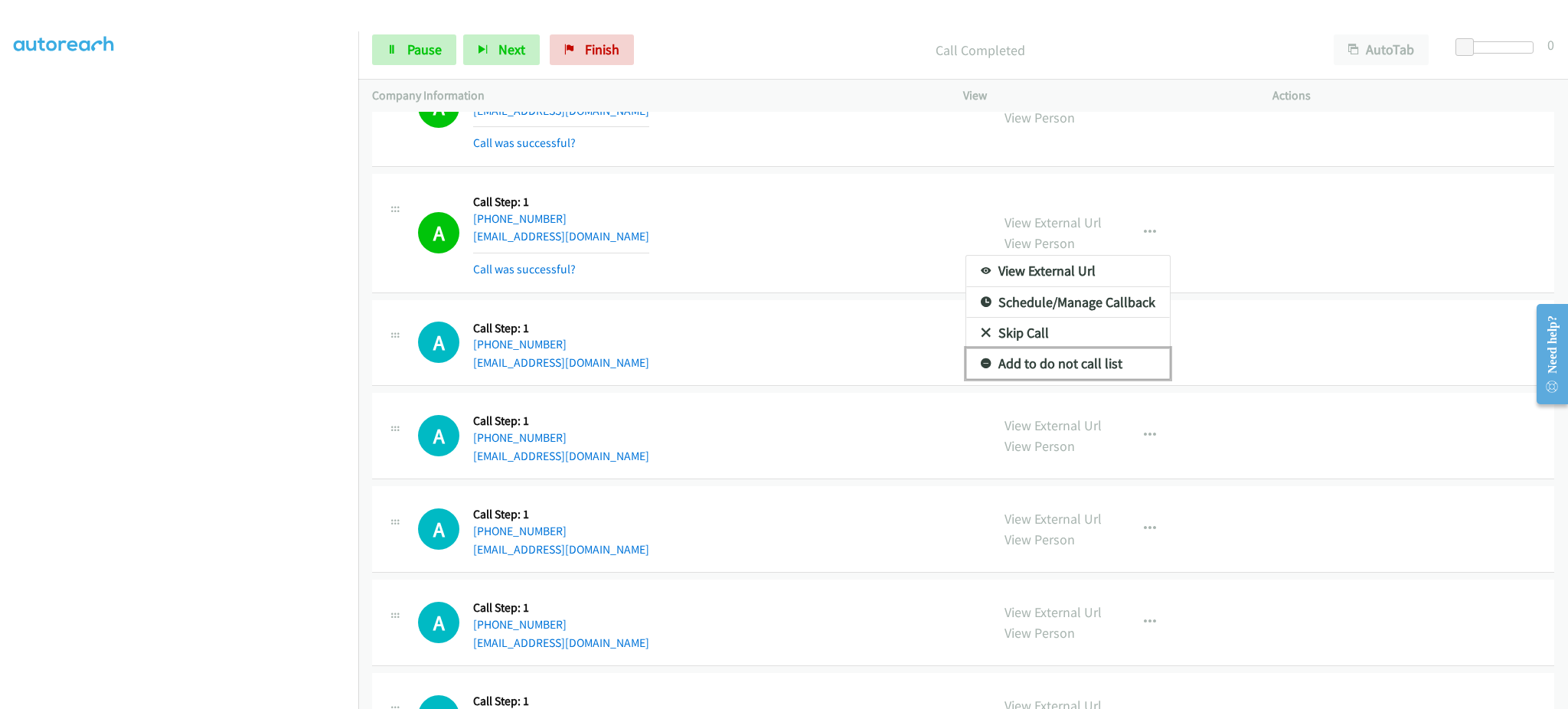
click at [1110, 369] on link "Add to do not call list" at bounding box center [1068, 363] width 203 height 30
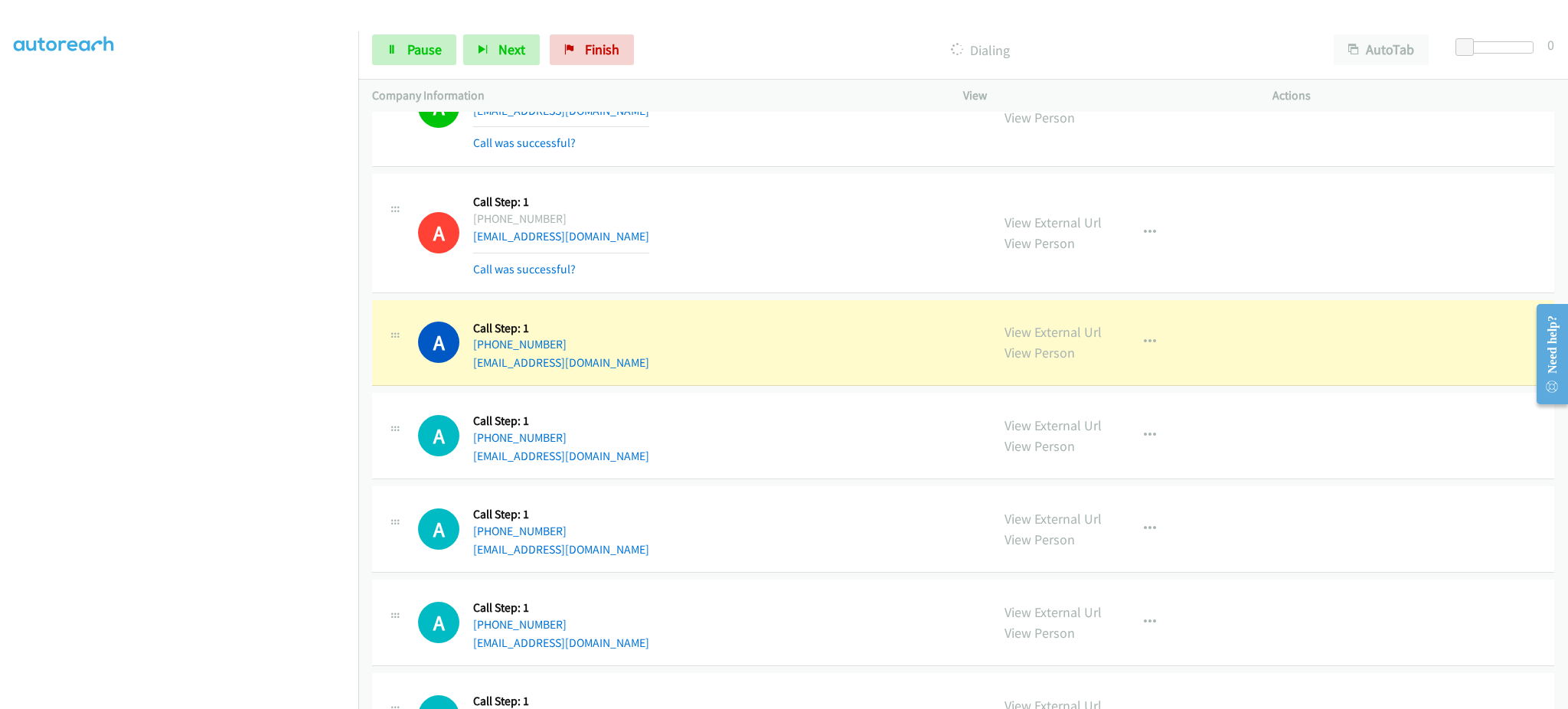
scroll to position [10024, 0]
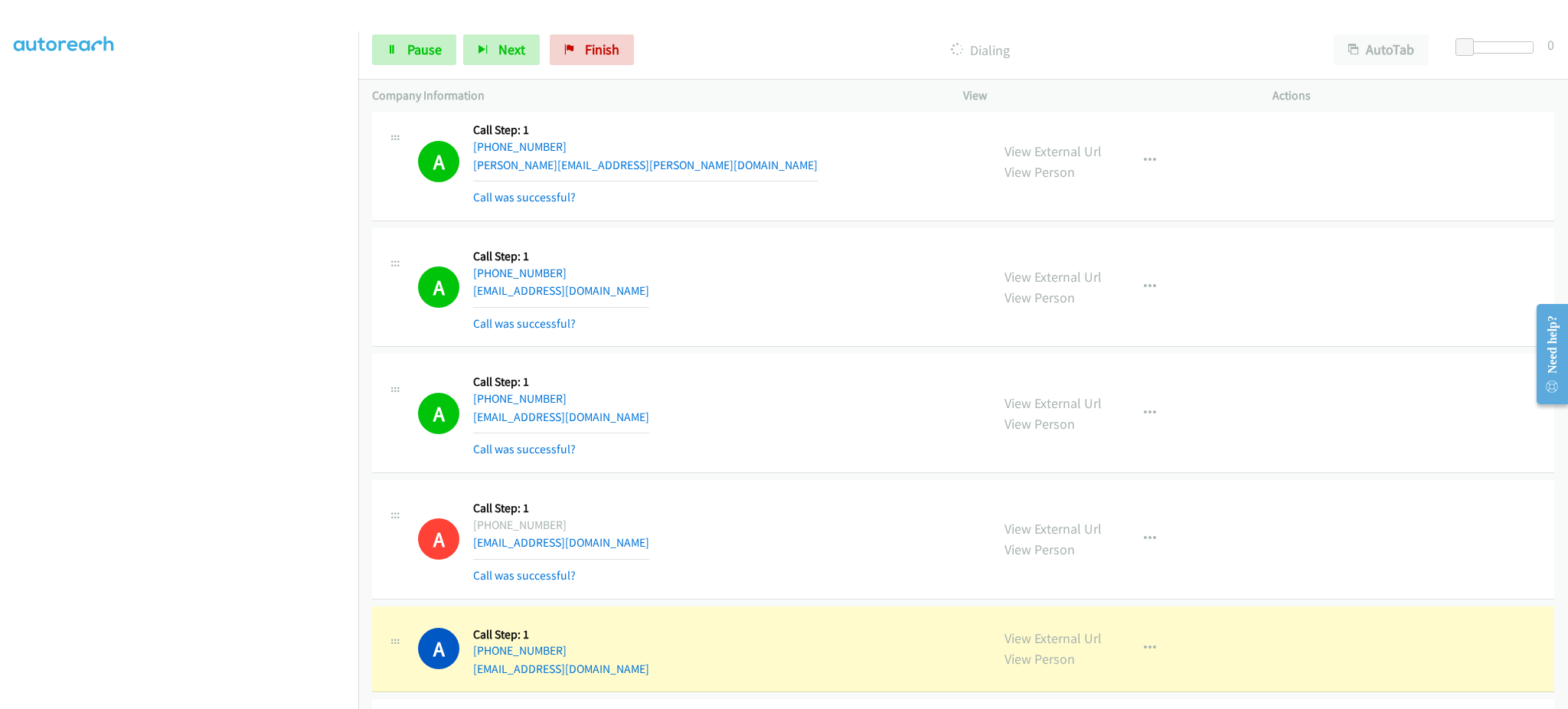
click at [642, 300] on div "A Callback Scheduled Call Step: 1 America/New_York [PHONE_NUMBER] [EMAIL_ADDRES…" at bounding box center [698, 287] width 559 height 91
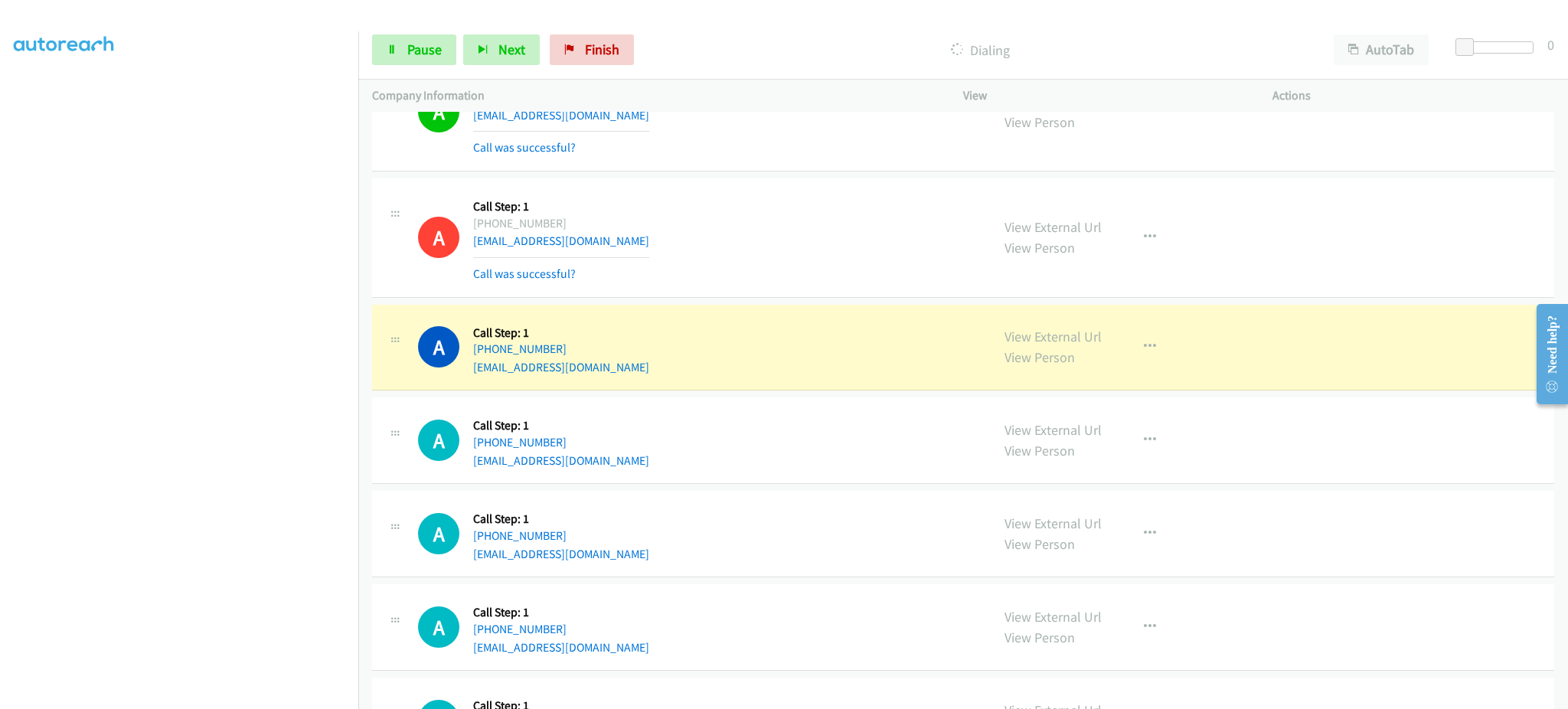
scroll to position [10329, 0]
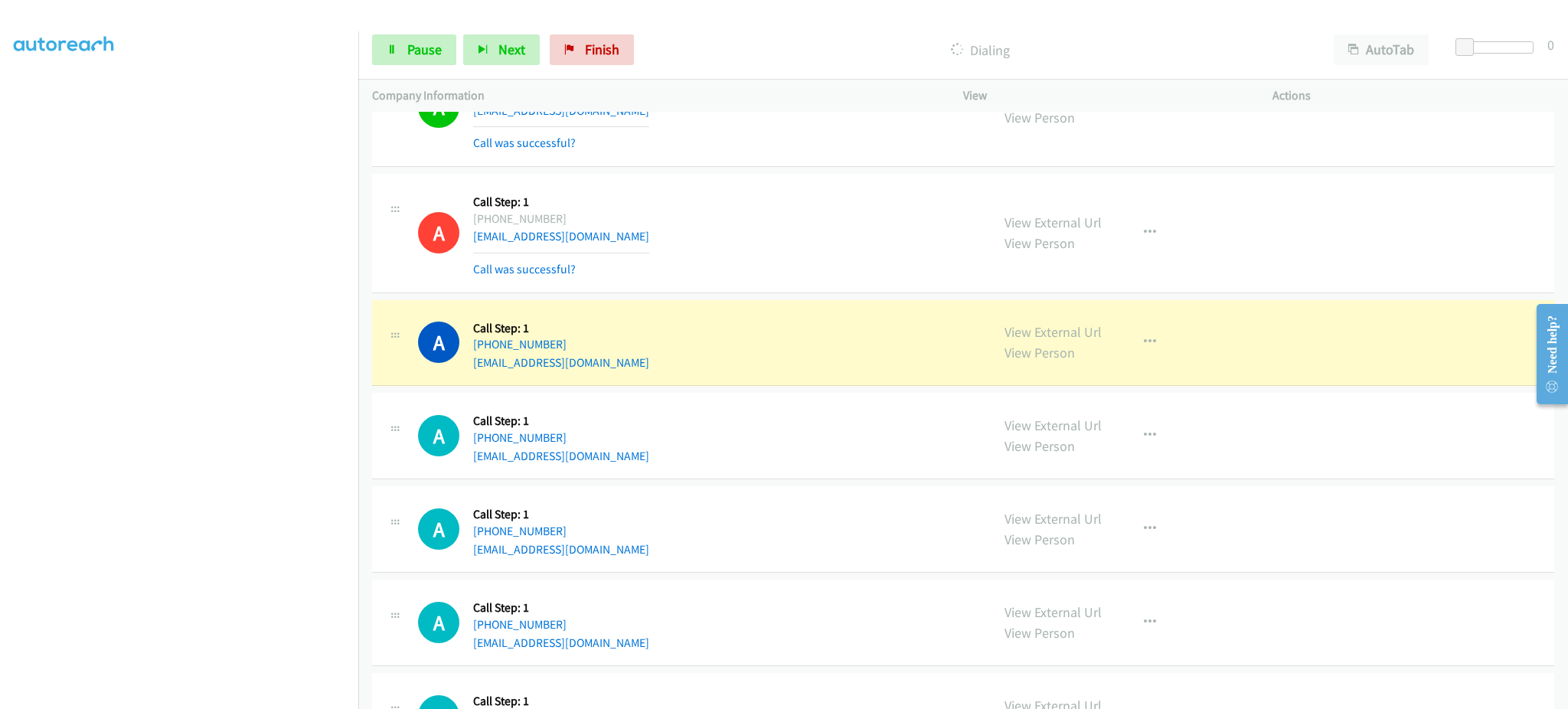
click at [638, 557] on div "A Callback Scheduled Call Step: 1 [GEOGRAPHIC_DATA]/[GEOGRAPHIC_DATA] [PHONE_NU…" at bounding box center [698, 528] width 559 height 58
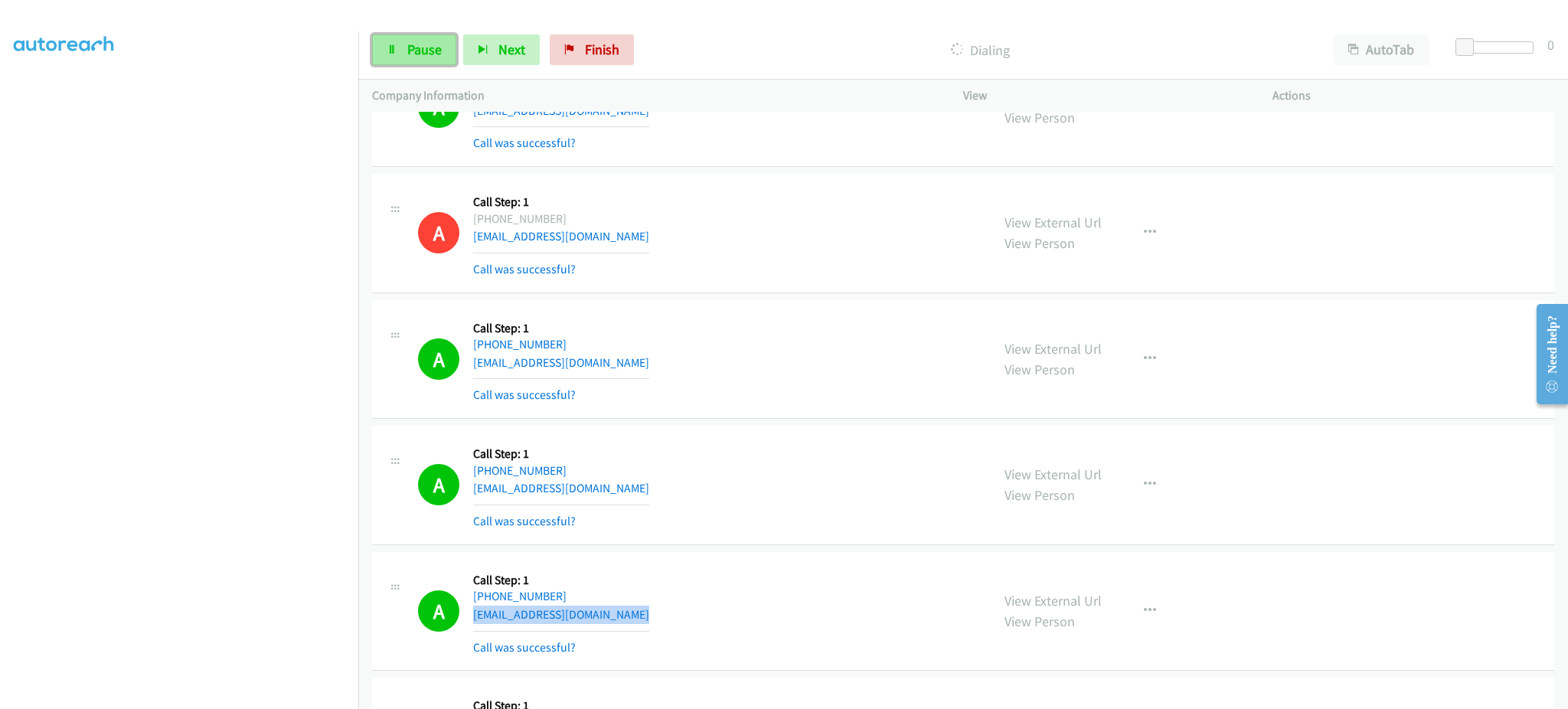
click at [420, 56] on span "Pause" at bounding box center [425, 49] width 34 height 18
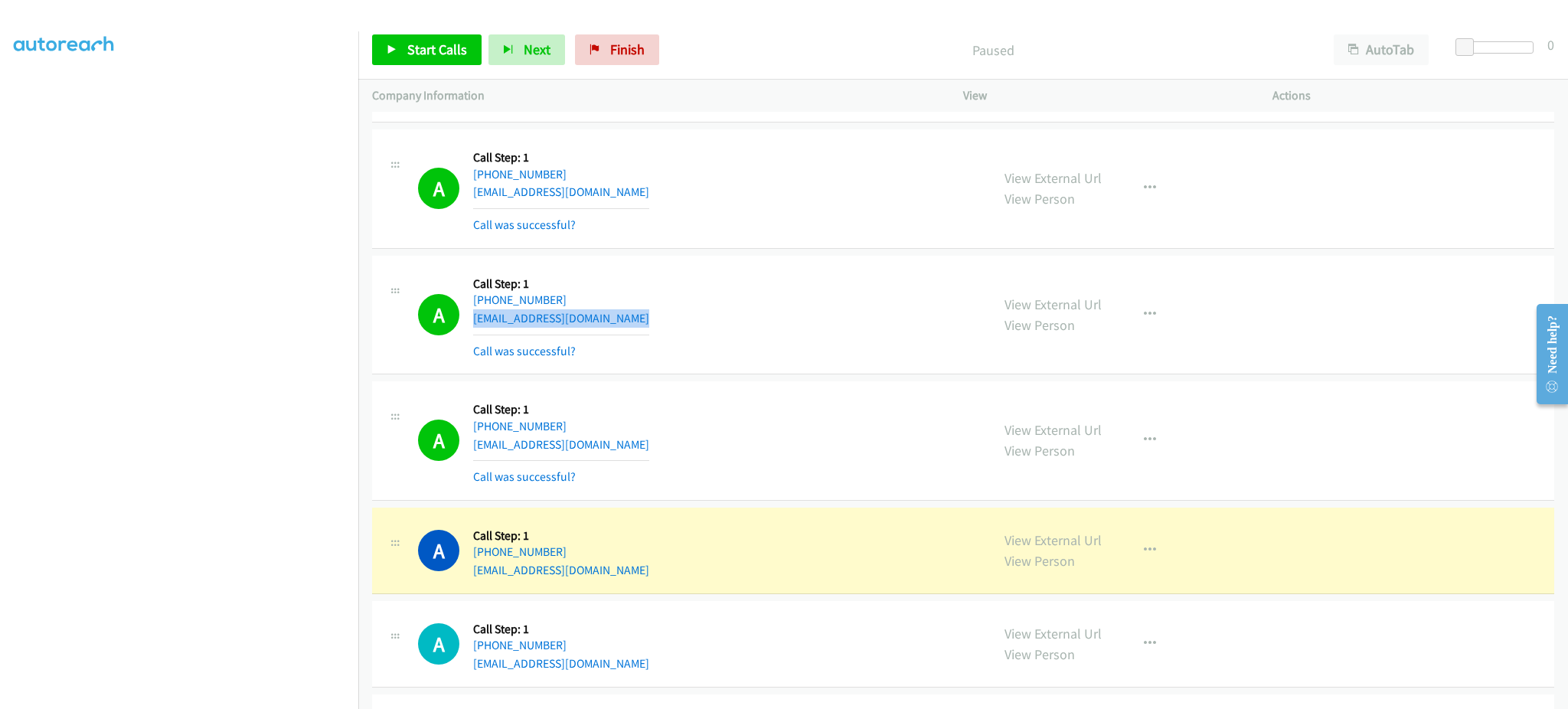
scroll to position [10941, 0]
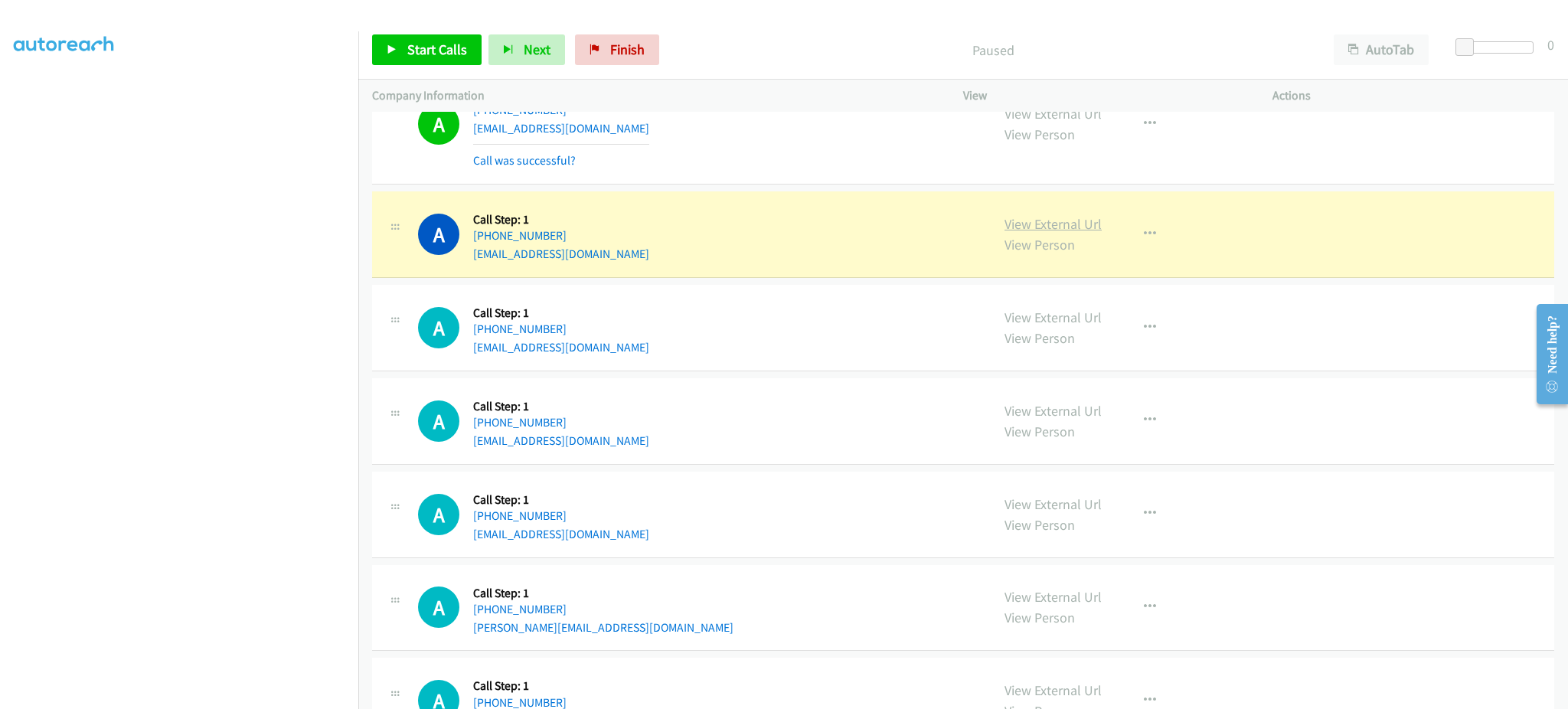
click at [1091, 225] on link "View External Url" at bounding box center [1053, 224] width 97 height 18
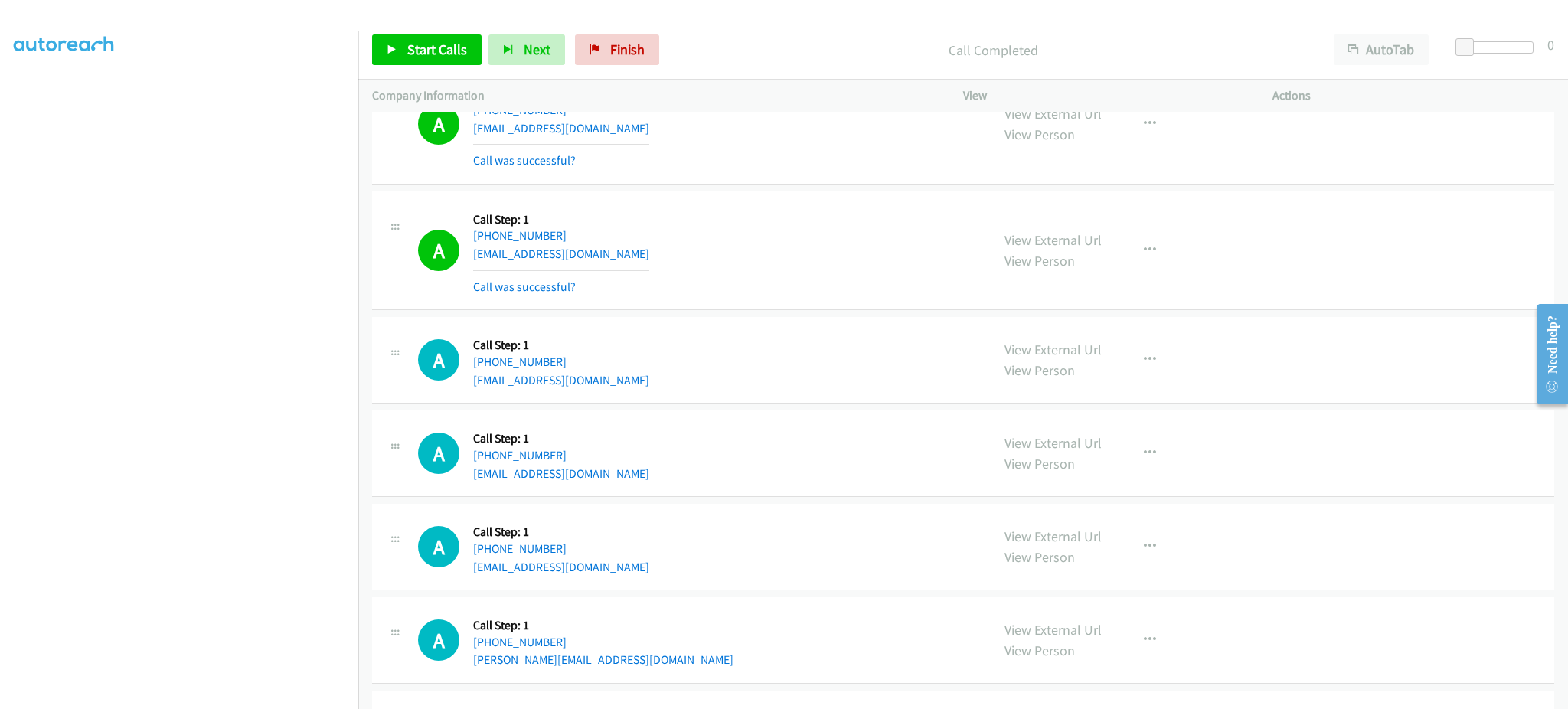
click at [1114, 264] on div "View External Url View Person View External Url Email Schedule/Manage Callback …" at bounding box center [1152, 250] width 323 height 91
click at [1135, 265] on button "button" at bounding box center [1150, 250] width 41 height 30
click at [1099, 386] on link "Add to do not call list" at bounding box center [1068, 381] width 203 height 30
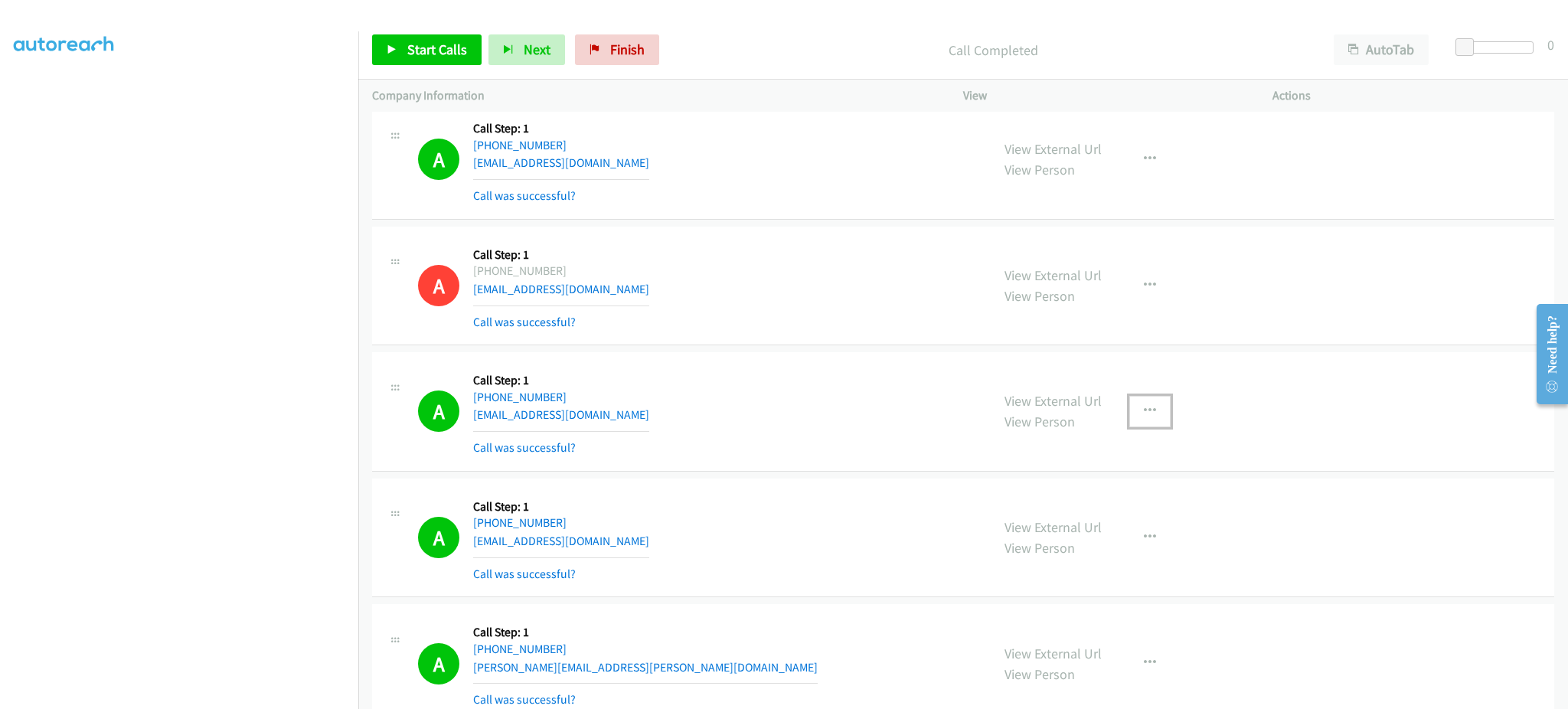
click at [1139, 426] on button "button" at bounding box center [1150, 410] width 41 height 30
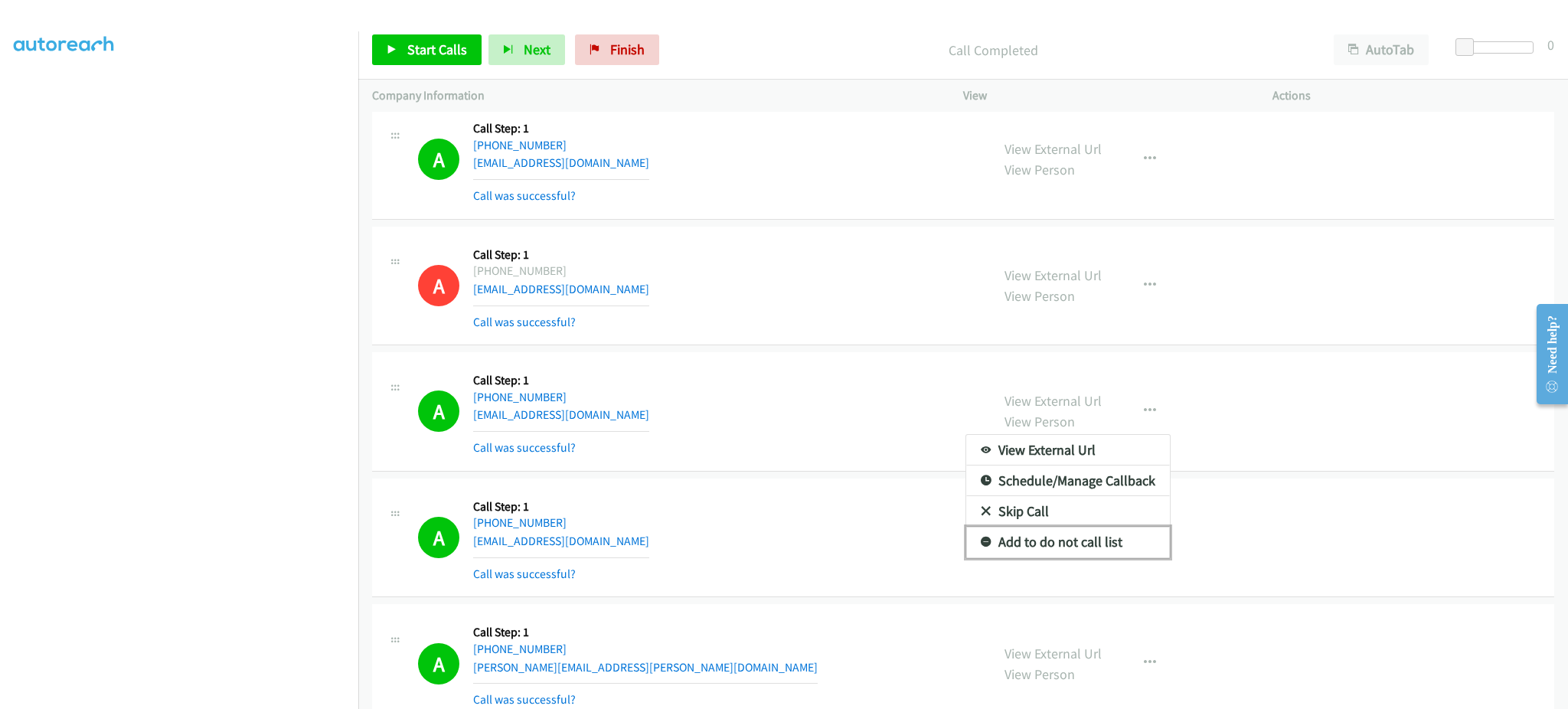
click at [1117, 549] on link "Add to do not call list" at bounding box center [1068, 542] width 203 height 30
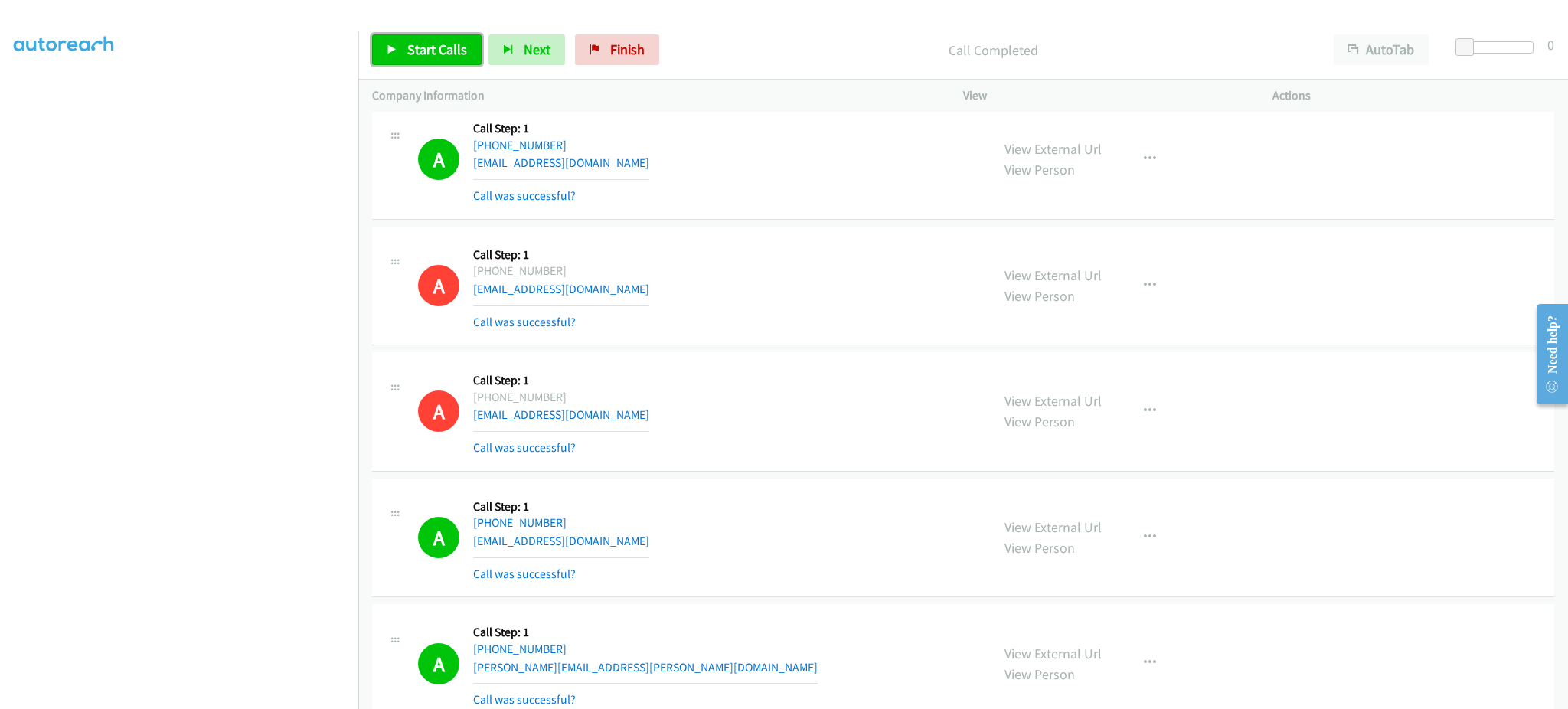
click at [447, 59] on link "Start Calls" at bounding box center [427, 49] width 109 height 30
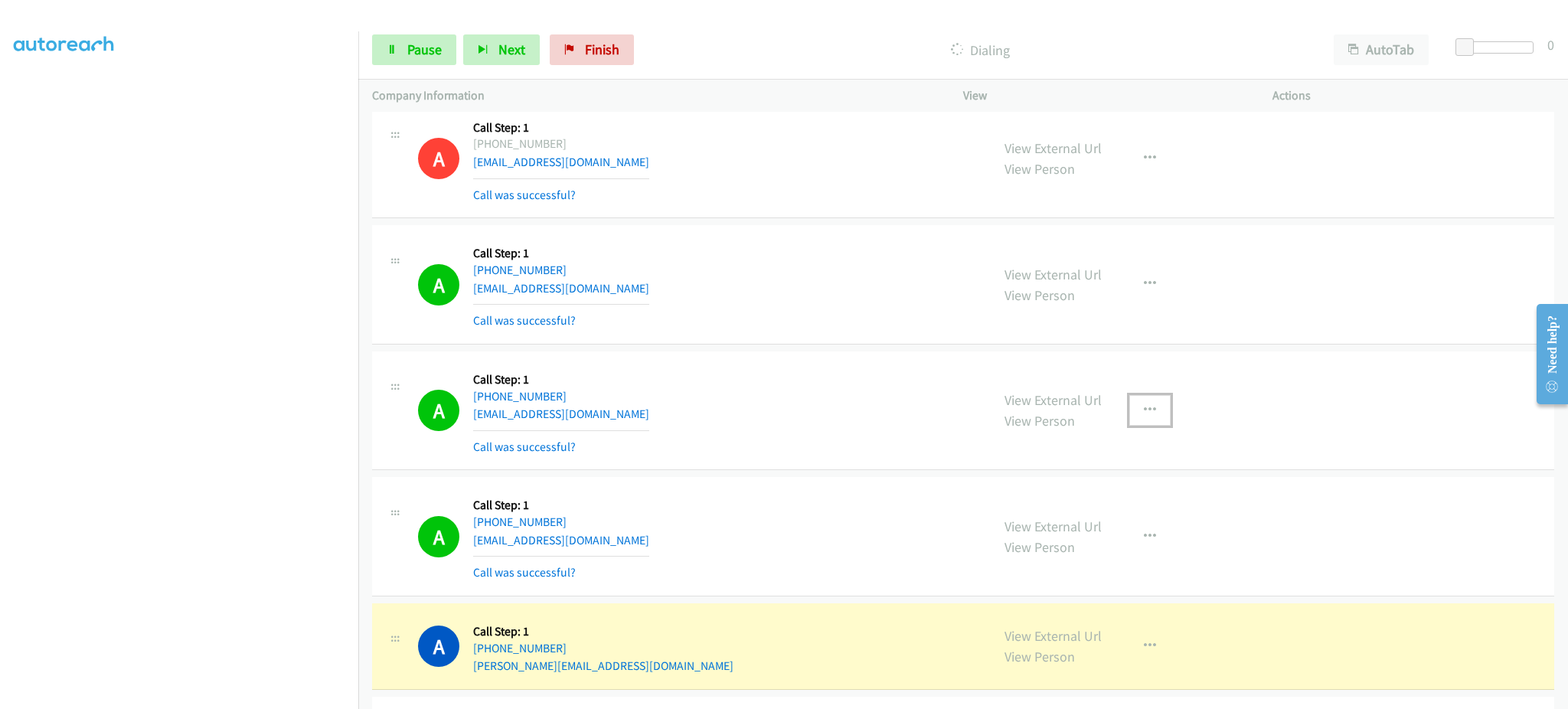
click at [1129, 415] on button "button" at bounding box center [1150, 410] width 41 height 30
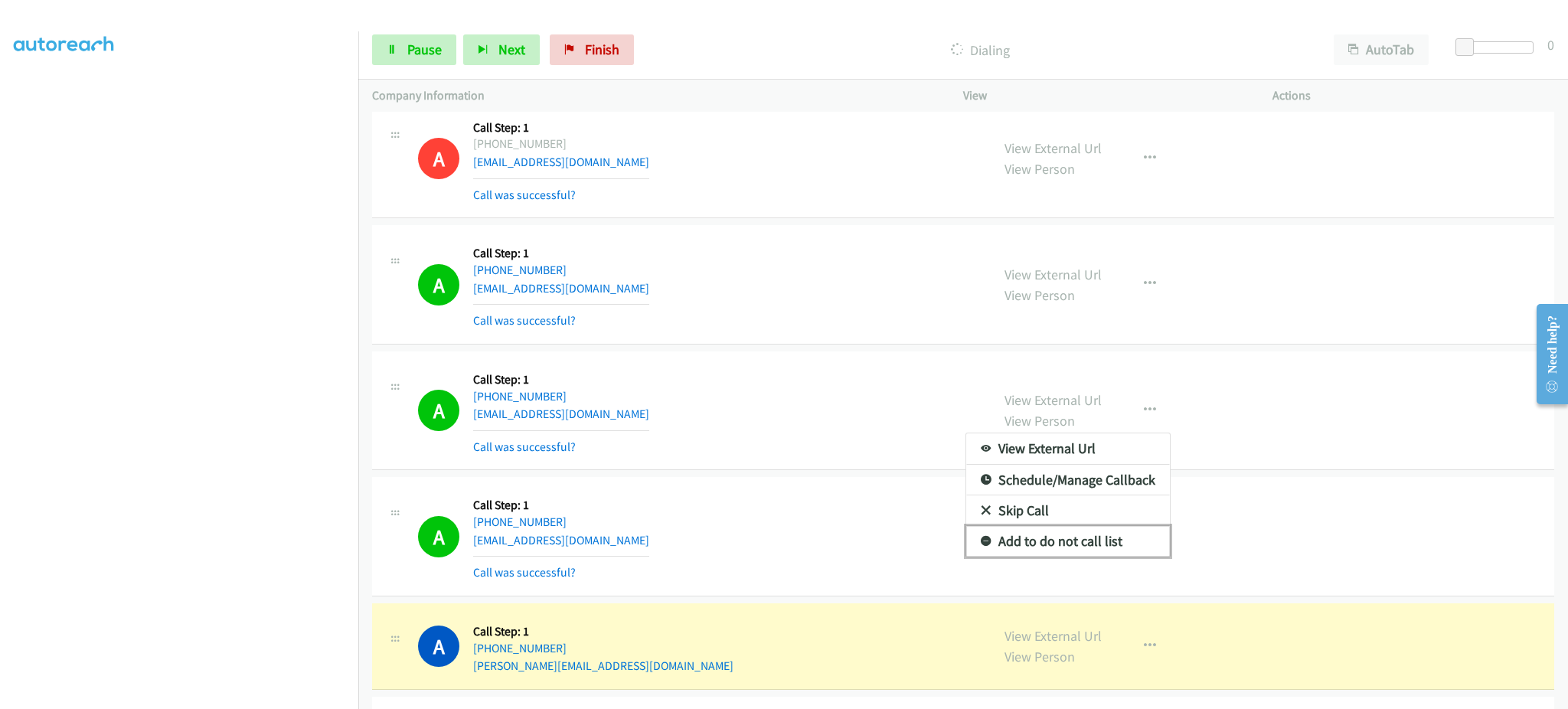
click at [1087, 548] on link "Add to do not call list" at bounding box center [1068, 541] width 203 height 30
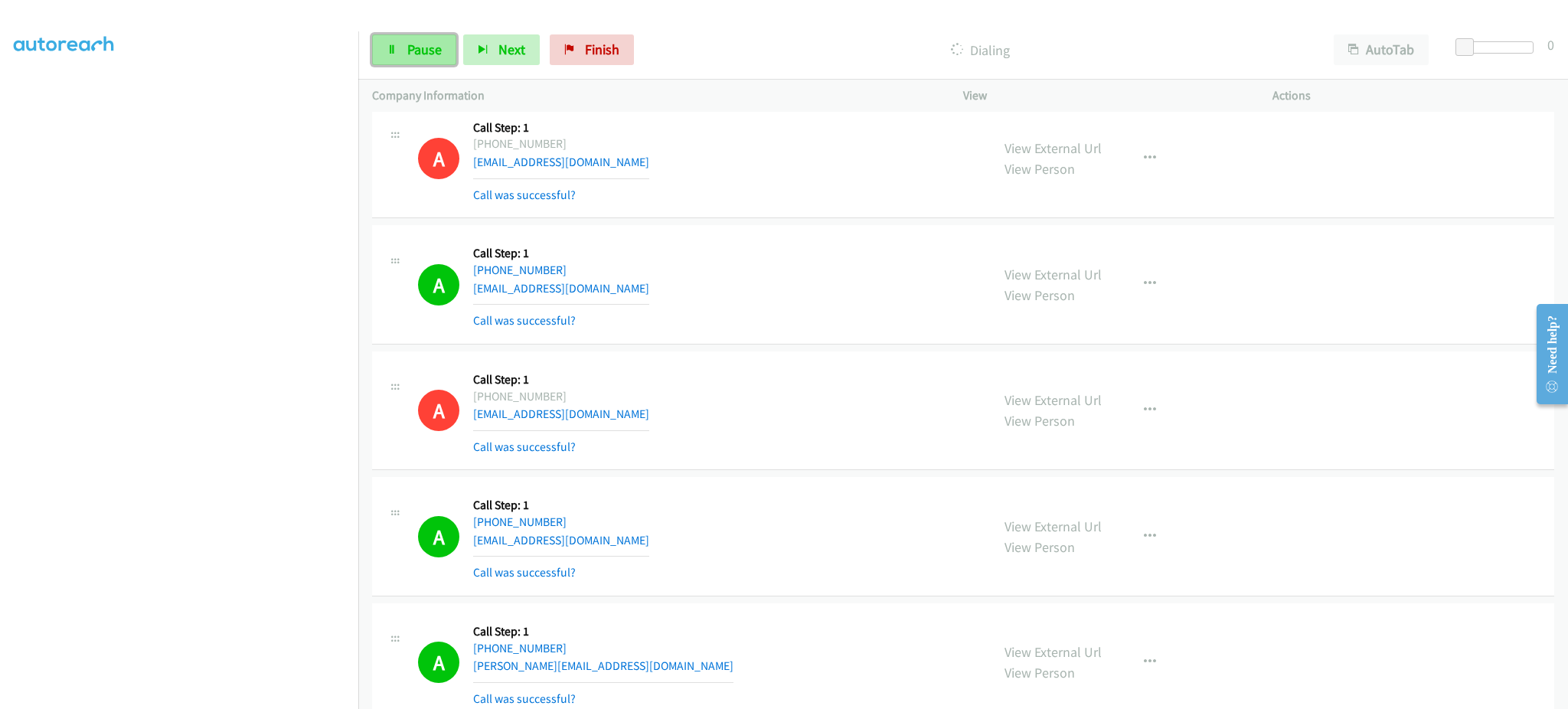
click at [432, 48] on span "Pause" at bounding box center [425, 49] width 34 height 18
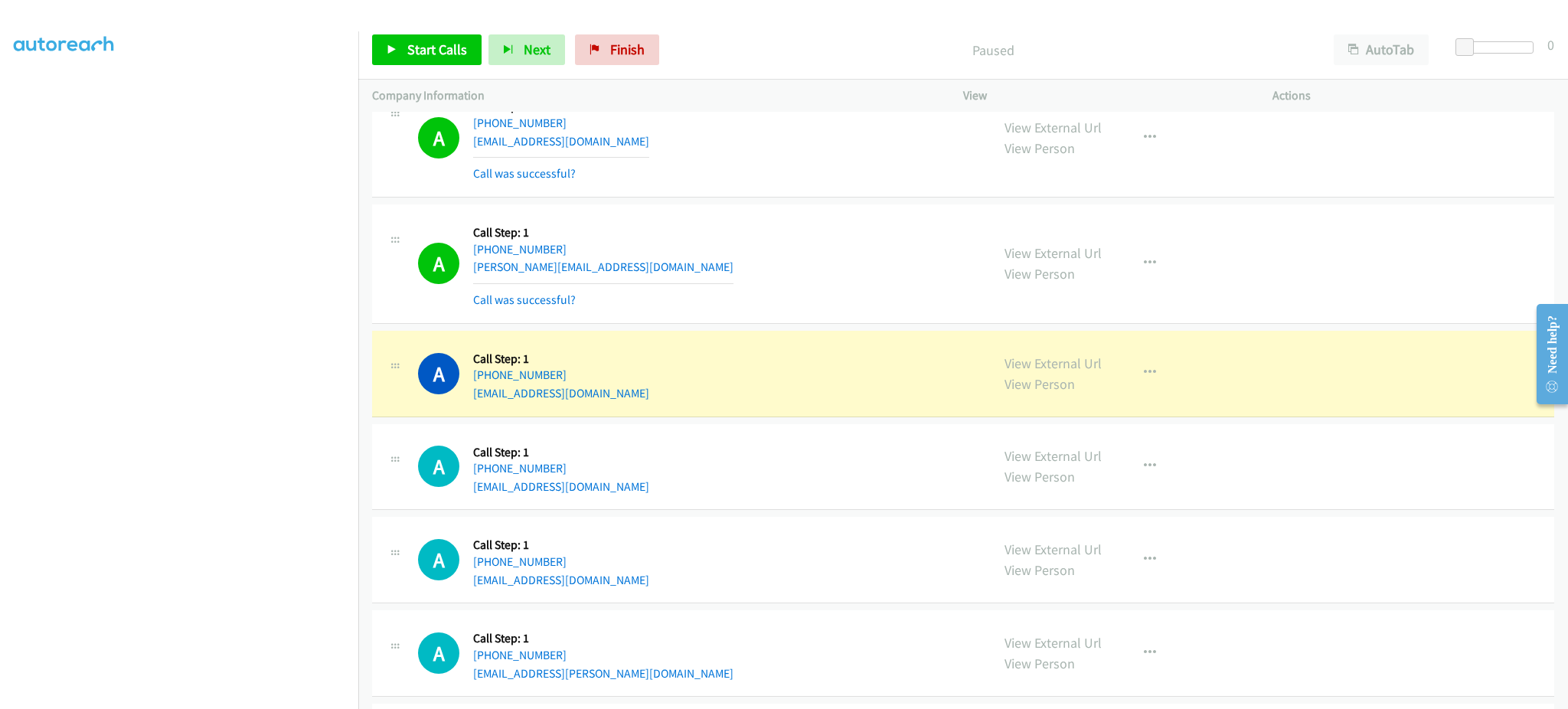
scroll to position [11428, 0]
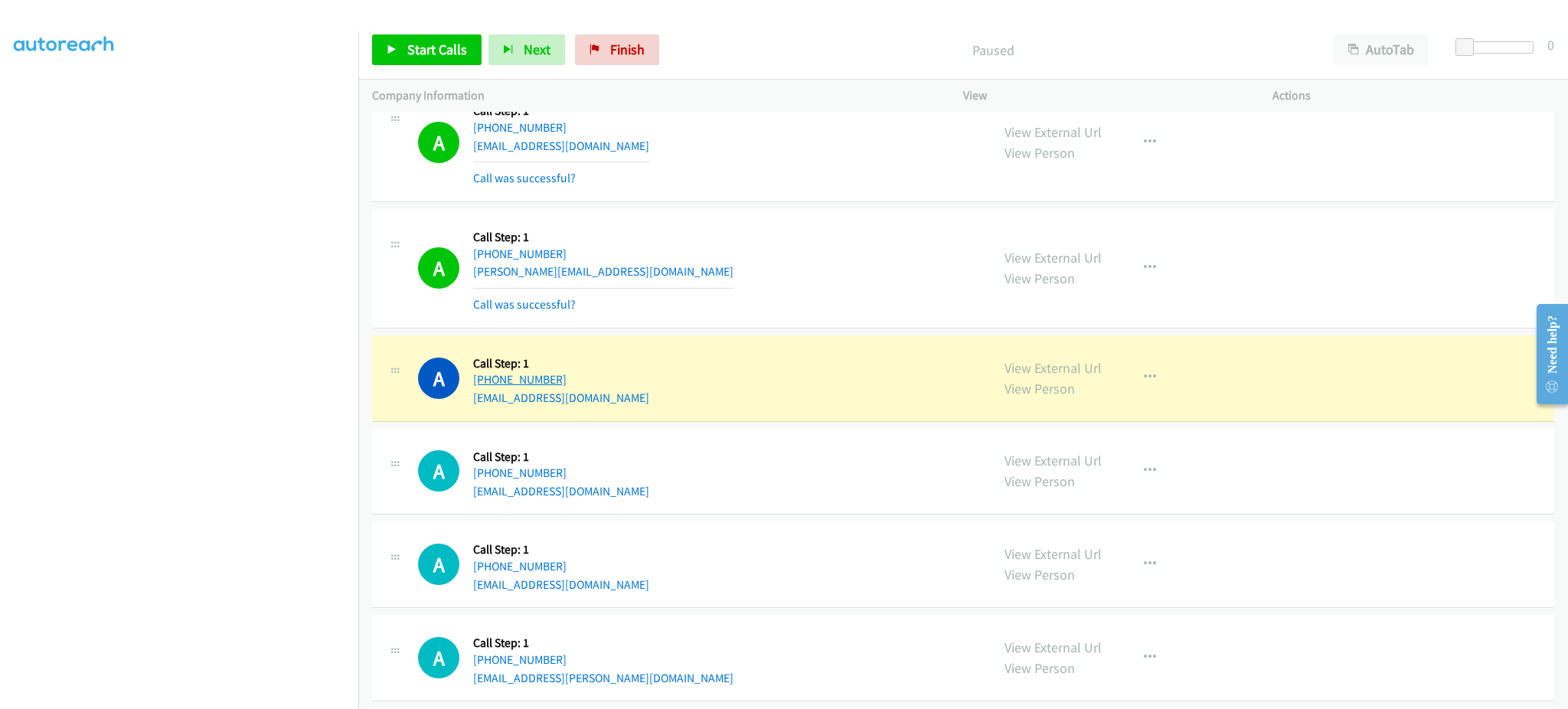
drag, startPoint x: 631, startPoint y: 384, endPoint x: 487, endPoint y: 385, distance: 144.0
click at [487, 385] on div "A Callback Scheduled Call Step: 1 America/New_York [PHONE_NUMBER] [EMAIL_ADDRES…" at bounding box center [698, 378] width 559 height 58
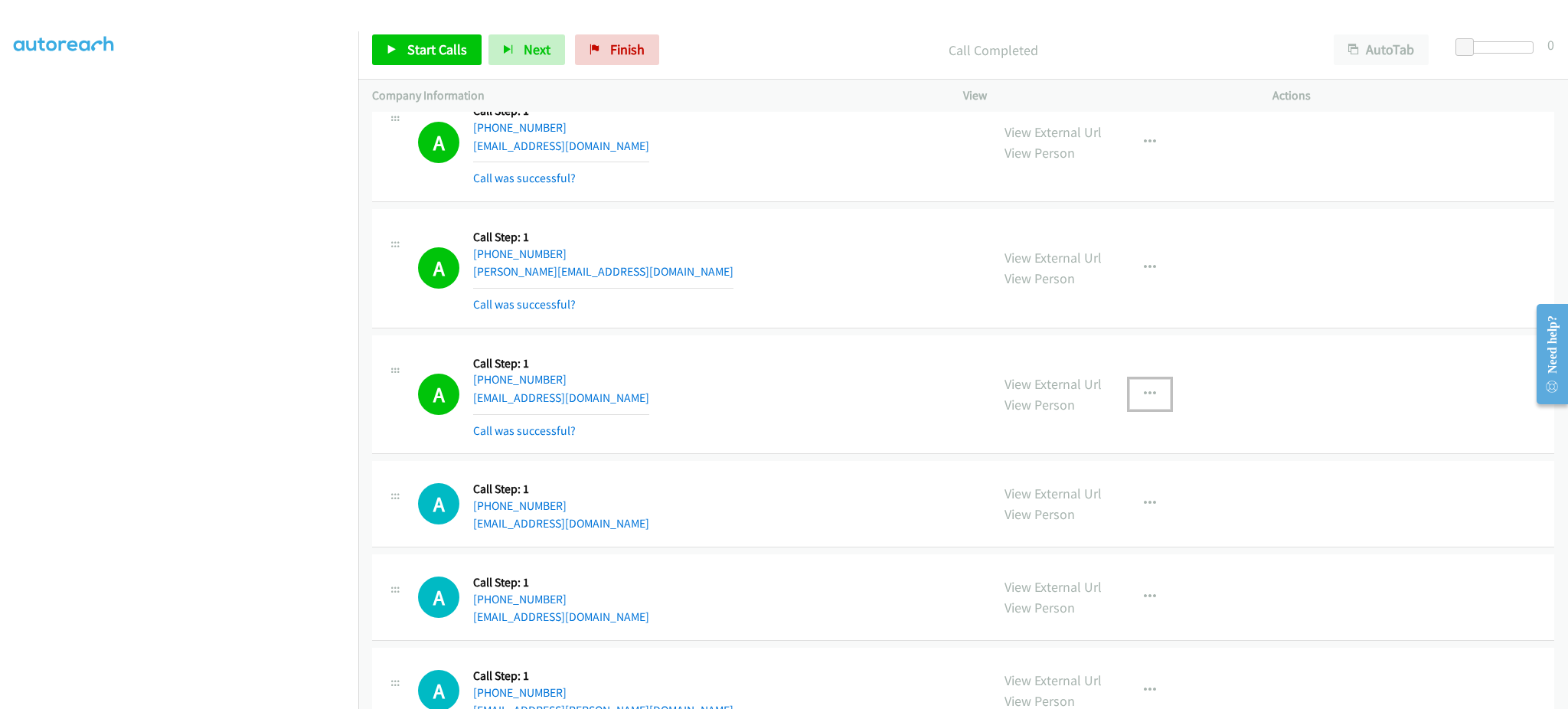
click at [1129, 399] on button "button" at bounding box center [1150, 394] width 41 height 30
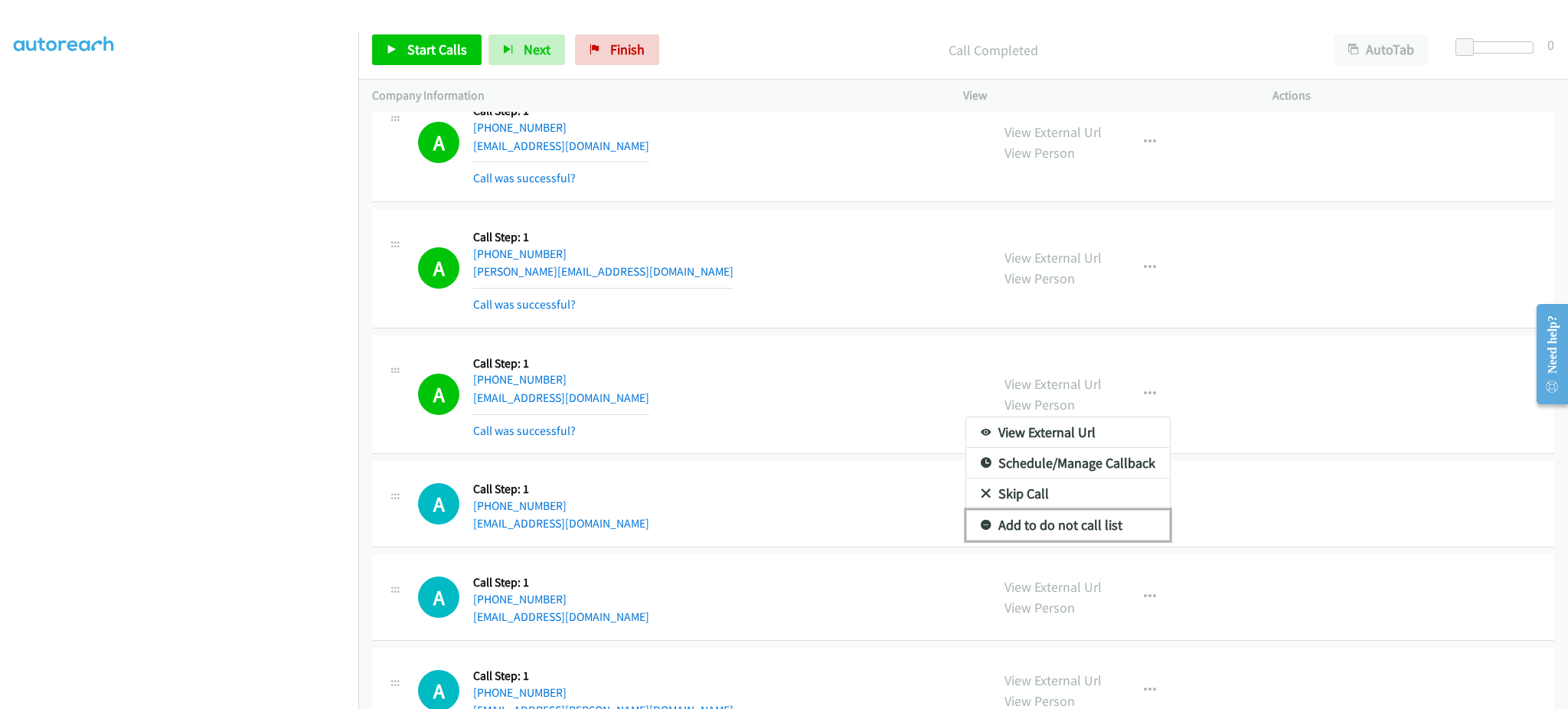
click at [1097, 535] on link "Add to do not call list" at bounding box center [1068, 525] width 203 height 30
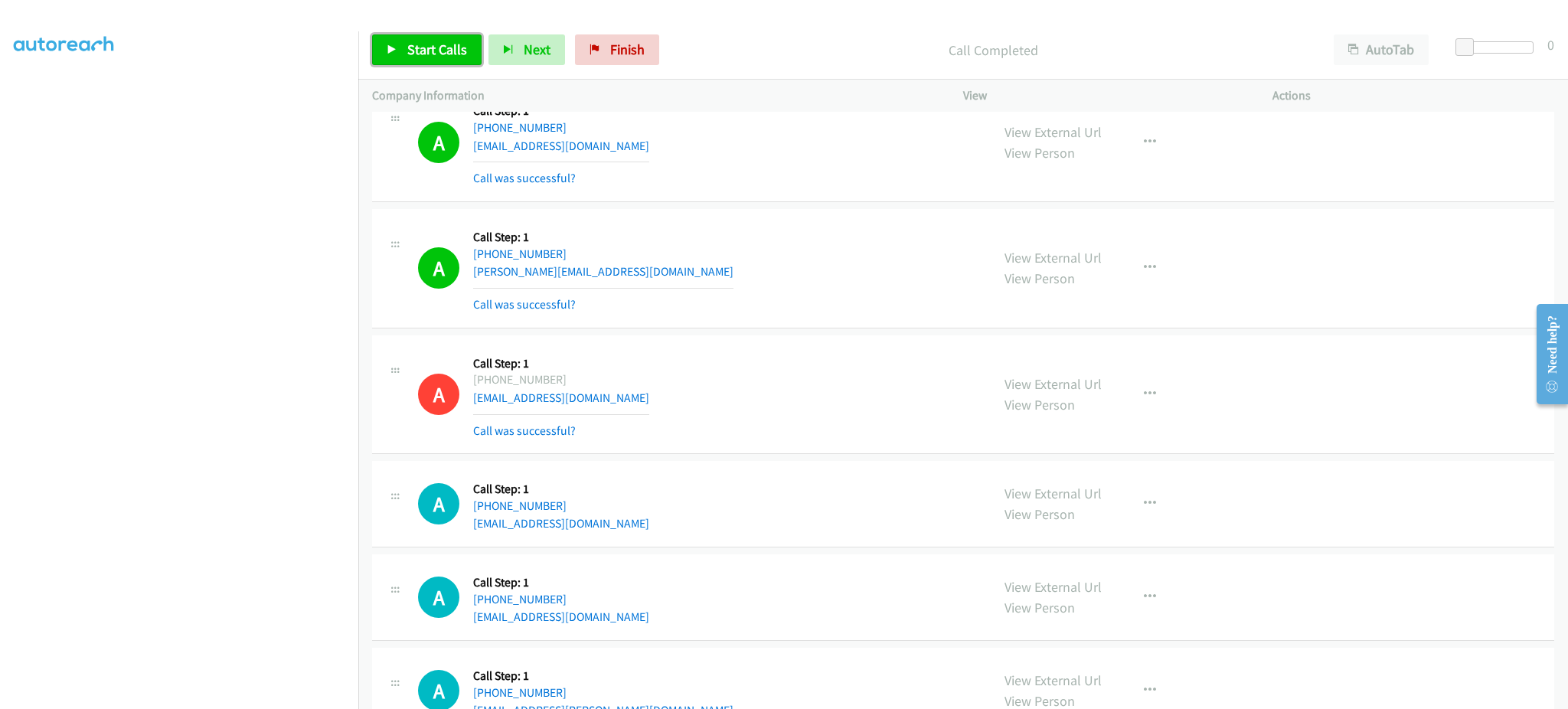
click at [437, 49] on span "Start Calls" at bounding box center [437, 49] width 59 height 18
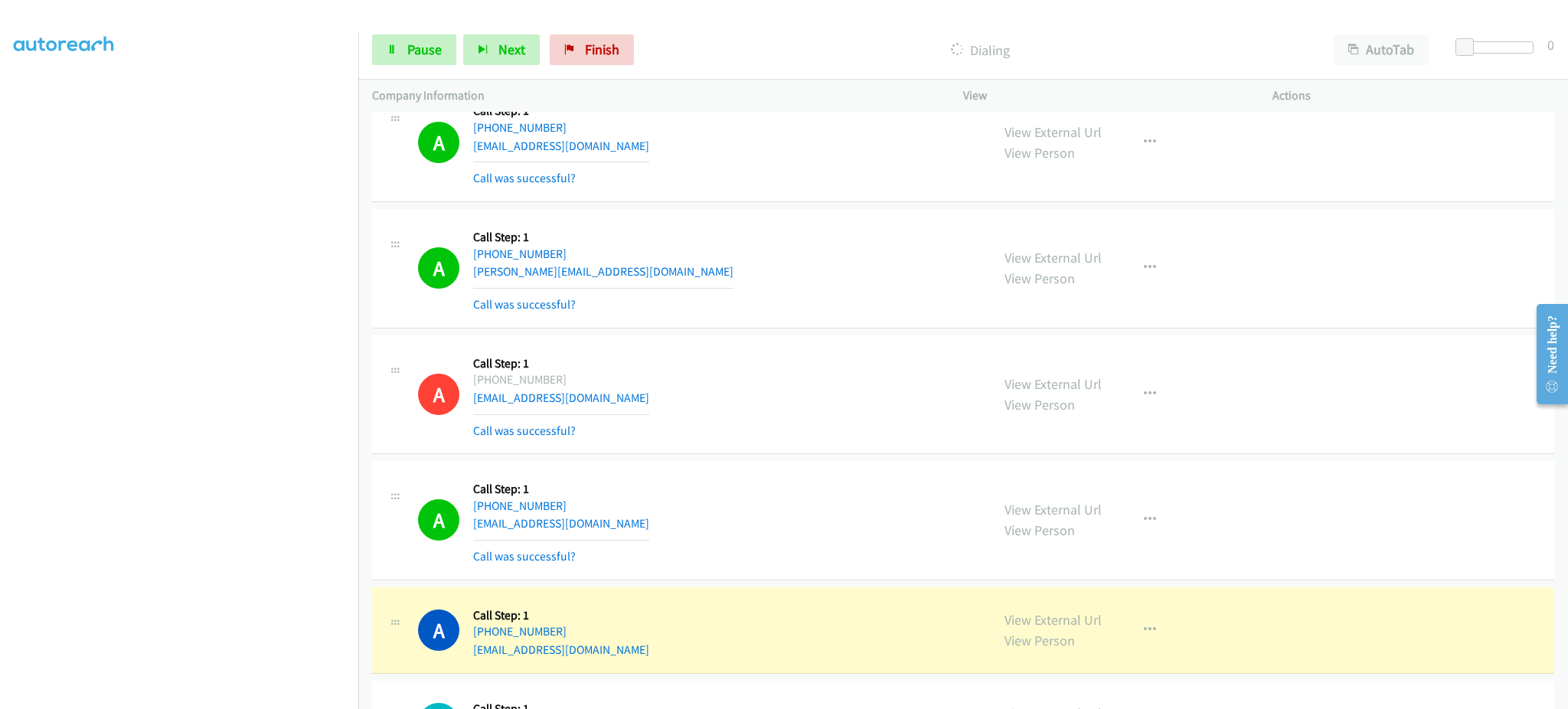
scroll to position [9017, 0]
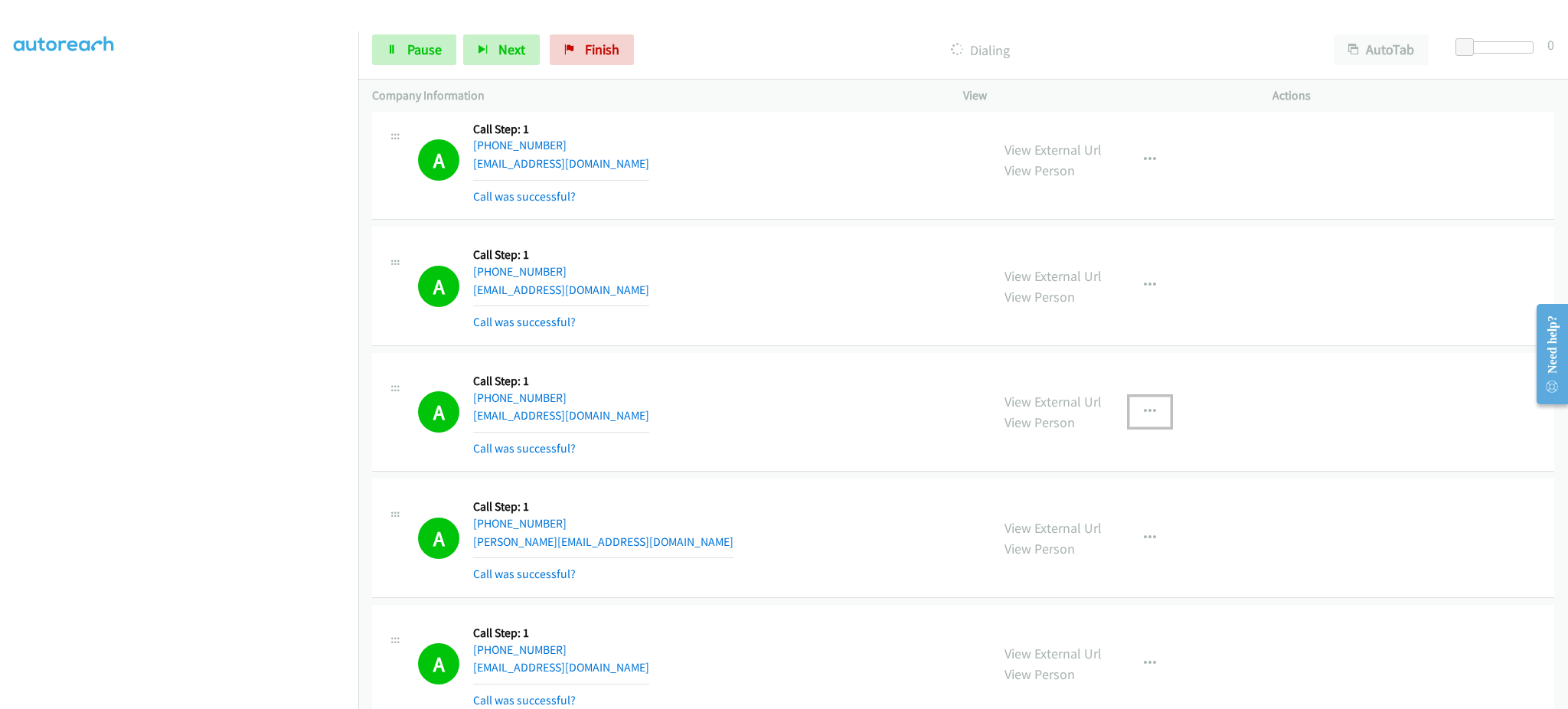
click at [1144, 417] on icon "button" at bounding box center [1150, 412] width 13 height 13
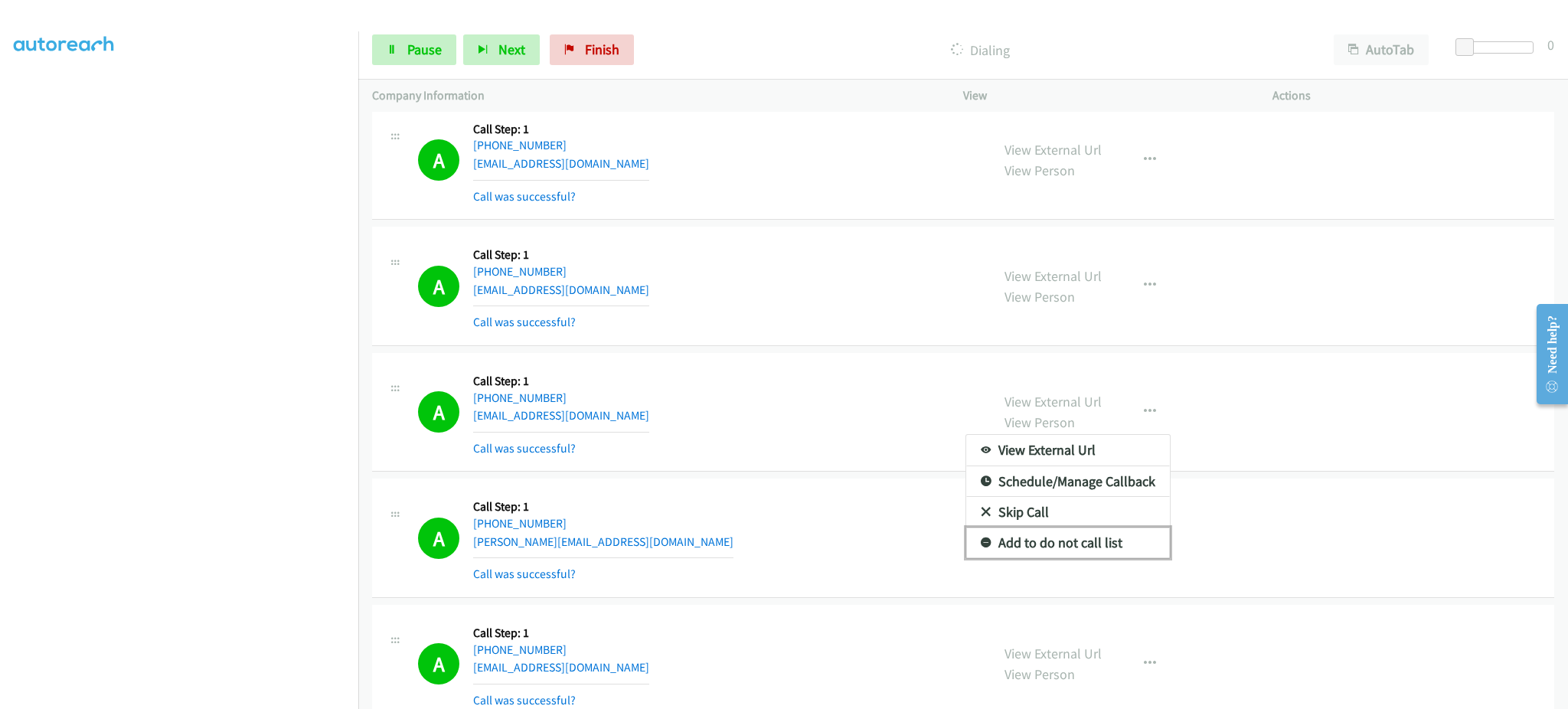
click at [1108, 545] on link "Add to do not call list" at bounding box center [1068, 542] width 203 height 30
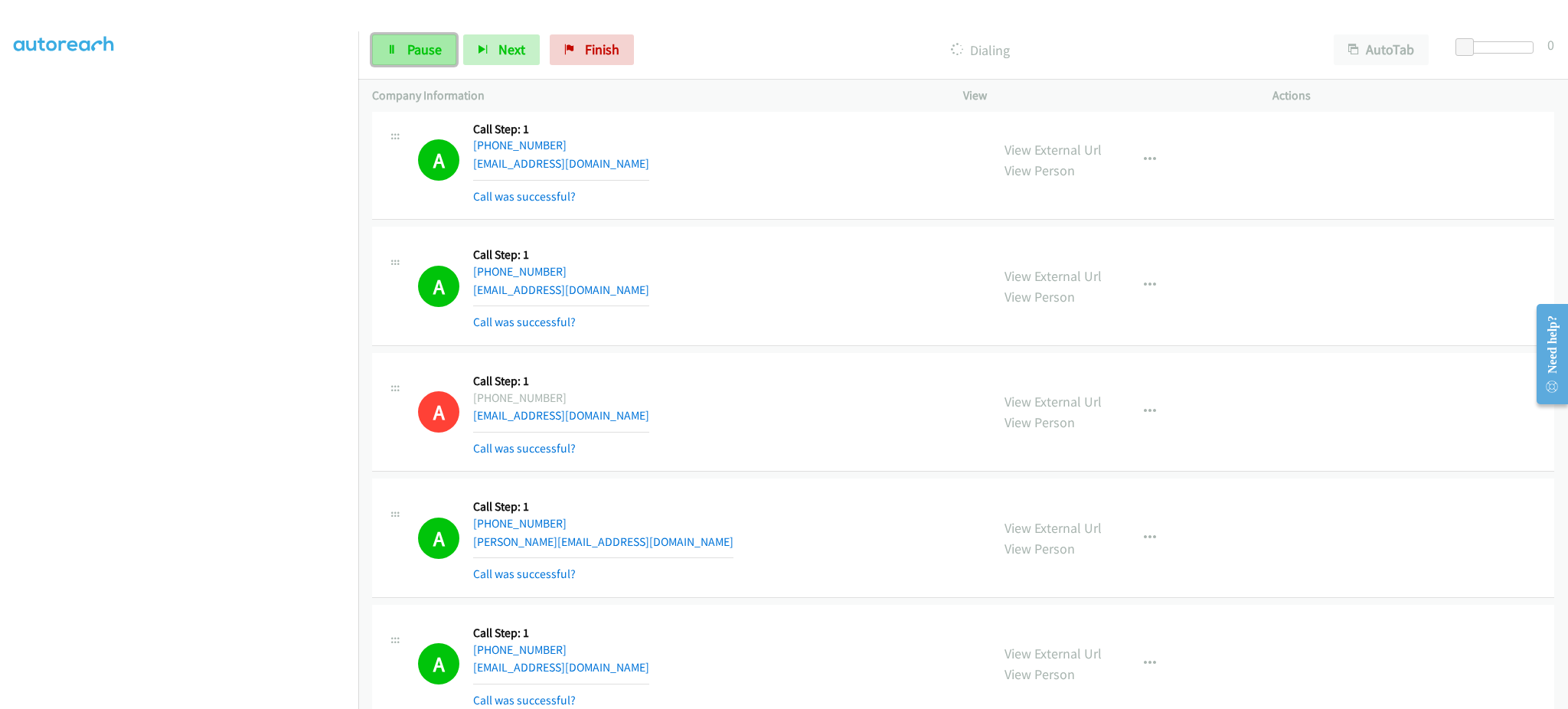
click at [412, 41] on span "Pause" at bounding box center [425, 49] width 34 height 18
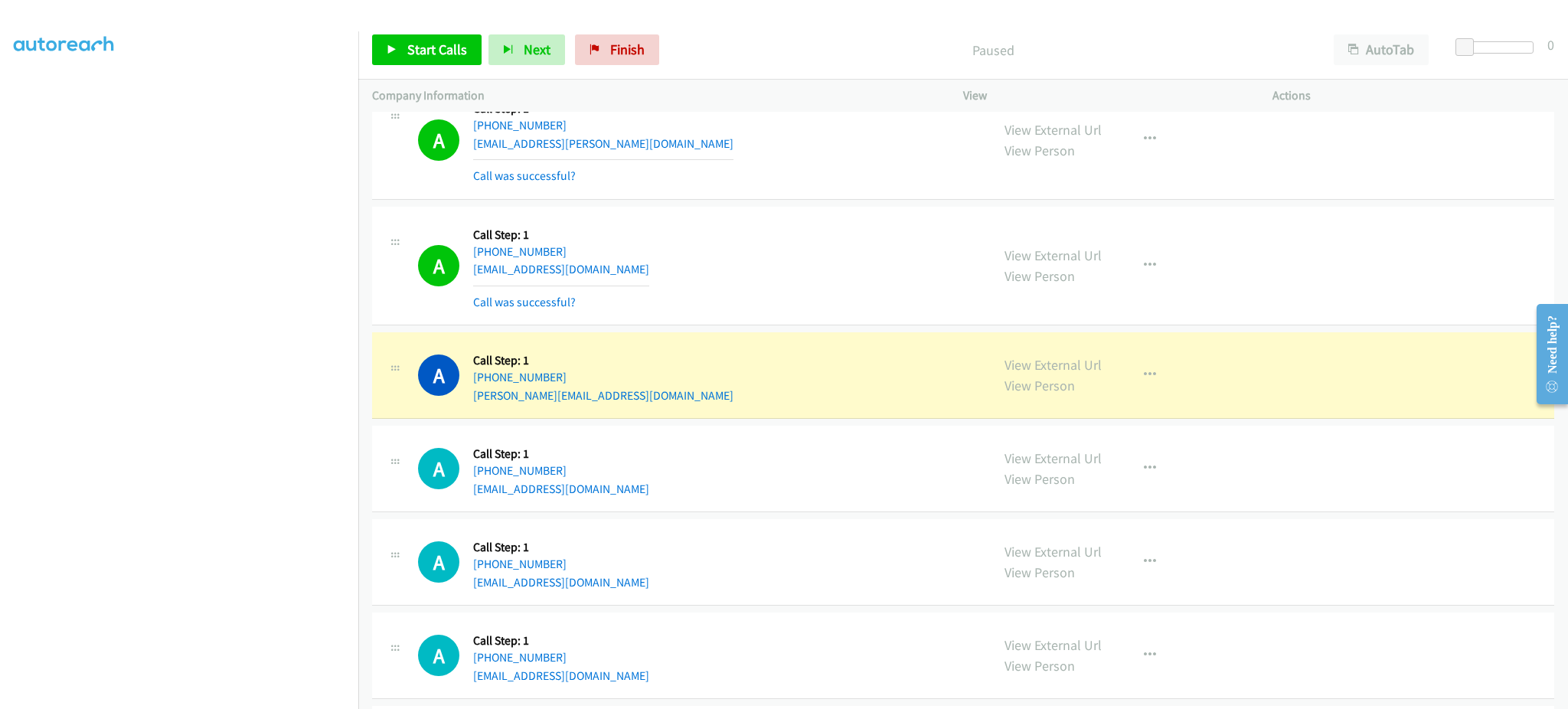
scroll to position [12032, 0]
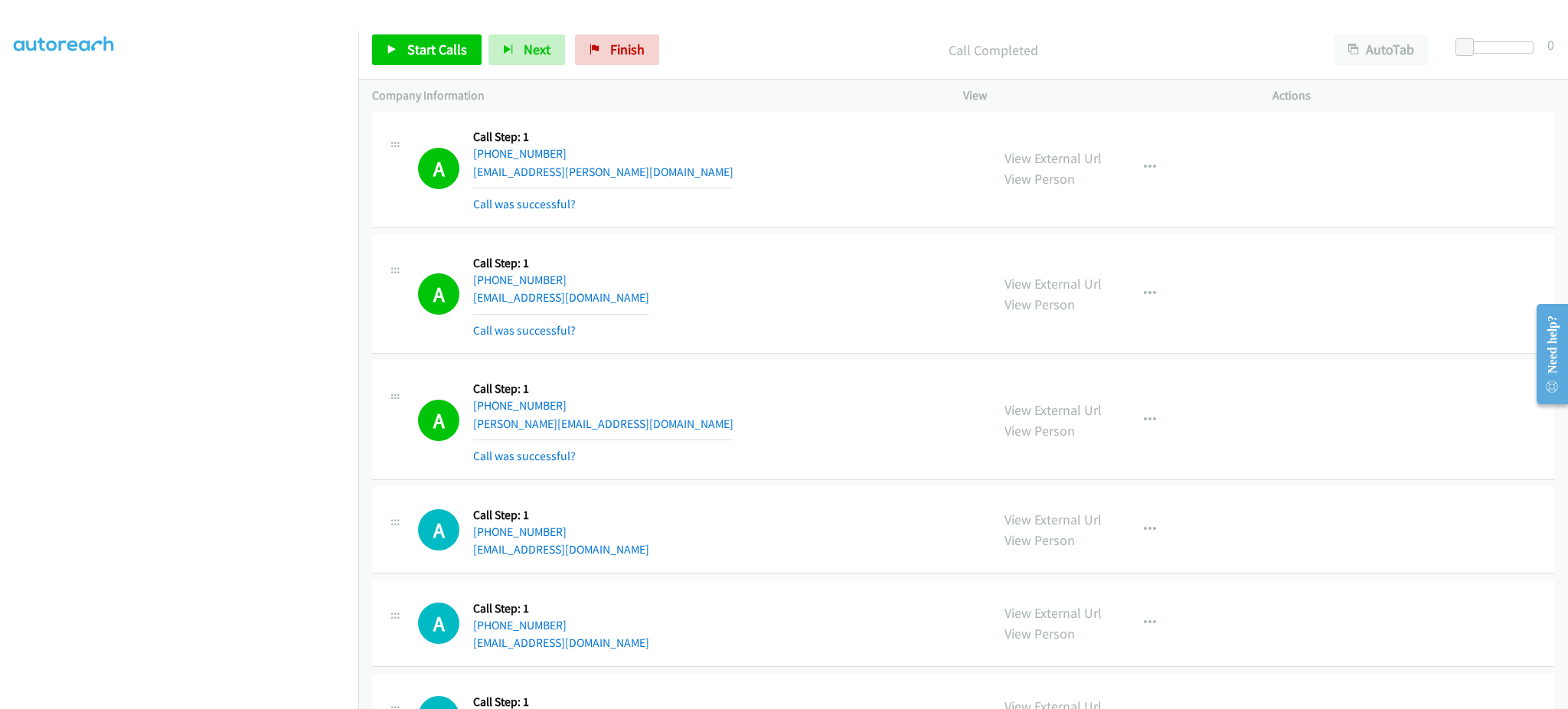
drag, startPoint x: 1103, startPoint y: 400, endPoint x: 1111, endPoint y: 410, distance: 12.8
click at [1108, 410] on div "View External Url View Person View External Url Email Schedule/Manage Callback …" at bounding box center [1152, 420] width 323 height 91
click at [1137, 417] on button "button" at bounding box center [1150, 420] width 41 height 30
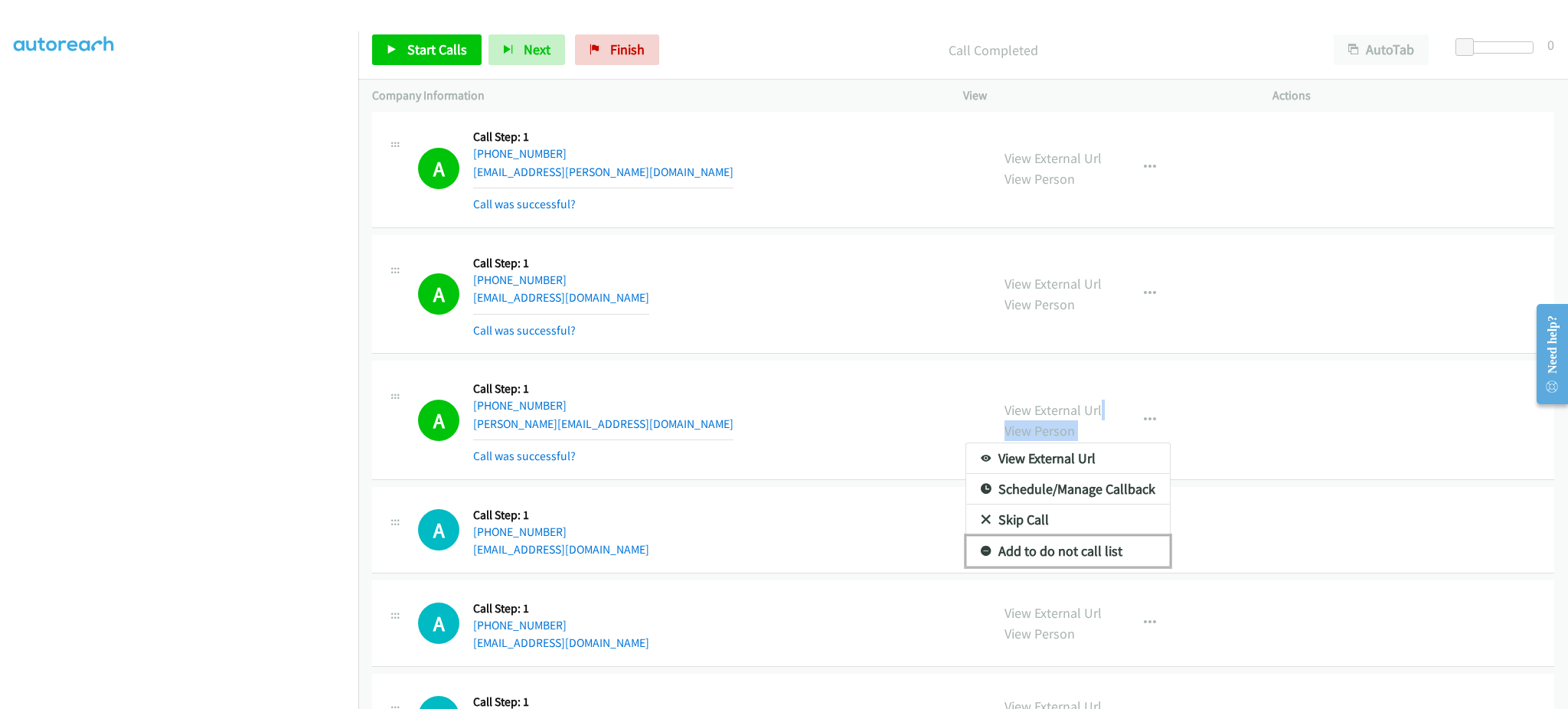
click at [1103, 551] on link "Add to do not call list" at bounding box center [1068, 550] width 203 height 30
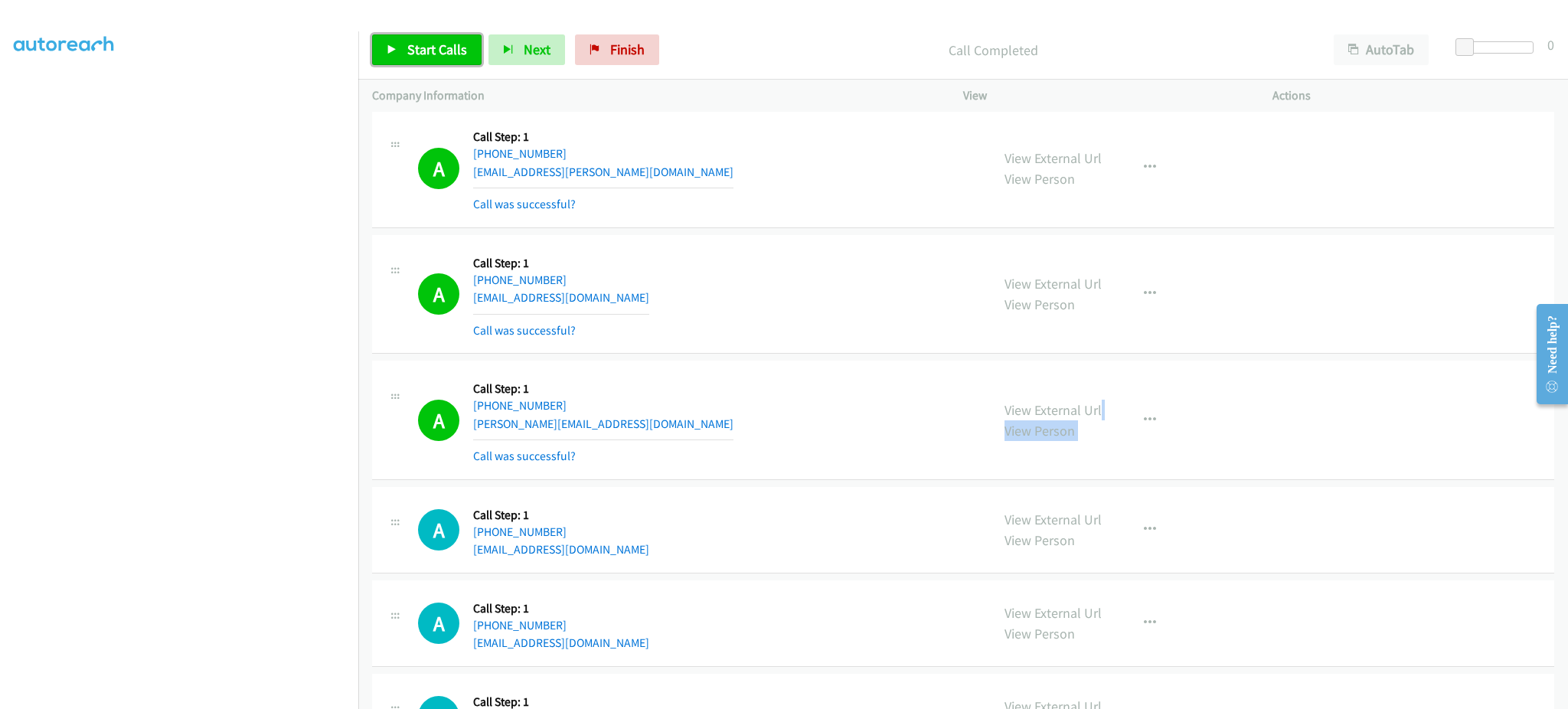
click at [437, 41] on span "Start Calls" at bounding box center [437, 49] width 59 height 18
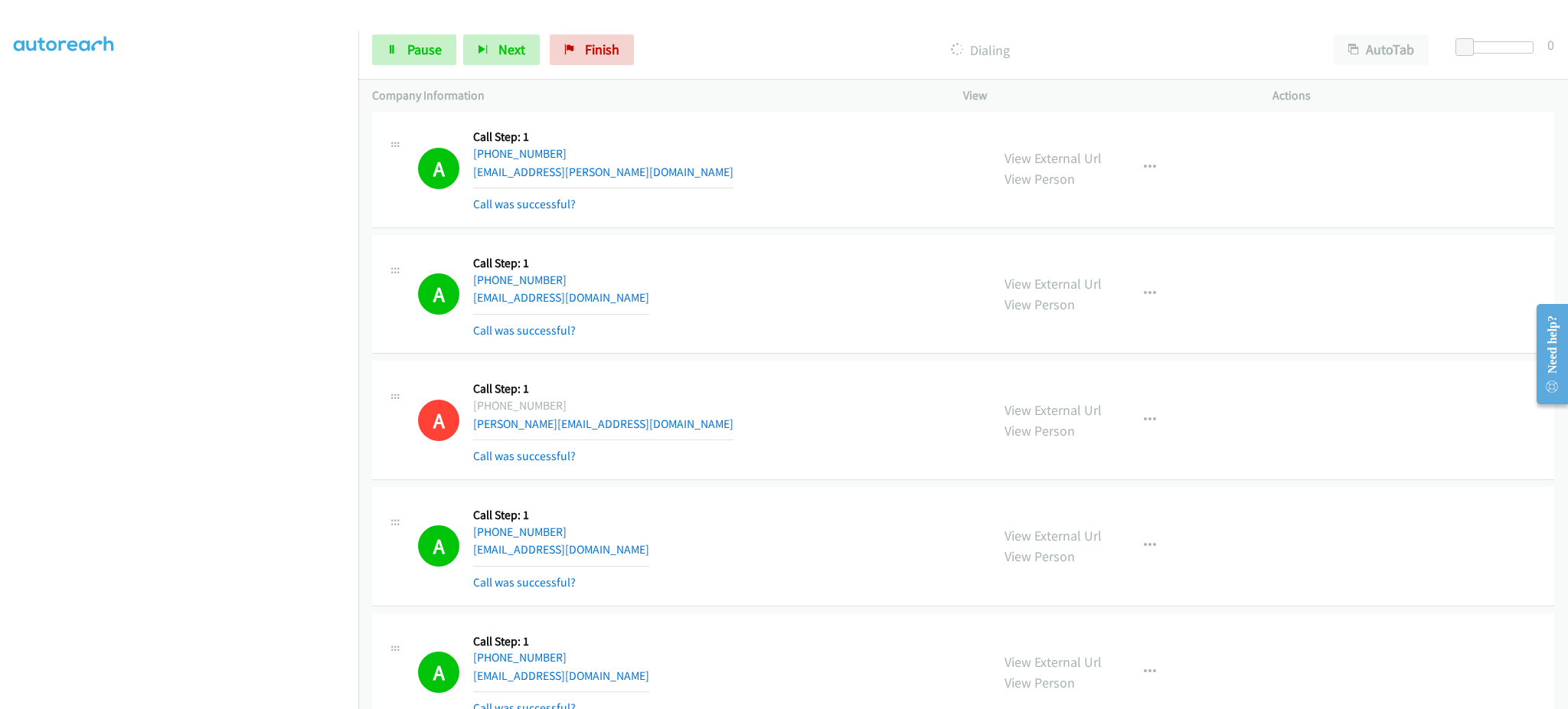
click at [406, 31] on div "Start Calls Pause Next Finish Dialing AutoTab AutoTab 0" at bounding box center [963, 49] width 1210 height 59
drag, startPoint x: 420, startPoint y: 50, endPoint x: 425, endPoint y: 65, distance: 15.8
click at [420, 49] on span "Pause" at bounding box center [425, 49] width 34 height 18
click at [431, 47] on span "Start Calls" at bounding box center [437, 49] width 59 height 18
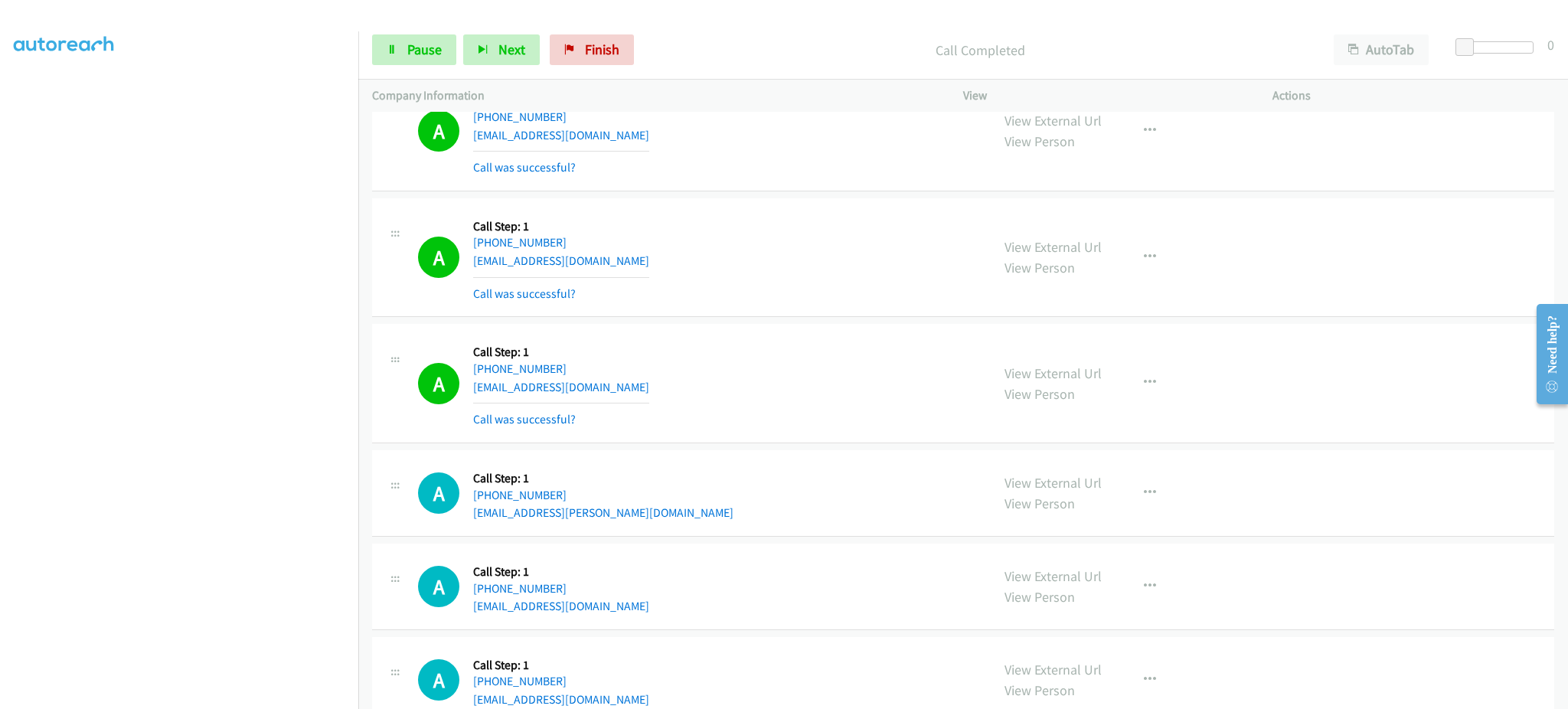
drag, startPoint x: 1113, startPoint y: 391, endPoint x: 1119, endPoint y: 401, distance: 11.7
click at [1112, 392] on div "View External Url View Person View External Url Email Schedule/Manage Callback …" at bounding box center [1152, 383] width 323 height 91
click at [1149, 393] on button "button" at bounding box center [1150, 382] width 41 height 30
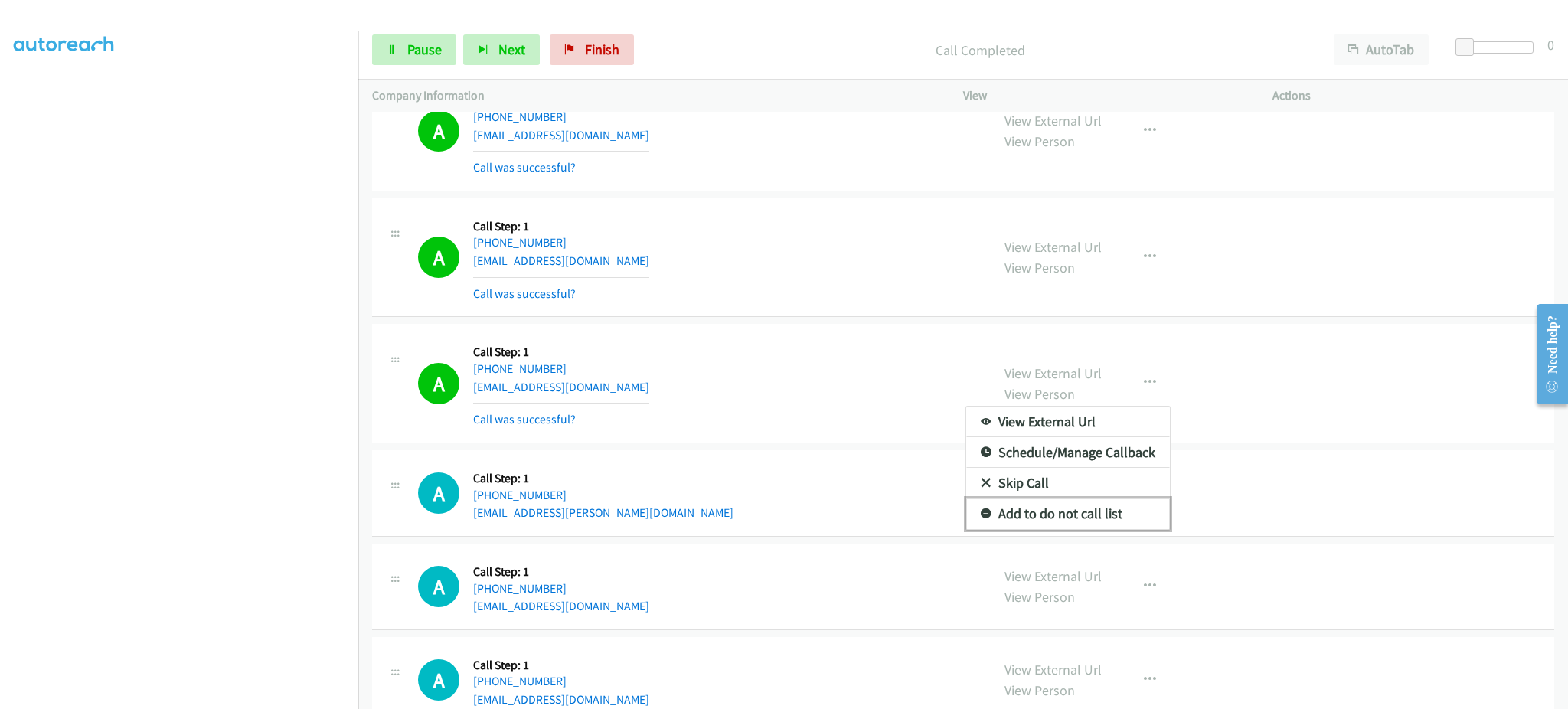
click at [1104, 519] on link "Add to do not call list" at bounding box center [1068, 513] width 203 height 30
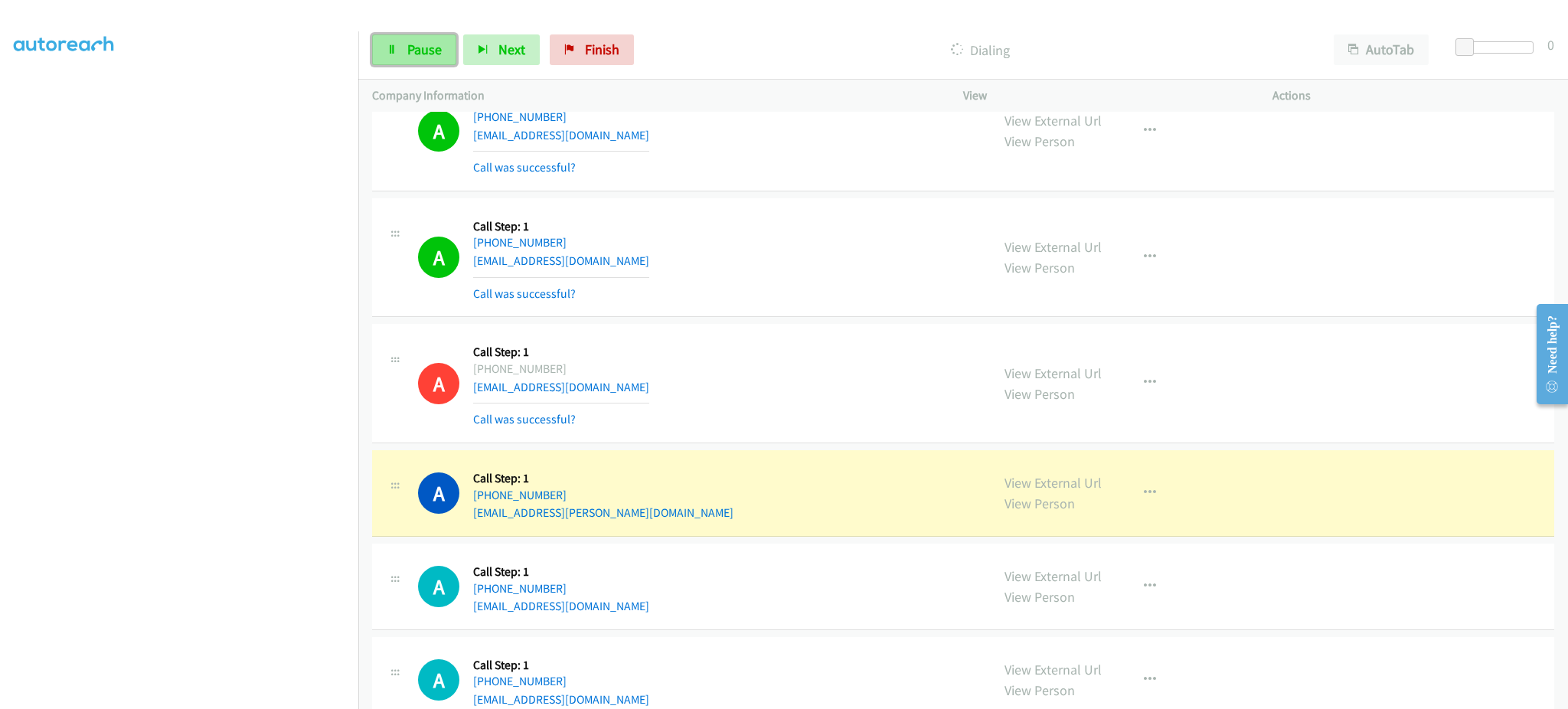
click at [425, 48] on span "Pause" at bounding box center [425, 49] width 34 height 18
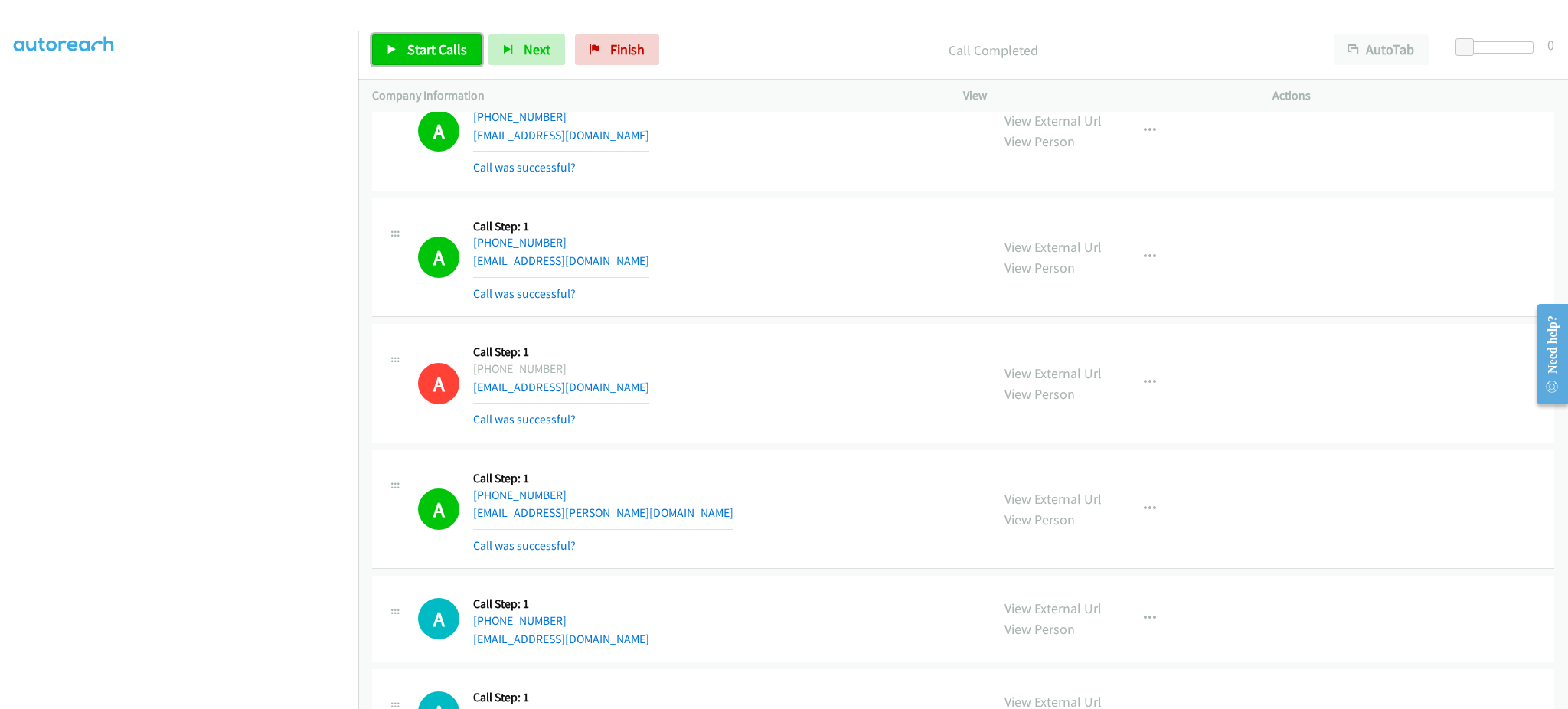
click at [454, 61] on link "Start Calls" at bounding box center [427, 49] width 109 height 30
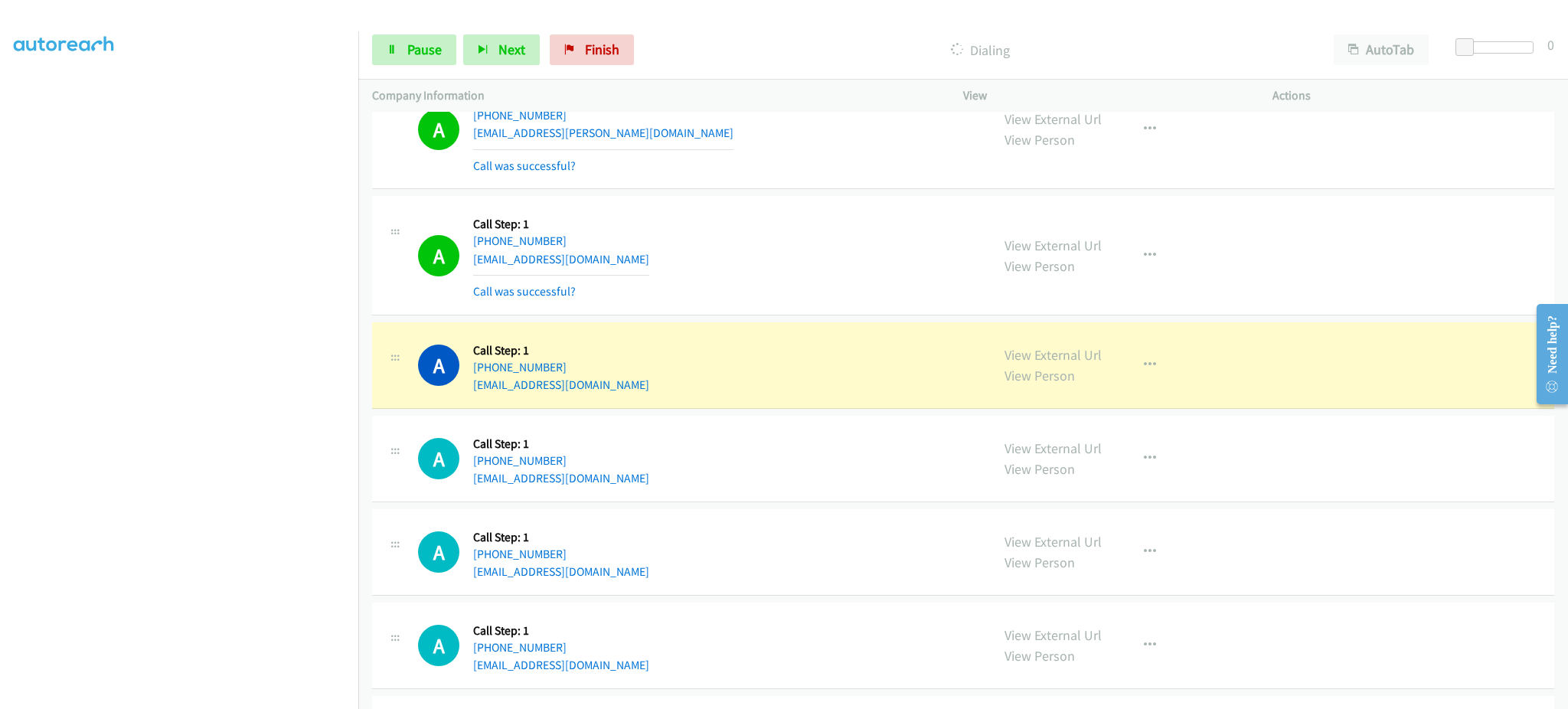
scroll to position [13562, 0]
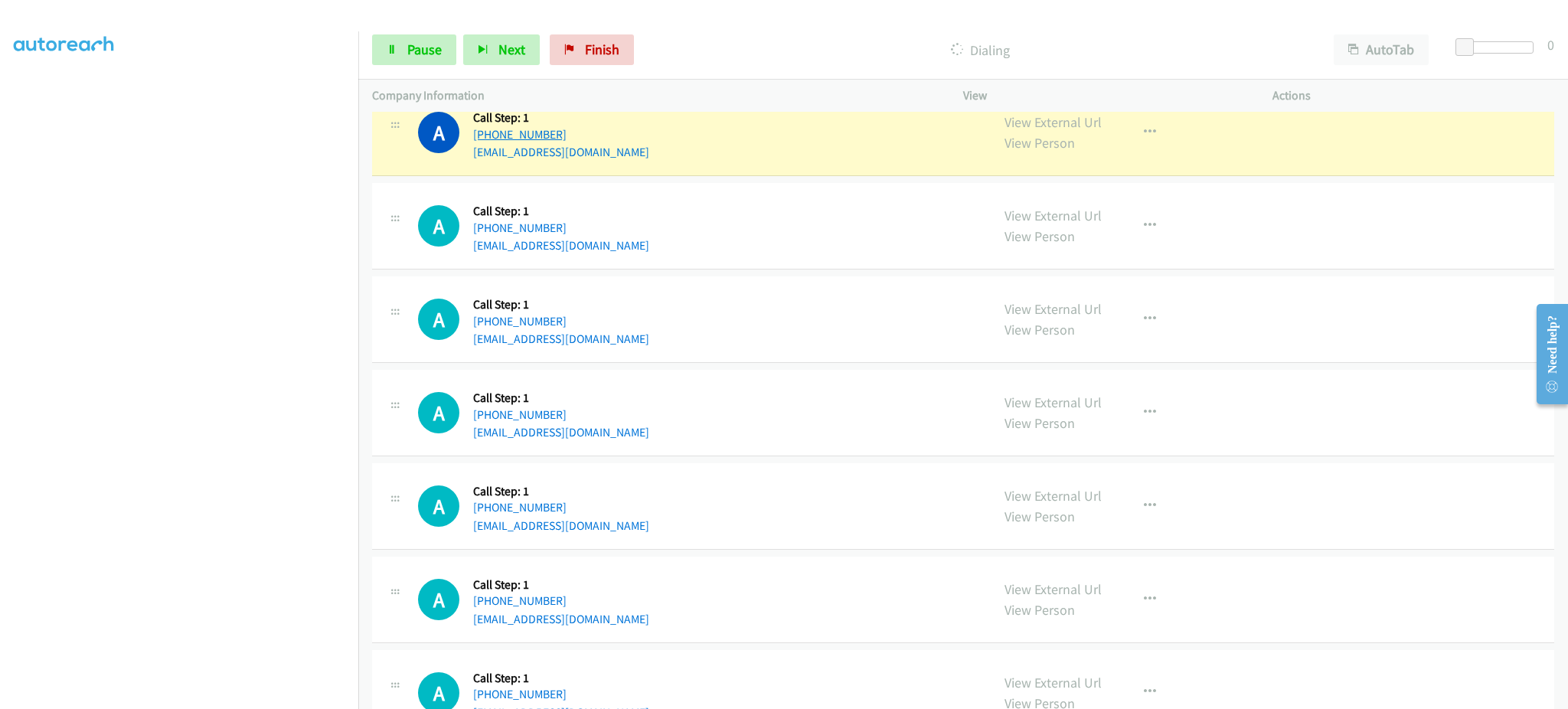
drag, startPoint x: 579, startPoint y: 135, endPoint x: 487, endPoint y: 138, distance: 92.0
click at [487, 138] on div "[PHONE_NUMBER]" at bounding box center [561, 134] width 176 height 18
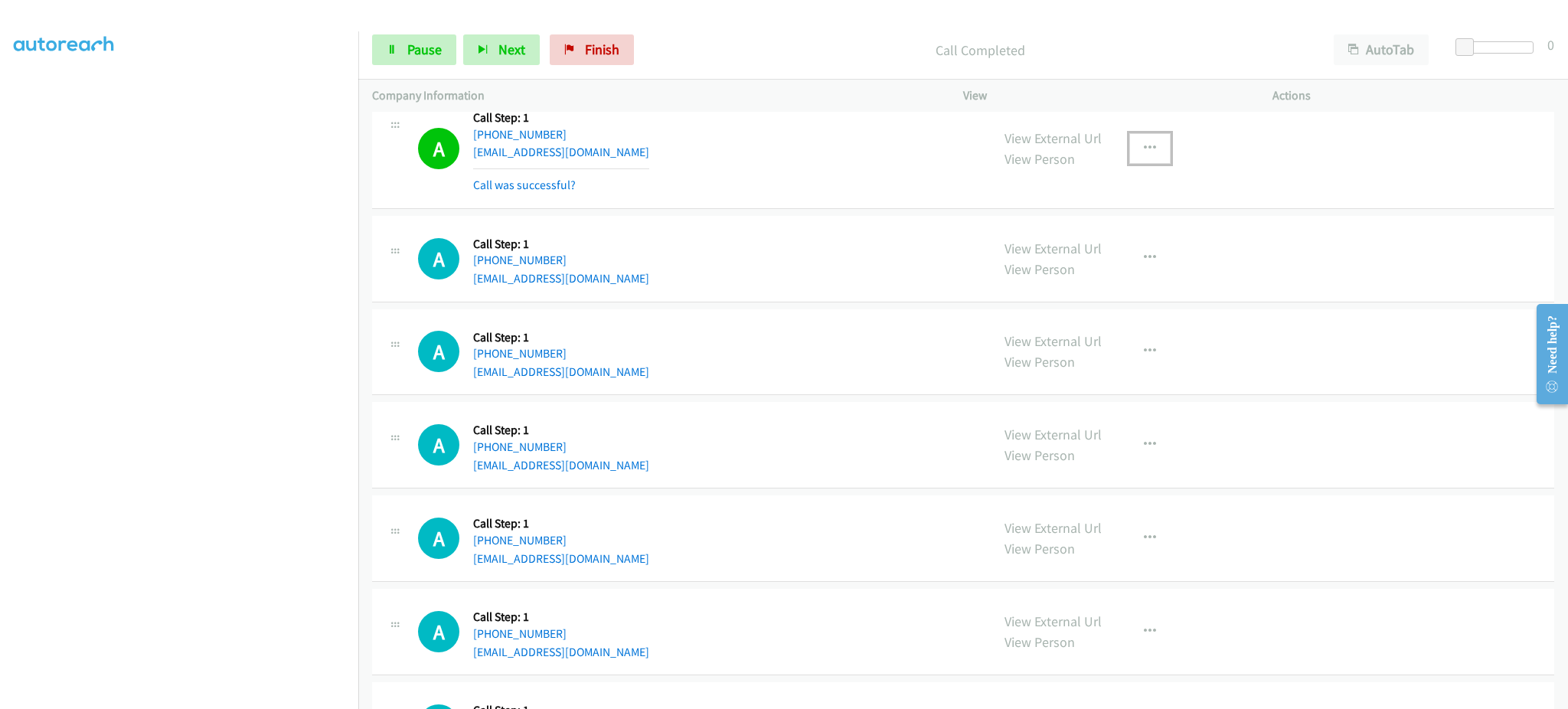
click at [1154, 159] on button "button" at bounding box center [1150, 148] width 41 height 30
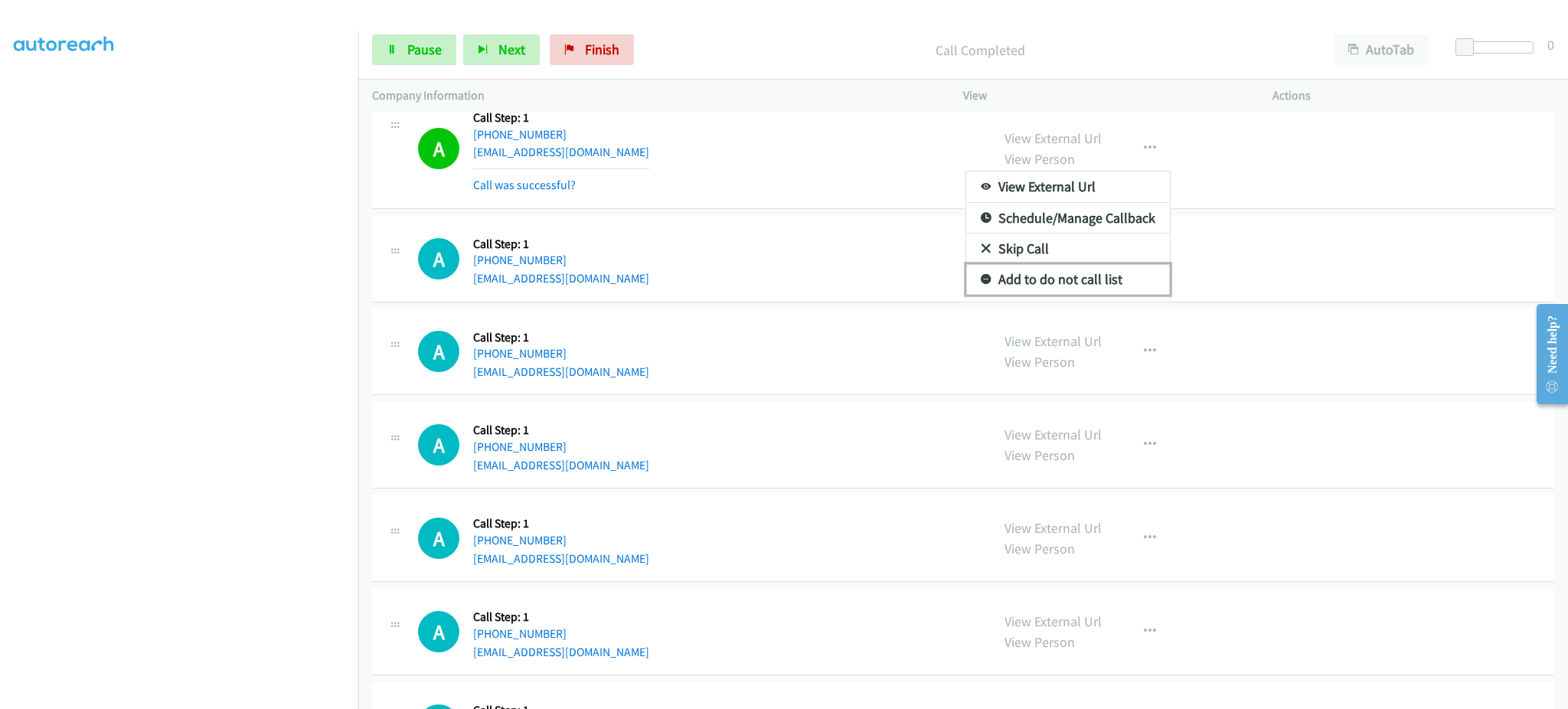
click at [1104, 293] on link "Add to do not call list" at bounding box center [1068, 279] width 203 height 30
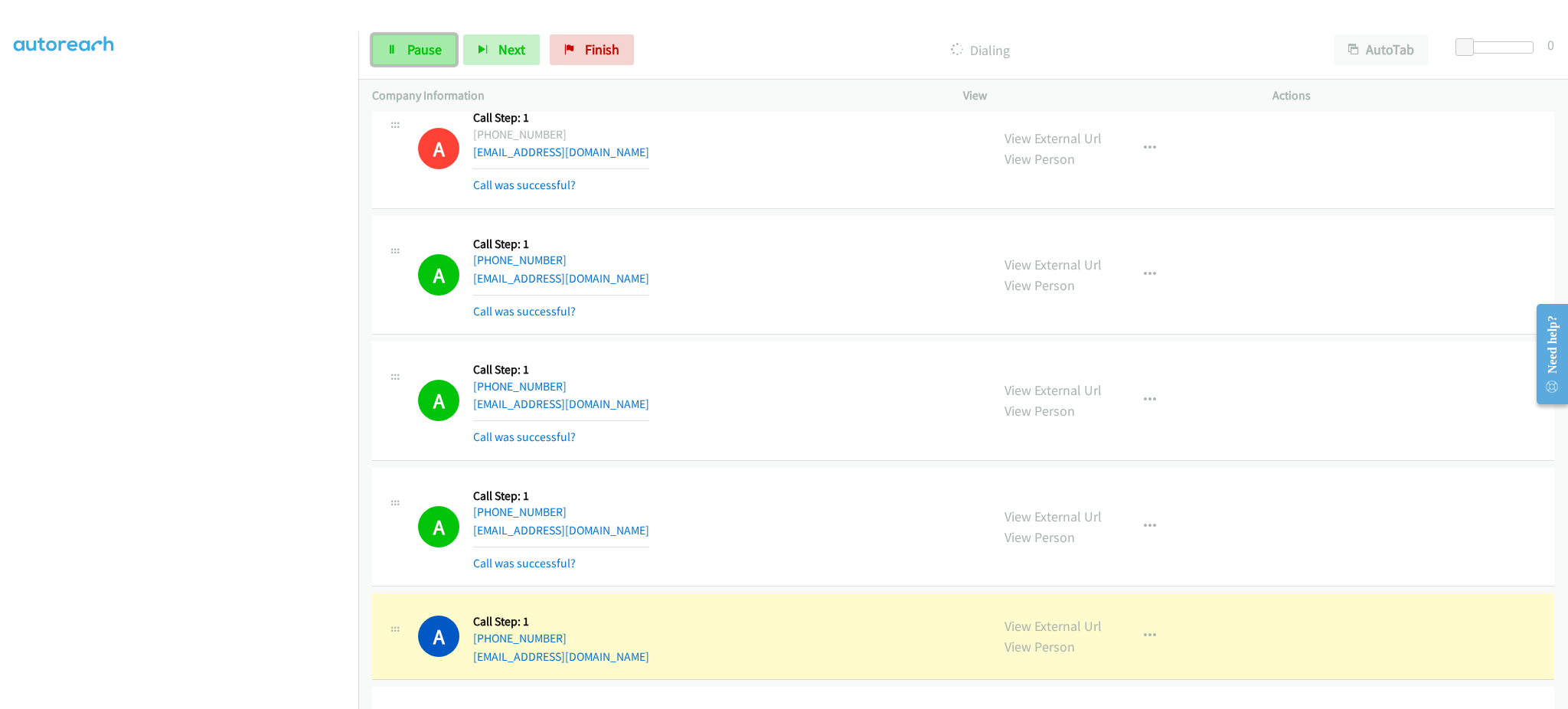
click at [423, 49] on span "Pause" at bounding box center [425, 49] width 34 height 18
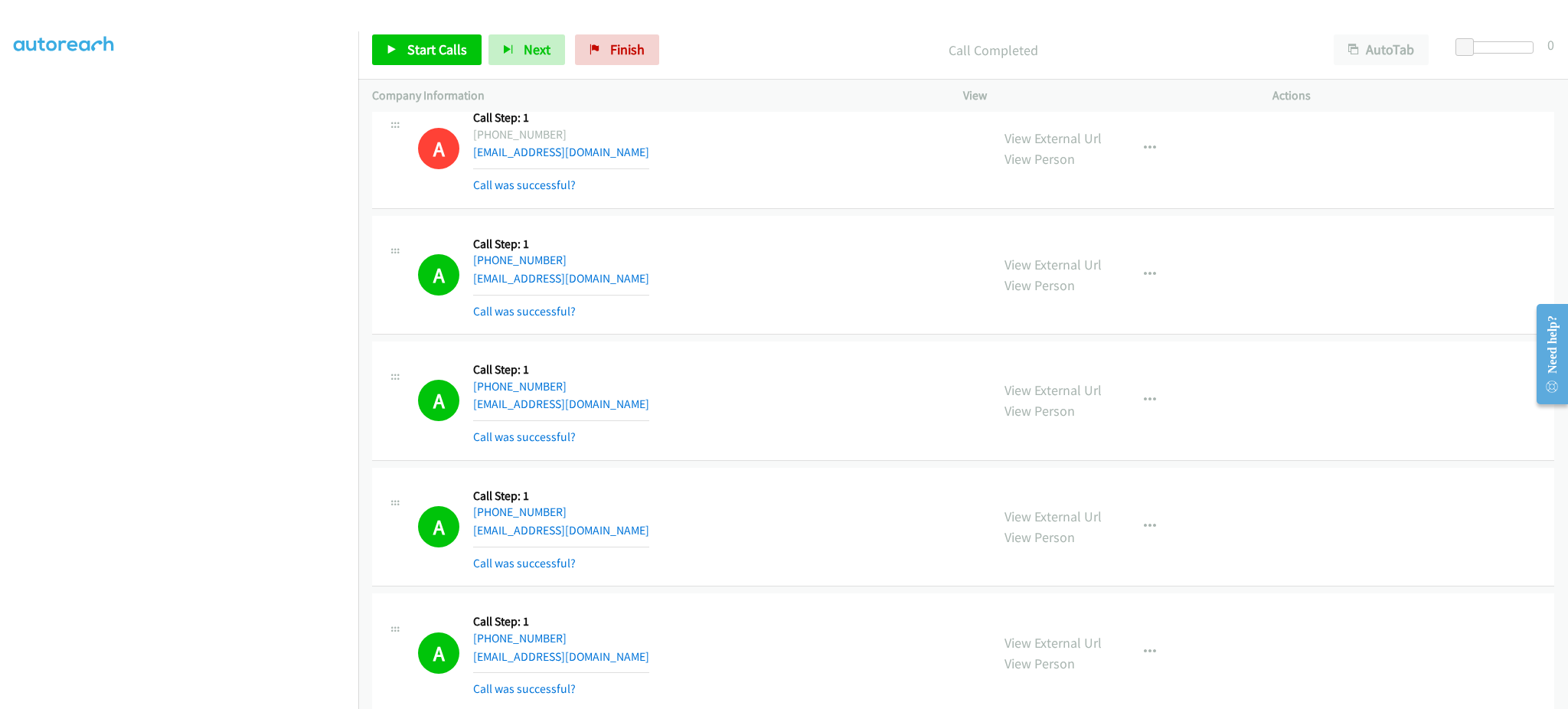
click at [419, 66] on div "Start Calls Pause Next Finish Call Completed AutoTab AutoTab 0" at bounding box center [963, 49] width 1210 height 59
click at [439, 45] on span "Start Calls" at bounding box center [437, 49] width 59 height 18
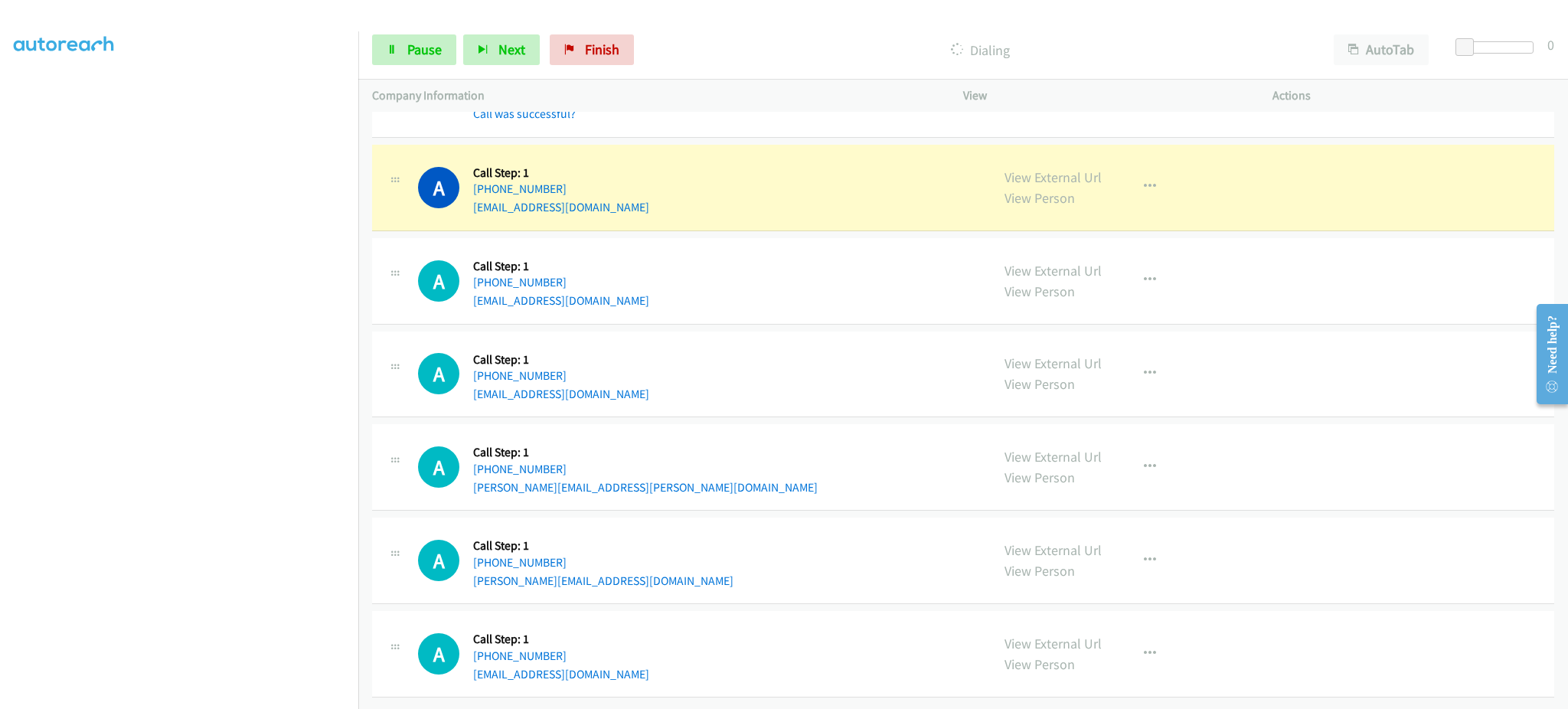
scroll to position [14787, 0]
drag, startPoint x: 1166, startPoint y: 195, endPoint x: 1161, endPoint y: 188, distance: 8.6
click at [1164, 195] on div "View External Url View Person View External Url Email Schedule/Manage Callback …" at bounding box center [1152, 188] width 323 height 58
click at [1153, 185] on button "button" at bounding box center [1150, 186] width 41 height 30
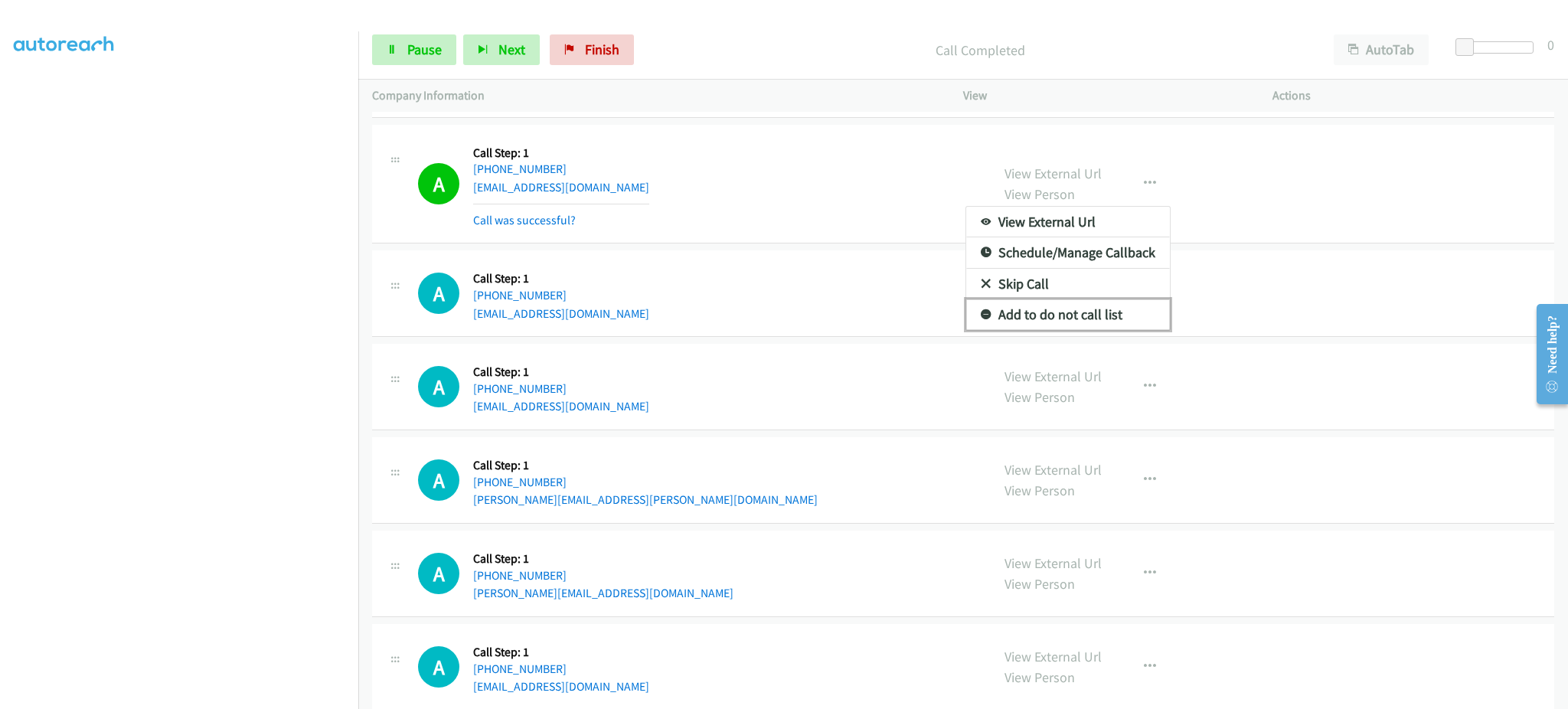
click at [1116, 318] on link "Add to do not call list" at bounding box center [1068, 314] width 203 height 30
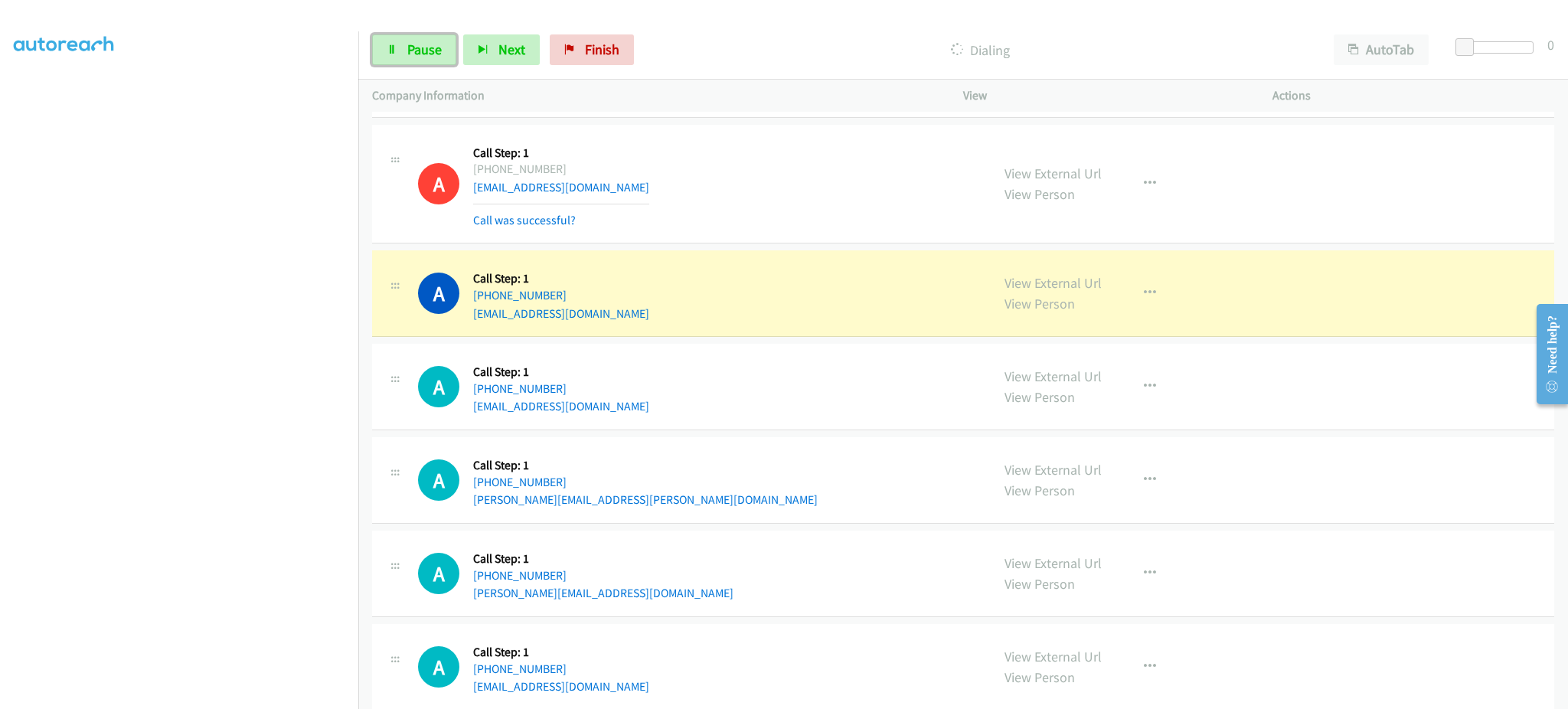
drag, startPoint x: 417, startPoint y: 48, endPoint x: 394, endPoint y: 177, distance: 131.0
click at [417, 48] on span "Pause" at bounding box center [425, 49] width 34 height 18
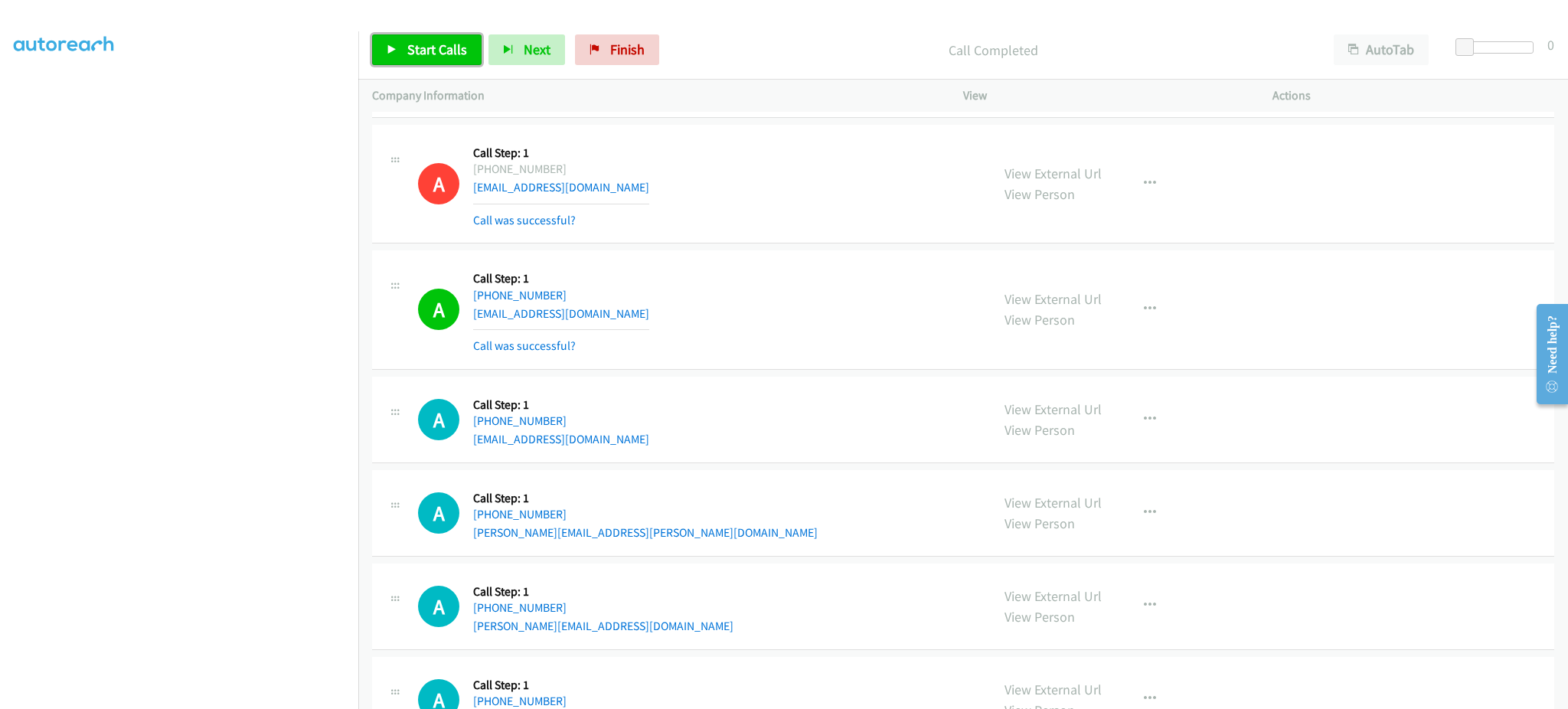
click at [427, 37] on link "Start Calls" at bounding box center [427, 49] width 109 height 30
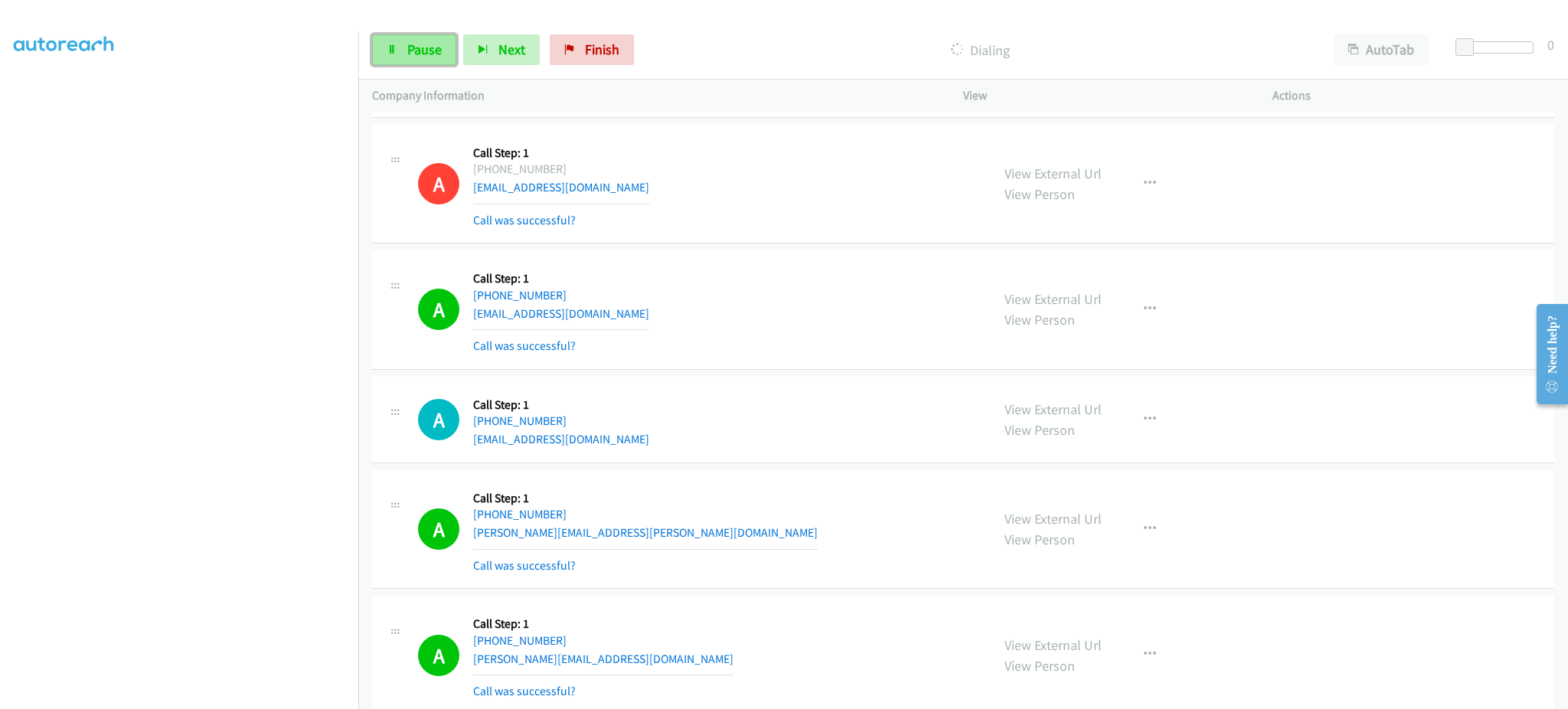
click at [399, 48] on link "Pause" at bounding box center [414, 49] width 84 height 30
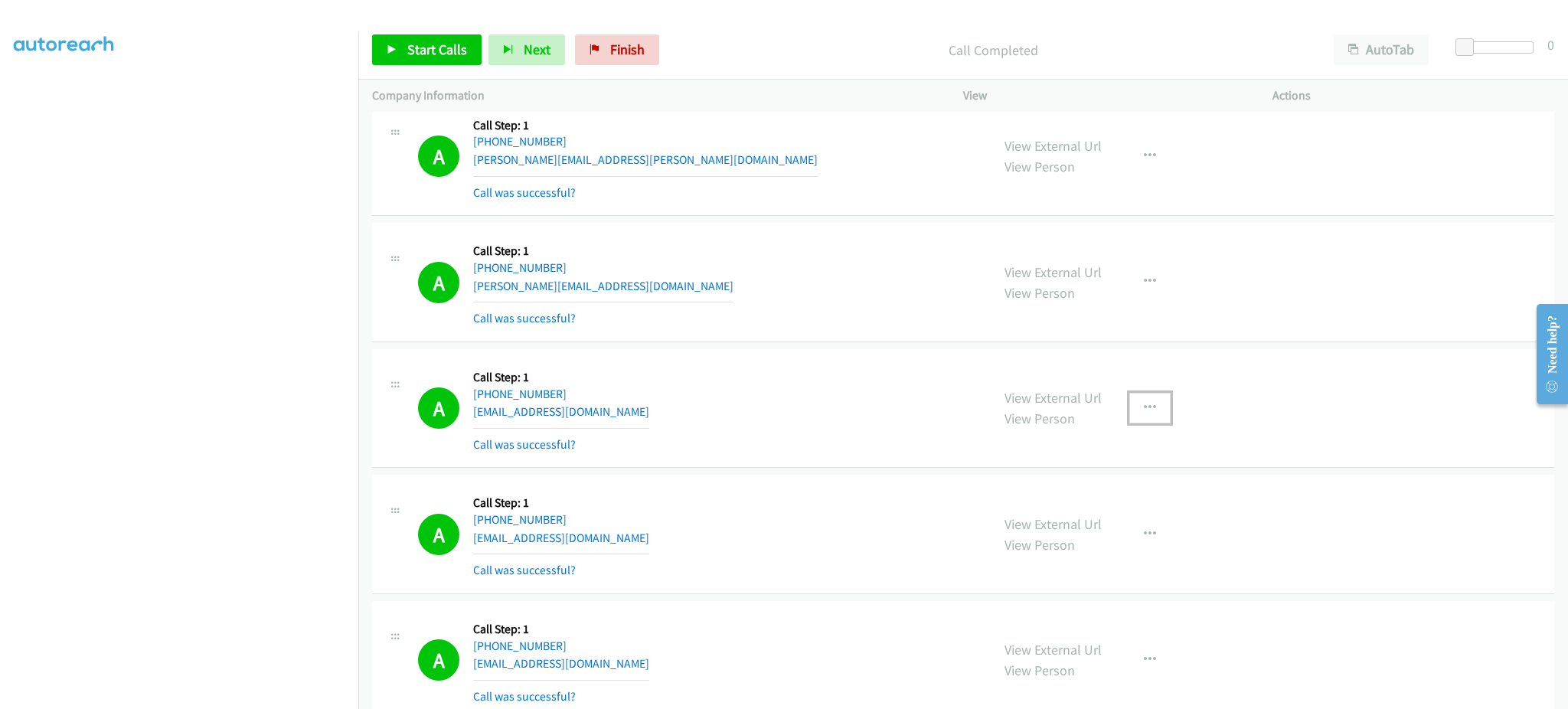
click at [1151, 413] on button "button" at bounding box center [1150, 407] width 41 height 30
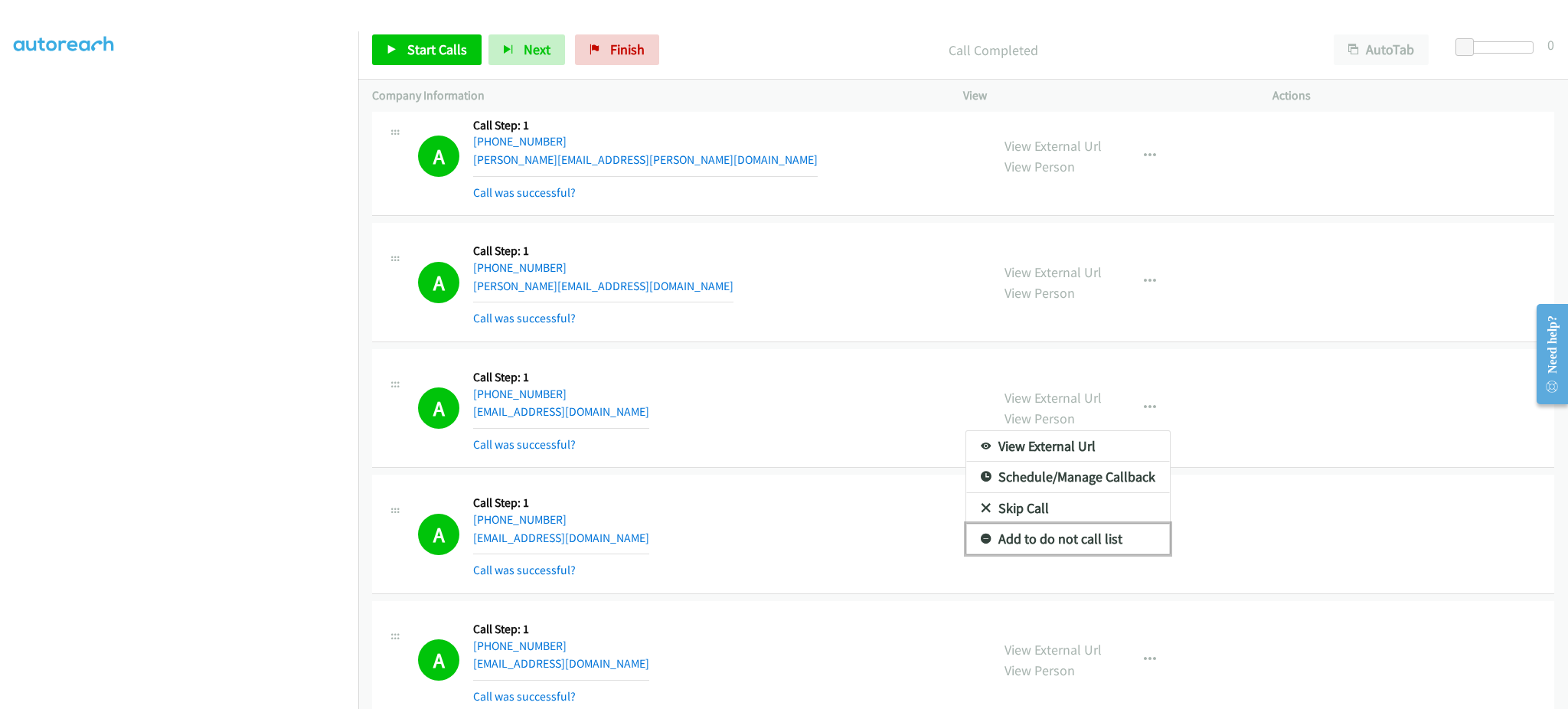
click at [1136, 554] on link "Add to do not call list" at bounding box center [1068, 539] width 203 height 30
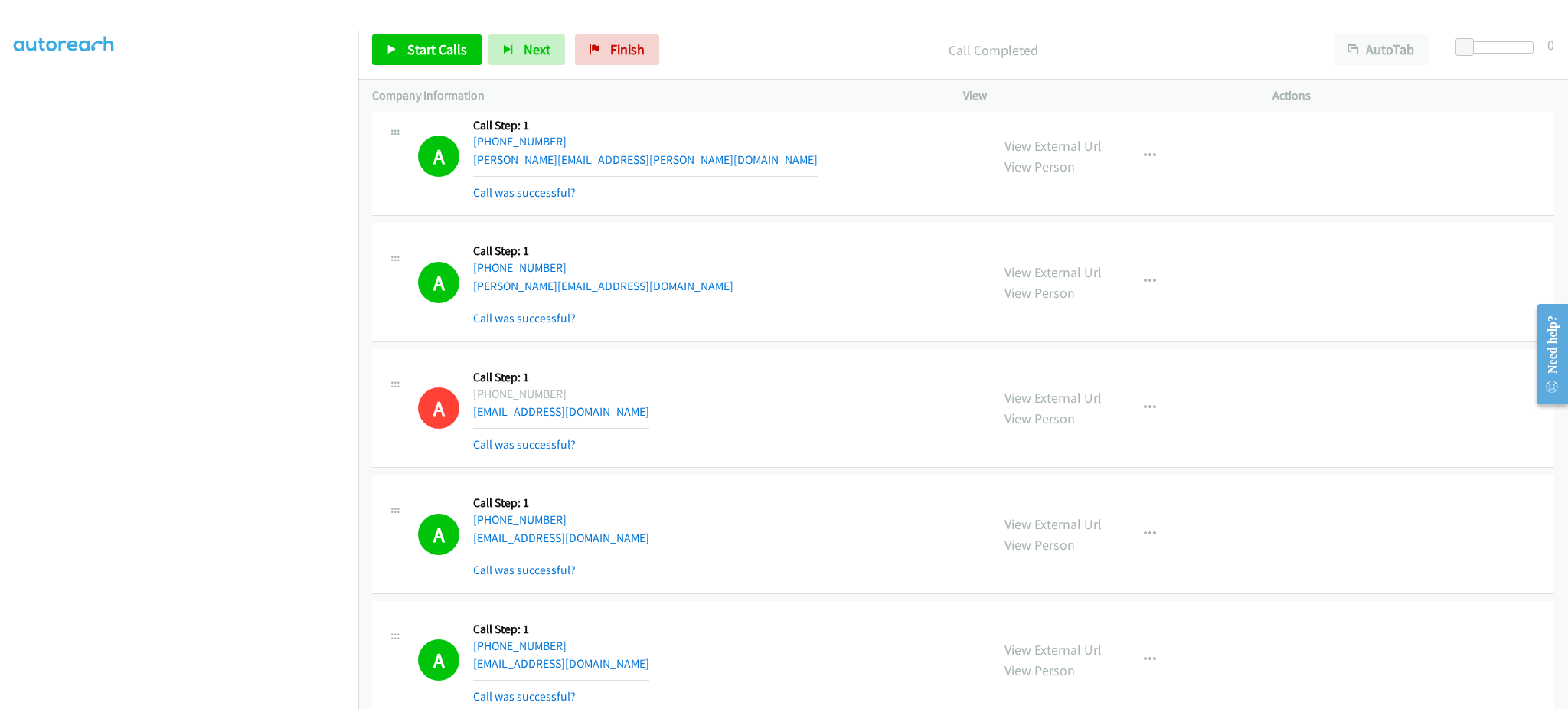
scroll to position [13932, 0]
click at [1148, 411] on button "button" at bounding box center [1150, 408] width 41 height 30
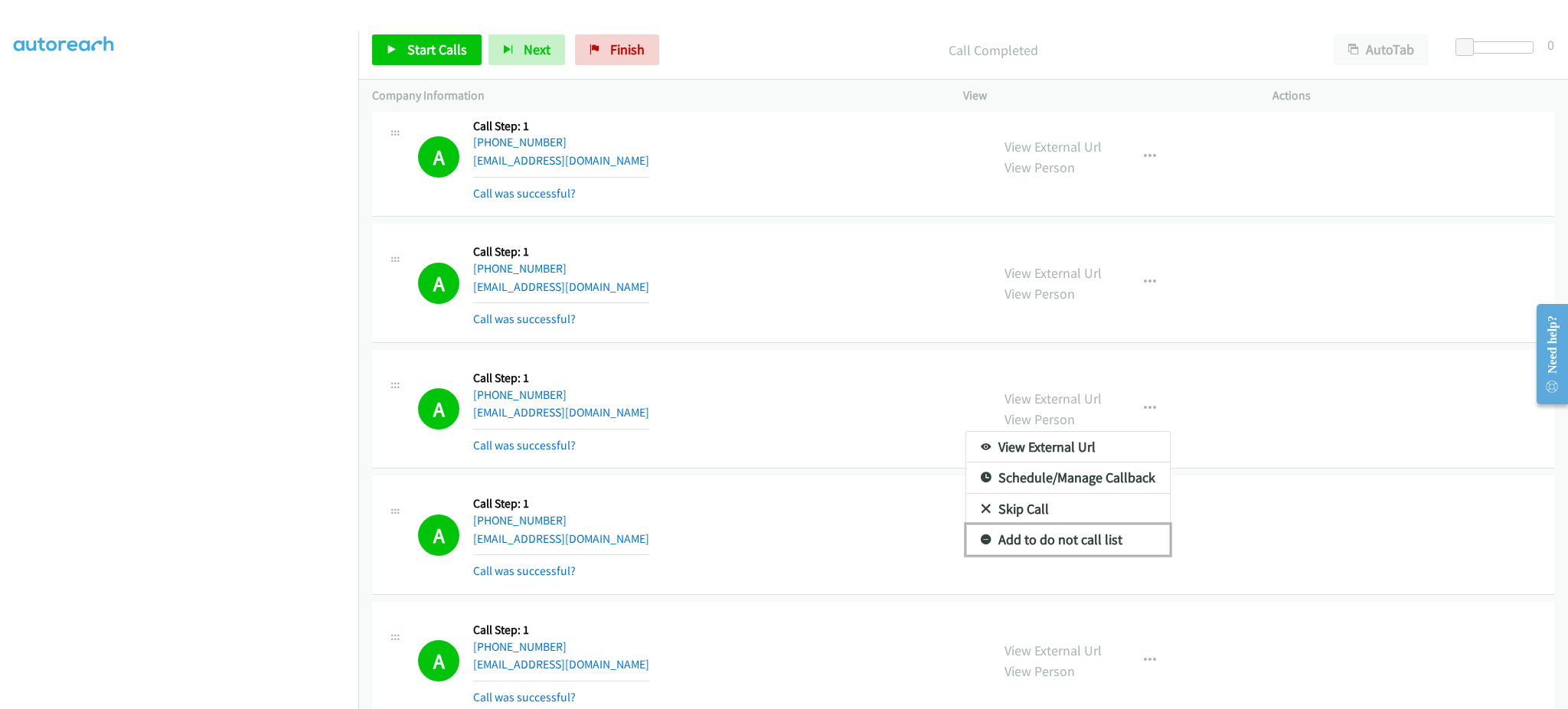
click at [1139, 551] on link "Add to do not call list" at bounding box center [1068, 539] width 203 height 30
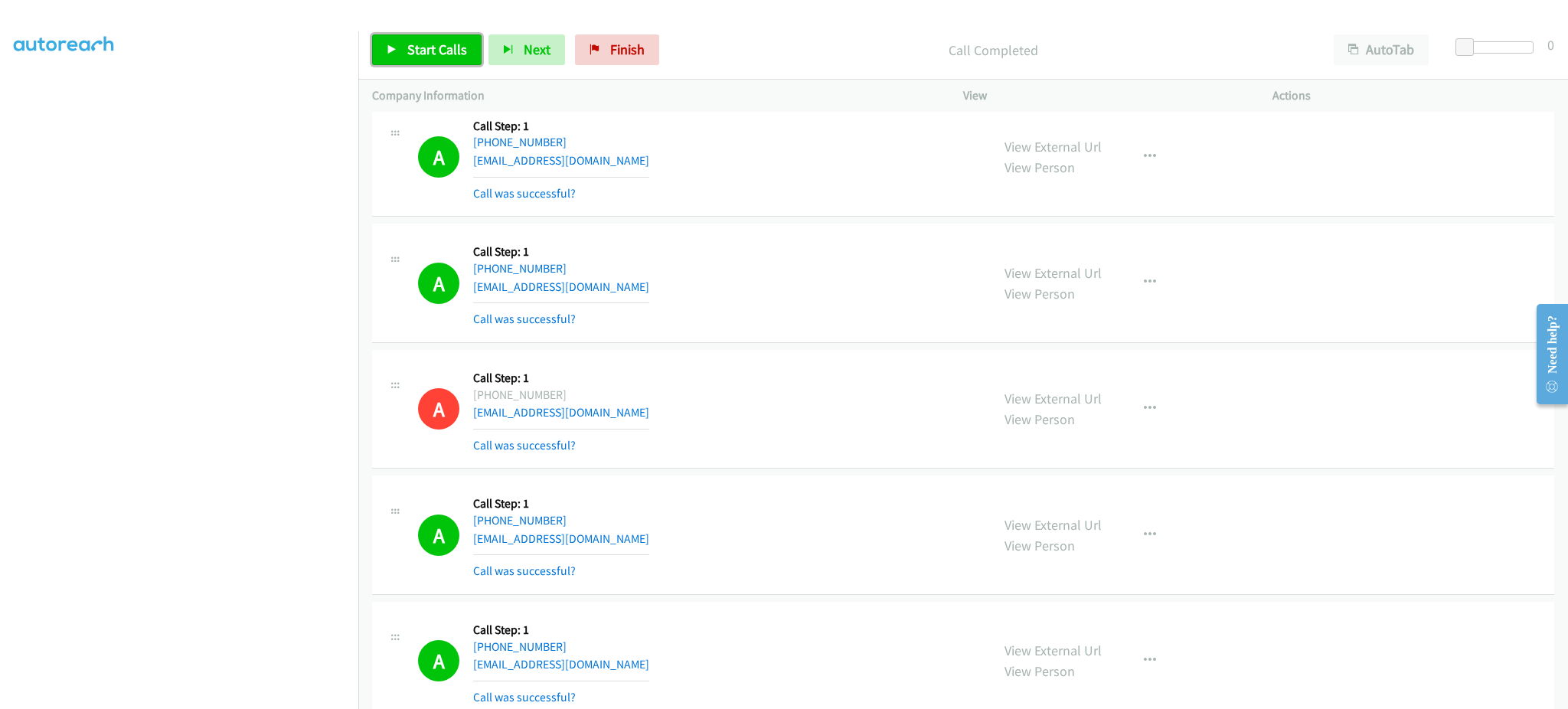
click at [454, 46] on span "Start Calls" at bounding box center [437, 49] width 59 height 18
click at [399, 55] on link "Pause" at bounding box center [414, 49] width 84 height 30
click at [445, 47] on span "Start Calls" at bounding box center [437, 49] width 59 height 18
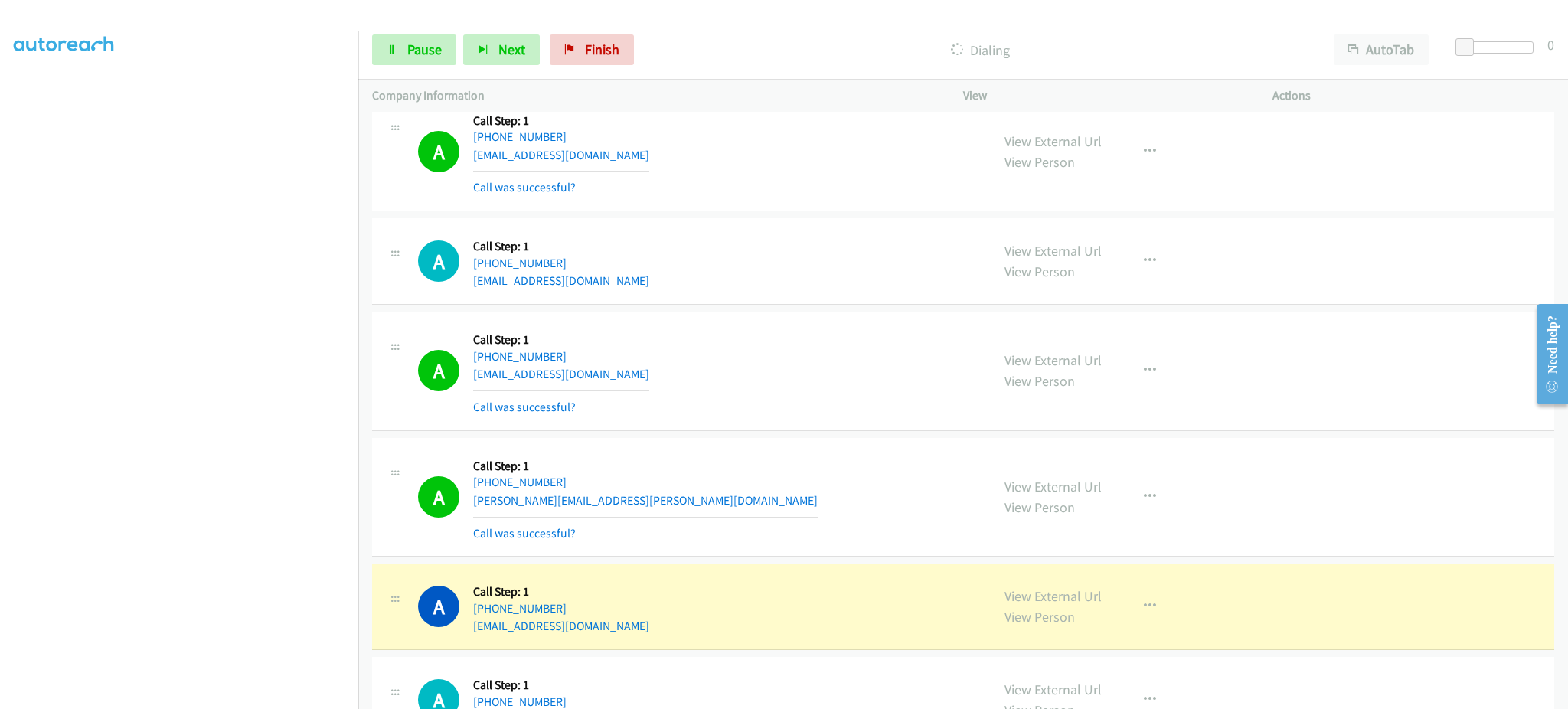
scroll to position [15768, 0]
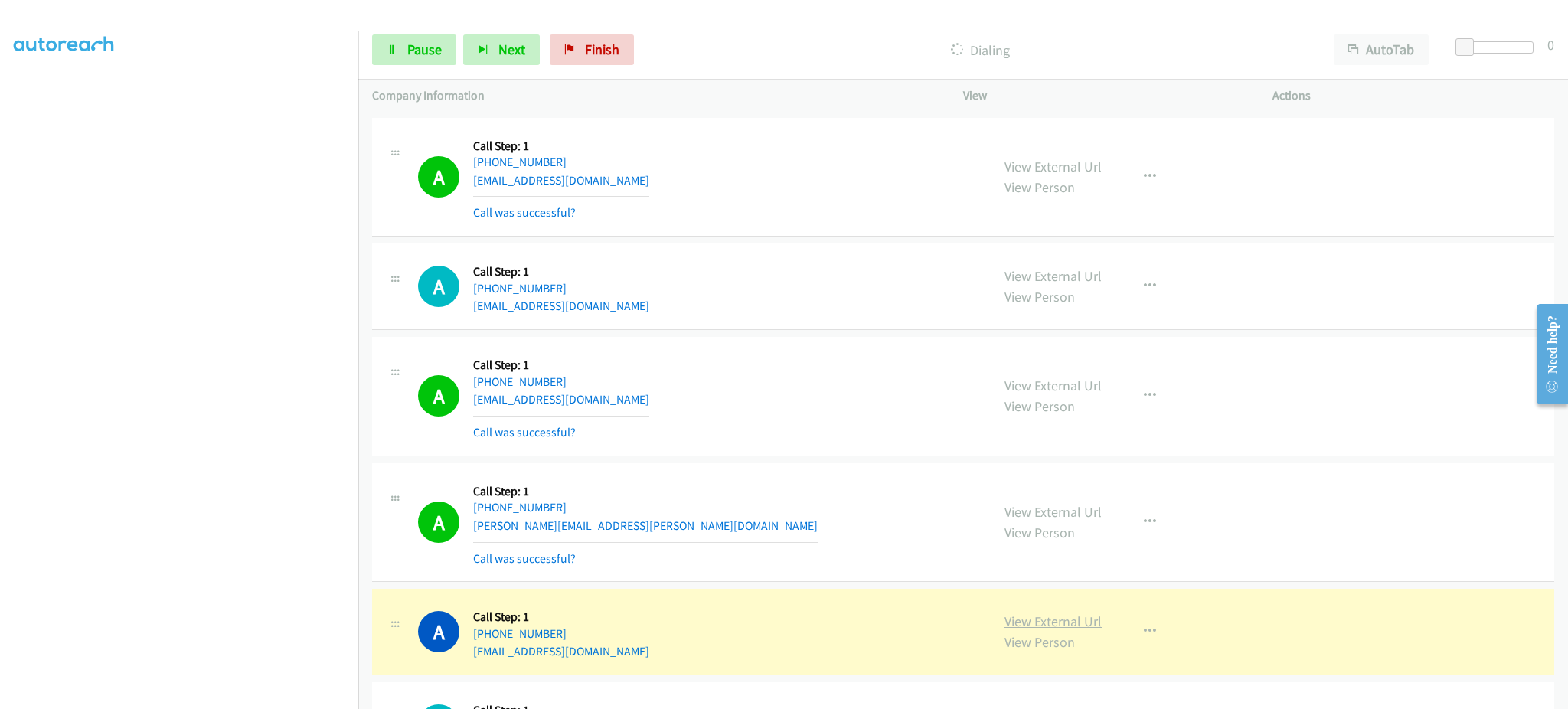
click at [1059, 624] on link "View External Url" at bounding box center [1053, 621] width 97 height 18
click at [421, 48] on span "Pause" at bounding box center [425, 49] width 34 height 18
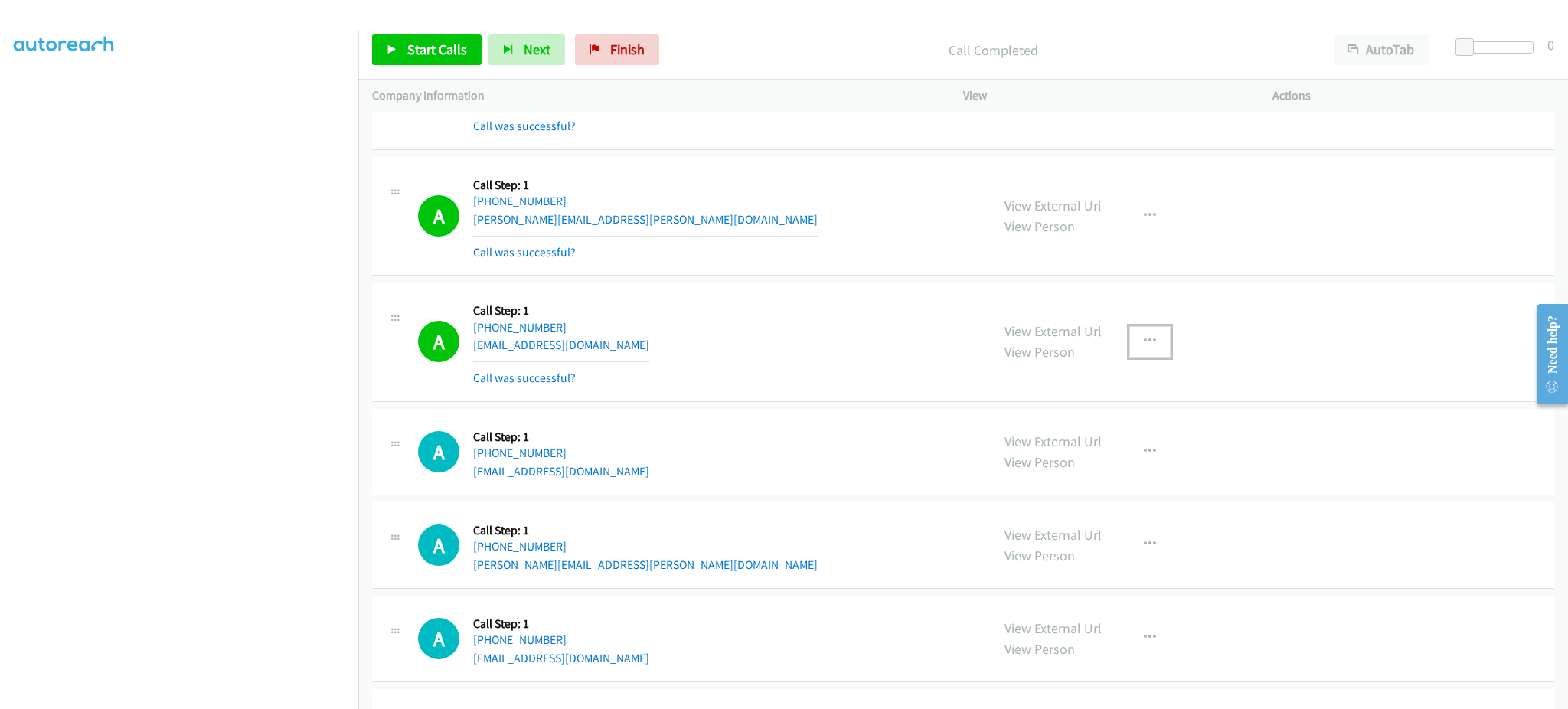
click at [1144, 347] on icon "button" at bounding box center [1150, 342] width 13 height 13
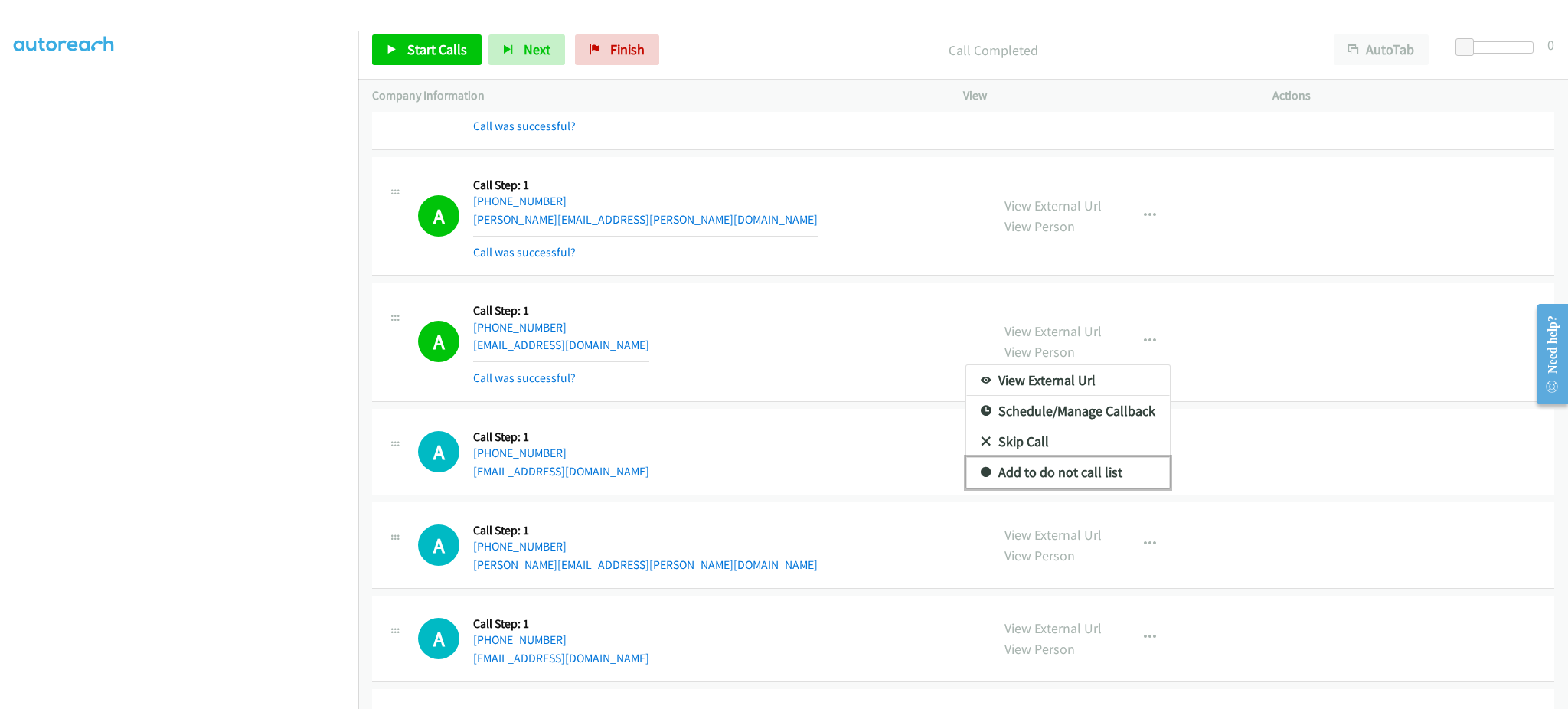
click at [1141, 478] on link "Add to do not call list" at bounding box center [1068, 471] width 203 height 30
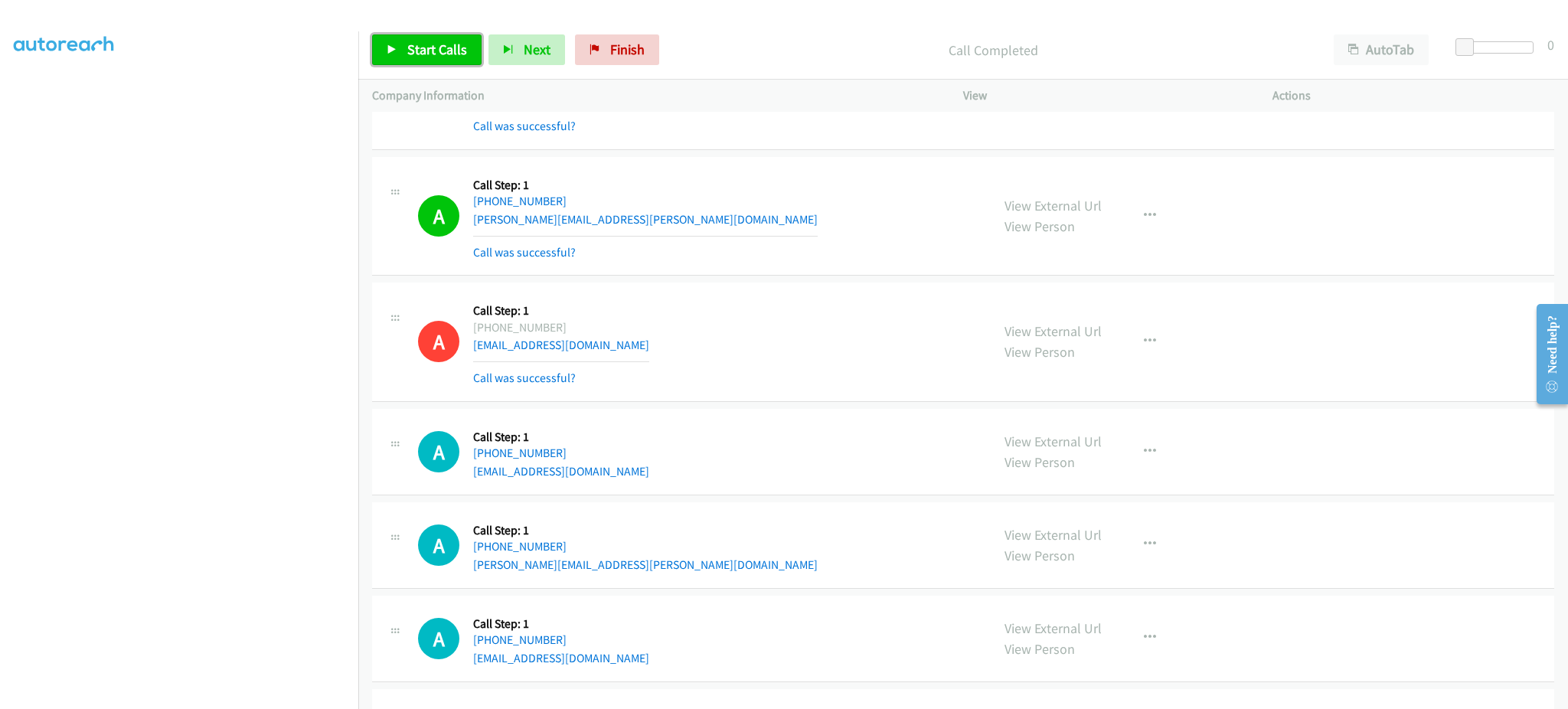
click at [447, 56] on span "Start Calls" at bounding box center [437, 49] width 59 height 18
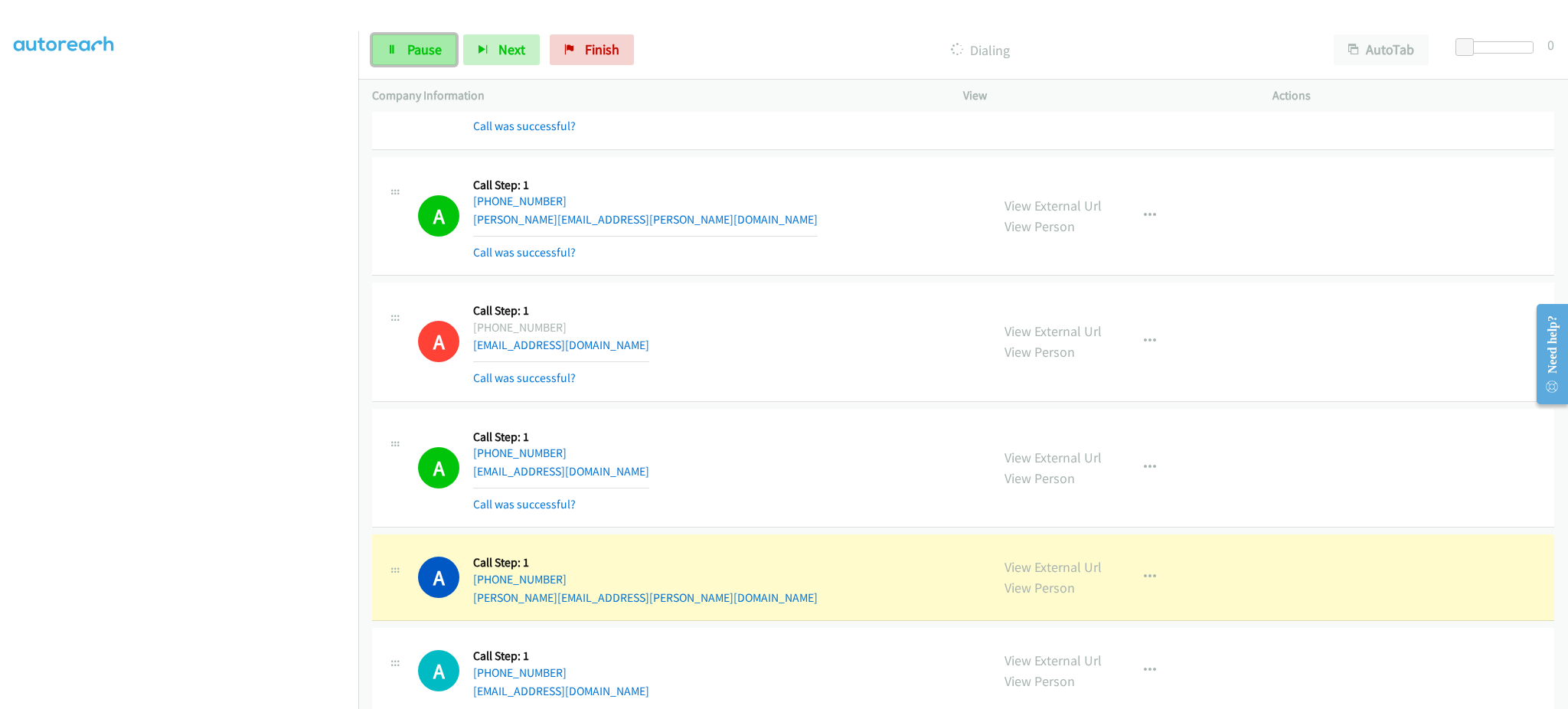
click at [411, 59] on link "Pause" at bounding box center [414, 49] width 84 height 30
